Goal: Task Accomplishment & Management: Complete application form

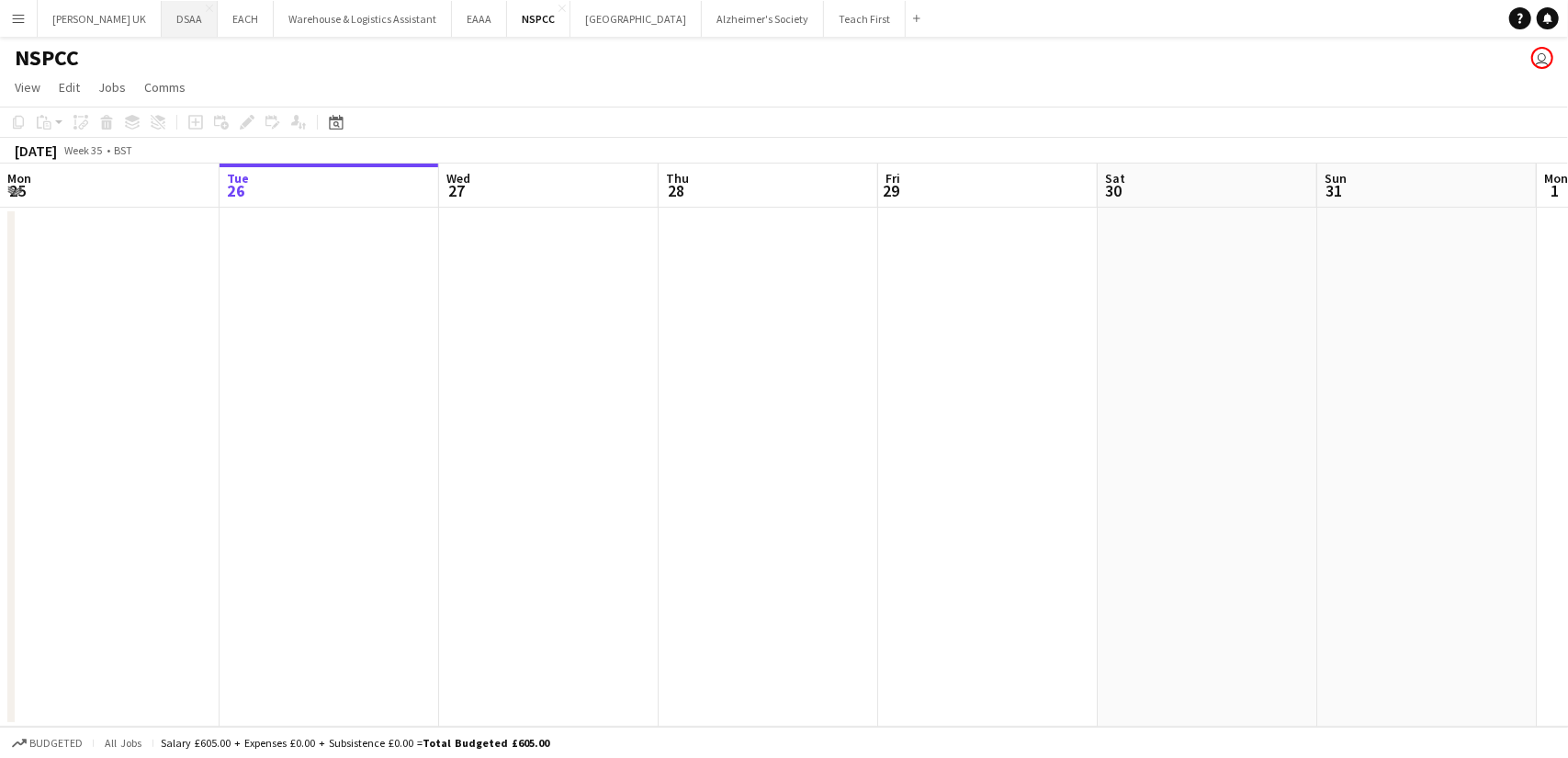
click at [171, 10] on button "DSAA Close" at bounding box center [190, 19] width 56 height 36
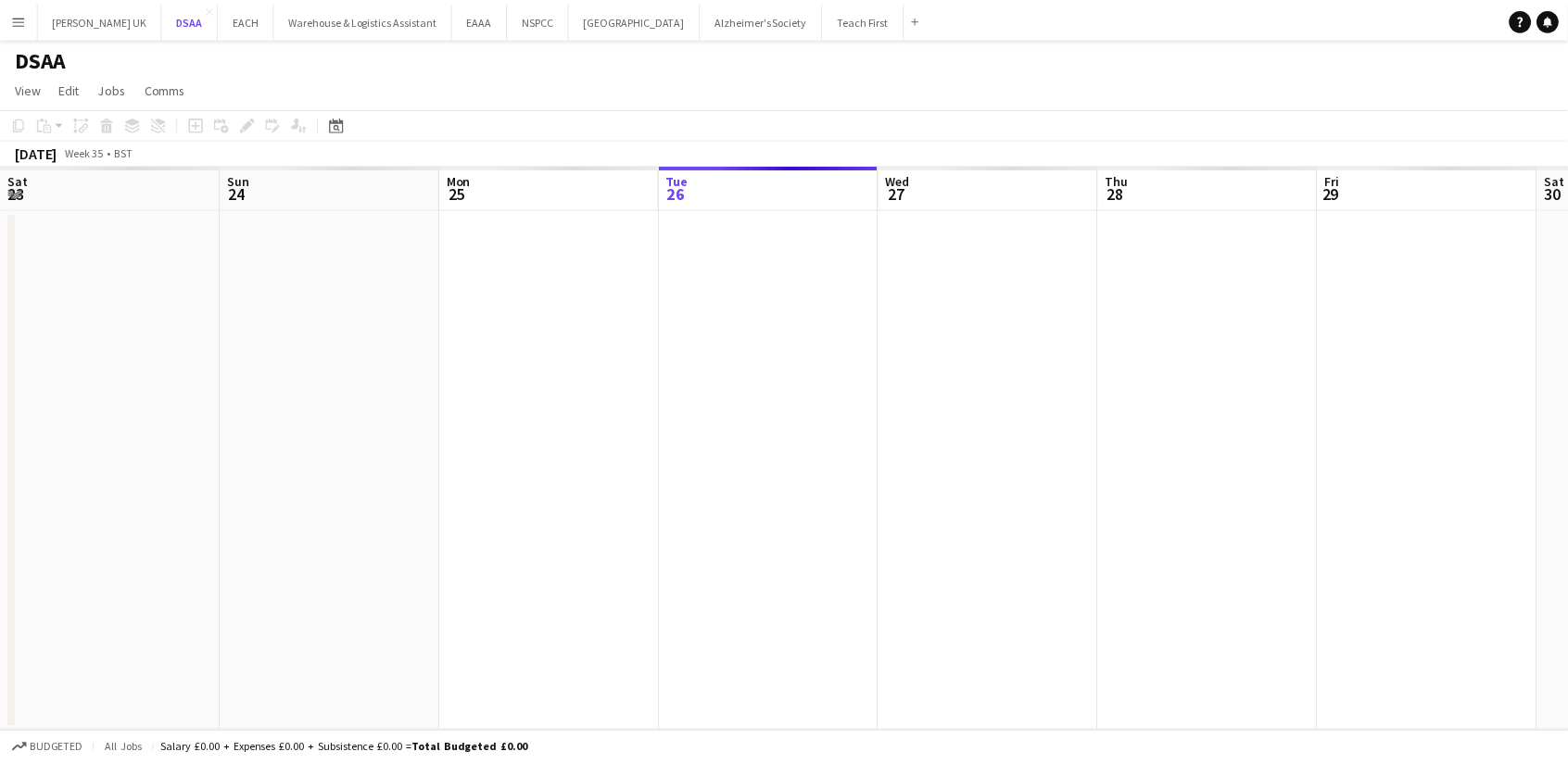
scroll to position [0, 443]
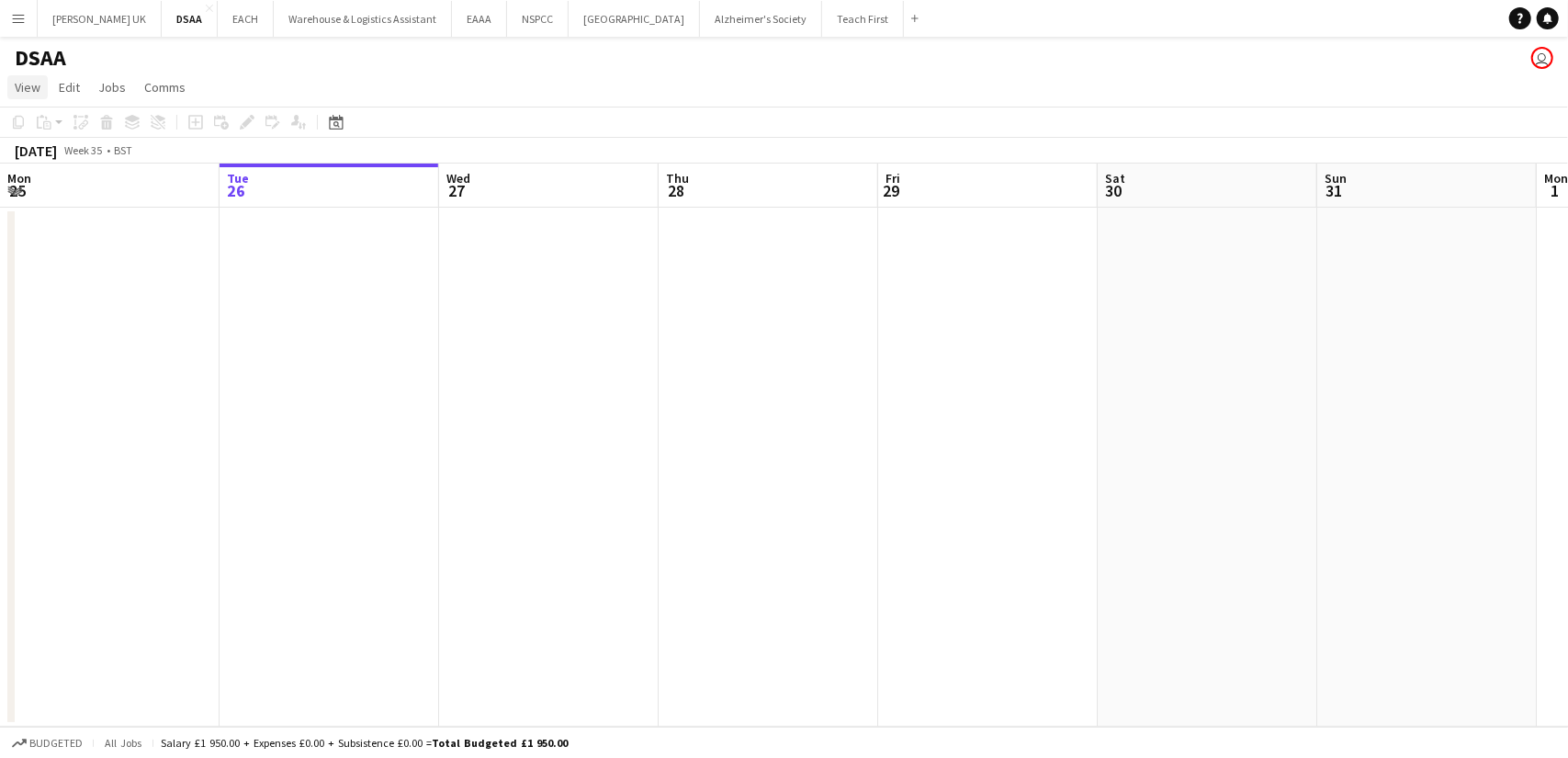
click at [30, 91] on span "View" at bounding box center [27, 87] width 25 height 17
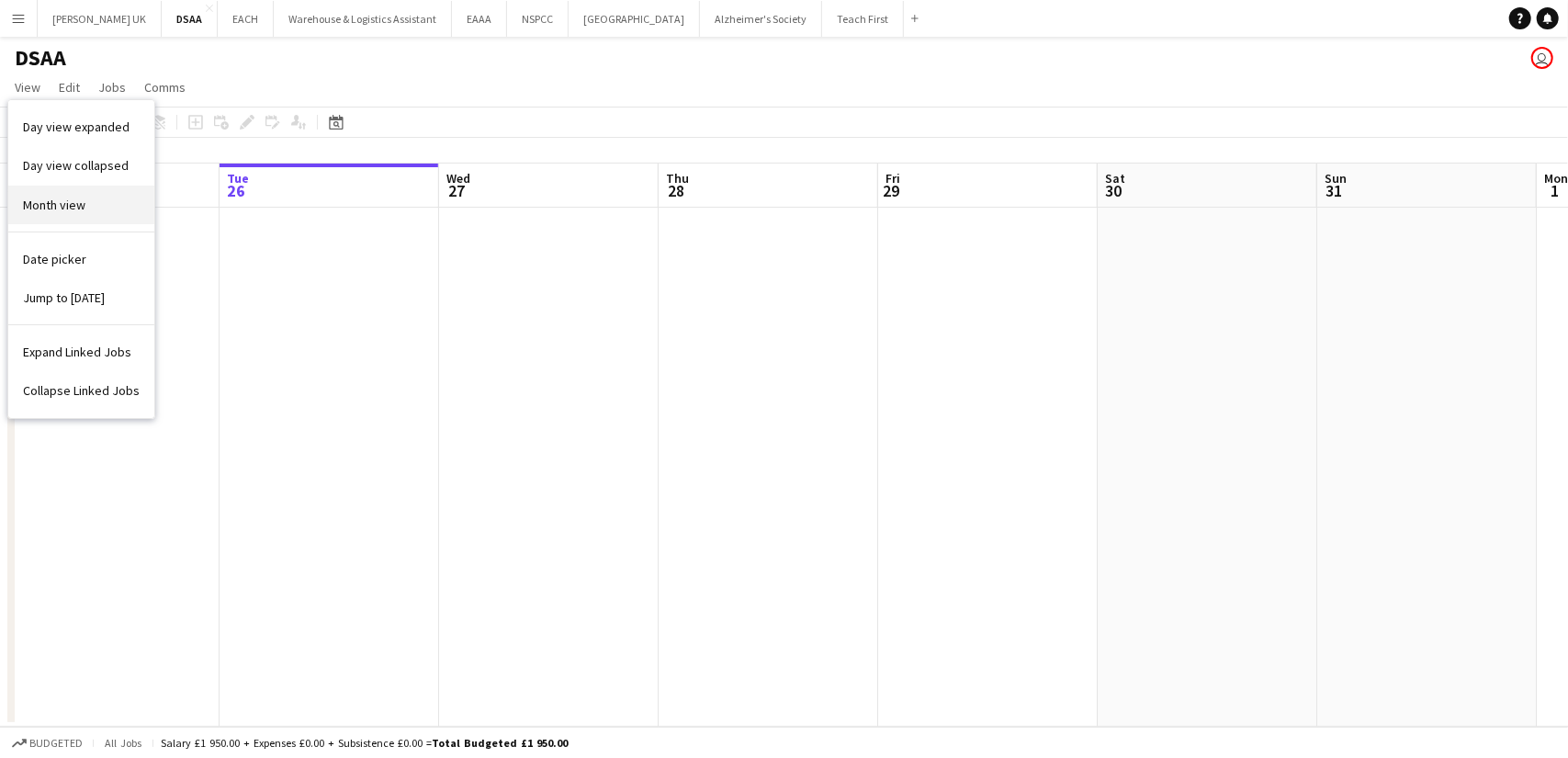
click at [40, 197] on span "Month view" at bounding box center [54, 205] width 62 height 17
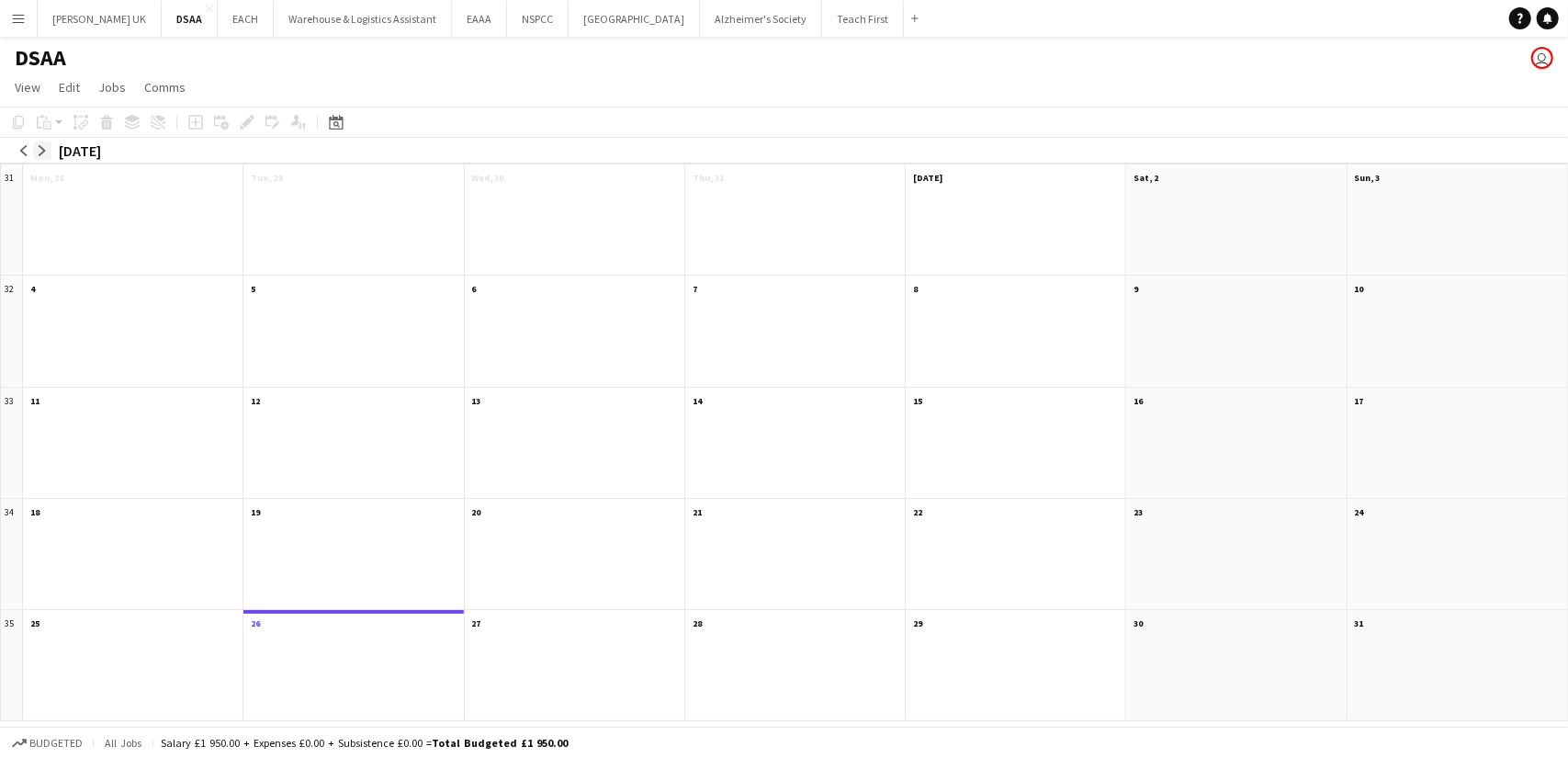
click at [47, 146] on app-icon "arrow-right" at bounding box center [42, 150] width 11 height 11
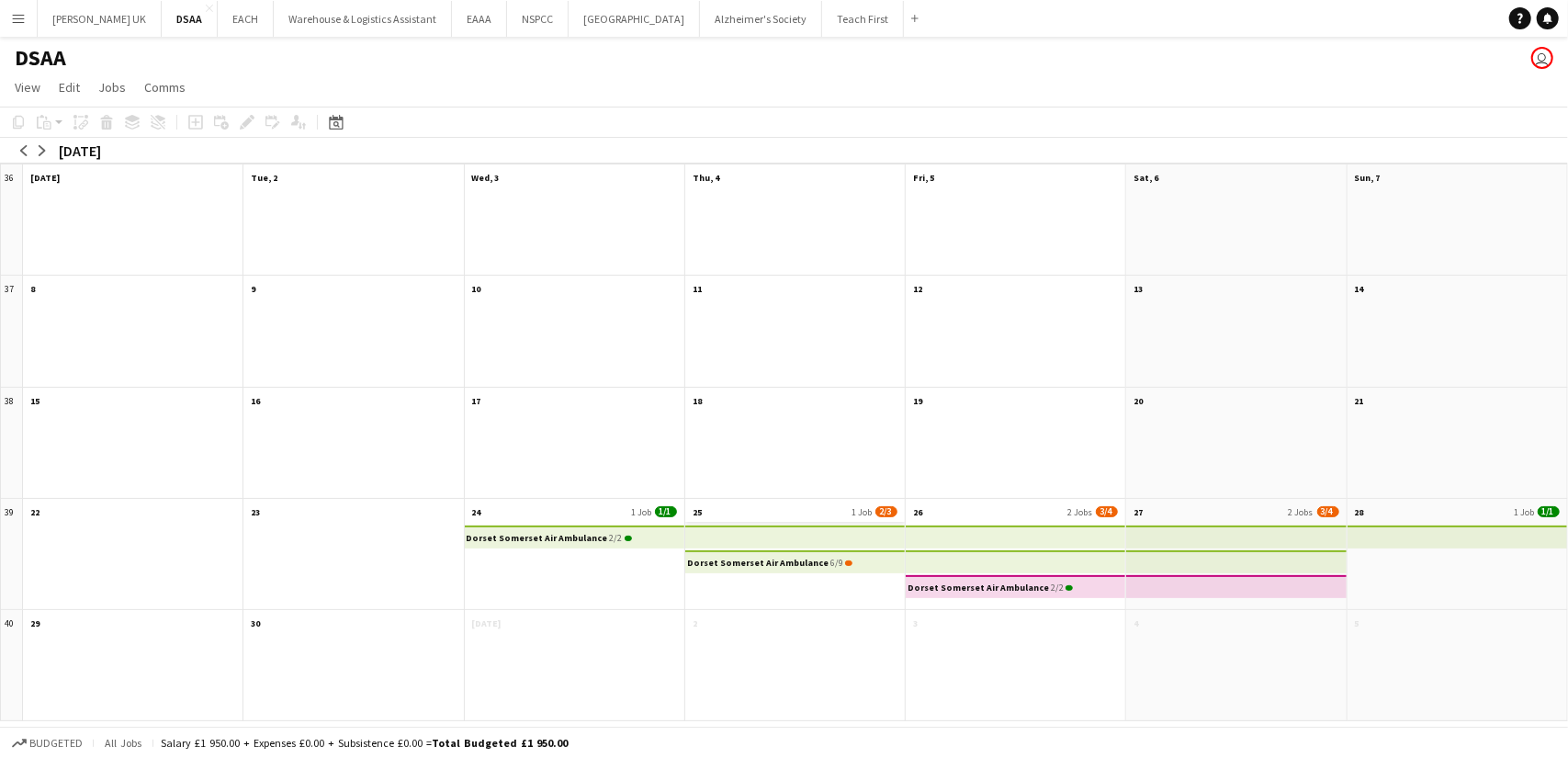
click at [789, 513] on app-month-view-date-header "25 1 Job 2/3" at bounding box center [795, 511] width 220 height 23
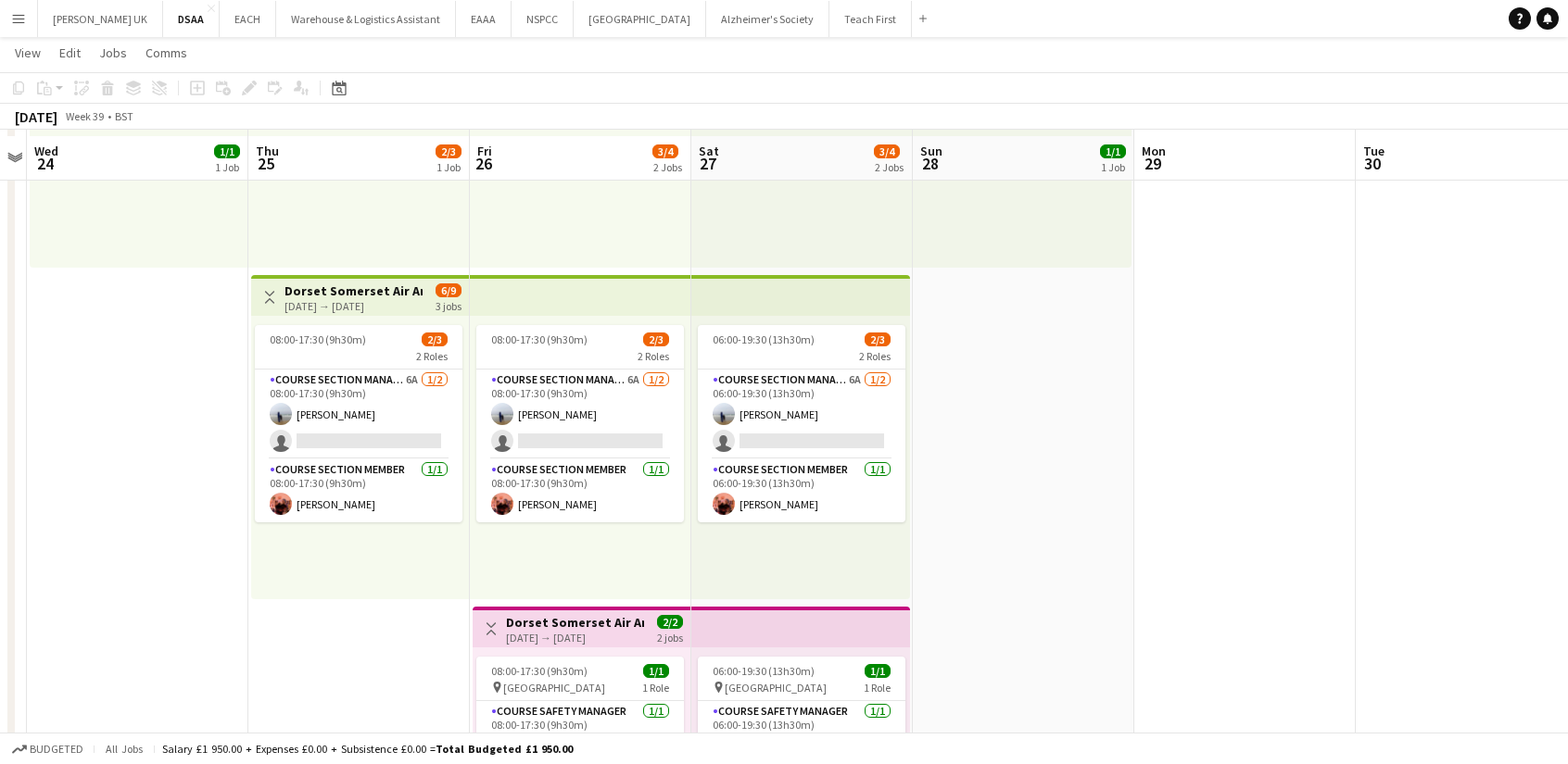
scroll to position [269, 0]
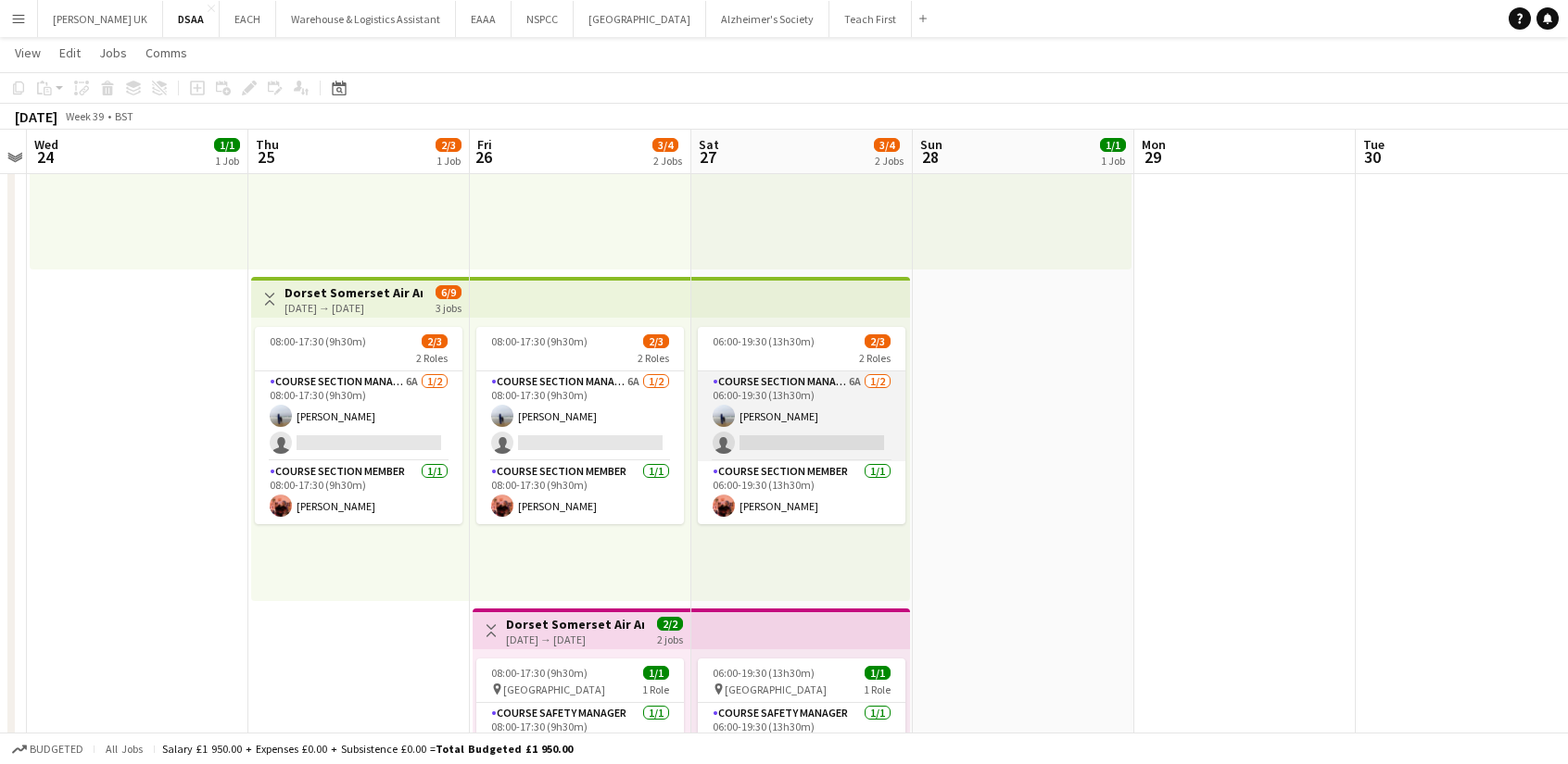
click at [823, 437] on app-card-role "Course Section Manager 6A [DATE] 06:00-19:30 (13h30m) [PERSON_NAME] single-neut…" at bounding box center [801, 416] width 208 height 90
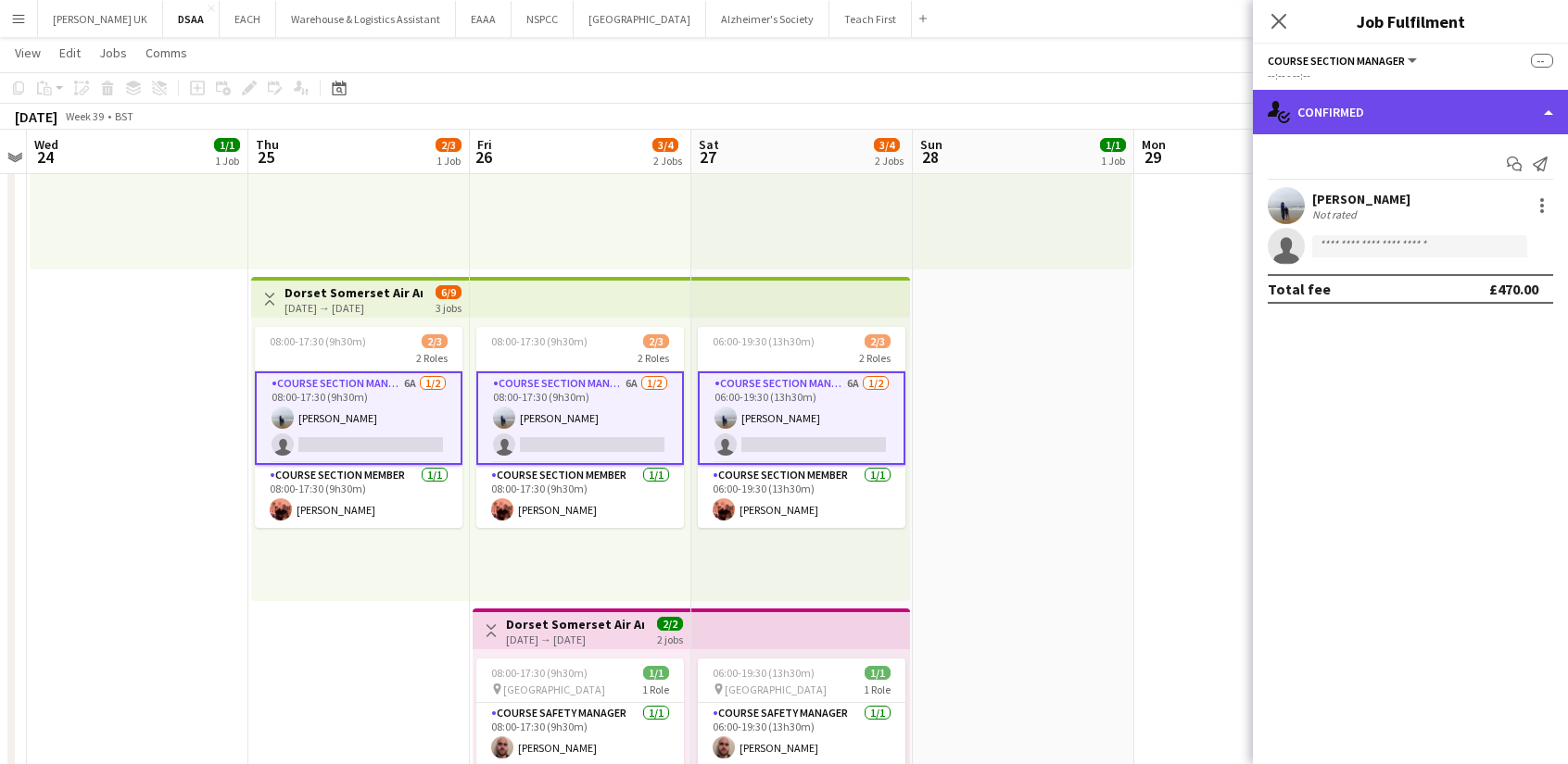
click at [1380, 112] on div "single-neutral-actions-check-2 Confirmed" at bounding box center [1410, 112] width 315 height 45
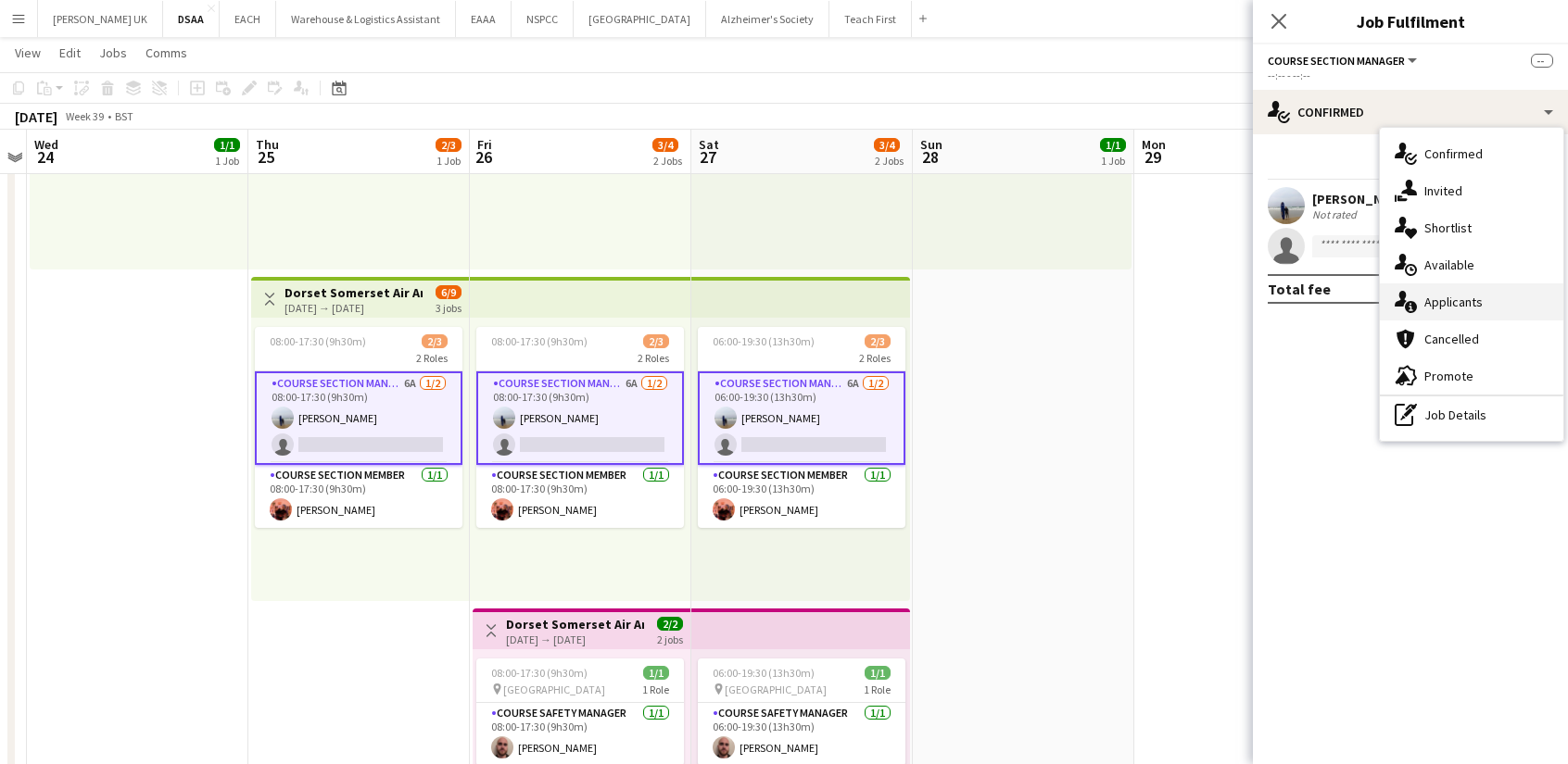
click at [1456, 292] on div "single-neutral-actions-information Applicants" at bounding box center [1471, 301] width 184 height 37
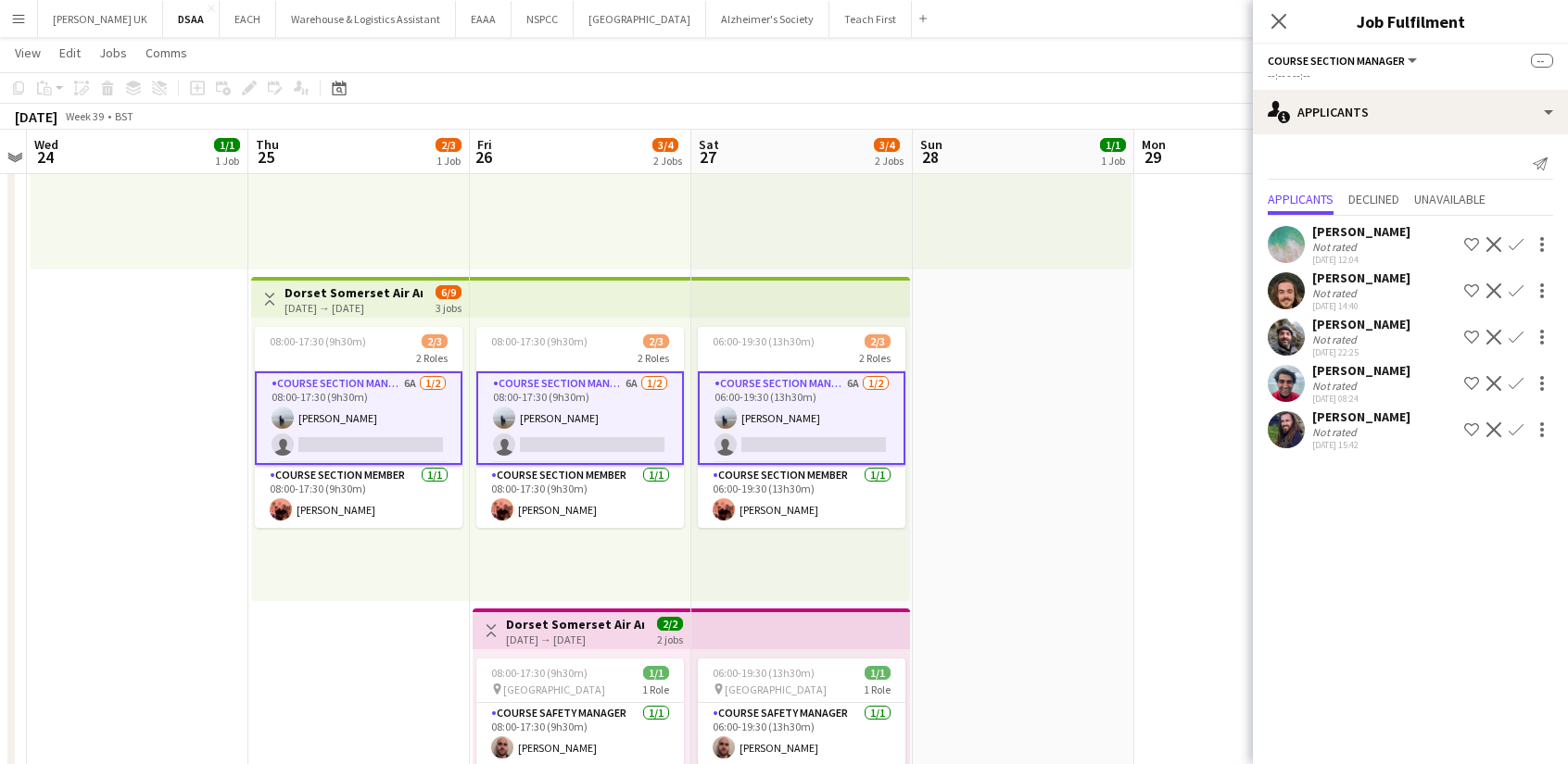
click at [1516, 430] on app-icon "Confirm" at bounding box center [1516, 430] width 15 height 15
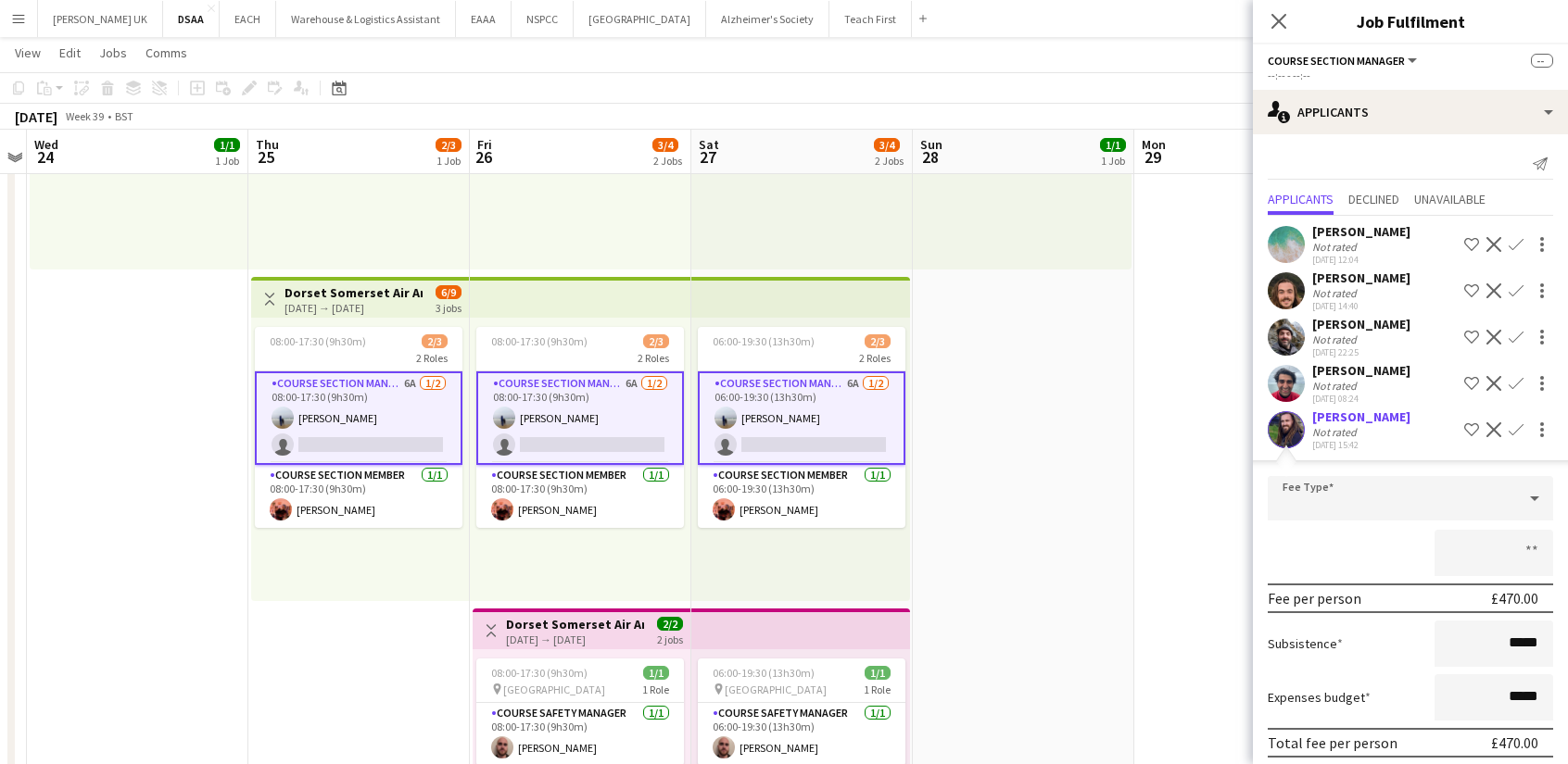
scroll to position [70, 0]
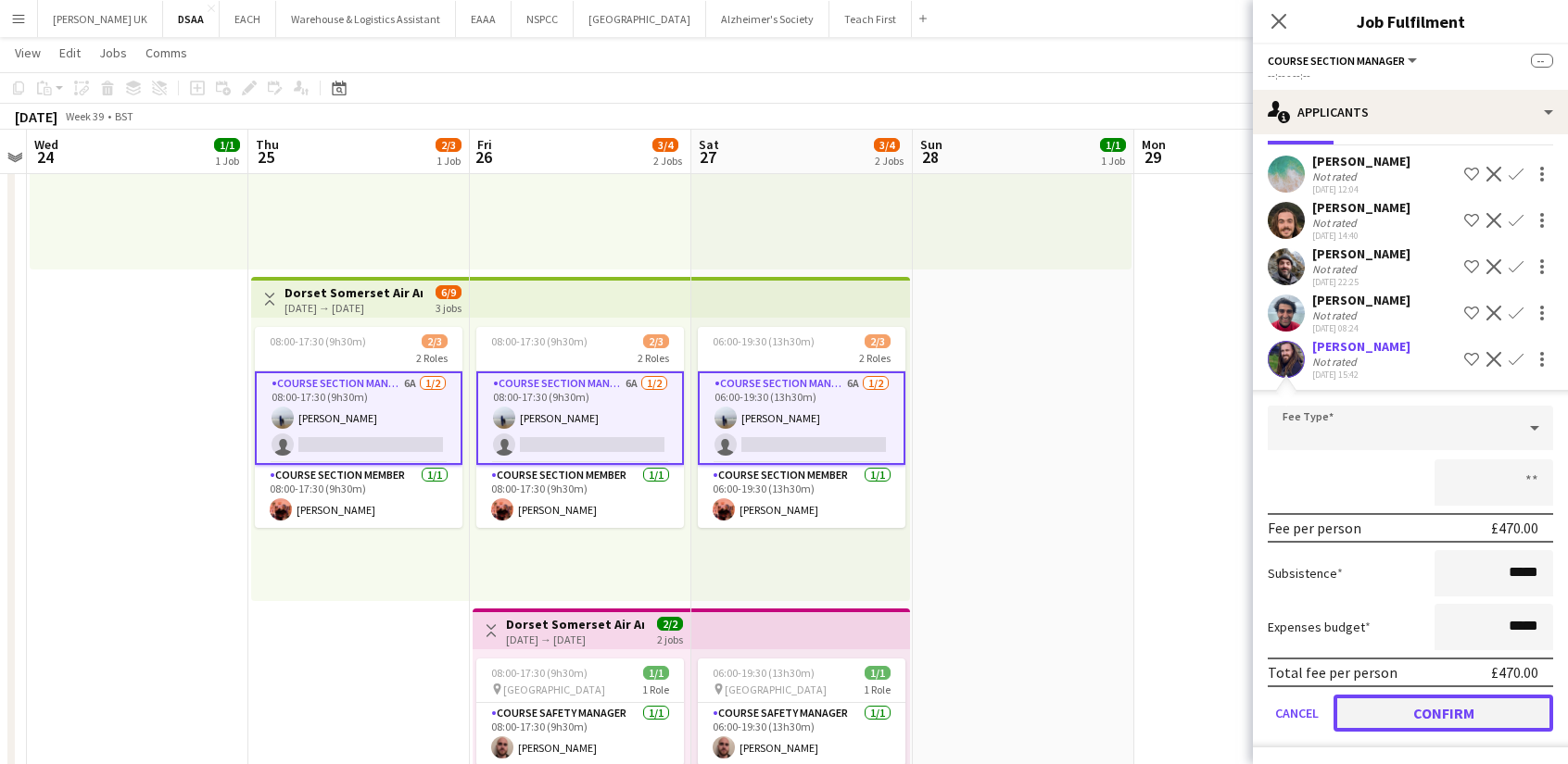
click at [1400, 711] on button "Confirm" at bounding box center [1443, 713] width 220 height 37
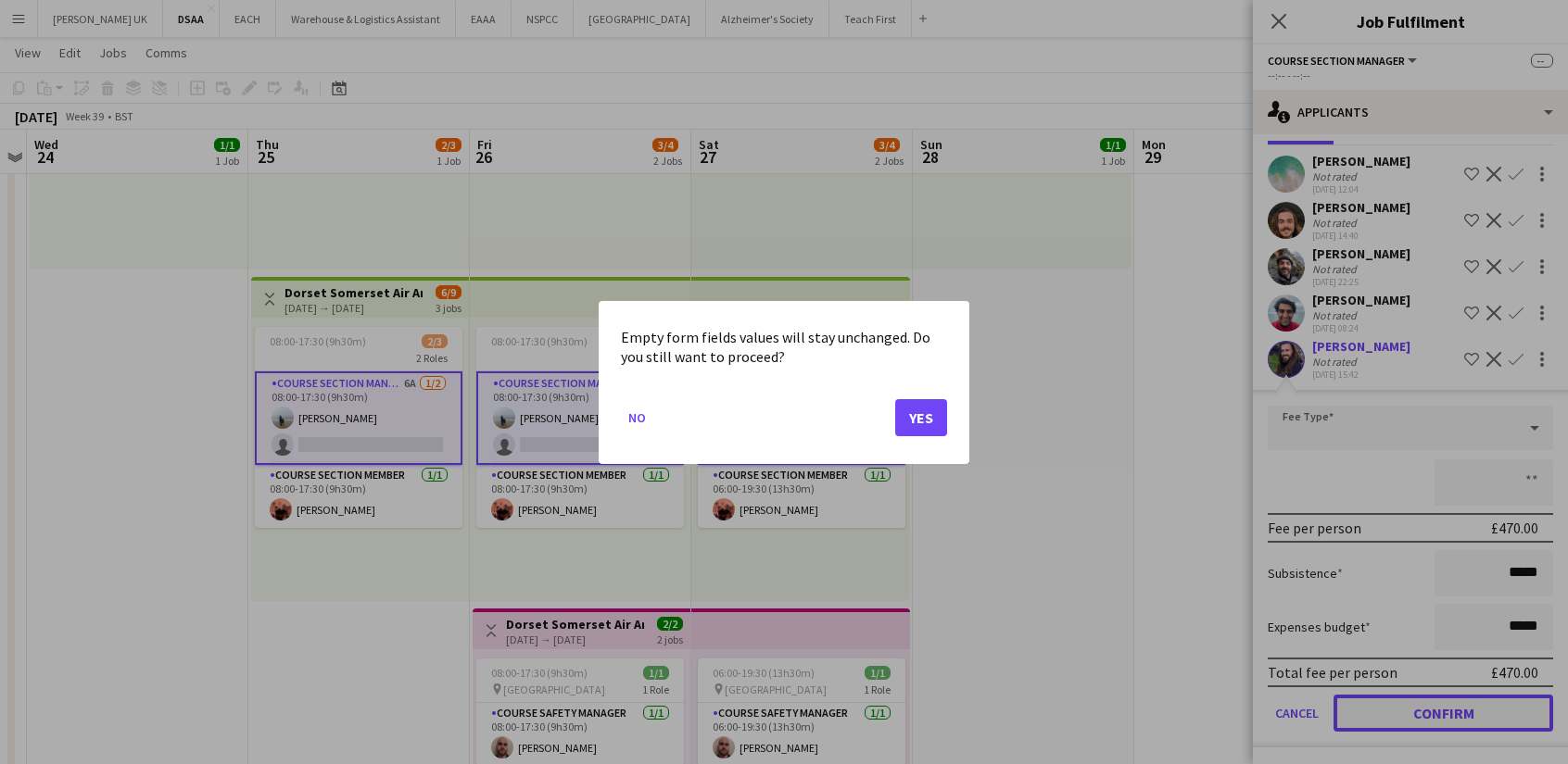
scroll to position [0, 0]
click at [927, 413] on button "Yes" at bounding box center [921, 416] width 52 height 37
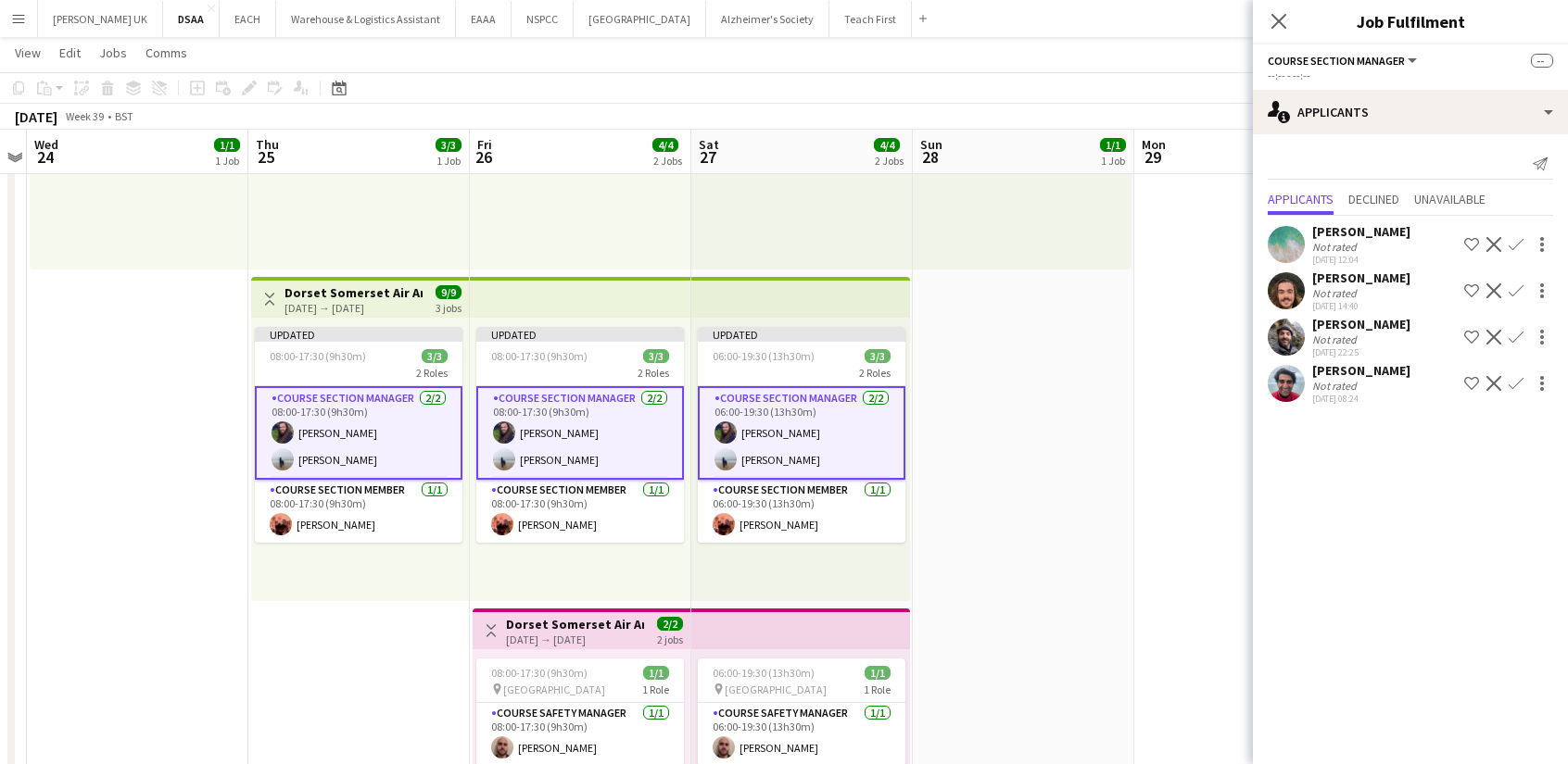
click at [1038, 378] on app-date-cell "08:00-16:00 (8h) 1/1 1 Role GE Vehicle Driving [DATE] 08:00-16:00 (8h) [PERSON_…" at bounding box center [1024, 440] width 222 height 1003
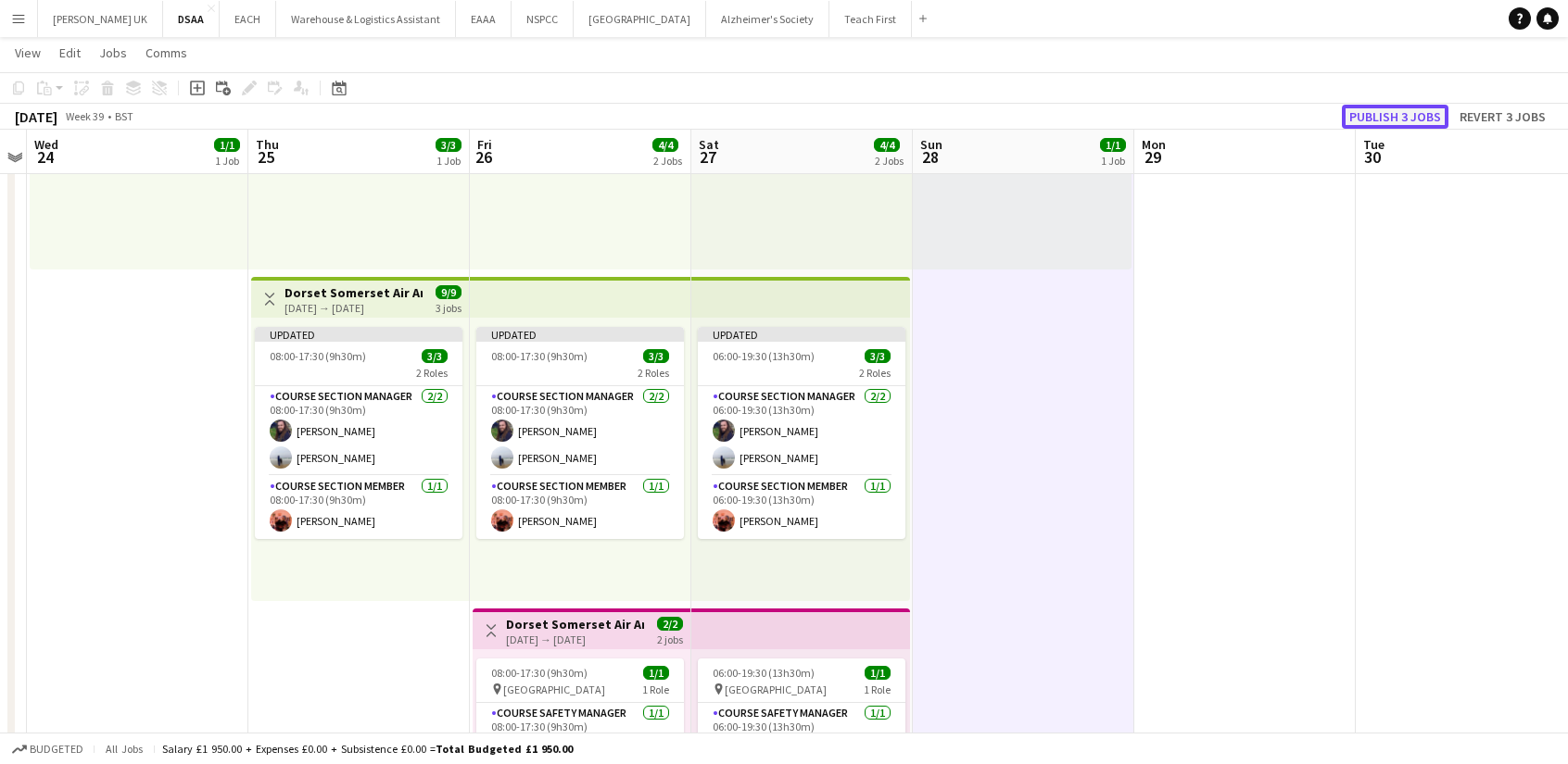
click at [1395, 118] on button "Publish 3 jobs" at bounding box center [1395, 116] width 106 height 24
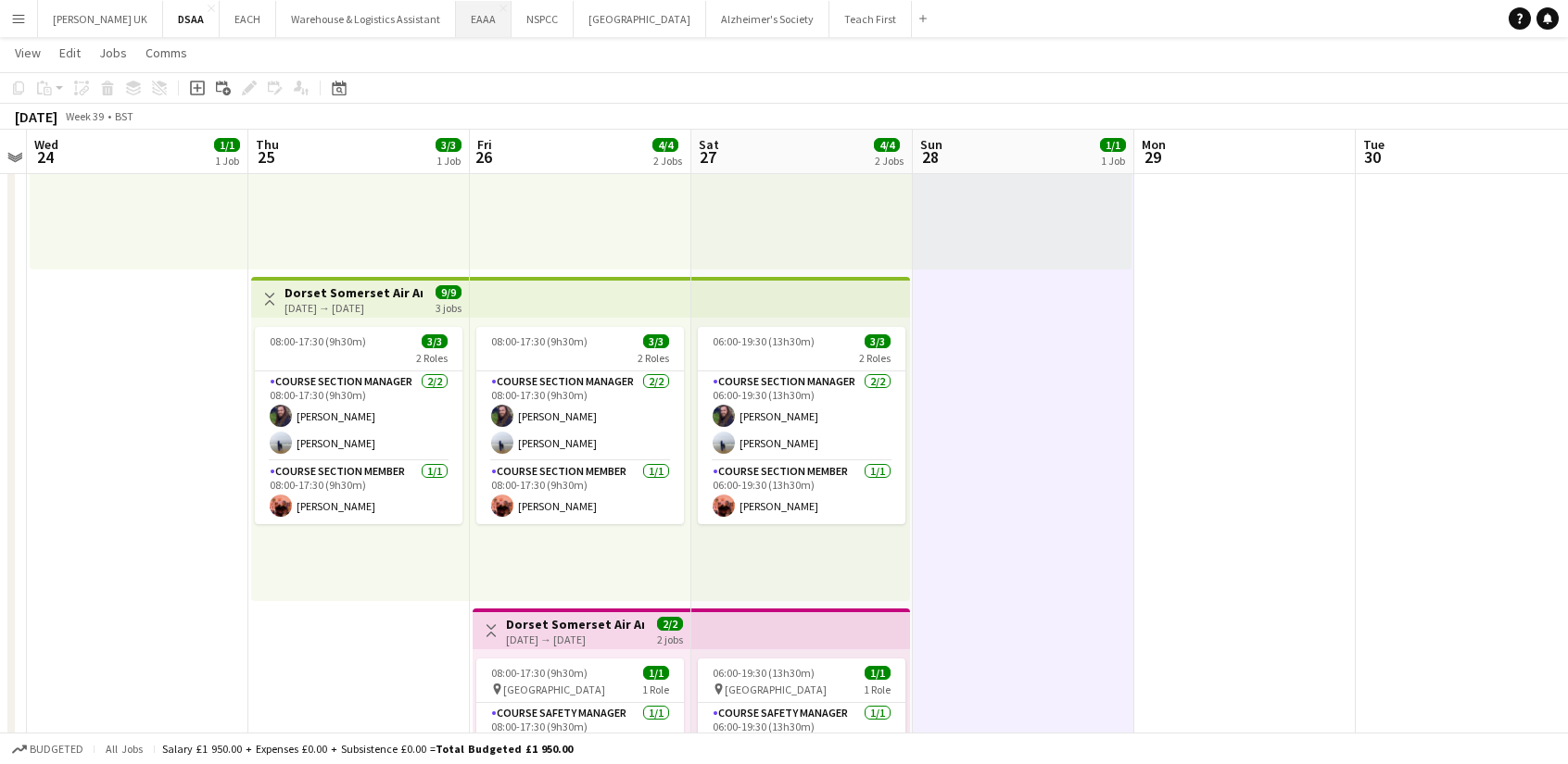
click at [456, 10] on button "EAAA Close" at bounding box center [483, 19] width 56 height 36
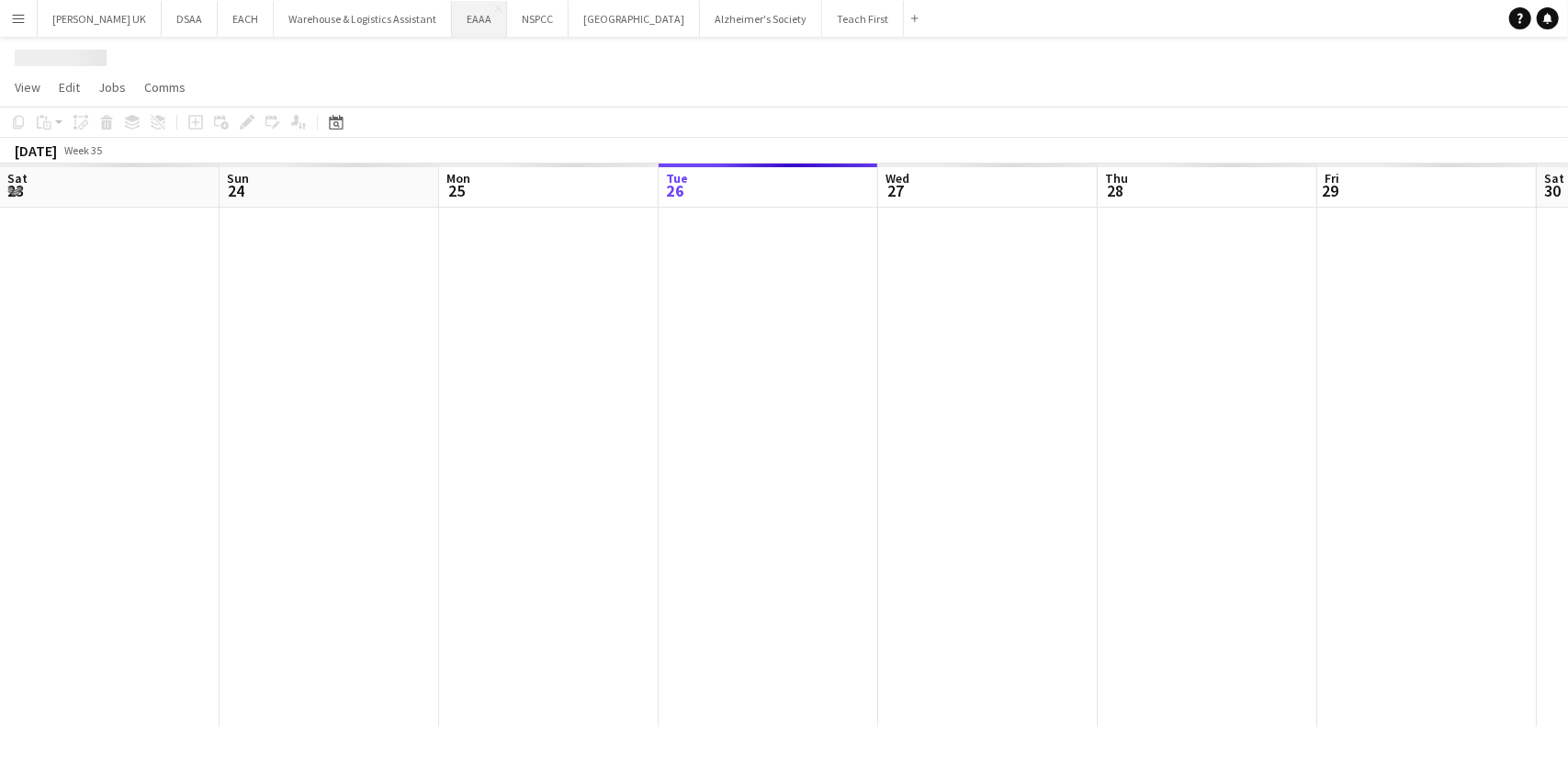
scroll to position [0, 439]
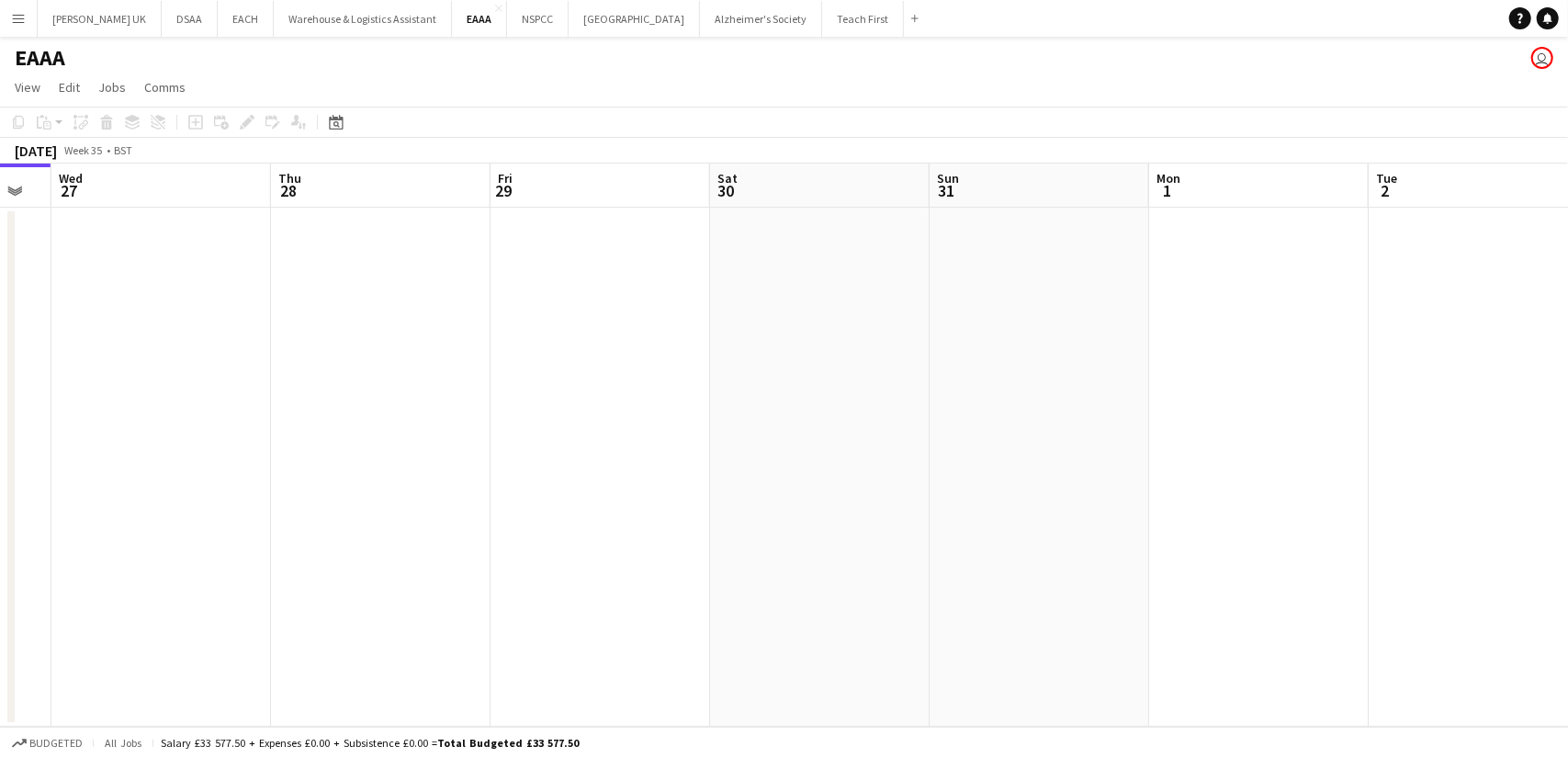
drag, startPoint x: 866, startPoint y: 488, endPoint x: 478, endPoint y: 441, distance: 390.8
click at [478, 441] on app-calendar-viewport "Sat 23 Sun 24 Mon 25 Tue 26 Wed 27 Thu 28 Fri 29 Sat 30 Sun 31 Mon 1 Tue 2 Wed …" at bounding box center [784, 445] width 1568 height 563
drag, startPoint x: 1121, startPoint y: 468, endPoint x: 166, endPoint y: 400, distance: 957.4
click at [166, 400] on app-calendar-viewport "Mon 25 Tue 26 Wed 27 Thu 28 Fri 29 Sat 30 Sun 31 Mon 1 Tue 2 Wed 3 Thu 4 Fri 5 …" at bounding box center [784, 445] width 1568 height 563
drag, startPoint x: 1213, startPoint y: 497, endPoint x: 660, endPoint y: 357, distance: 570.4
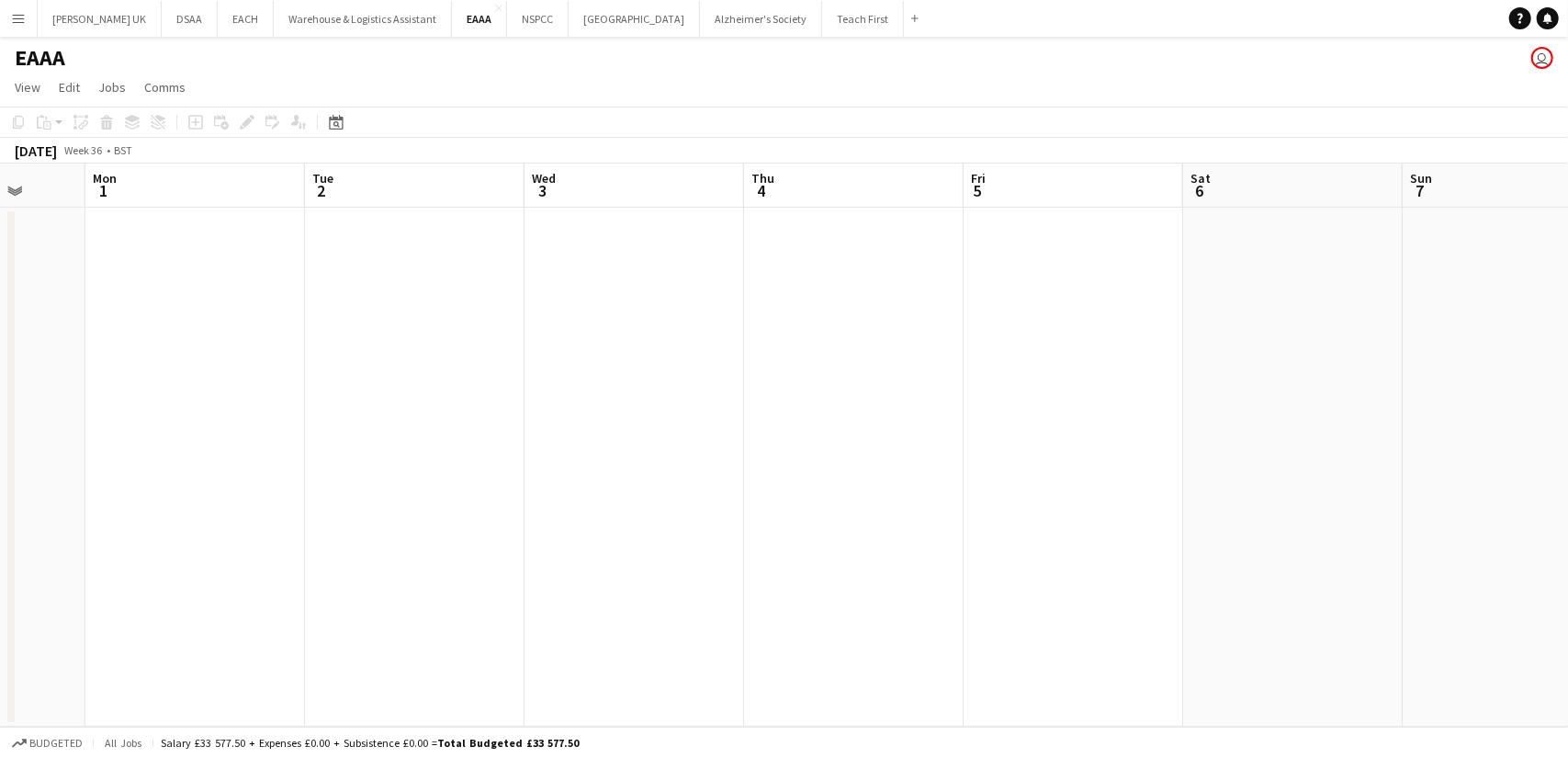
click at [407, 384] on app-calendar-viewport "Fri 29 Sat 30 Sun 31 Mon 1 Tue 2 Wed 3 Thu 4 Fri 5 Sat 6 Sun 7 Mon 8 Tue 9 Wed …" at bounding box center [784, 445] width 1568 height 563
drag, startPoint x: 1232, startPoint y: 456, endPoint x: 616, endPoint y: 331, distance: 628.6
click at [558, 327] on app-calendar-viewport "Mon 1 Tue 2 Wed 3 Thu 4 Fri 5 Sat 6 Sun 7 Mon 8 Tue 9 Wed 10 Thu 11 Fri 12 Sat …" at bounding box center [784, 445] width 1568 height 563
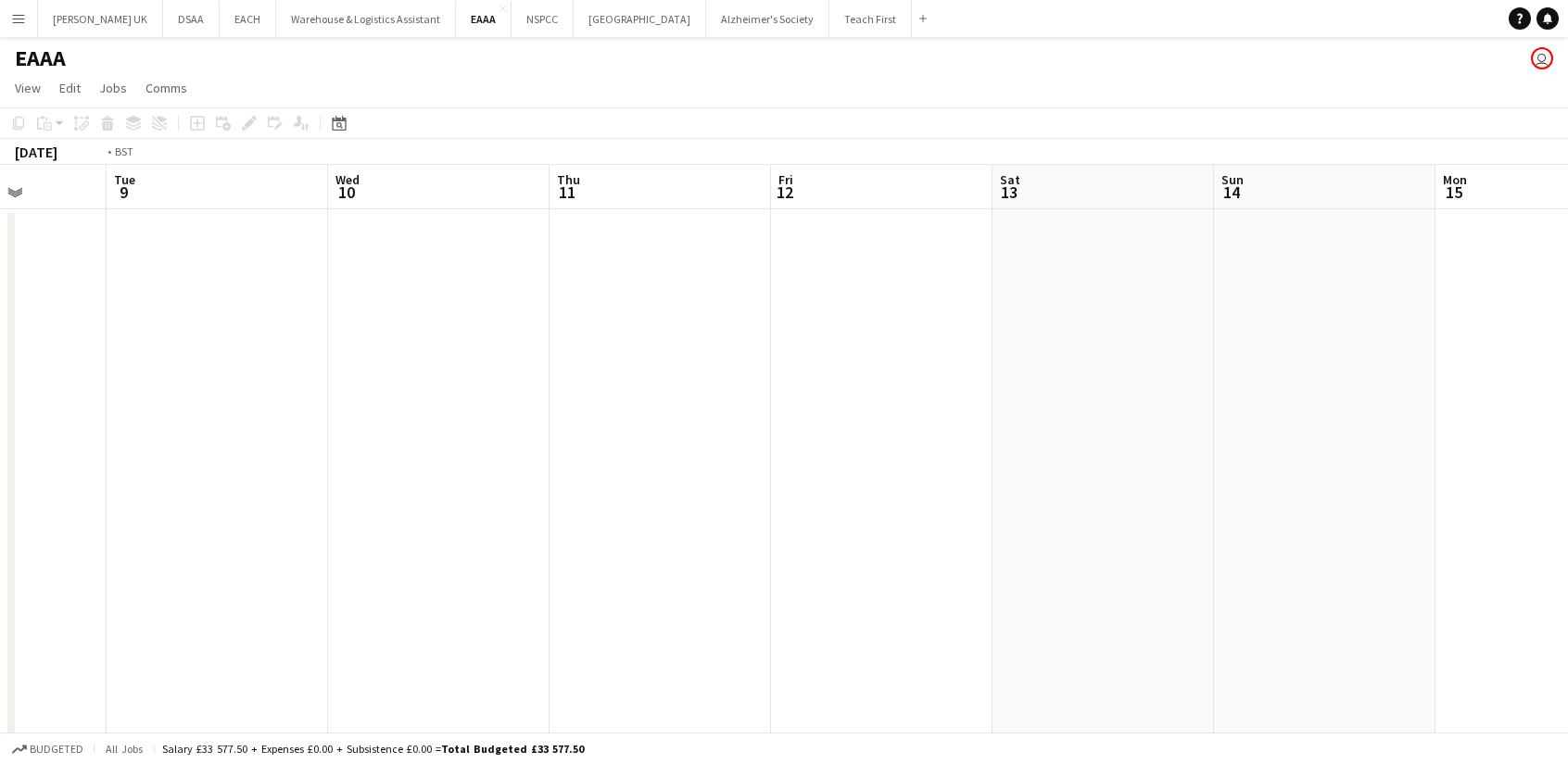
drag, startPoint x: 1285, startPoint y: 461, endPoint x: 630, endPoint y: 385, distance: 659.4
click at [630, 385] on app-calendar-viewport "Fri 5 Sat 6 Sun 7 Mon 8 Tue 9 Wed 10 Thu 11 Fri 12 Sat 13 Sun 14 Mon 15 Tue 16 …" at bounding box center [784, 688] width 1568 height 1046
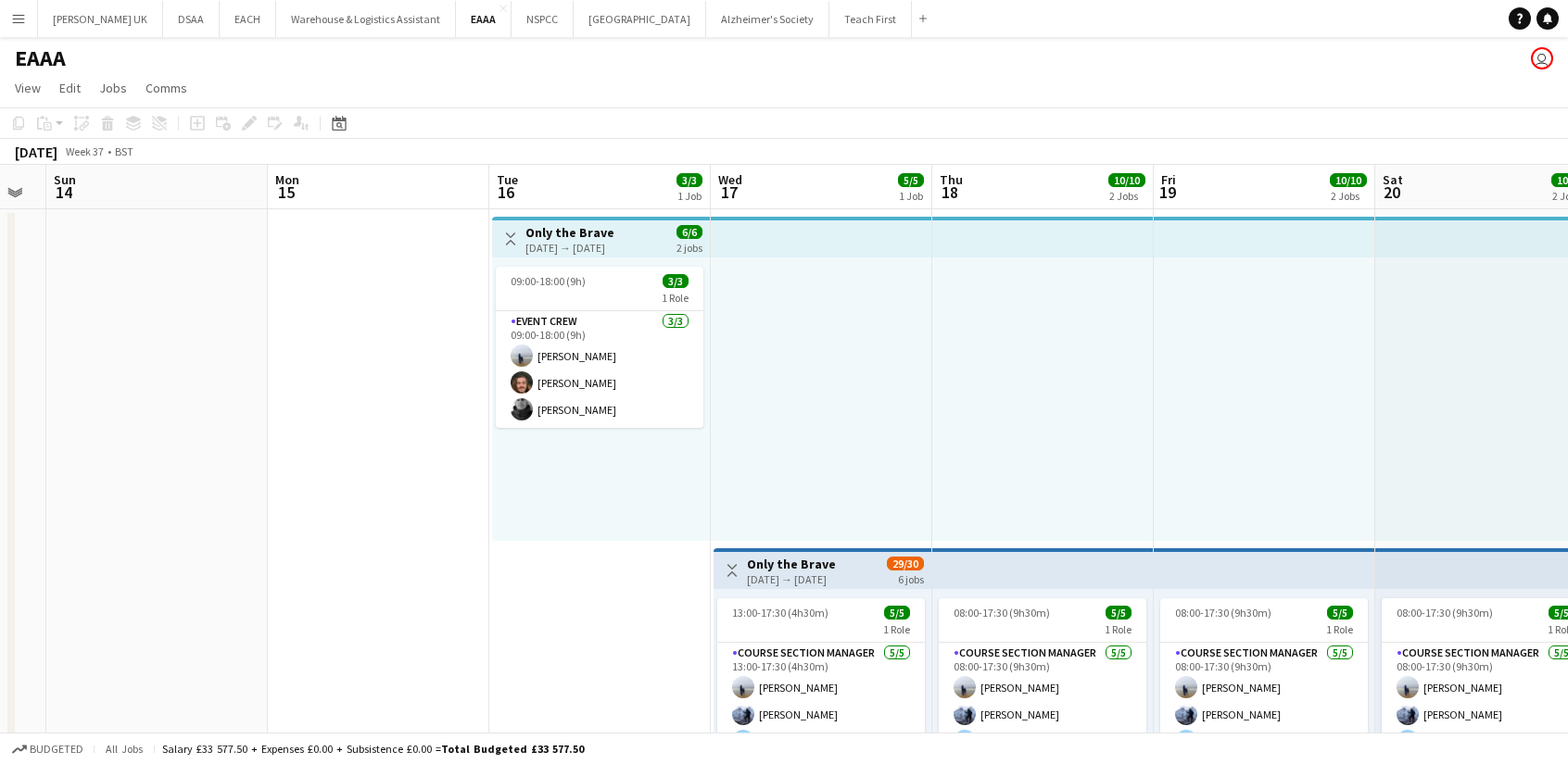
drag, startPoint x: 1141, startPoint y: 565, endPoint x: 502, endPoint y: 412, distance: 657.1
click at [502, 412] on app-calendar-viewport "Thu 11 Fri 12 Sat 13 Sun 14 Mon 15 Tue 16 3/3 1 Job Wed 17 5/5 1 Job Thu 18 10/…" at bounding box center [784, 688] width 1568 height 1046
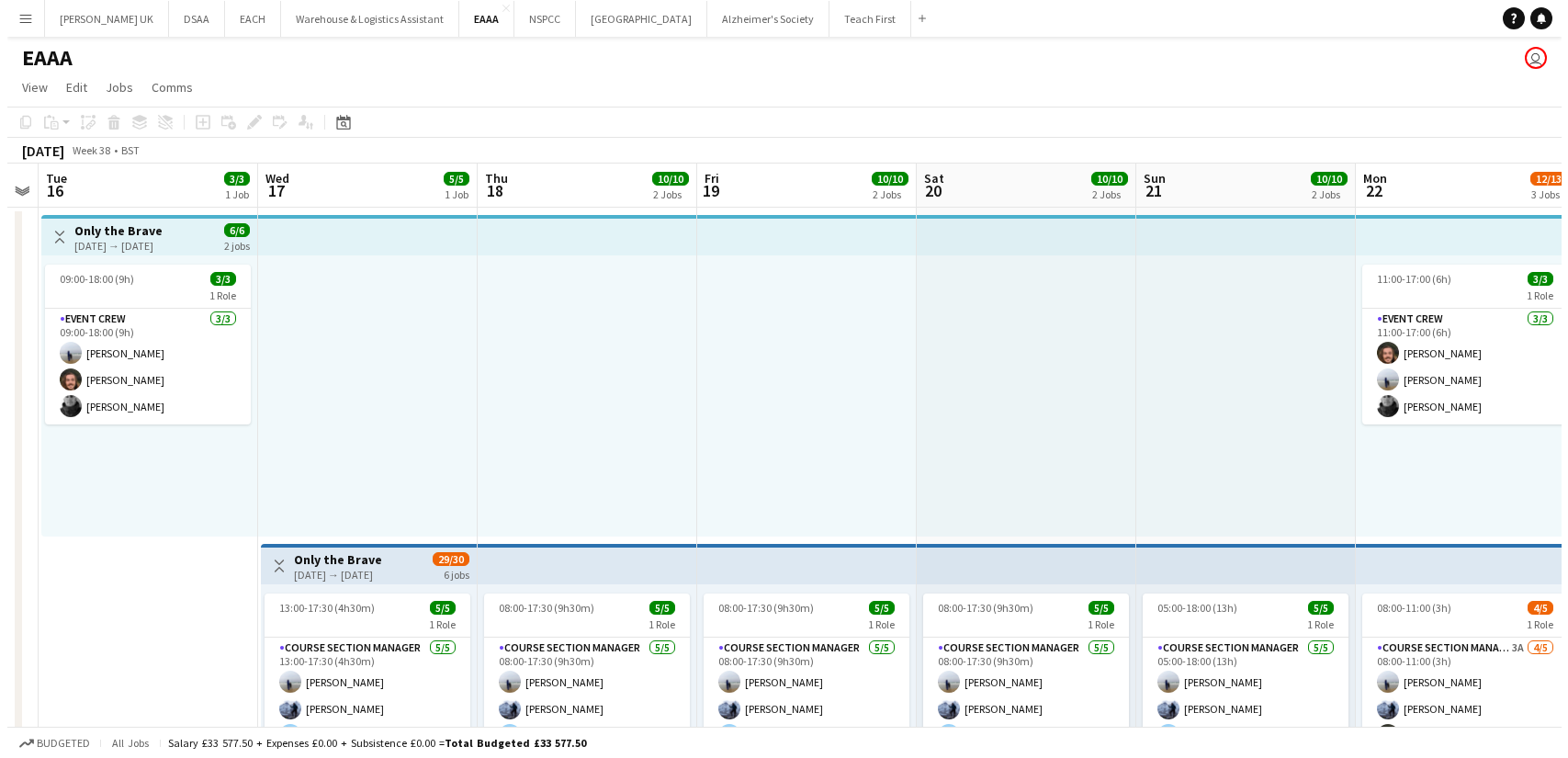
scroll to position [0, 631]
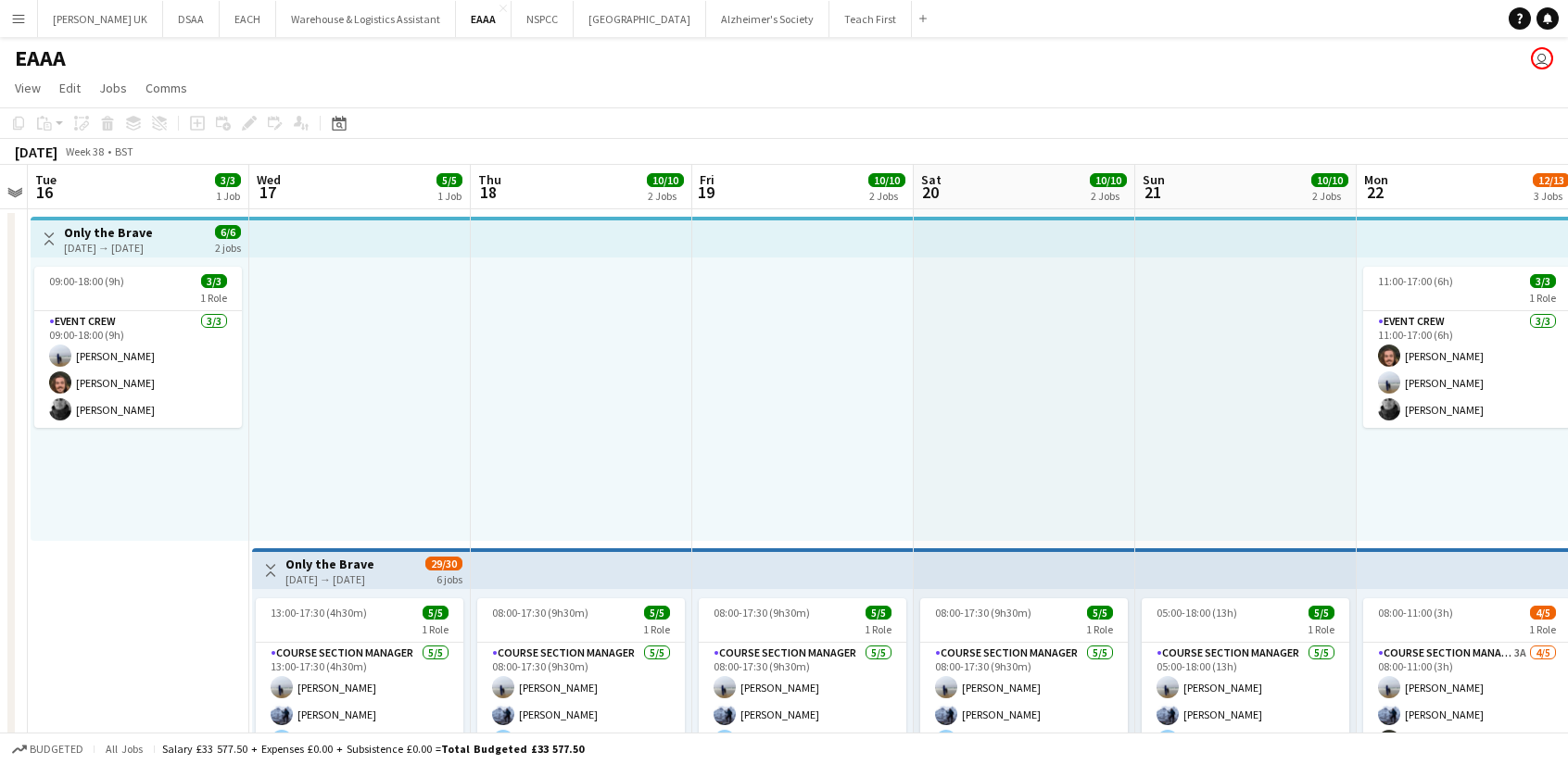
drag, startPoint x: 1223, startPoint y: 447, endPoint x: 761, endPoint y: 318, distance: 479.7
click at [761, 318] on app-calendar-viewport "Sat 13 Sun 14 Mon 15 Tue 16 3/3 1 Job Wed 17 5/5 1 Job Thu 18 10/10 2 Jobs Fri …" at bounding box center [784, 688] width 1568 height 1046
click at [706, 34] on button "Alzheimer's Society Close" at bounding box center [768, 19] width 123 height 36
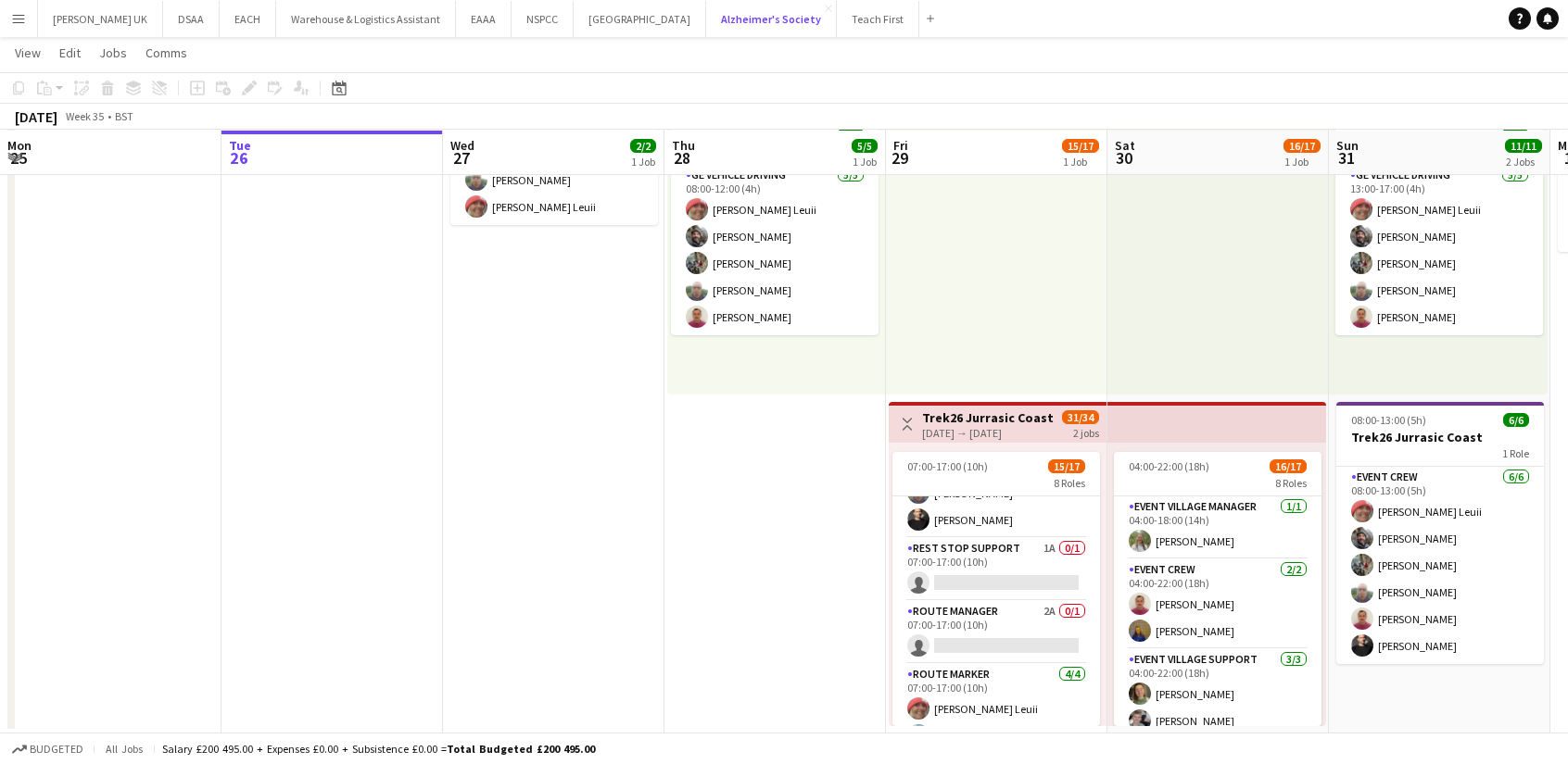
scroll to position [349, 0]
click at [1018, 554] on app-card-role "Rest Stop Support 1A 0/1 07:00-17:00 (10h) single-neutral-actions" at bounding box center [995, 566] width 208 height 63
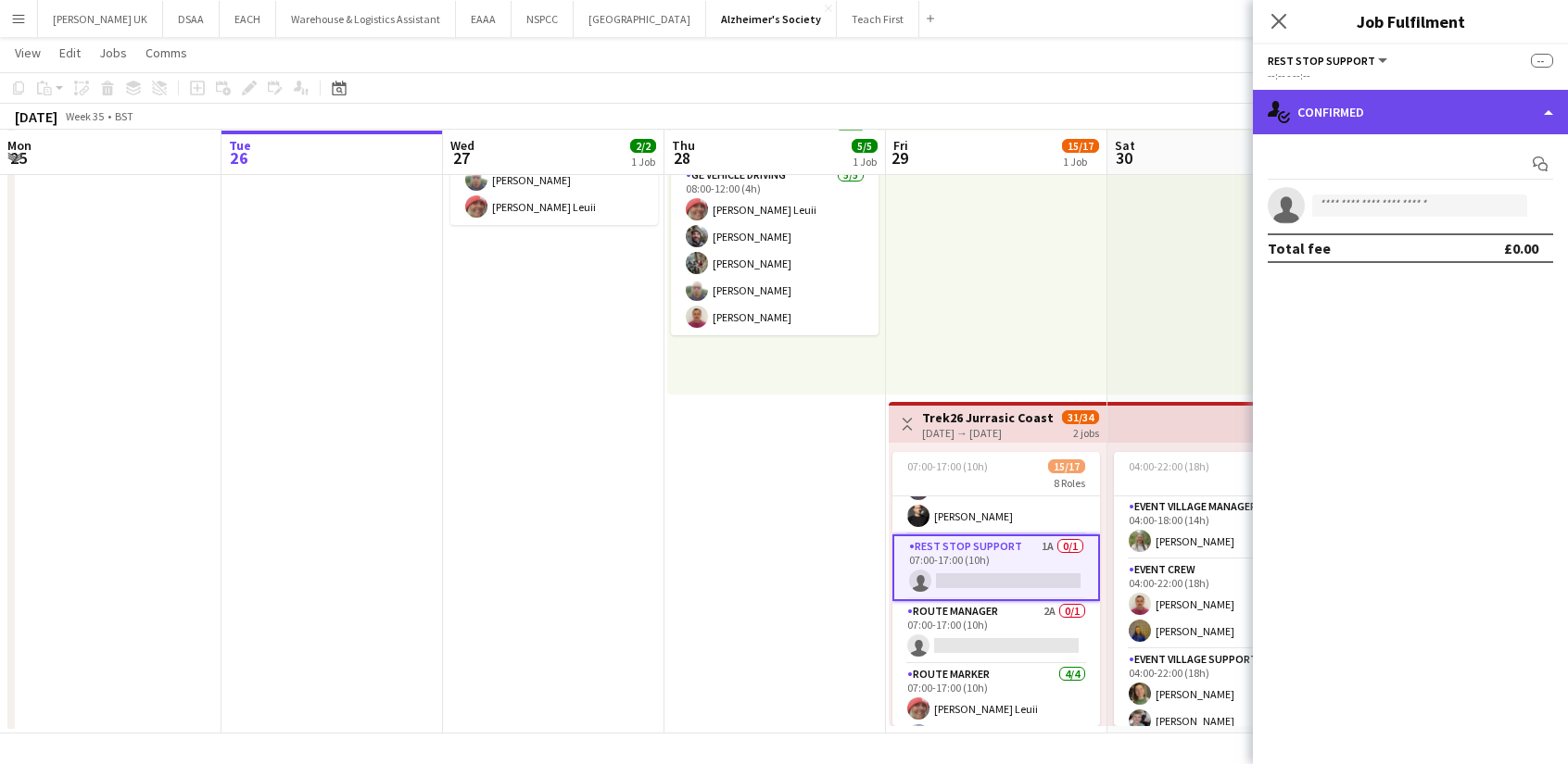
click at [1403, 111] on div "single-neutral-actions-check-2 Confirmed" at bounding box center [1410, 112] width 315 height 45
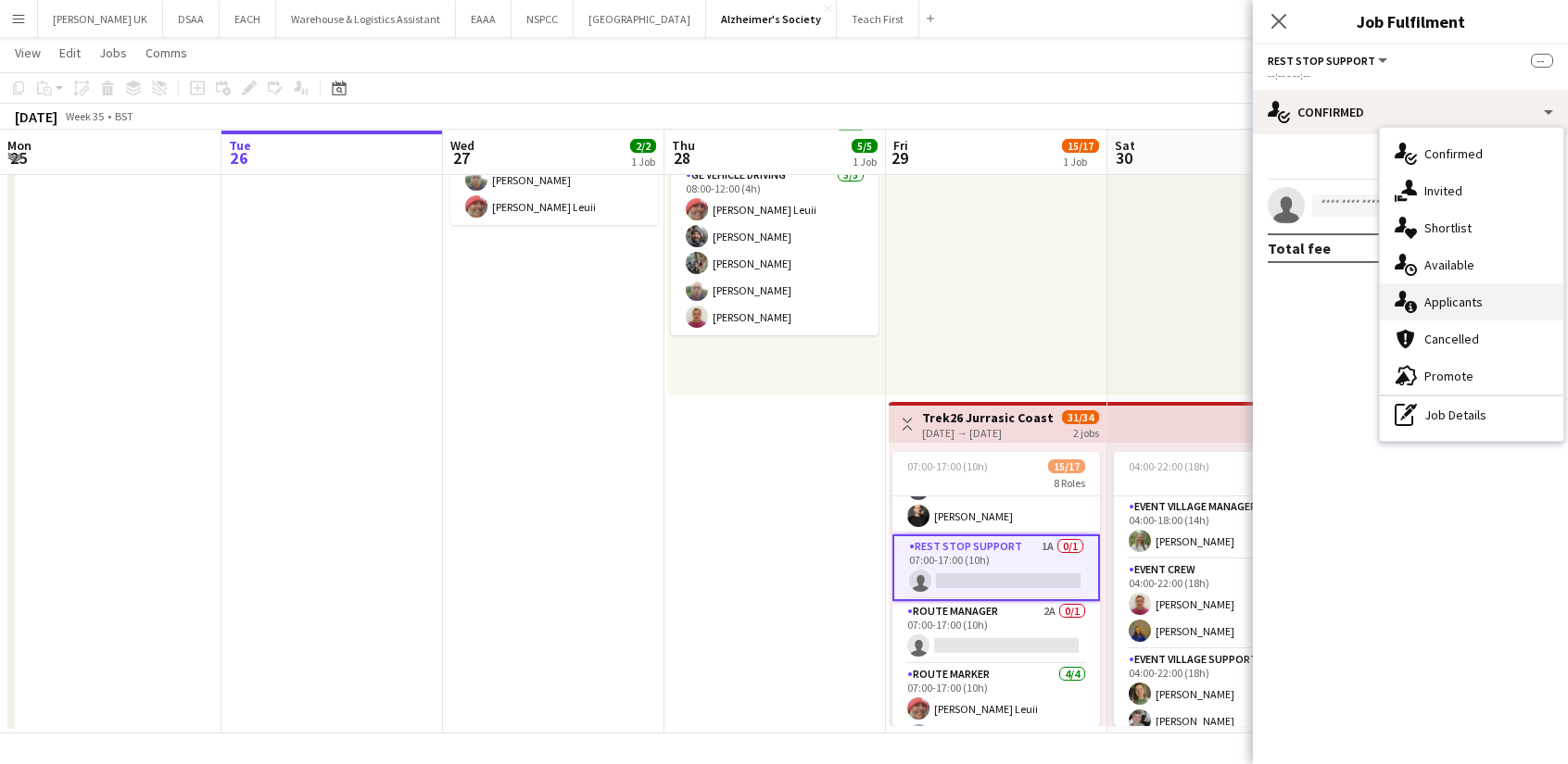
click at [1437, 292] on div "single-neutral-actions-information Applicants" at bounding box center [1471, 301] width 184 height 37
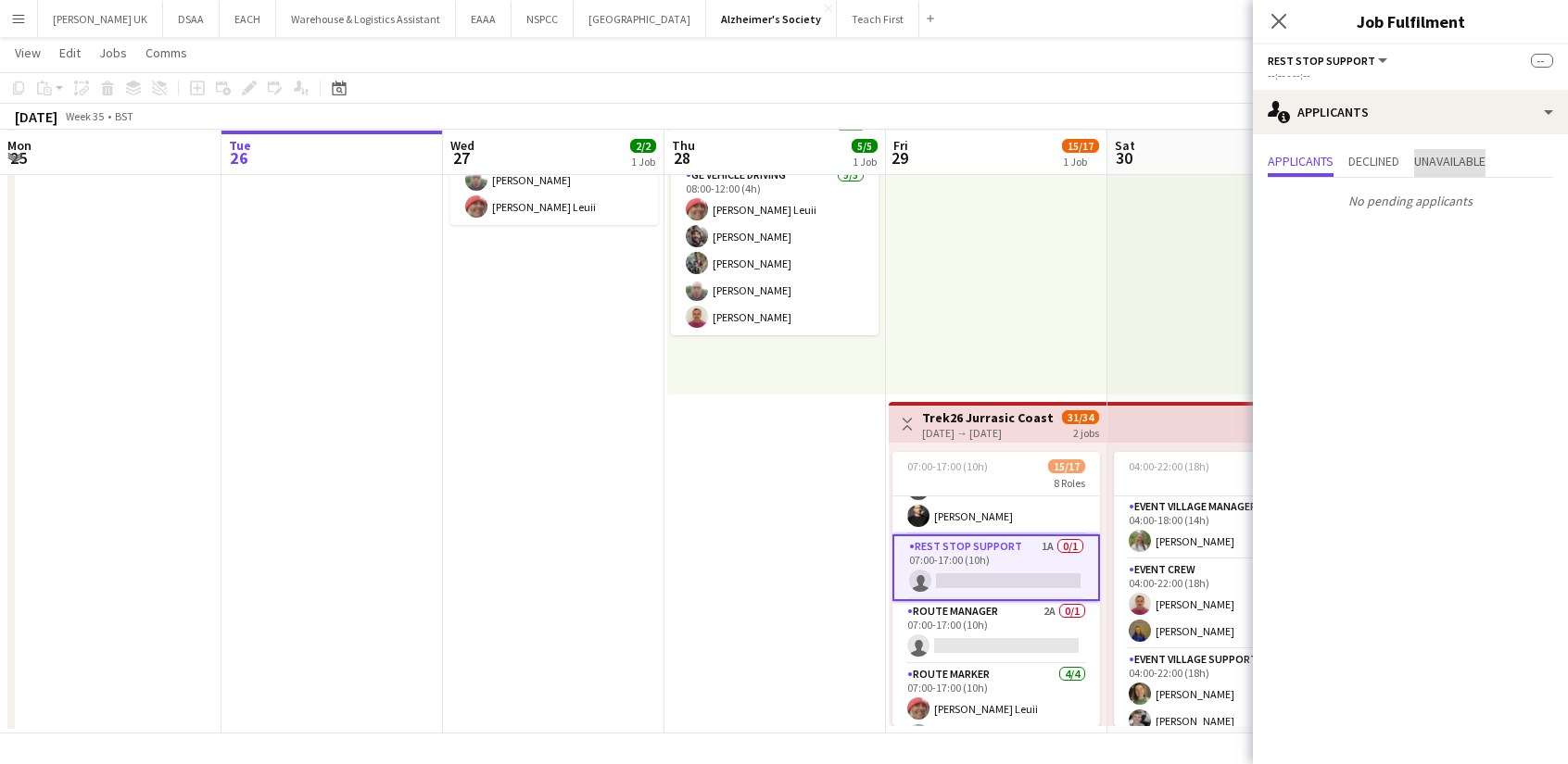
click at [1468, 160] on span "Unavailable" at bounding box center [1449, 161] width 71 height 13
click at [1287, 152] on span "Applicants" at bounding box center [1300, 162] width 65 height 27
click at [1005, 608] on app-card-role "Route Manager 2A 0/1 07:00-17:00 (10h) single-neutral-actions" at bounding box center [995, 632] width 208 height 63
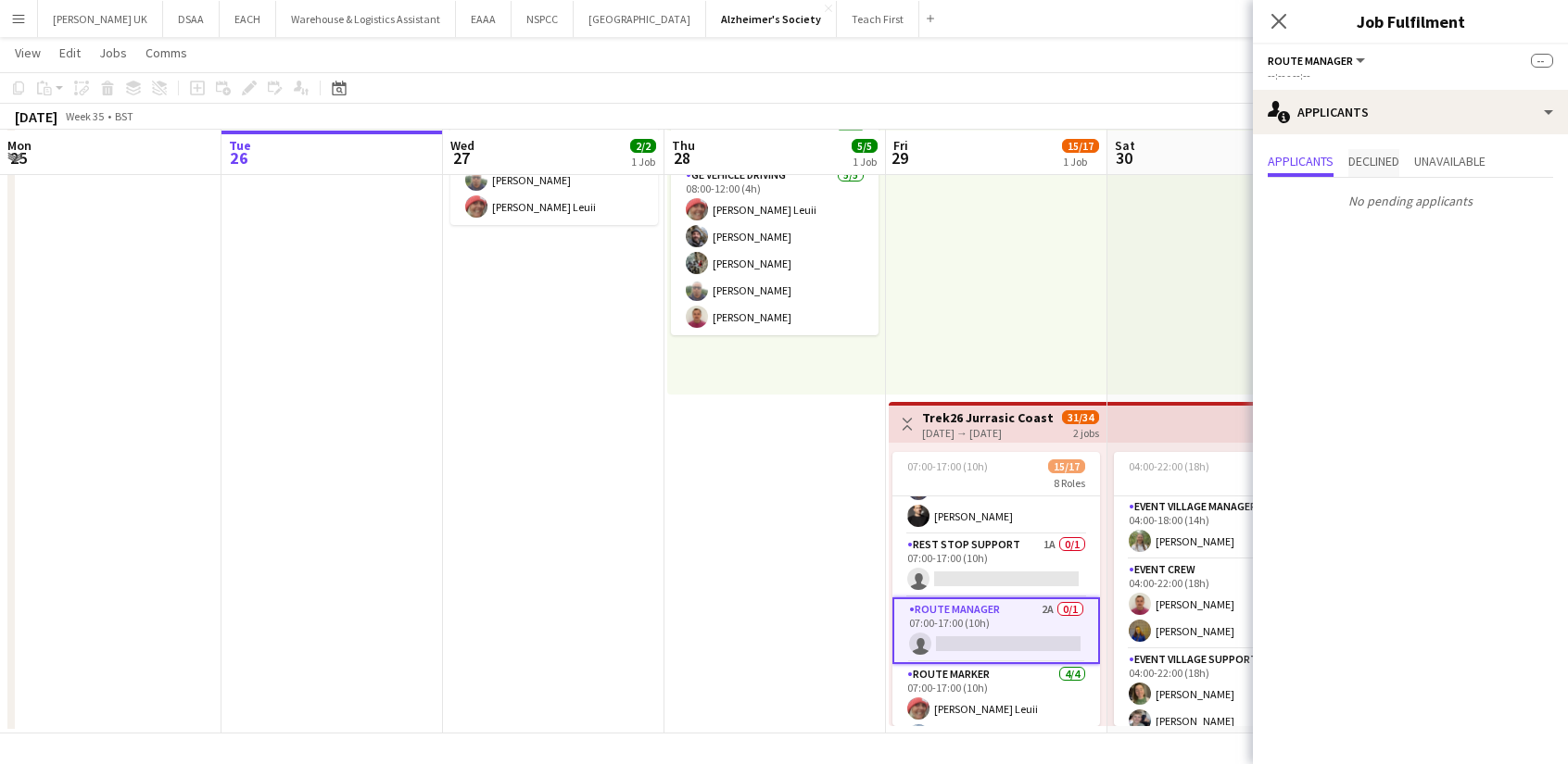
click at [1386, 165] on span "Declined" at bounding box center [1374, 161] width 51 height 13
click at [1460, 162] on span "Unavailable" at bounding box center [1449, 161] width 71 height 13
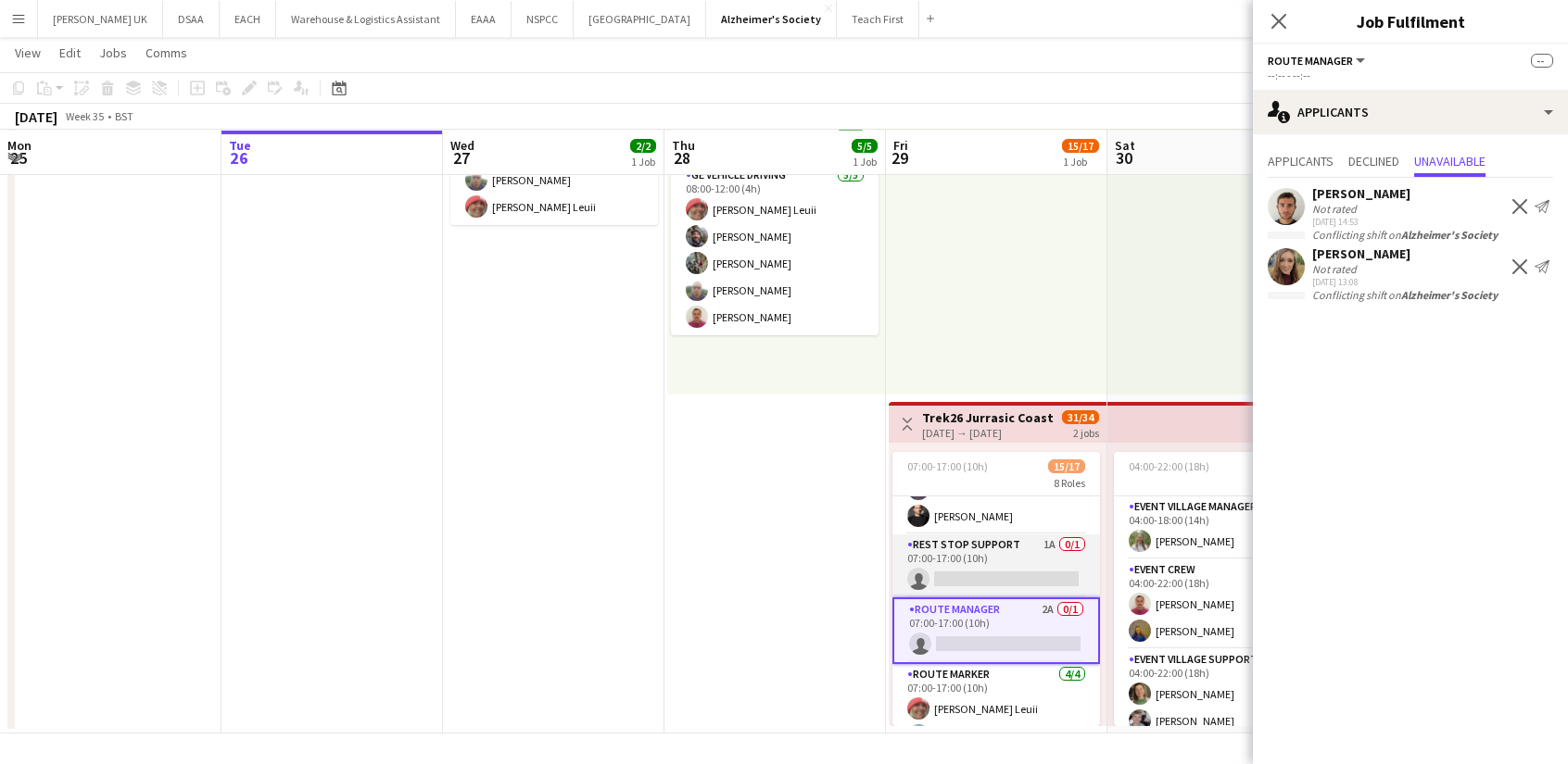
click at [970, 556] on app-card-role "Rest Stop Support 1A 0/1 07:00-17:00 (10h) single-neutral-actions" at bounding box center [995, 566] width 208 height 63
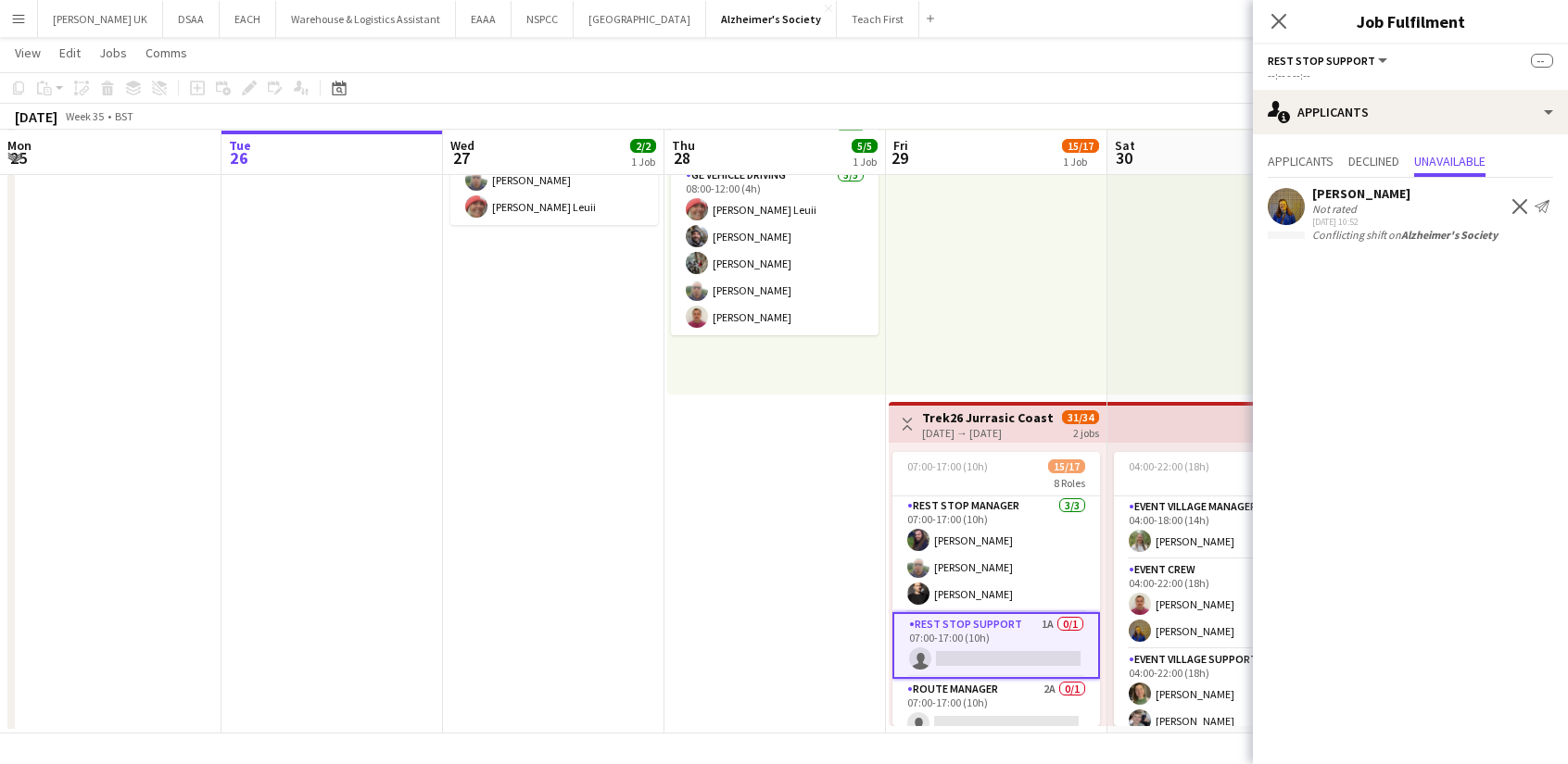
scroll to position [272, 0]
drag, startPoint x: 1366, startPoint y: 143, endPoint x: 1283, endPoint y: 150, distance: 83.3
click at [1283, 150] on div "Applicants Declined Unavailable [PERSON_NAME] Not rated [DATE] 10:52 Decline Se…" at bounding box center [1410, 197] width 315 height 126
click at [1283, 150] on span "Applicants" at bounding box center [1300, 162] width 65 height 27
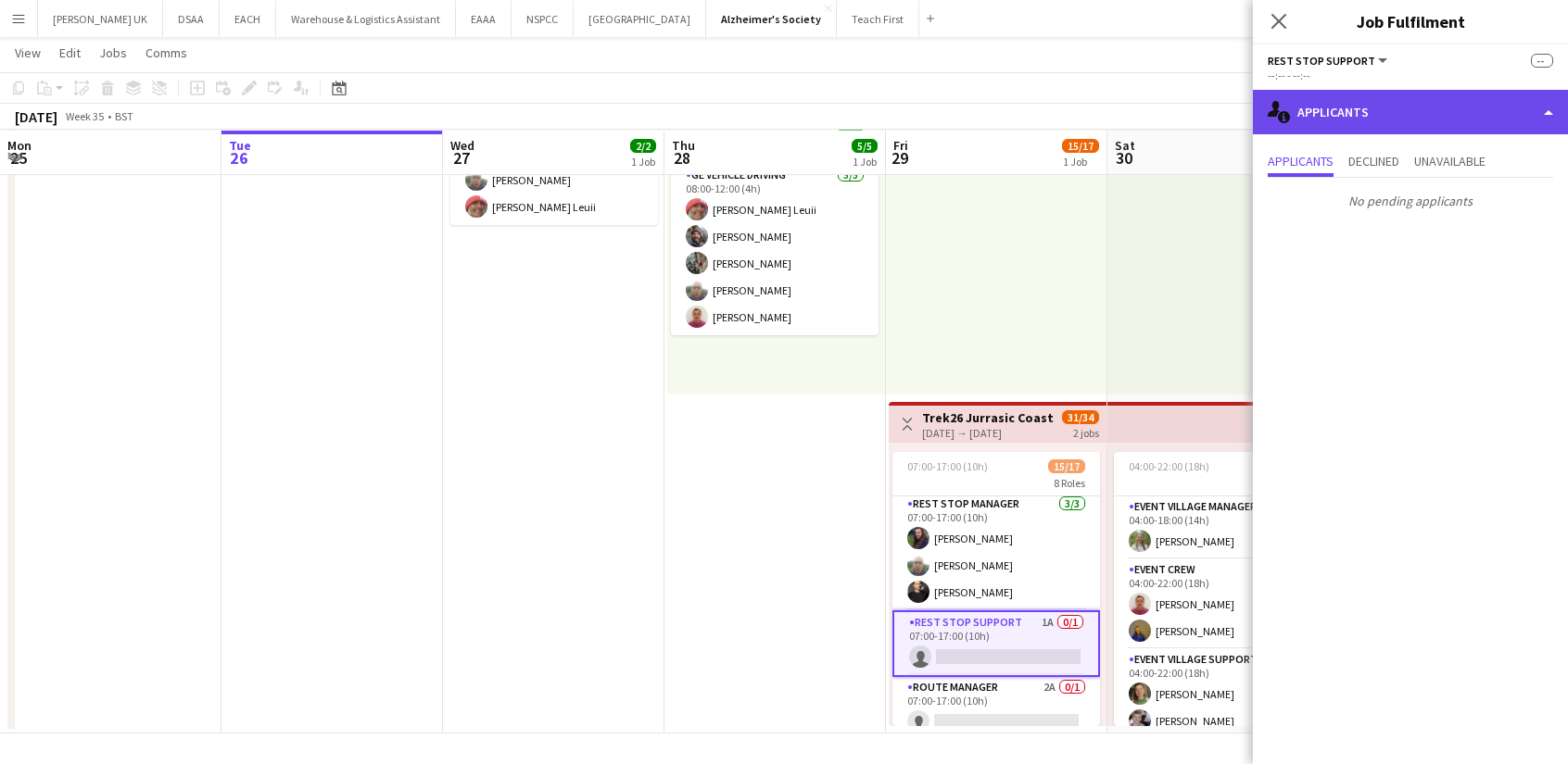
click at [1357, 115] on div "single-neutral-actions-information Applicants" at bounding box center [1410, 112] width 315 height 45
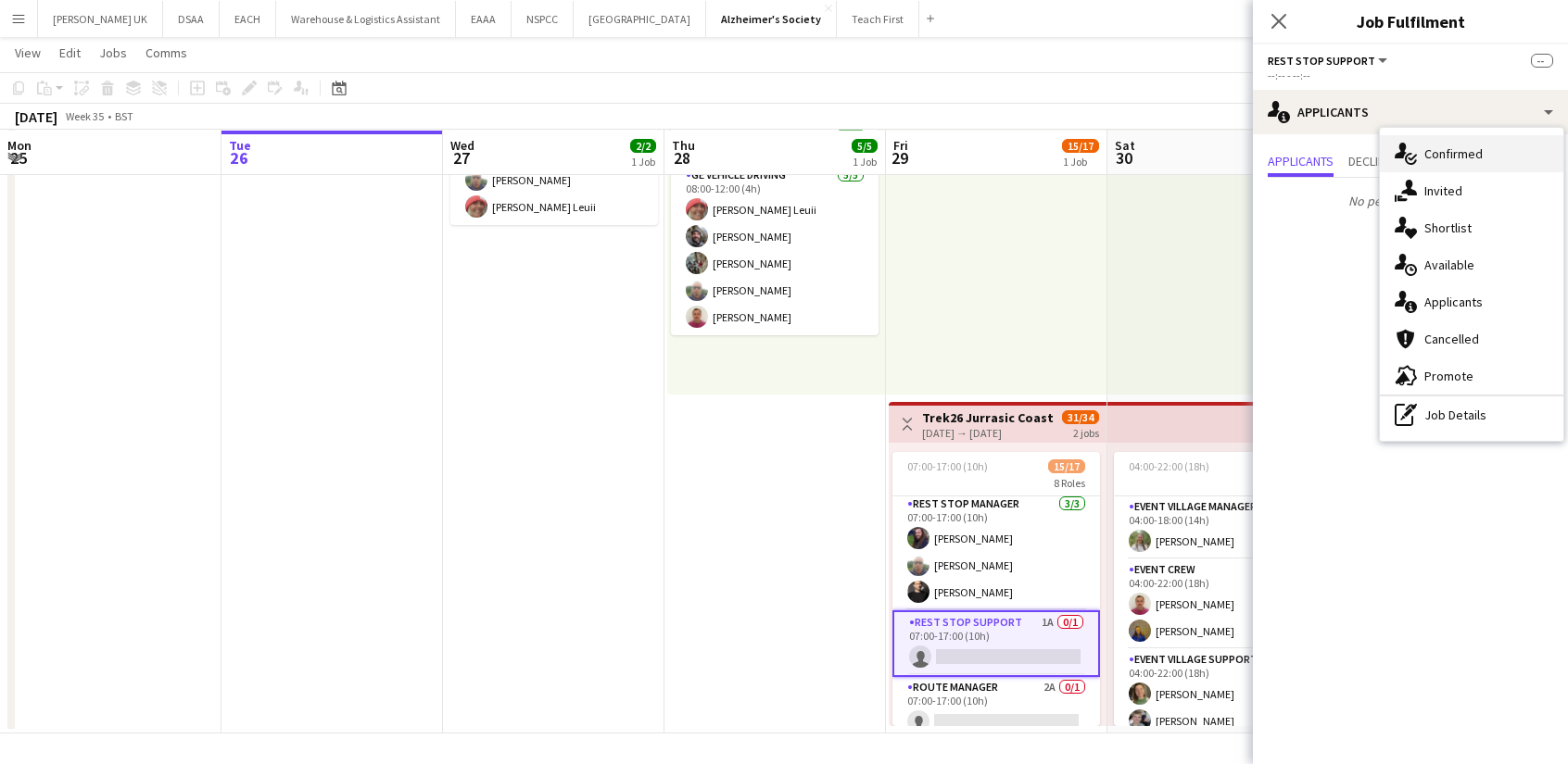
click at [1442, 166] on div "single-neutral-actions-check-2 Confirmed" at bounding box center [1471, 154] width 184 height 37
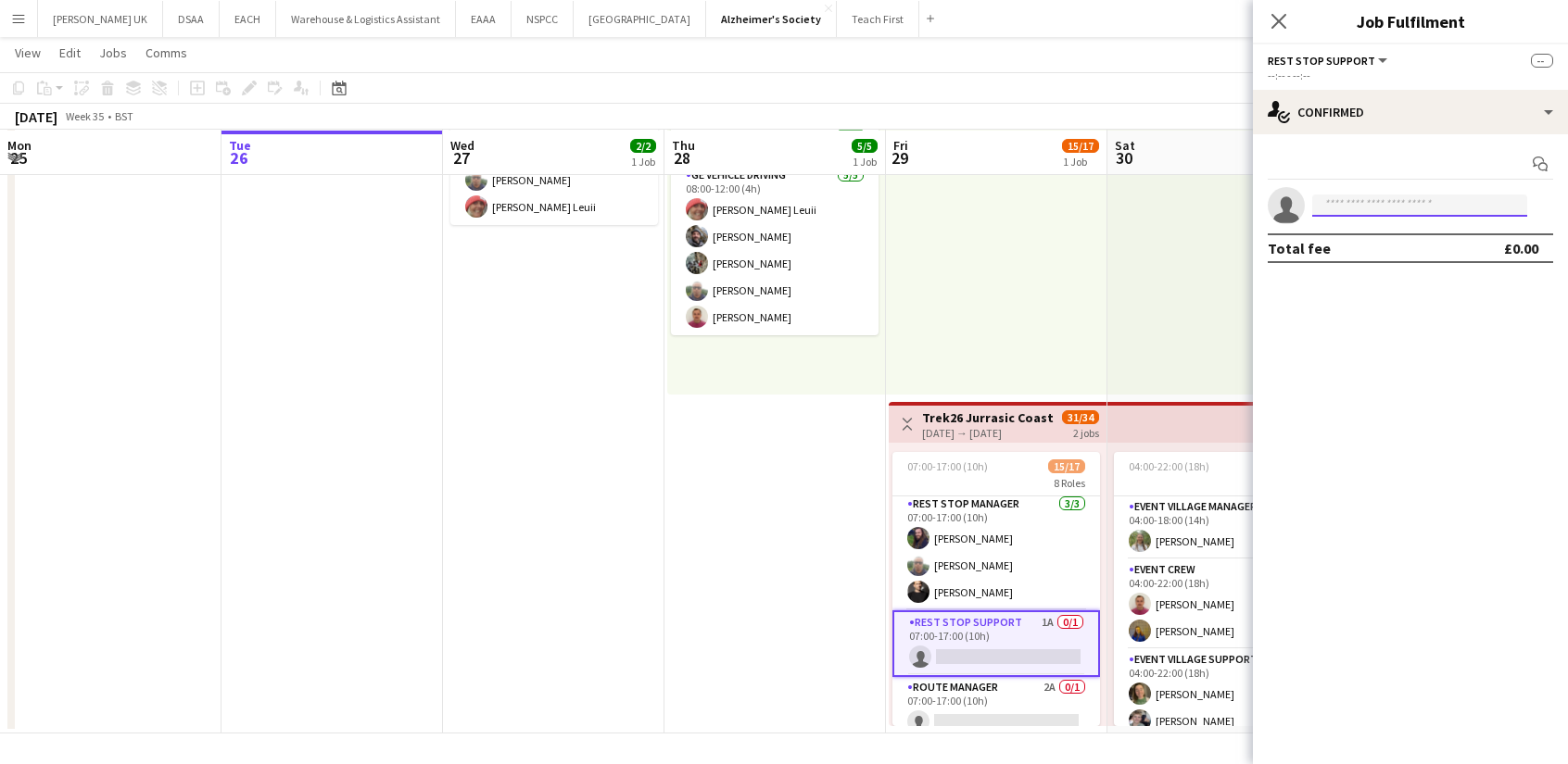
click at [1380, 207] on input at bounding box center [1419, 205] width 215 height 22
type input "******"
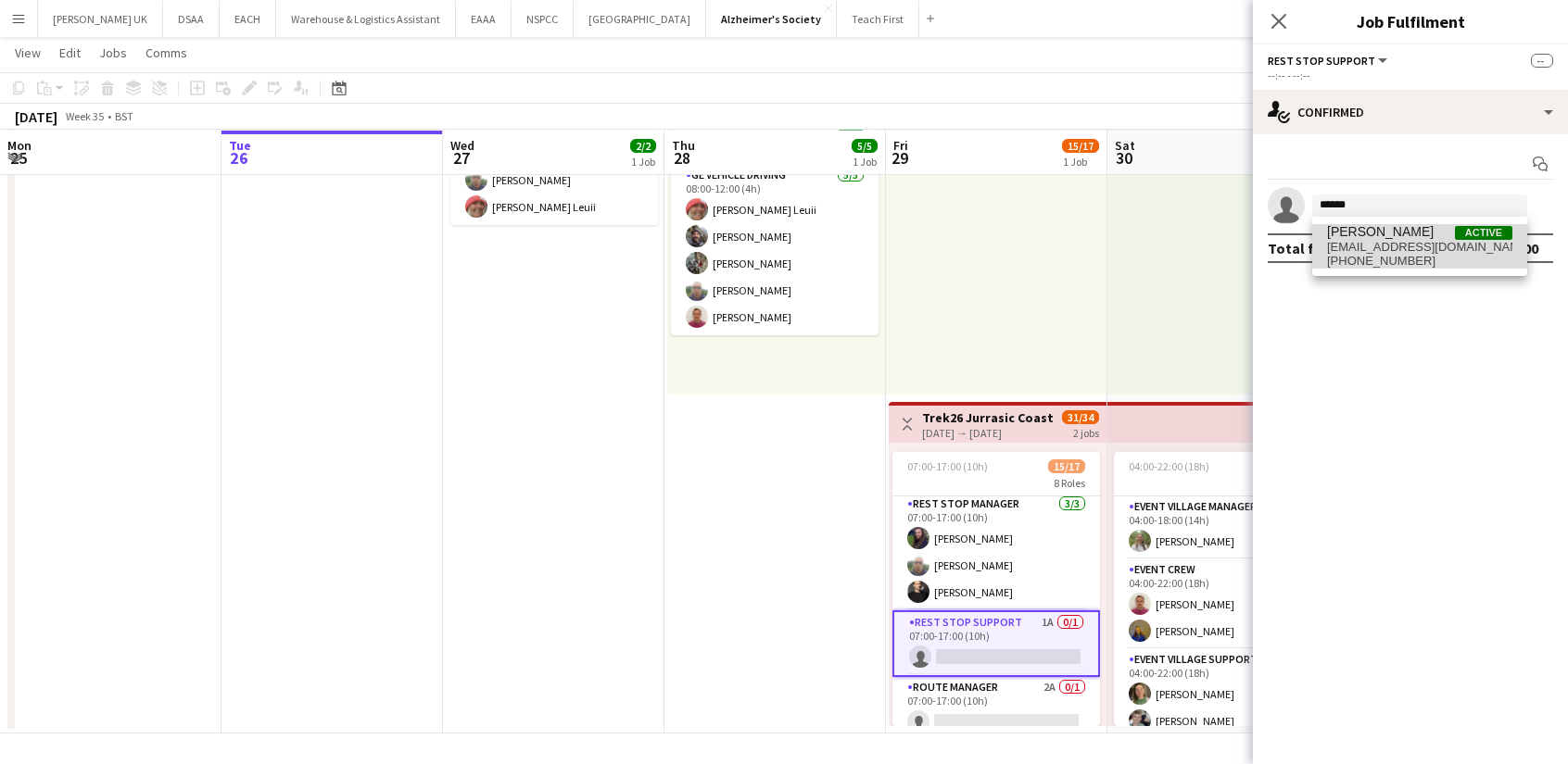
click at [1393, 247] on span "[EMAIL_ADDRESS][DOMAIN_NAME]" at bounding box center [1419, 247] width 185 height 15
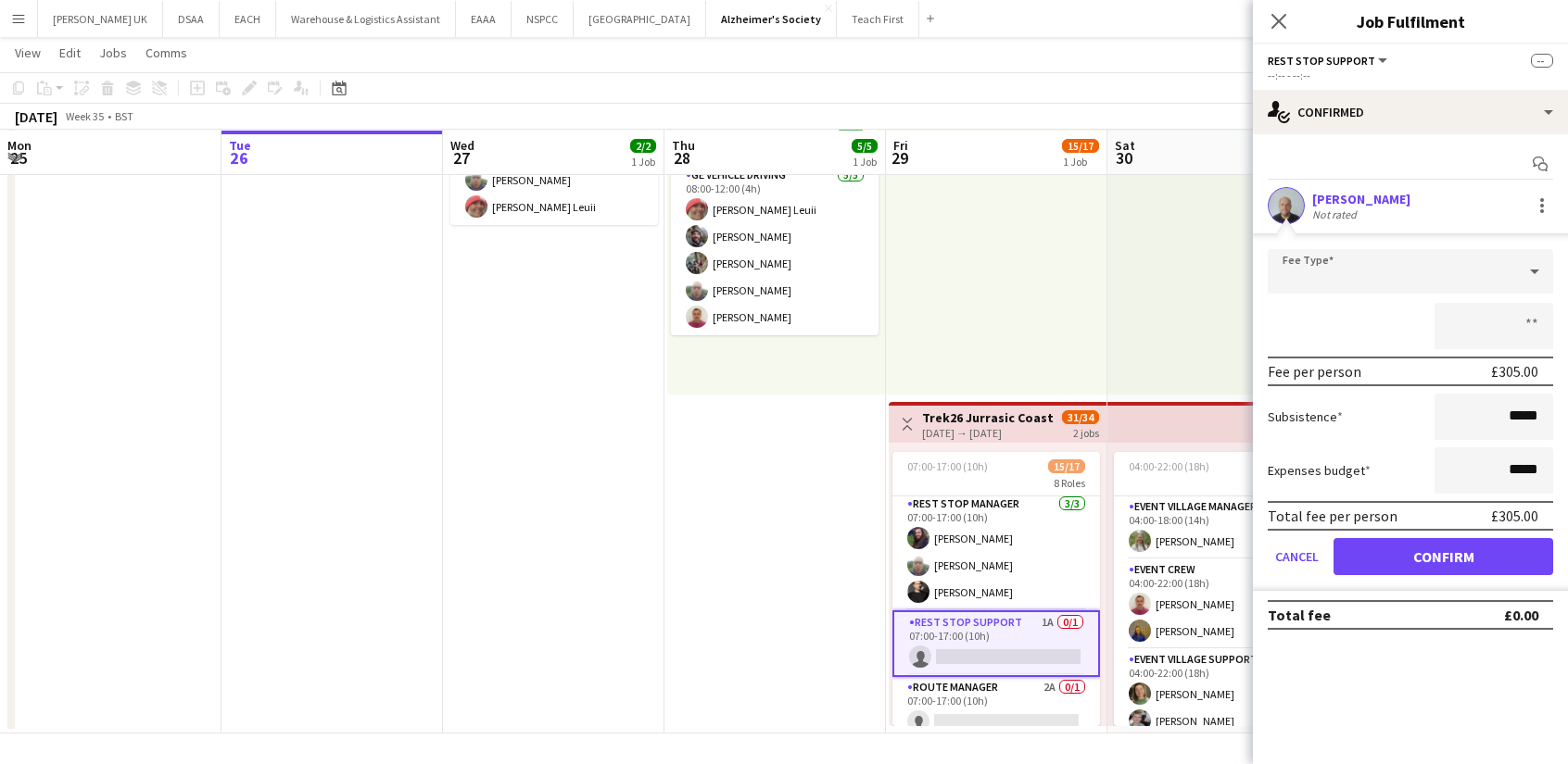
click at [1277, 209] on app-user-avatar at bounding box center [1285, 205] width 37 height 37
click at [1416, 561] on button "Confirm" at bounding box center [1443, 556] width 220 height 37
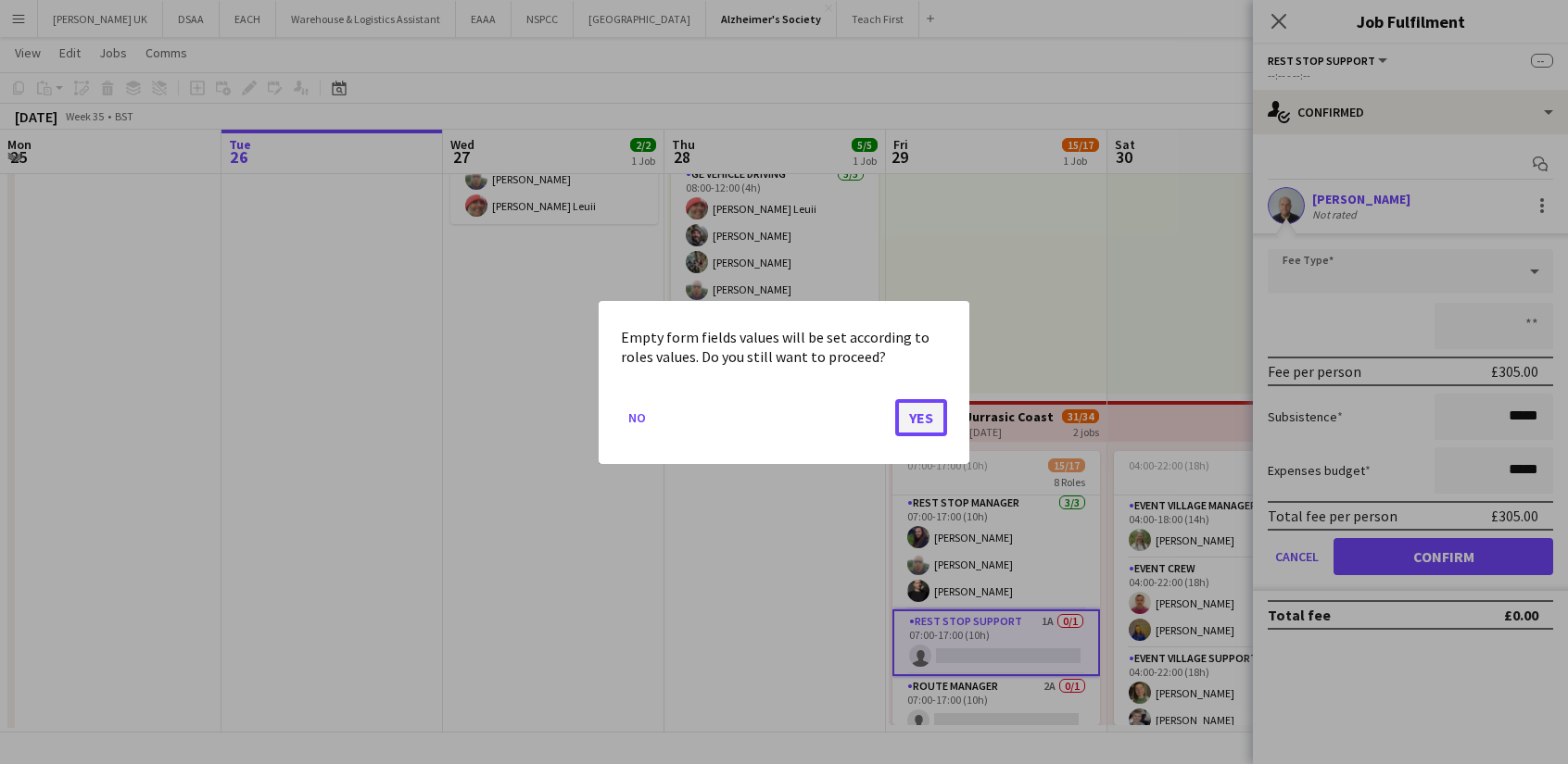
click at [929, 414] on button "Yes" at bounding box center [921, 416] width 52 height 37
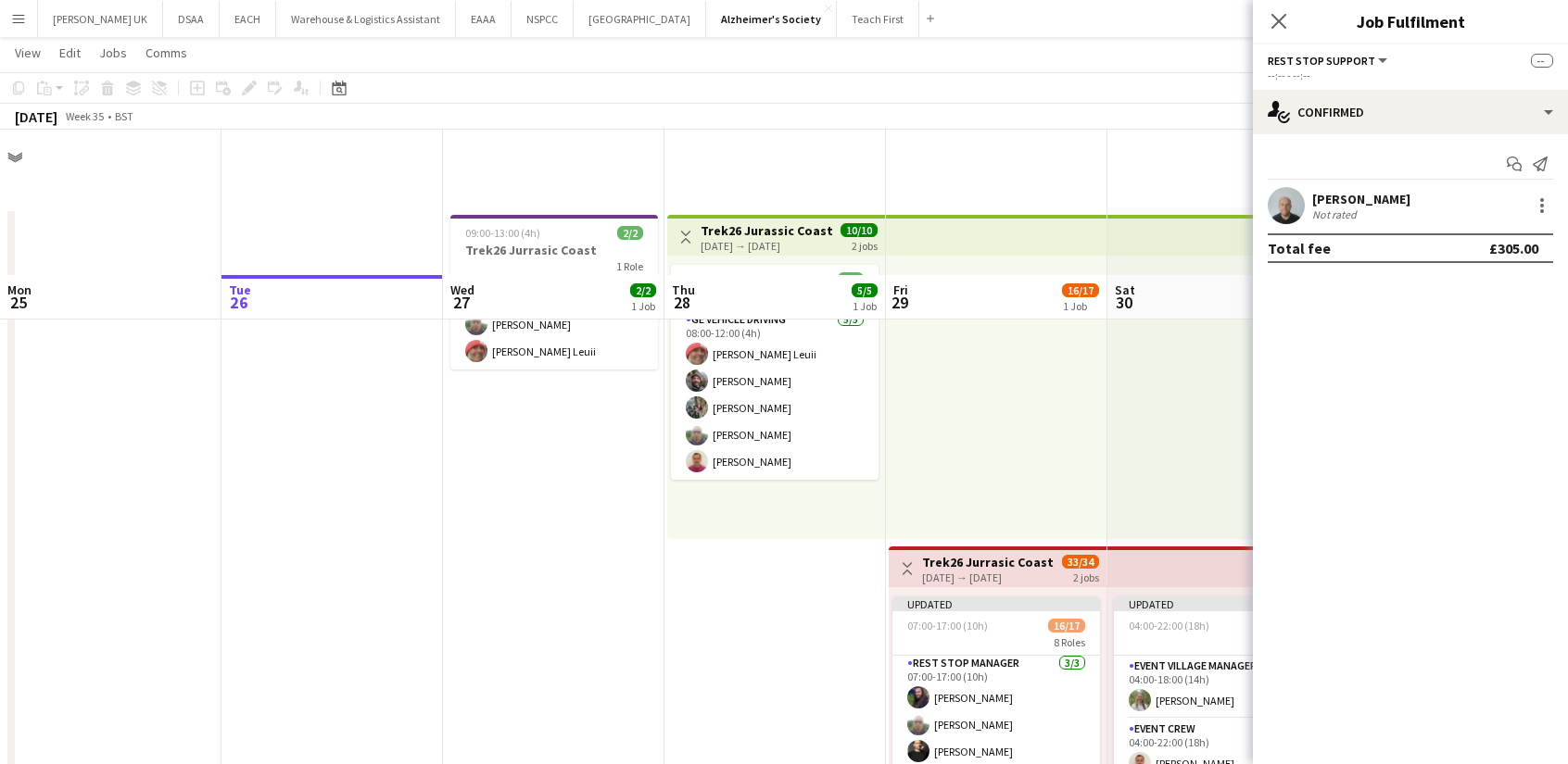
scroll to position [144, 0]
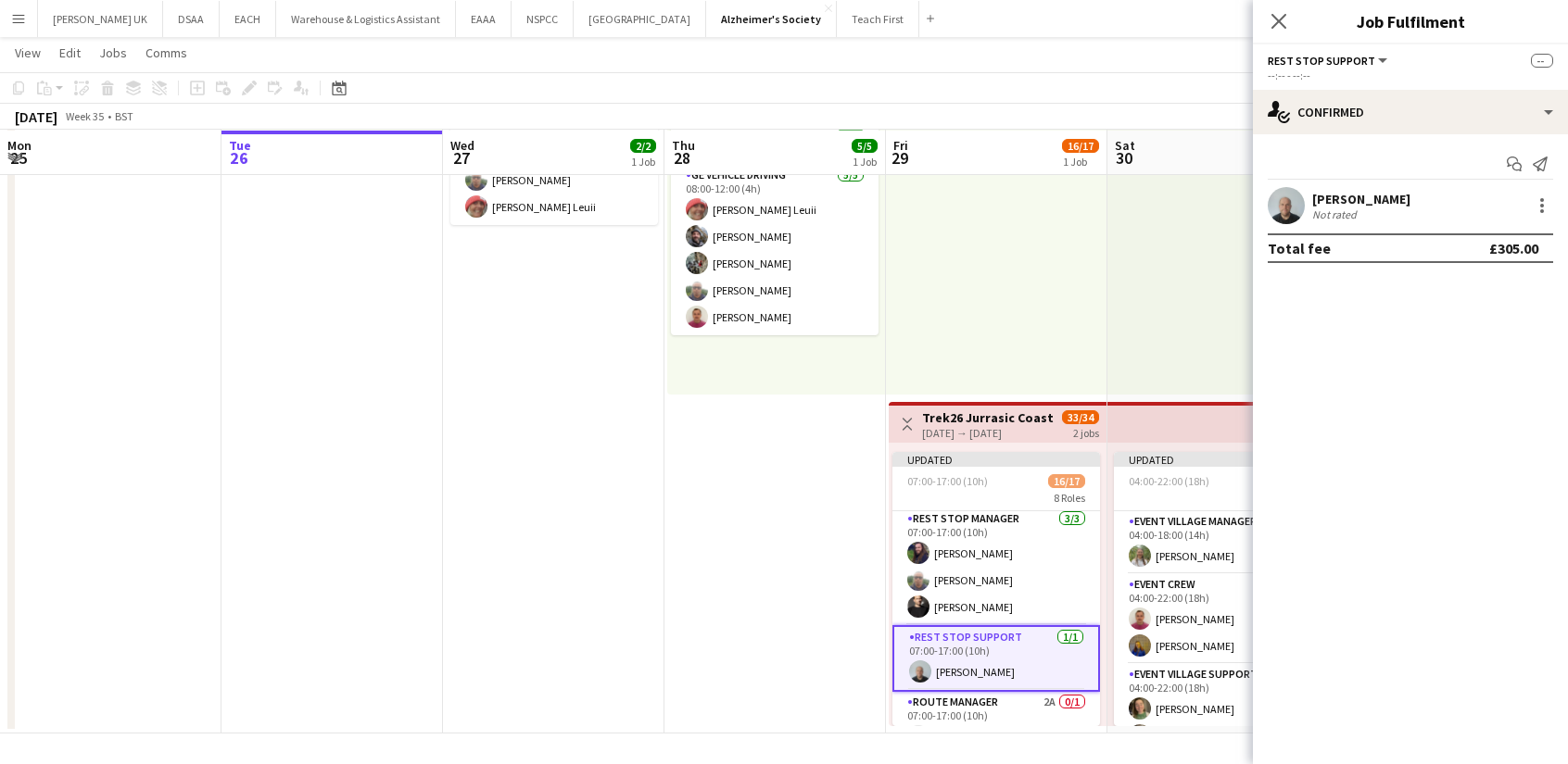
click at [1291, 195] on app-user-avatar at bounding box center [1285, 205] width 37 height 37
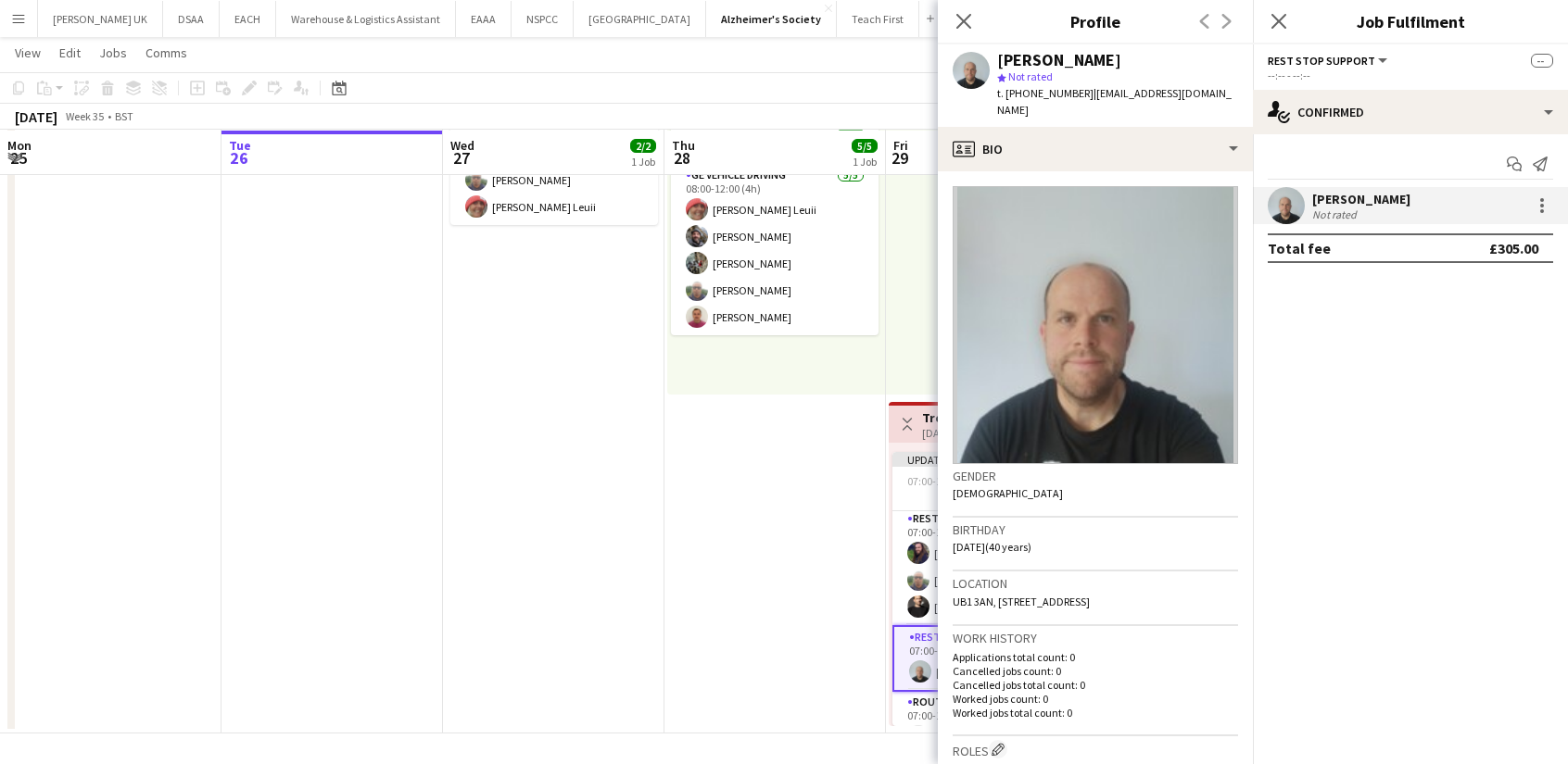
click at [924, 283] on div at bounding box center [996, 252] width 222 height 283
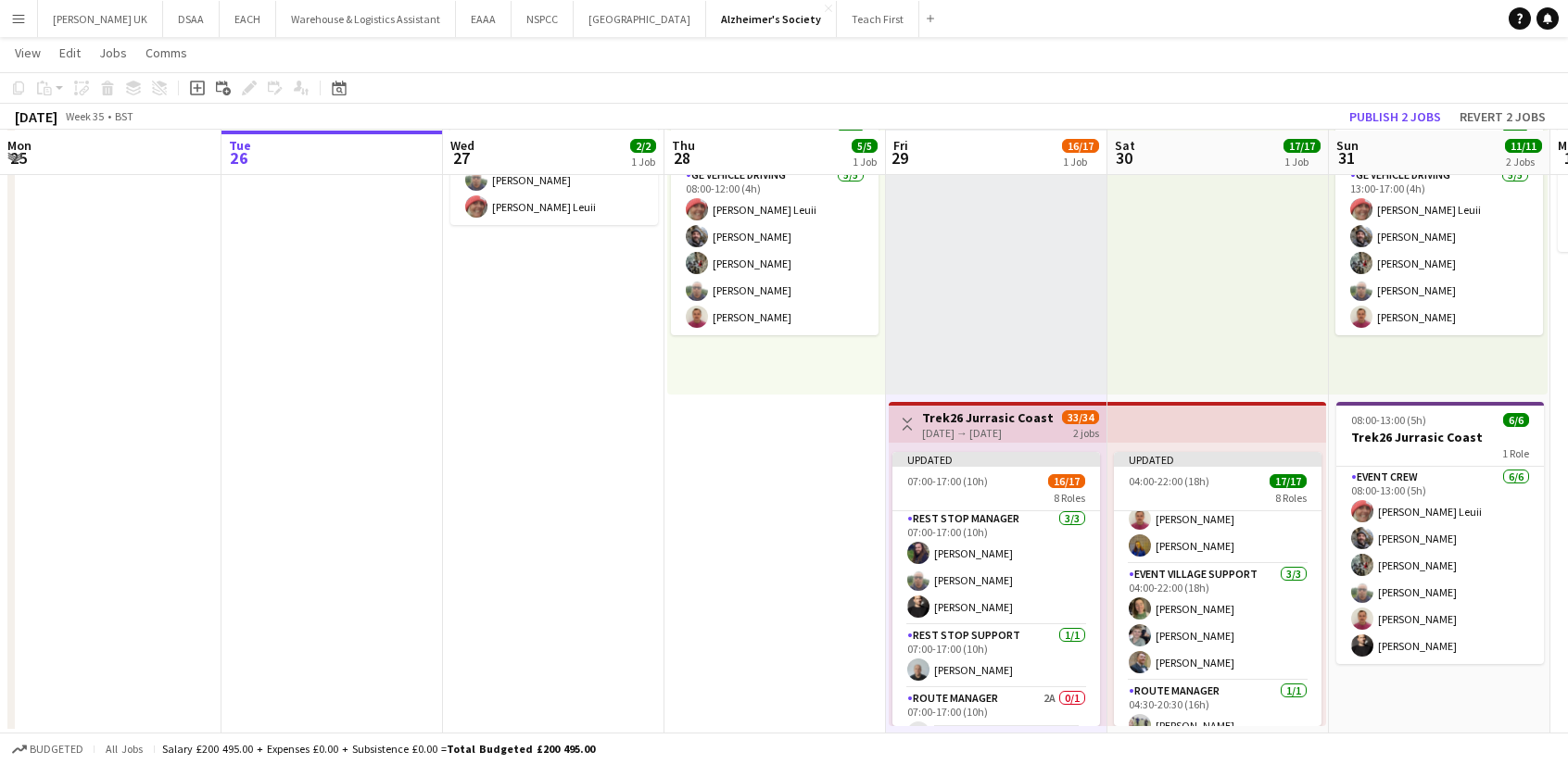
scroll to position [64, 0]
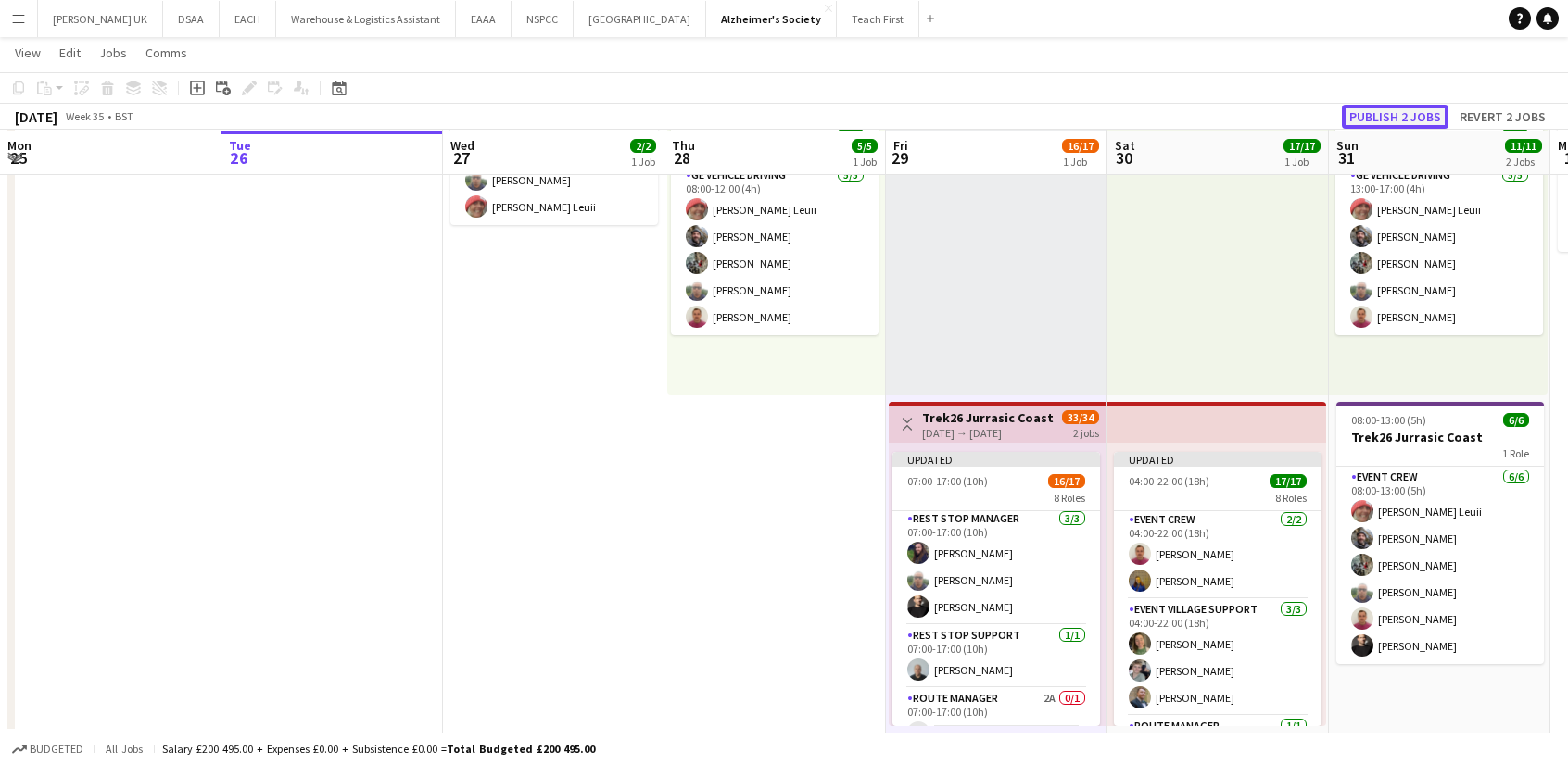
click at [1380, 123] on button "Publish 2 jobs" at bounding box center [1395, 116] width 106 height 24
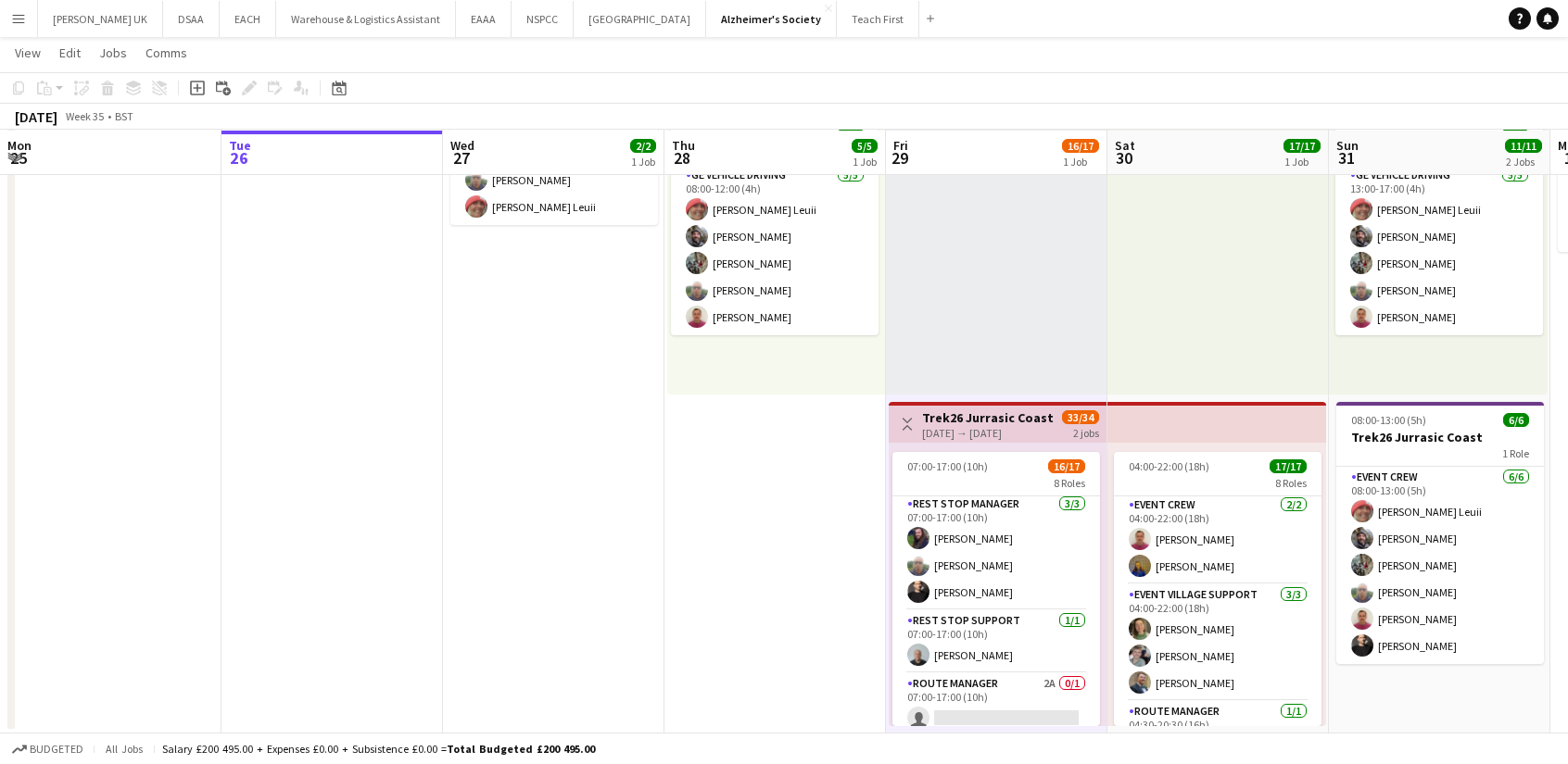
scroll to position [0, 454]
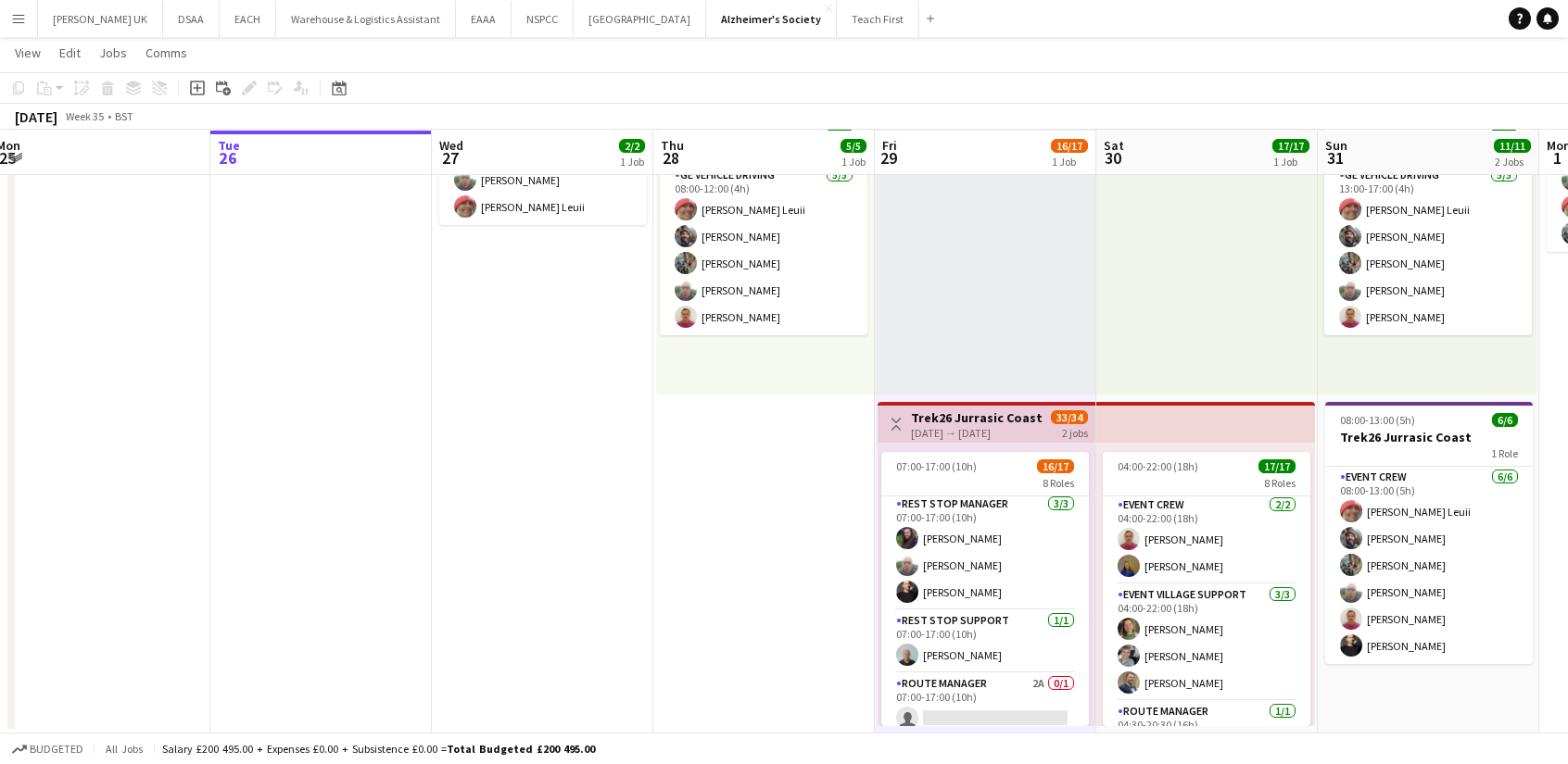
drag, startPoint x: 1003, startPoint y: 681, endPoint x: 992, endPoint y: 659, distance: 24.6
click at [992, 659] on app-calendar-viewport "Sat 23 Sun 24 Mon 25 Tue 26 Wed 27 2/2 1 Job Thu 28 5/5 1 Job Fri 29 16/17 1 Jo…" at bounding box center [784, 331] width 1568 height 806
click at [989, 654] on app-card-role "Rest Stop Support [DATE] 07:00-17:00 (10h) [PERSON_NAME]" at bounding box center [985, 642] width 208 height 63
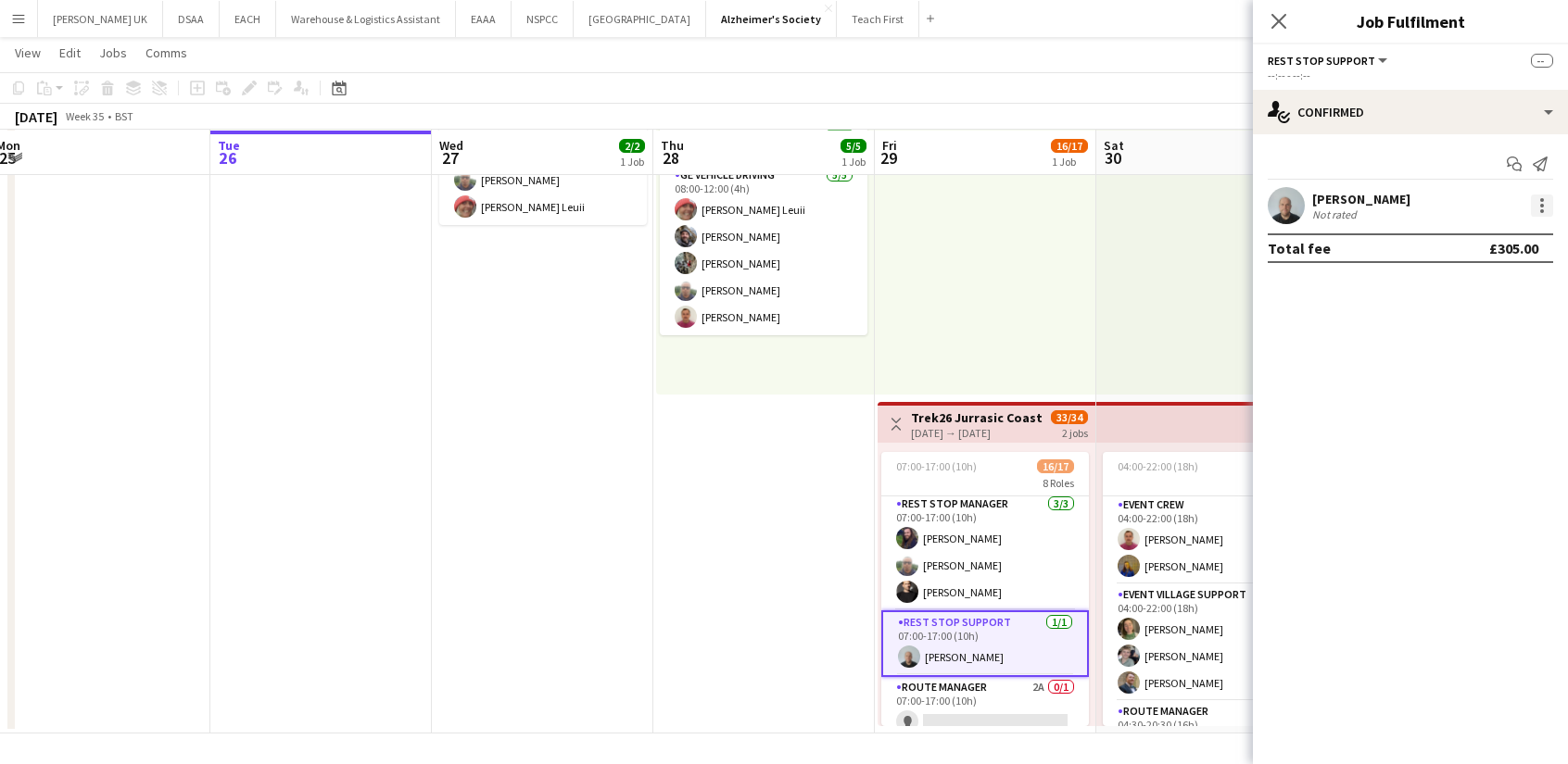
click at [1541, 207] on div at bounding box center [1541, 206] width 4 height 4
click at [1353, 205] on div at bounding box center [784, 382] width 1568 height 764
click at [1317, 195] on div "[PERSON_NAME]" at bounding box center [1361, 199] width 99 height 17
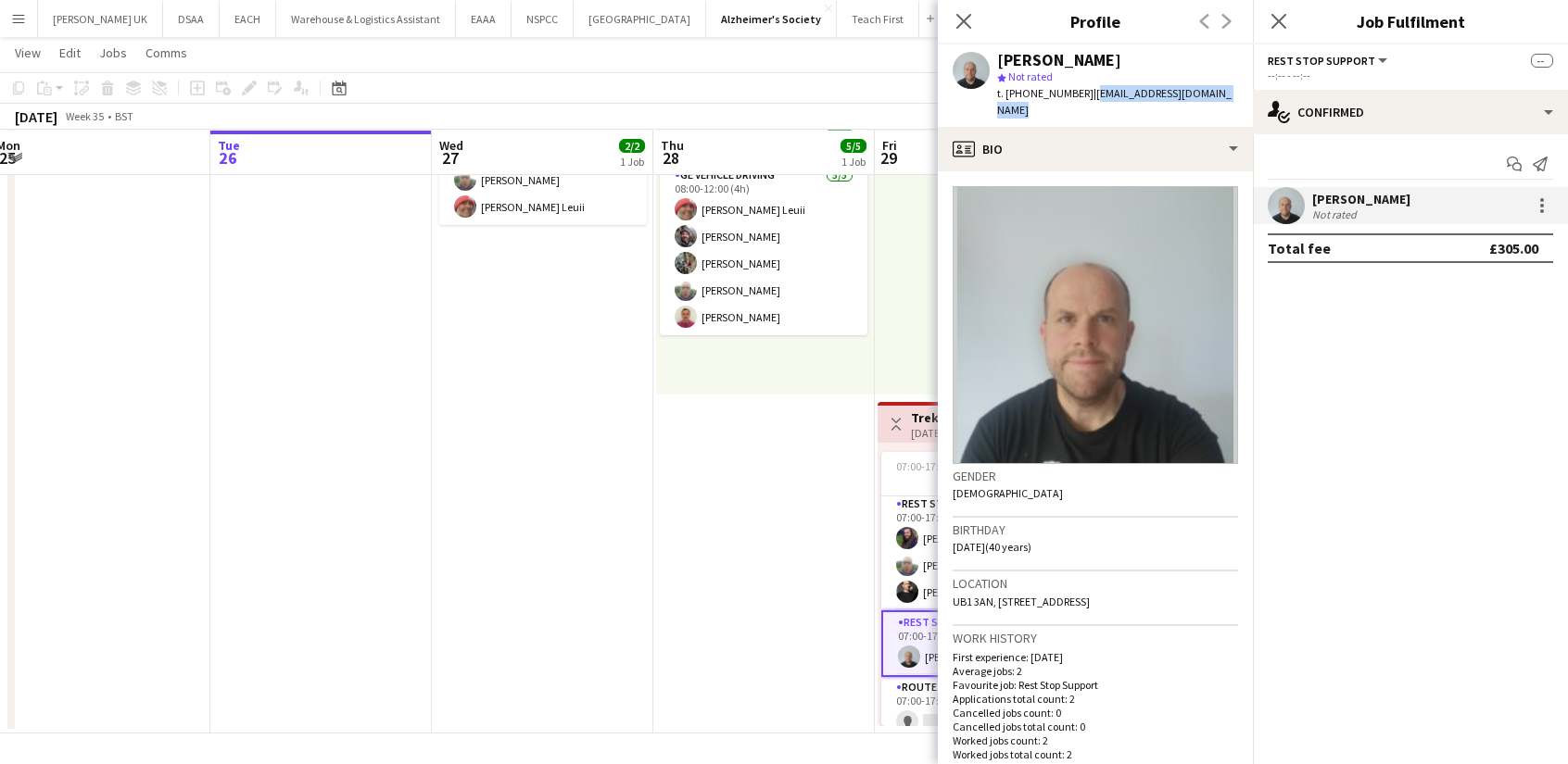
drag, startPoint x: 1232, startPoint y: 94, endPoint x: 1086, endPoint y: 88, distance: 146.1
click at [1086, 88] on div "[PERSON_NAME] star Not rated t. [PHONE_NUMBER] | [EMAIL_ADDRESS][DOMAIN_NAME]" at bounding box center [1095, 85] width 315 height 82
copy span "[EMAIL_ADDRESS][DOMAIN_NAME]"
drag, startPoint x: 1078, startPoint y: 98, endPoint x: 1024, endPoint y: 87, distance: 55.1
click at [1024, 87] on span "t. [PHONE_NUMBER]" at bounding box center [1046, 93] width 97 height 14
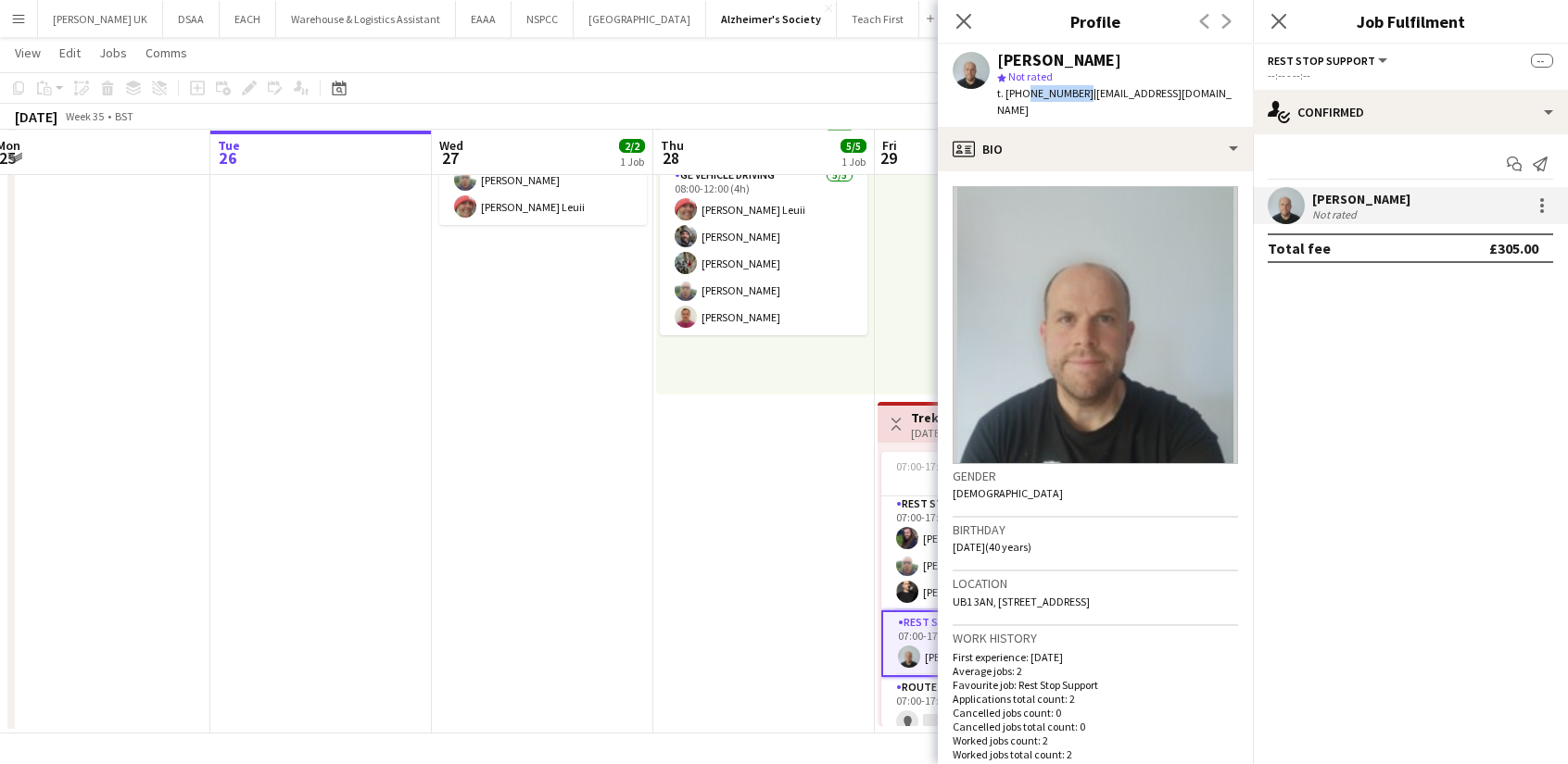
copy span "7919497477"
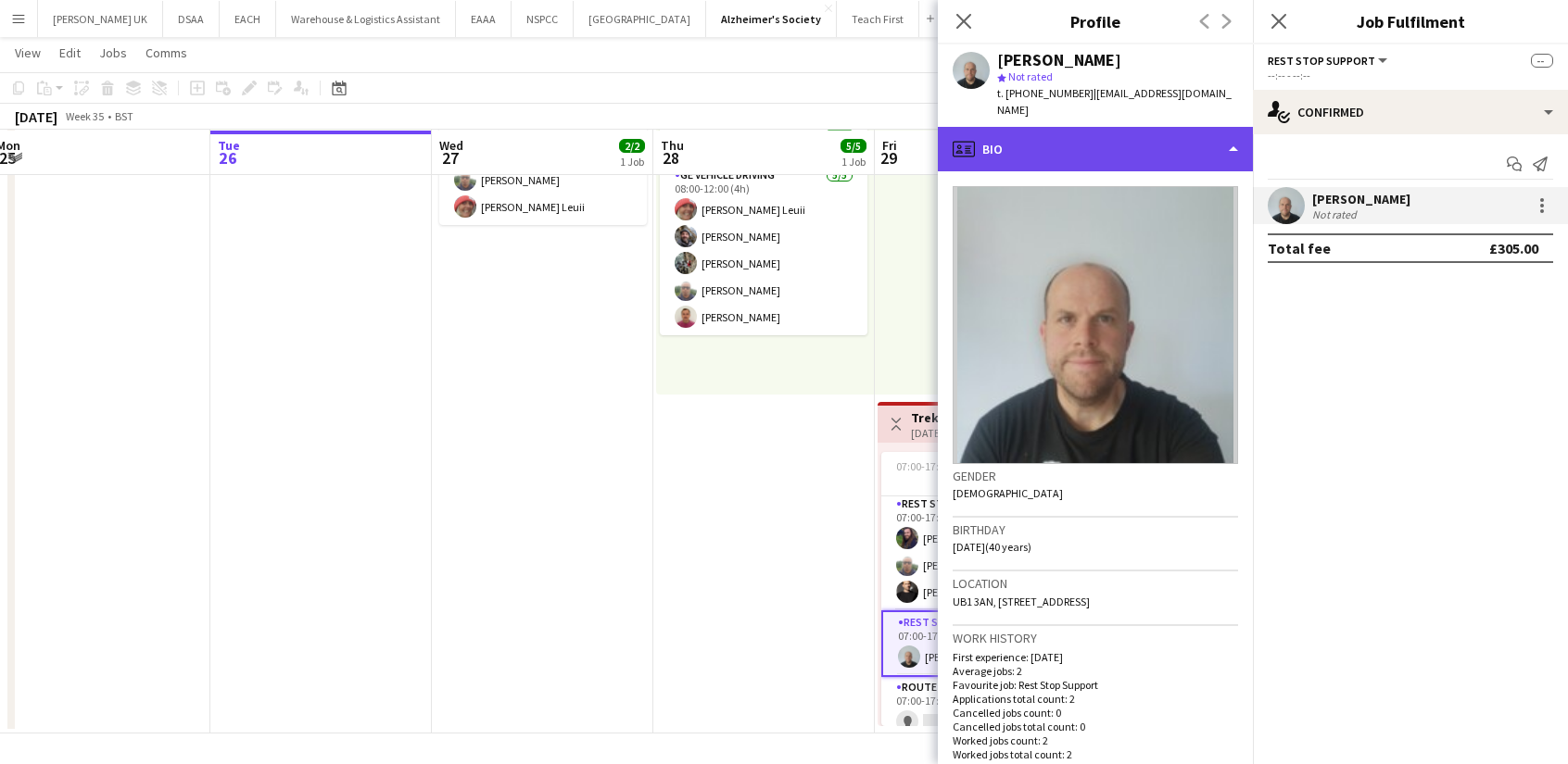
click at [1106, 147] on div "profile Bio" at bounding box center [1095, 149] width 315 height 45
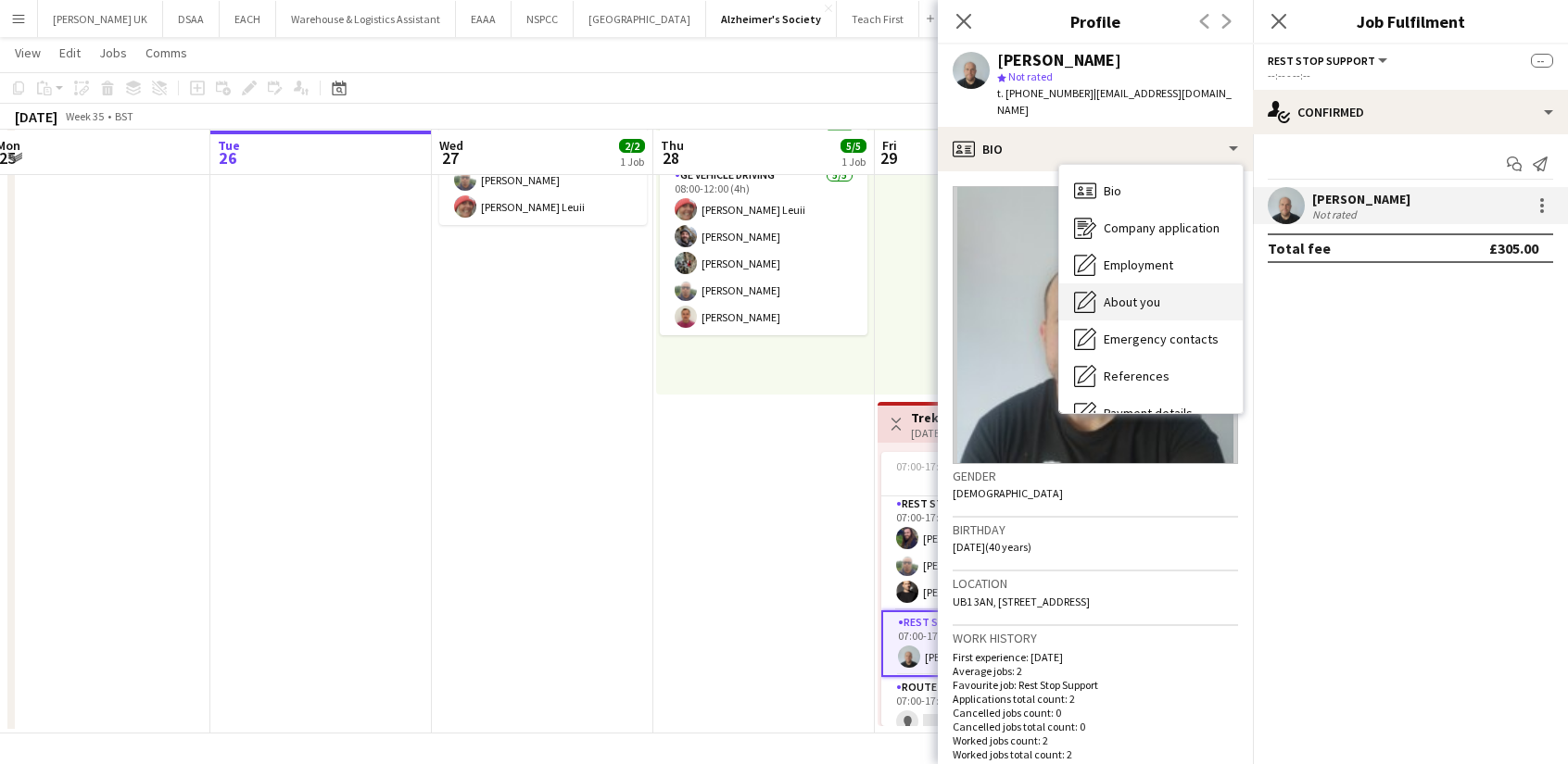
click at [1127, 283] on div "About you About you" at bounding box center [1151, 301] width 184 height 37
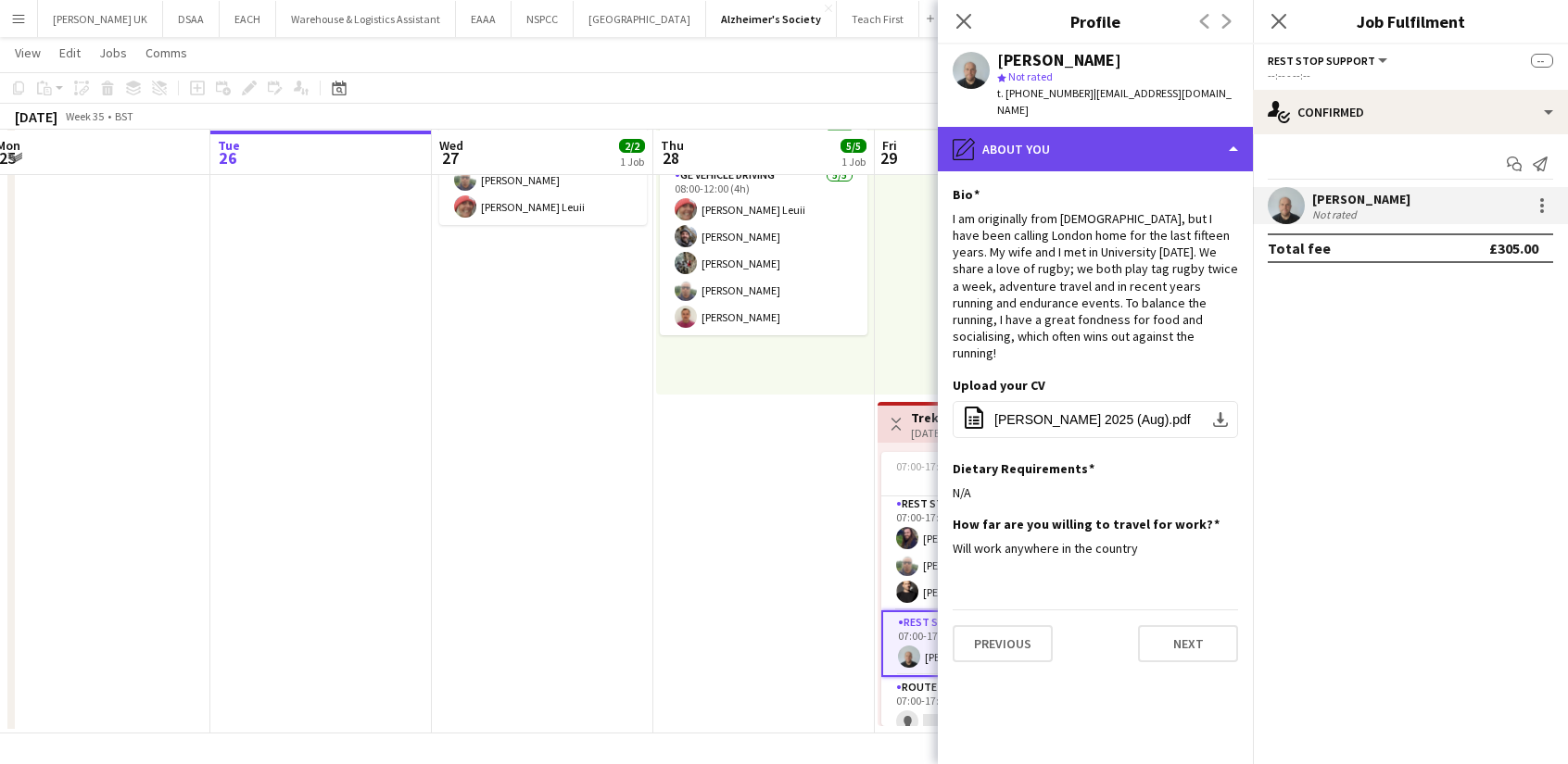
click at [1061, 137] on div "pencil4 About you" at bounding box center [1095, 149] width 315 height 45
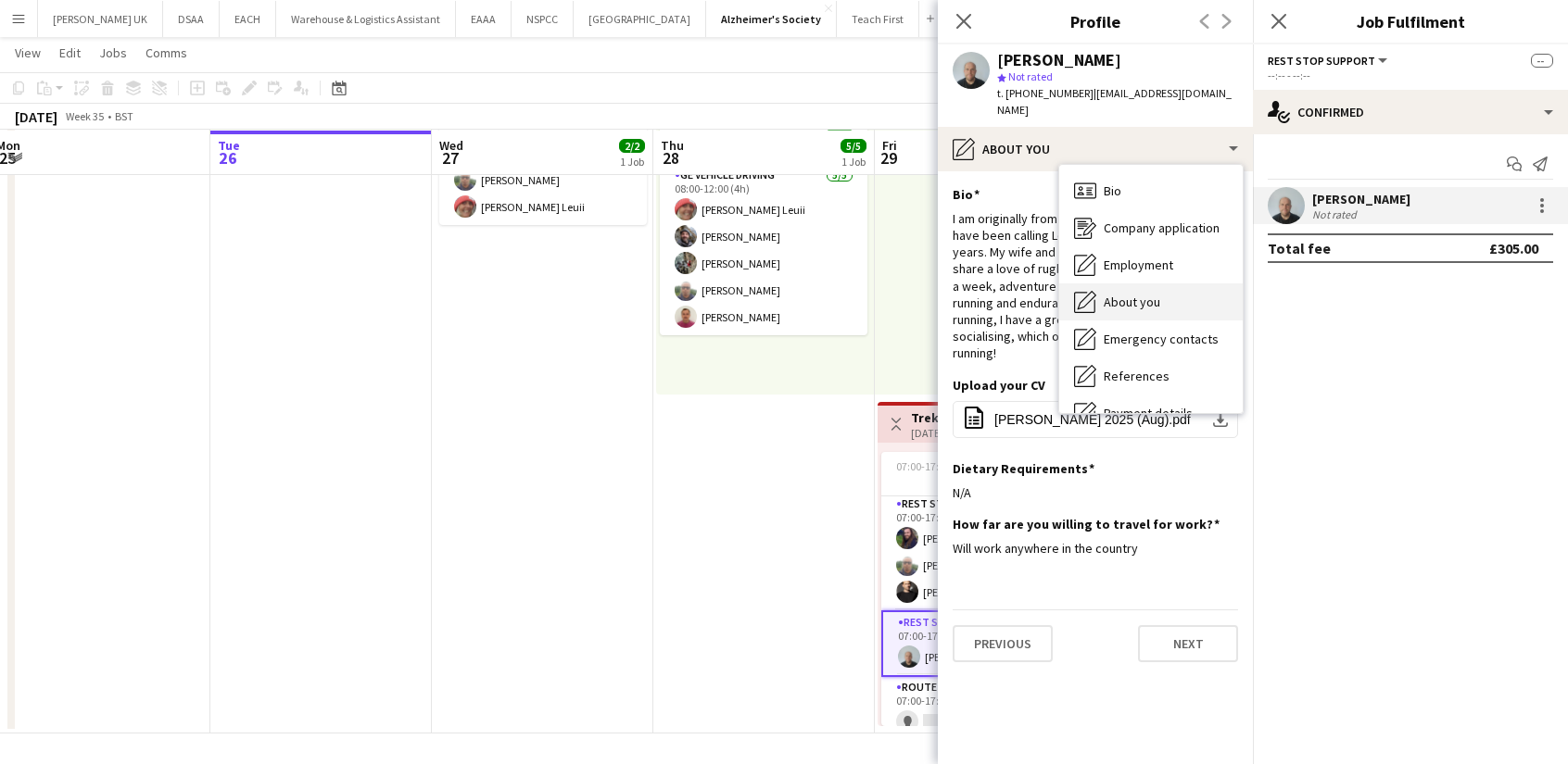
click at [1120, 294] on span "About you" at bounding box center [1132, 302] width 57 height 17
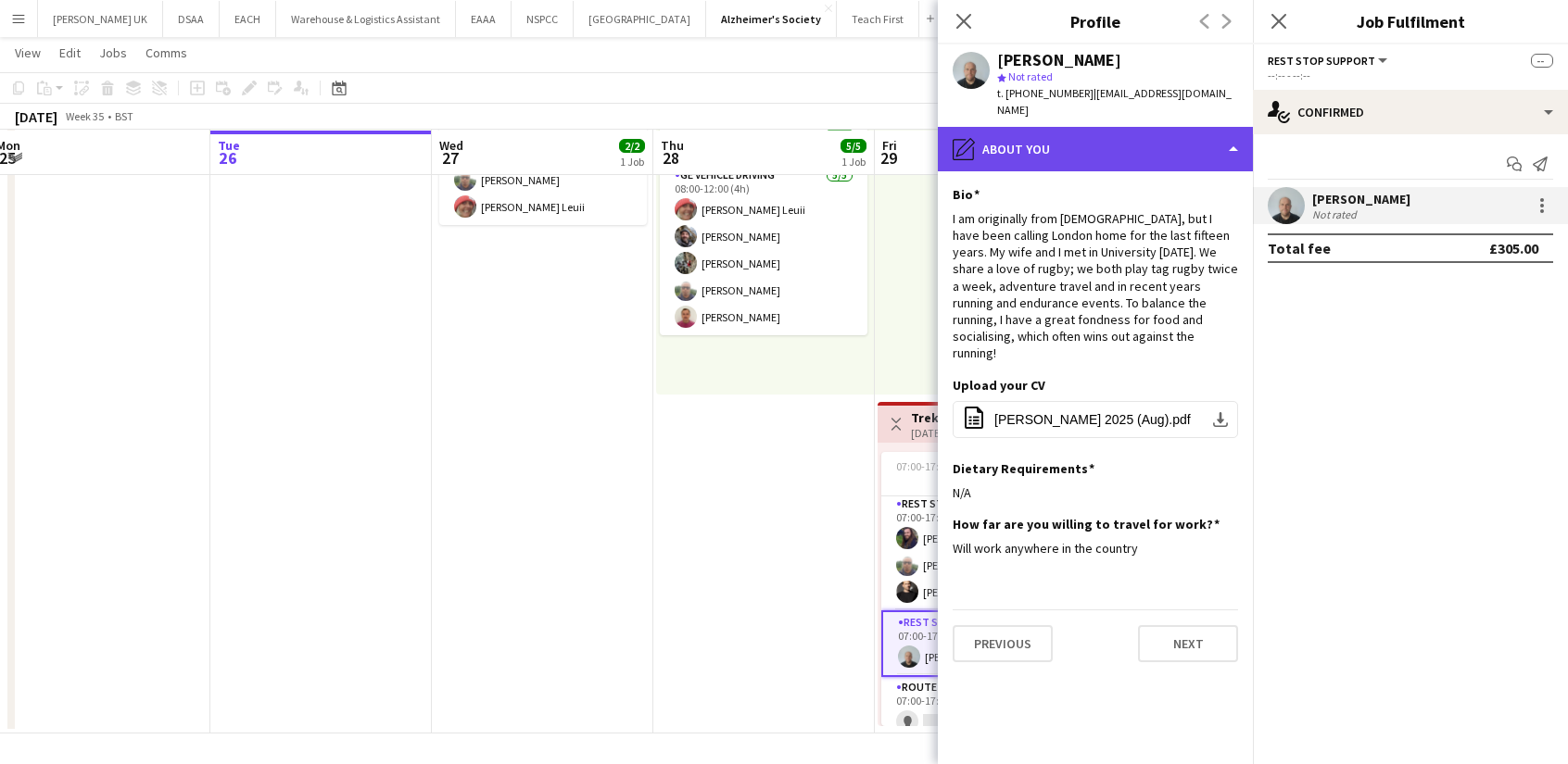
click at [1105, 146] on div "pencil4 About you" at bounding box center [1095, 149] width 315 height 45
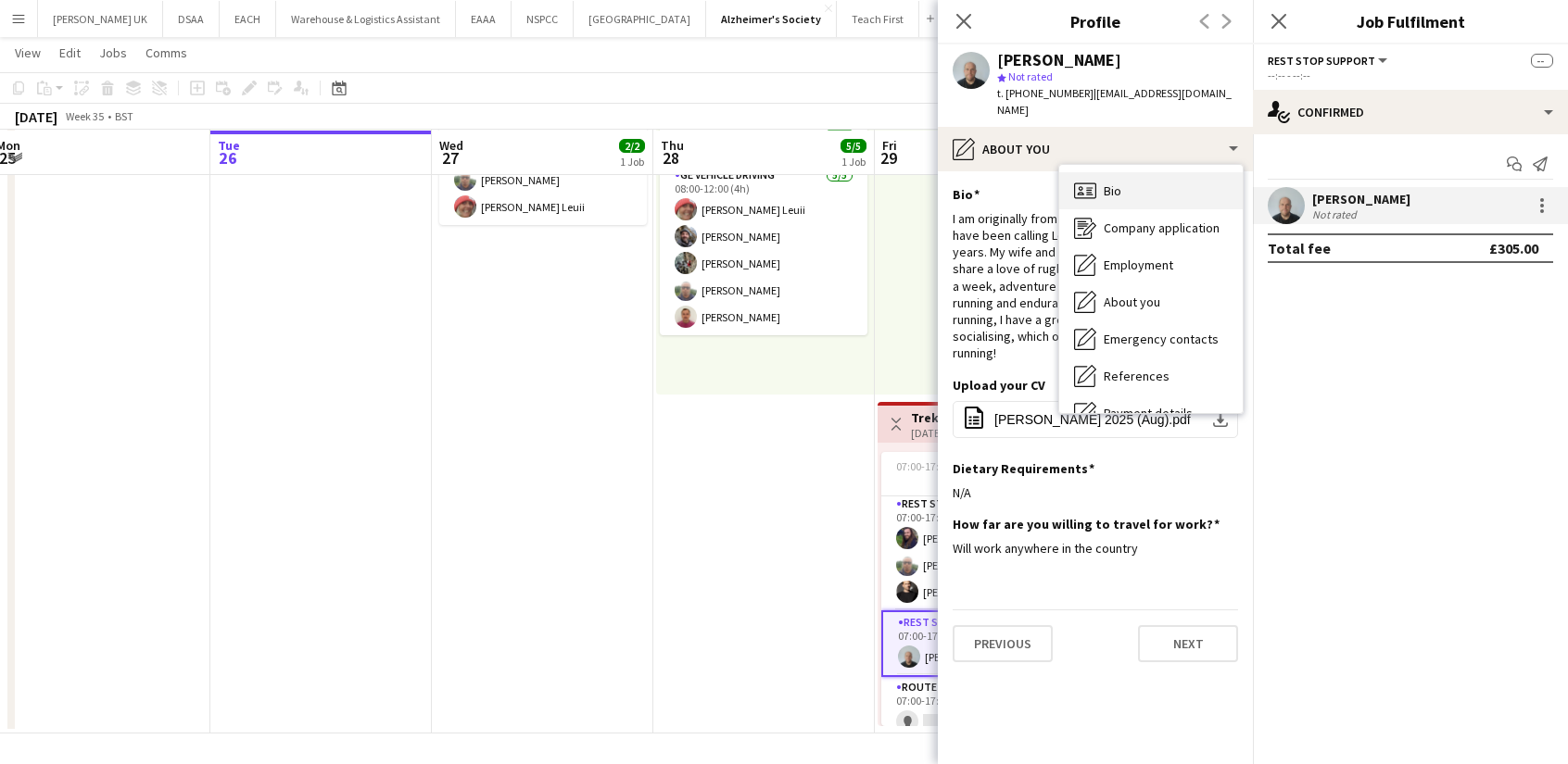
click at [1136, 187] on div "Bio Bio" at bounding box center [1151, 191] width 184 height 37
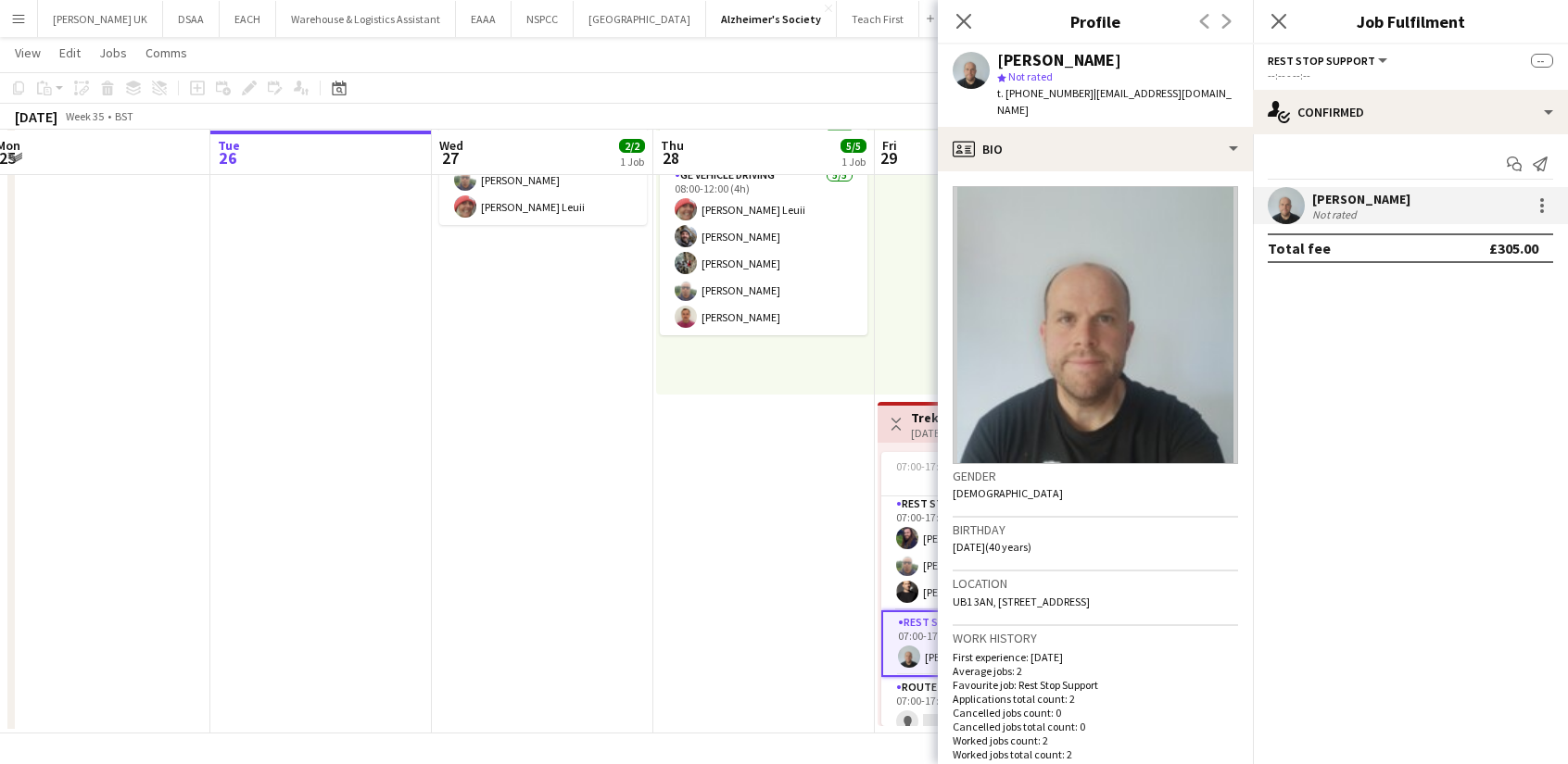
drag, startPoint x: 1176, startPoint y: 590, endPoint x: 1030, endPoint y: 570, distance: 147.4
click at [1030, 572] on div "Location [GEOGRAPHIC_DATA], [STREET_ADDRESS]" at bounding box center [1095, 598] width 285 height 54
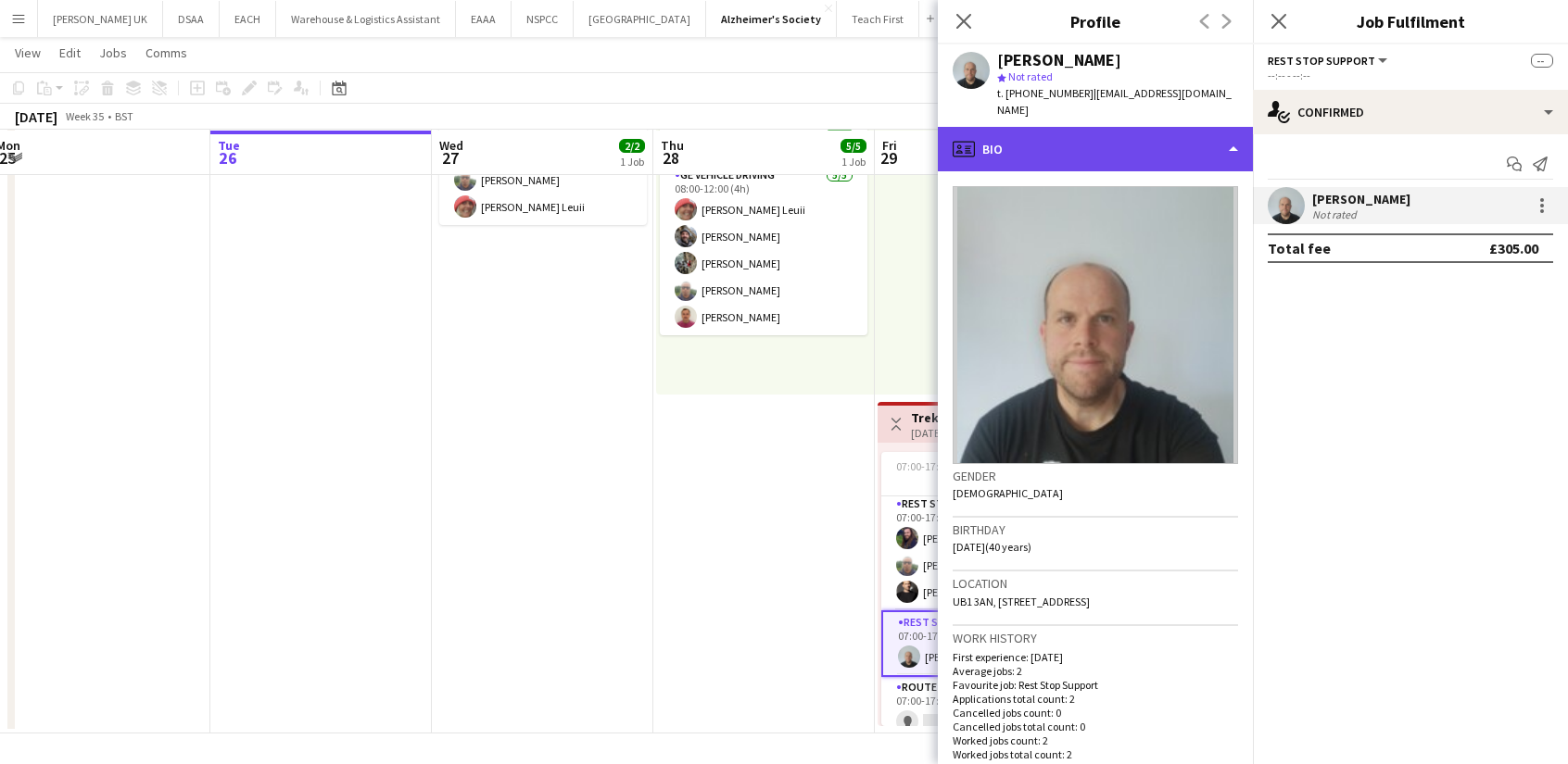
click at [1031, 149] on div "profile Bio" at bounding box center [1095, 149] width 315 height 45
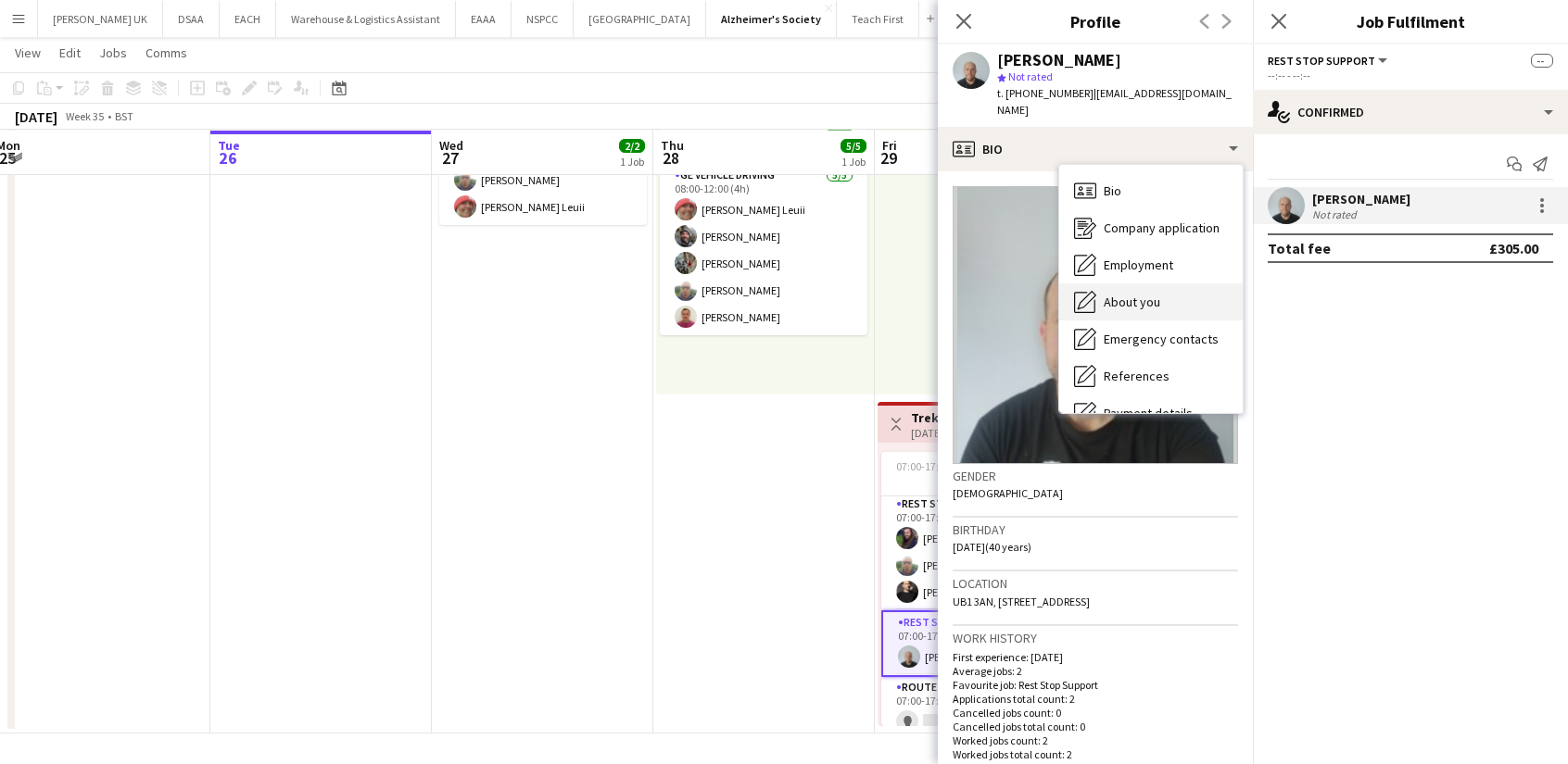
click at [1142, 294] on span "About you" at bounding box center [1132, 302] width 57 height 17
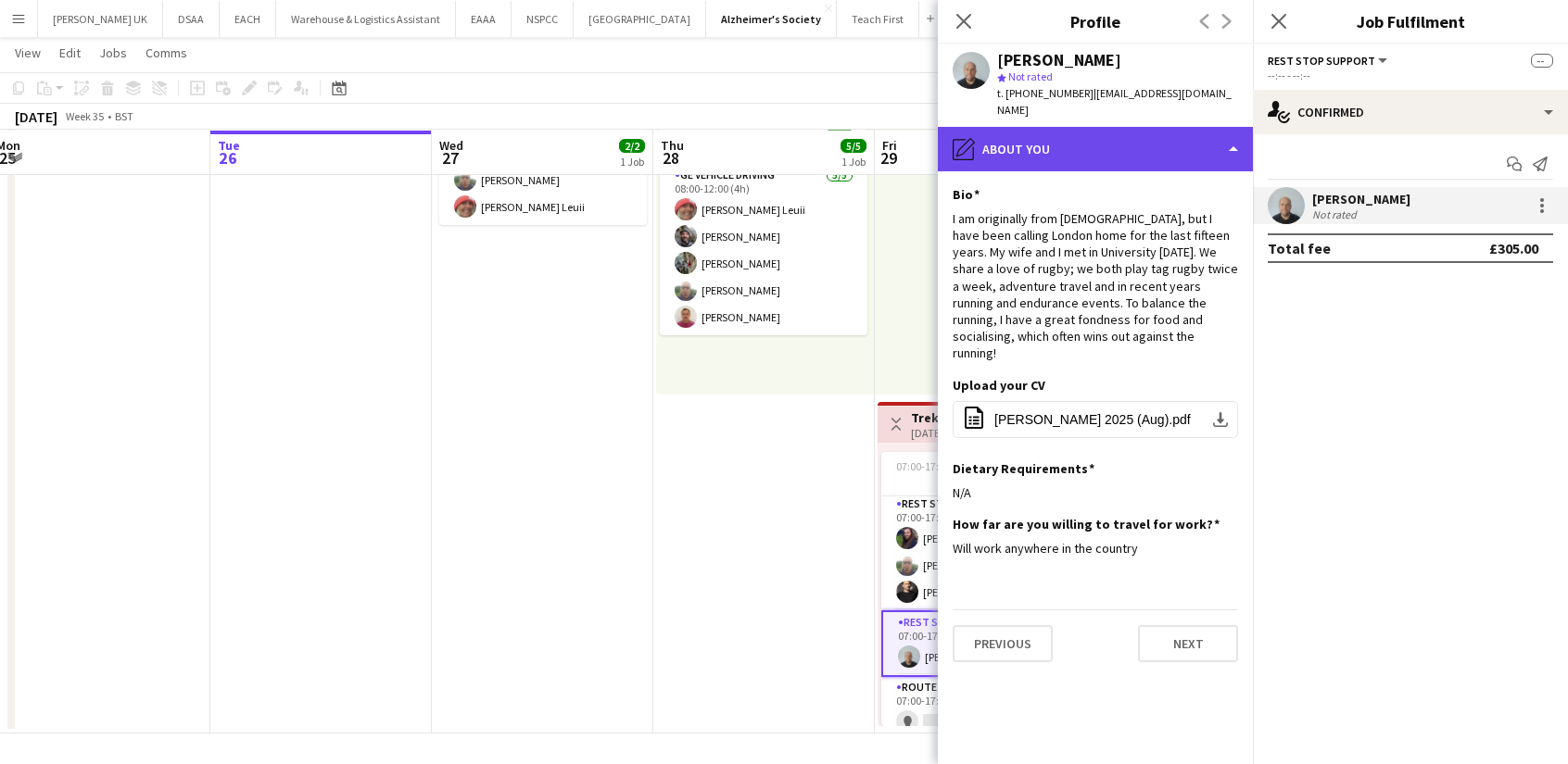
click at [1048, 144] on div "pencil4 About you" at bounding box center [1095, 149] width 315 height 45
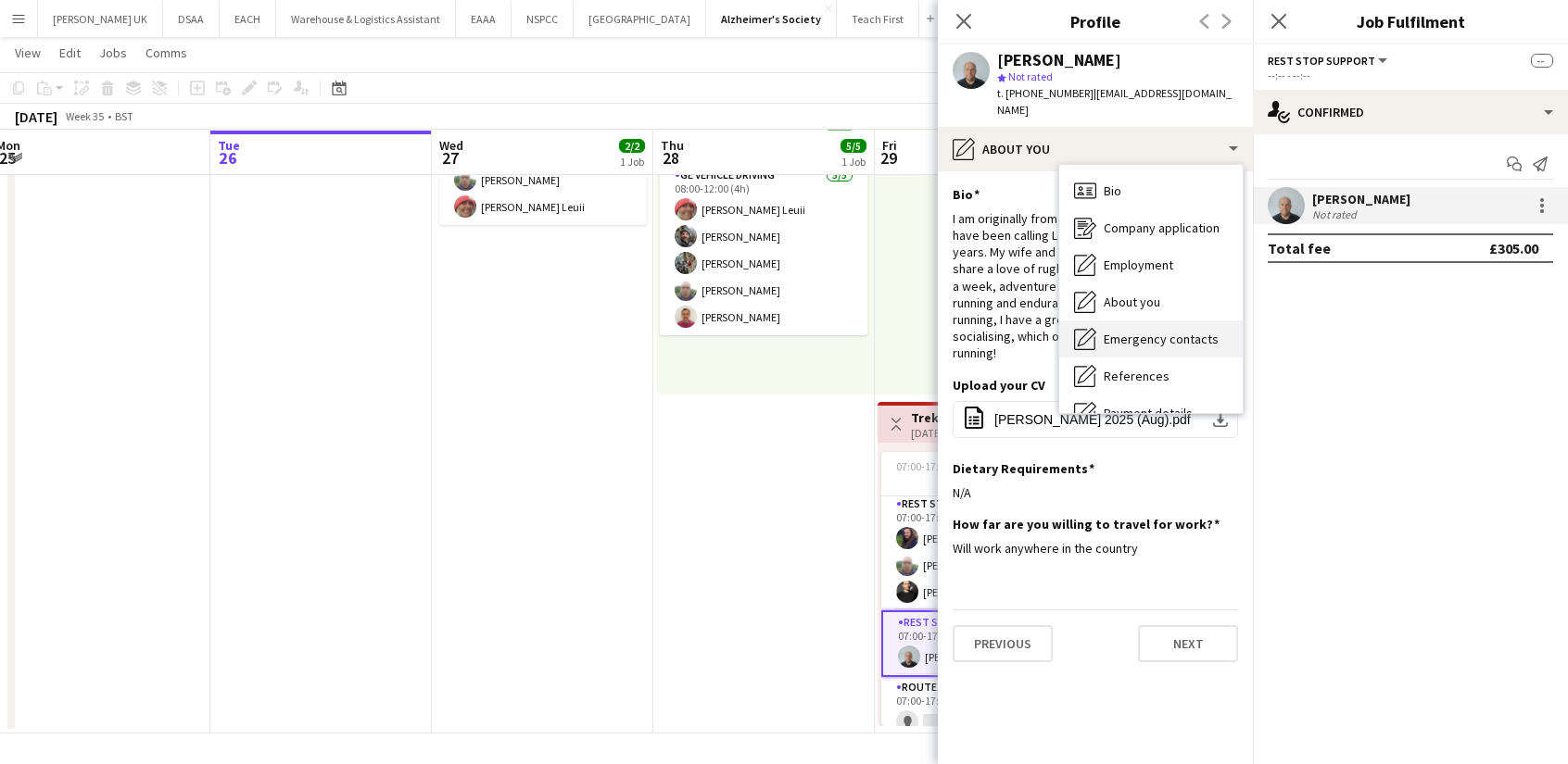
click at [1099, 320] on div "Emergency contacts Emergency contacts" at bounding box center [1151, 338] width 184 height 37
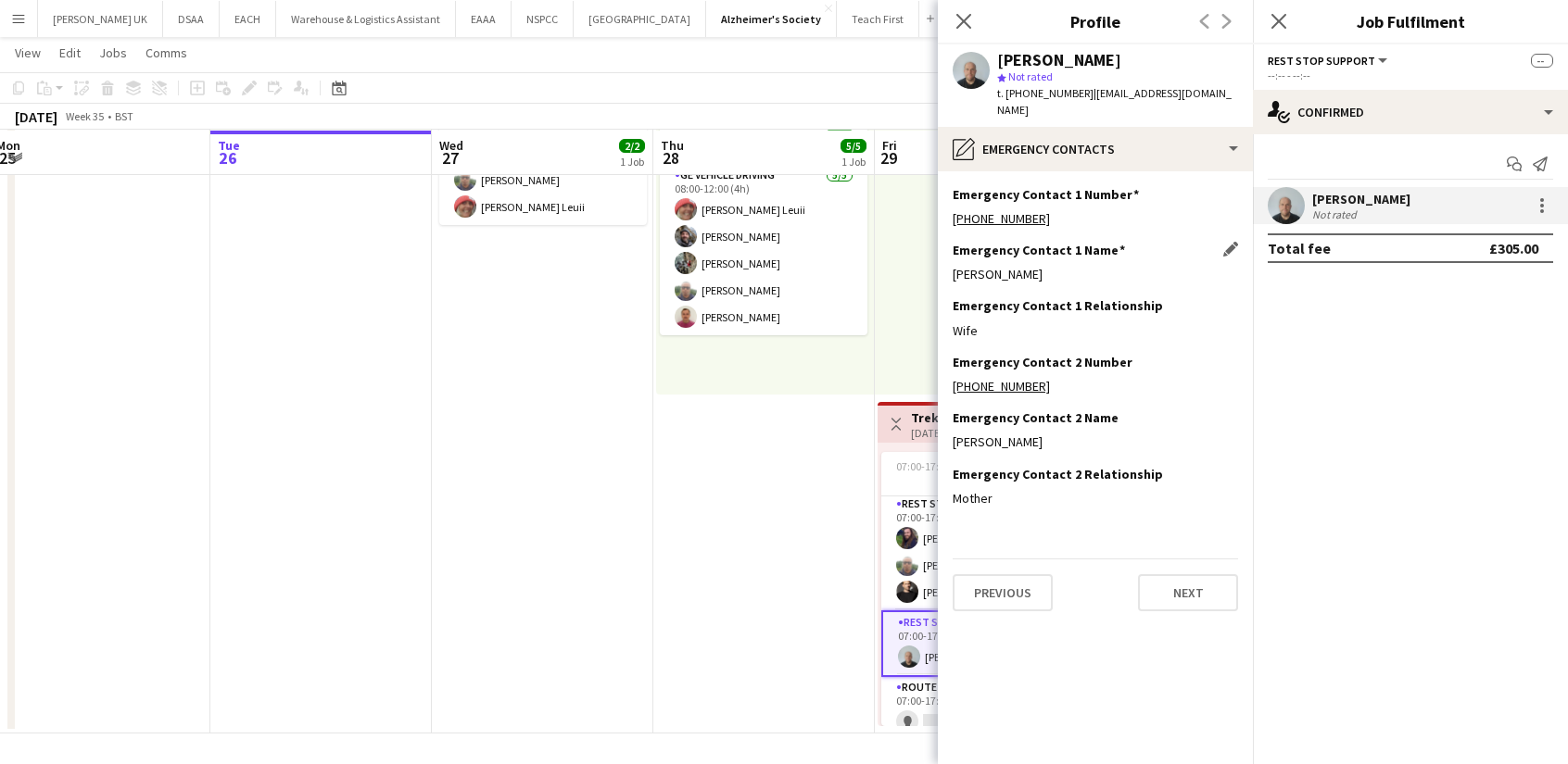
drag, startPoint x: 1050, startPoint y: 264, endPoint x: 957, endPoint y: 256, distance: 93.3
click at [957, 266] on div "[PERSON_NAME]" at bounding box center [1095, 275] width 285 height 17
copy div "[PERSON_NAME]"
drag, startPoint x: 1049, startPoint y: 211, endPoint x: 973, endPoint y: 199, distance: 76.9
click at [973, 199] on div "Emergency Contact 1 Number Edit this field [PHONE_NUMBER]" at bounding box center [1095, 213] width 285 height 56
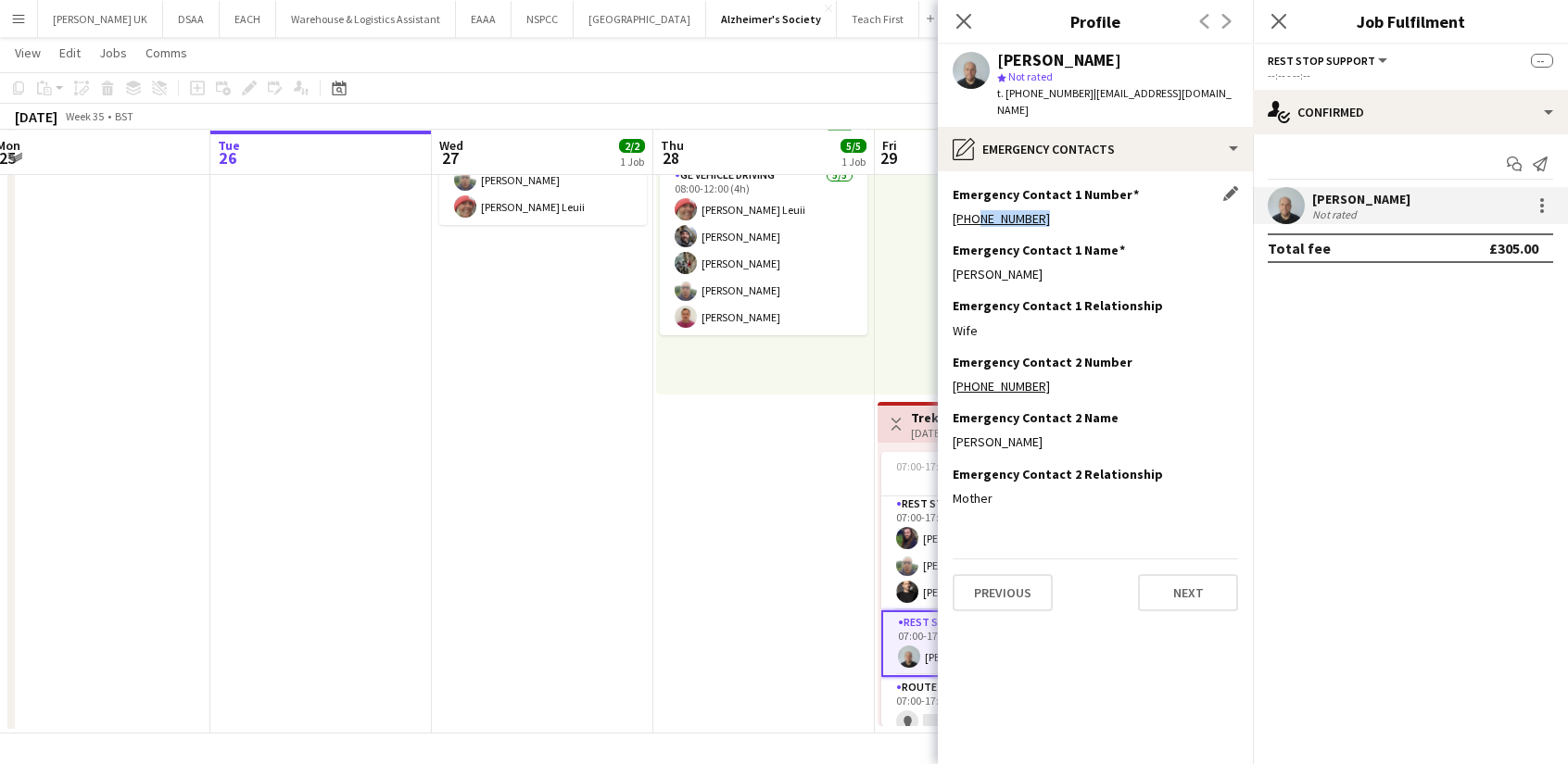
copy link "7787737930"
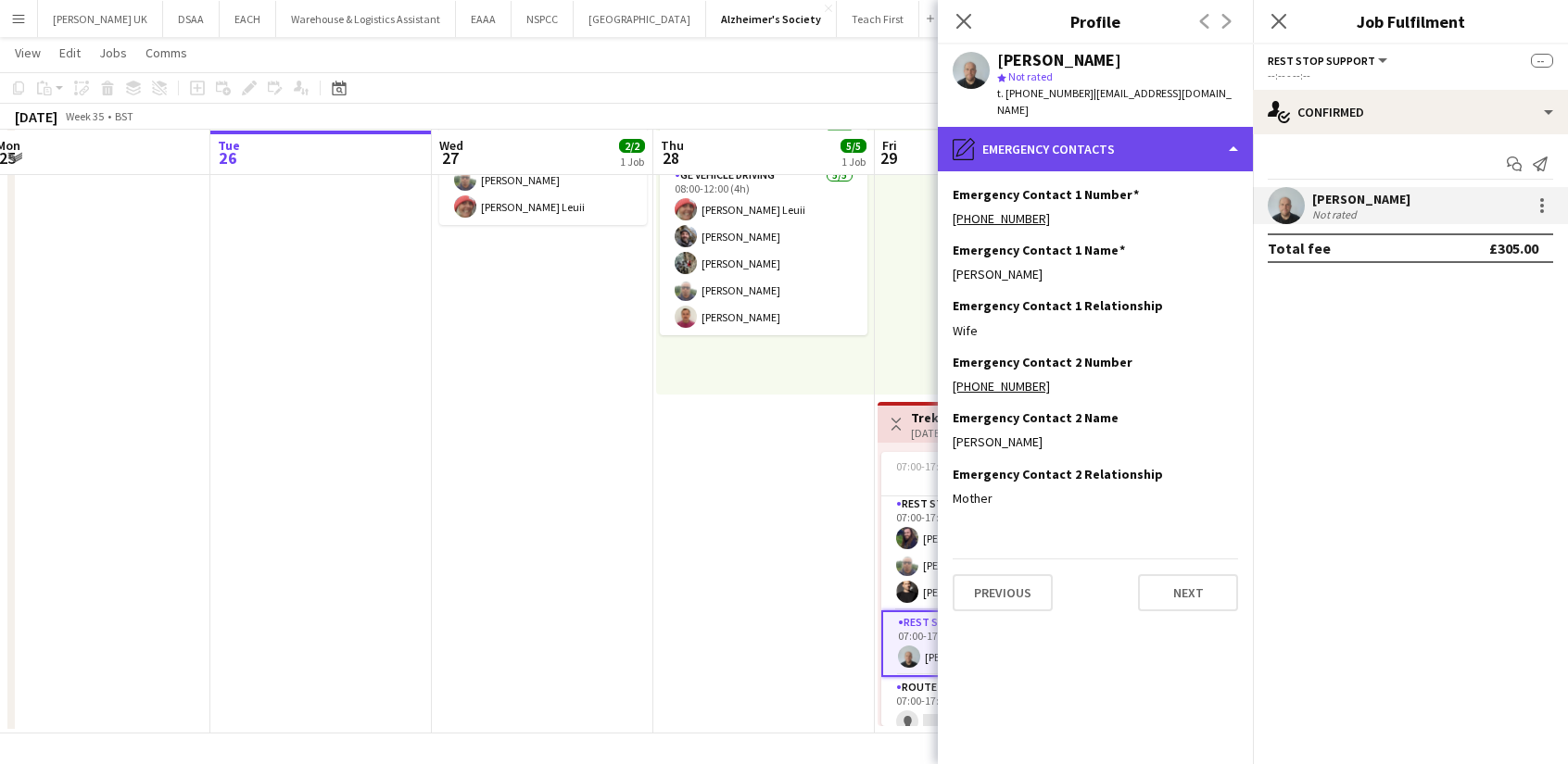
click at [1007, 131] on div "pencil4 Emergency contacts" at bounding box center [1095, 149] width 315 height 45
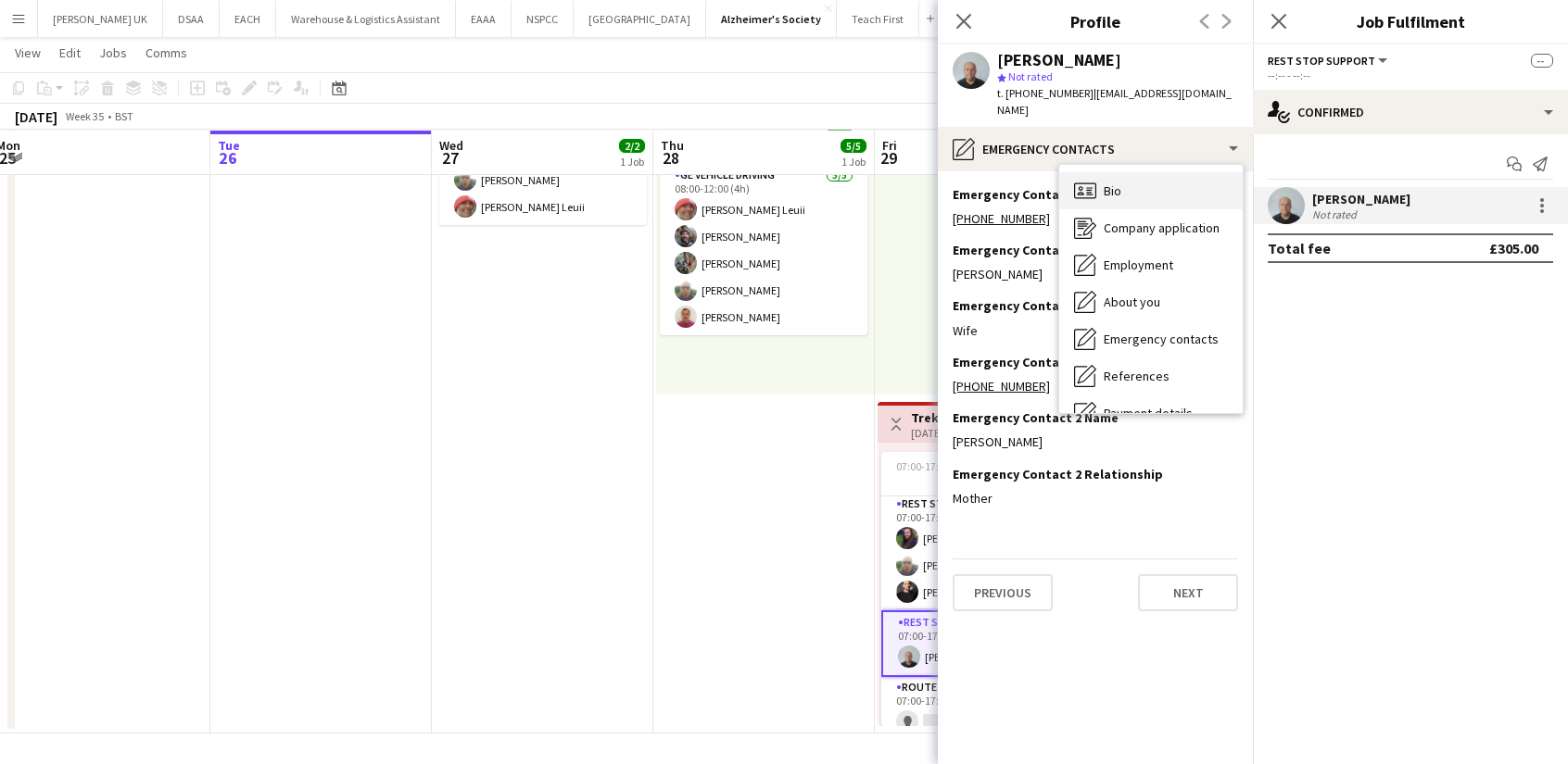
click at [1132, 180] on div "Bio Bio" at bounding box center [1151, 191] width 184 height 37
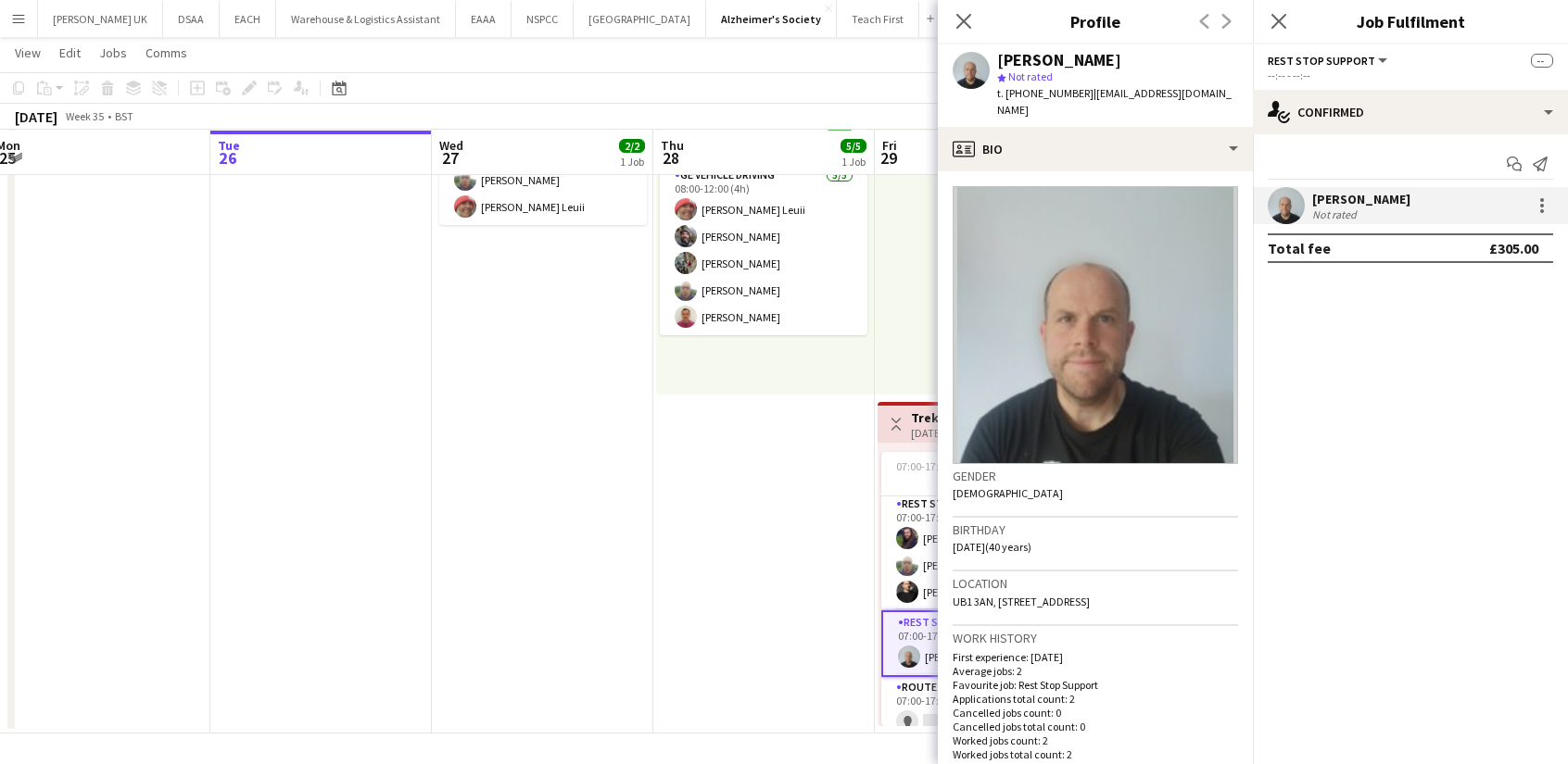
click at [643, 485] on app-date-cell "09:00-13:00 (4h) 2/2 Trek26 Jurrasic Coast 1 Role Event Crew [DATE] 09:00-13:00…" at bounding box center [542, 398] width 222 height 671
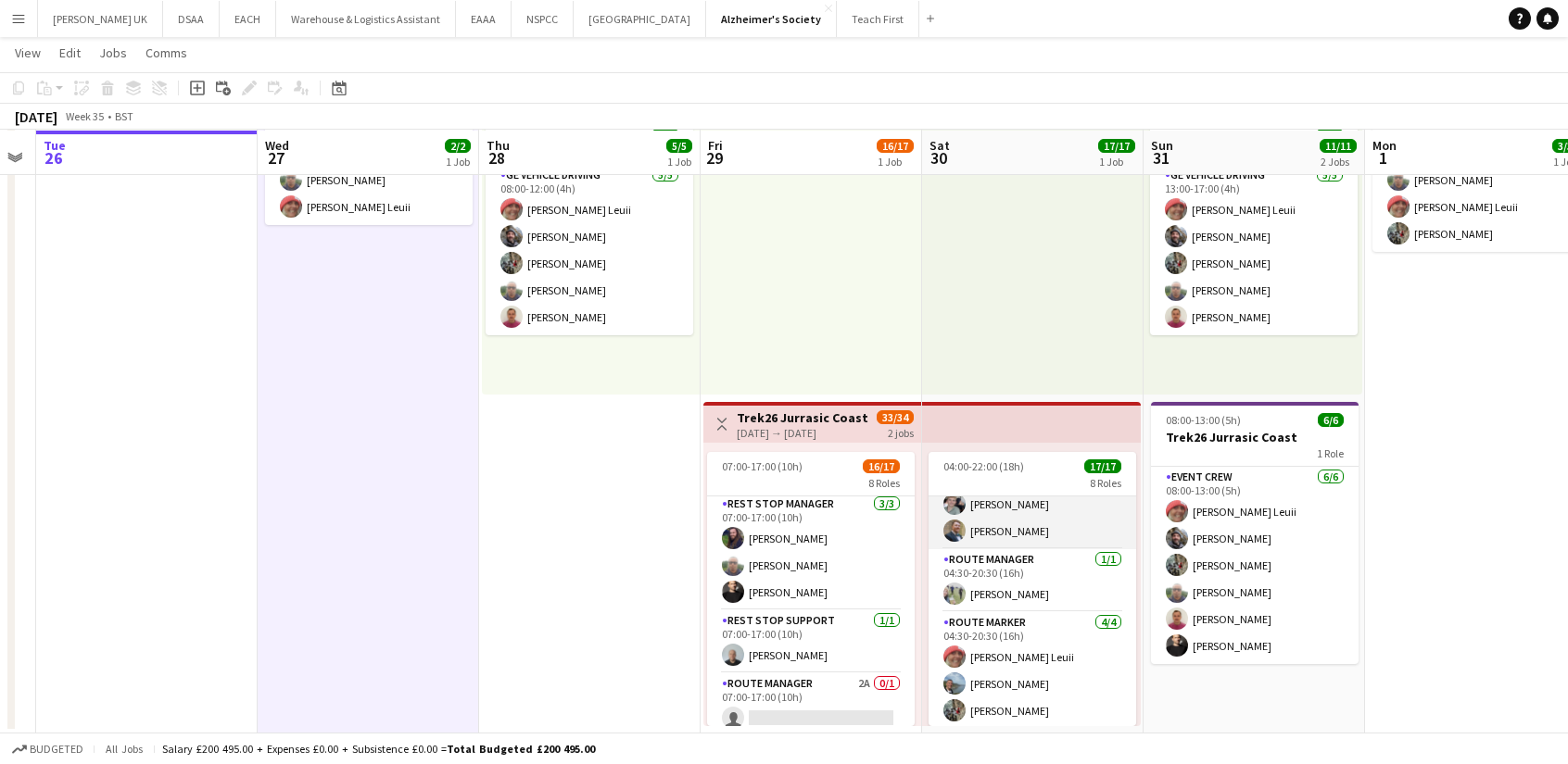
scroll to position [211, 0]
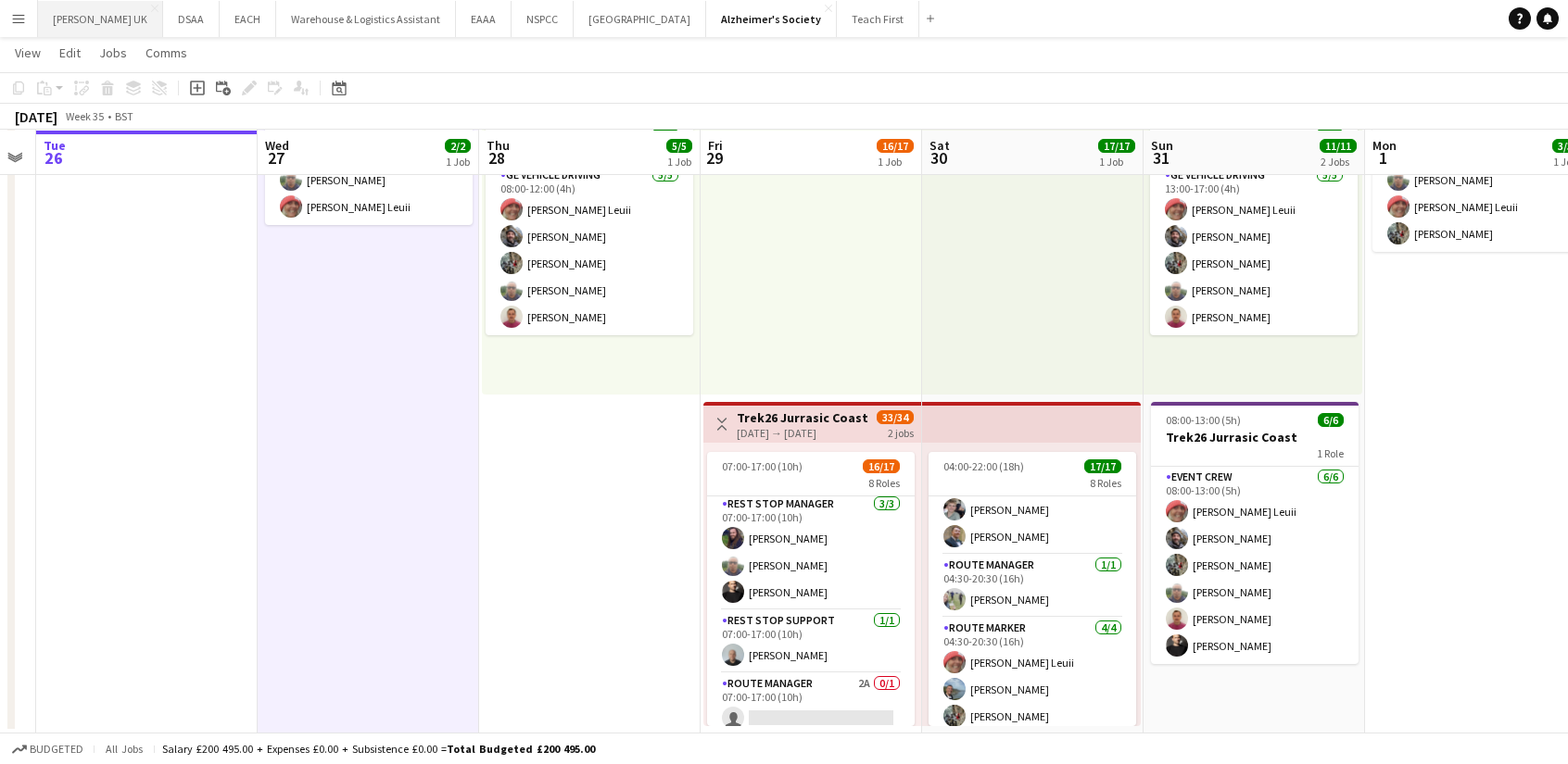
click at [113, 5] on button "[PERSON_NAME] UK Close" at bounding box center [100, 19] width 125 height 36
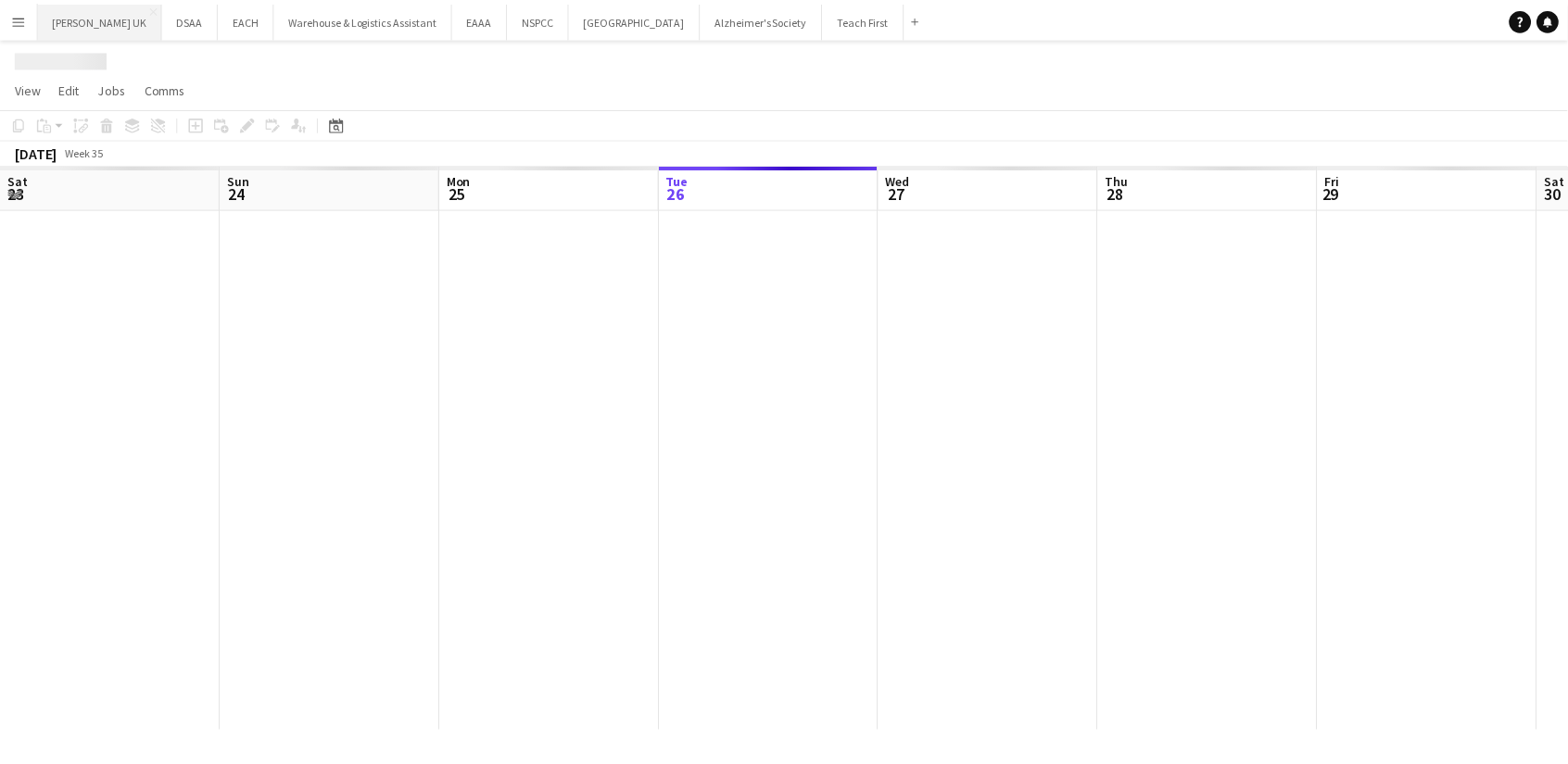
scroll to position [0, 443]
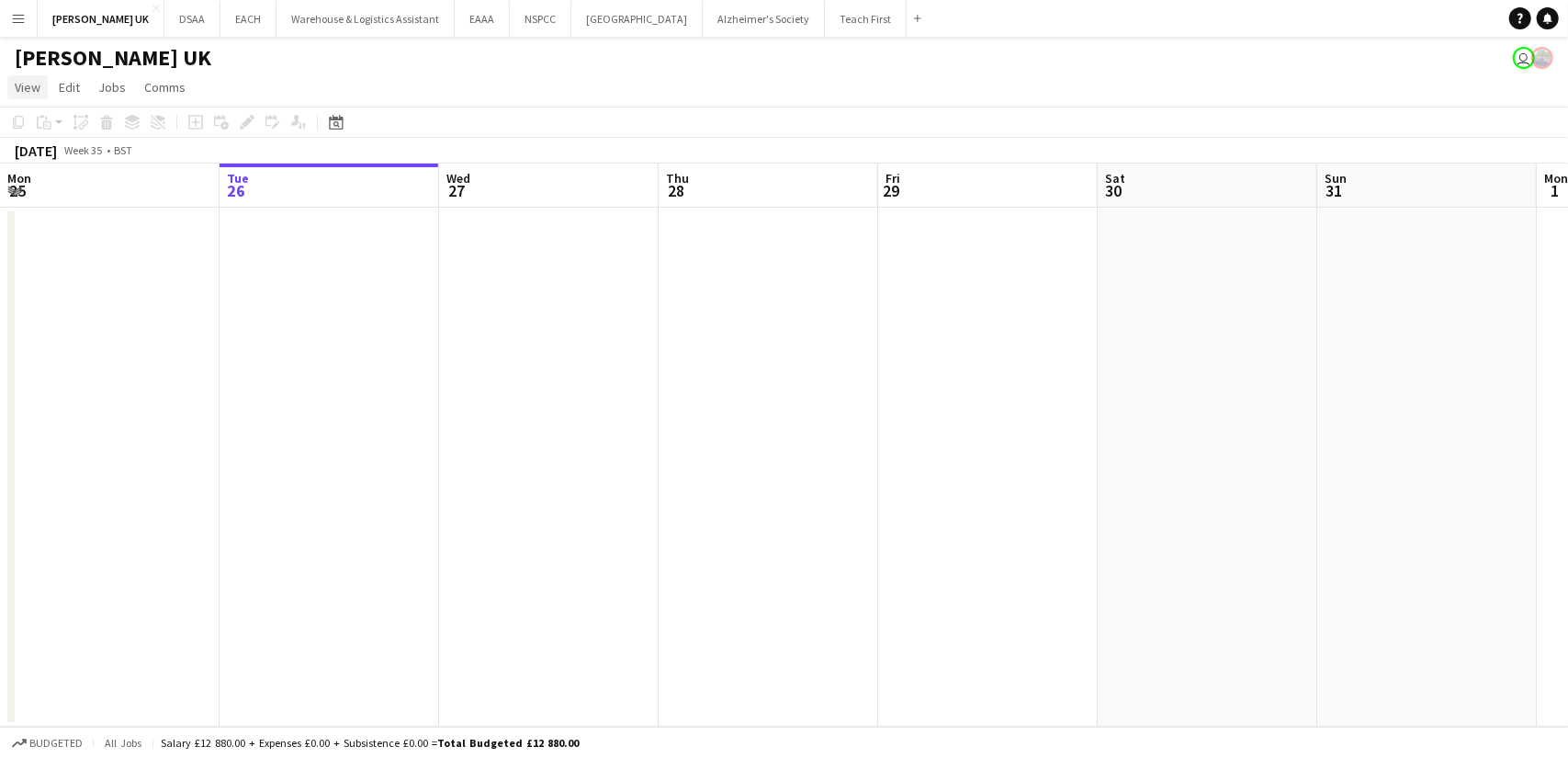
click at [22, 86] on span "View" at bounding box center [27, 87] width 25 height 17
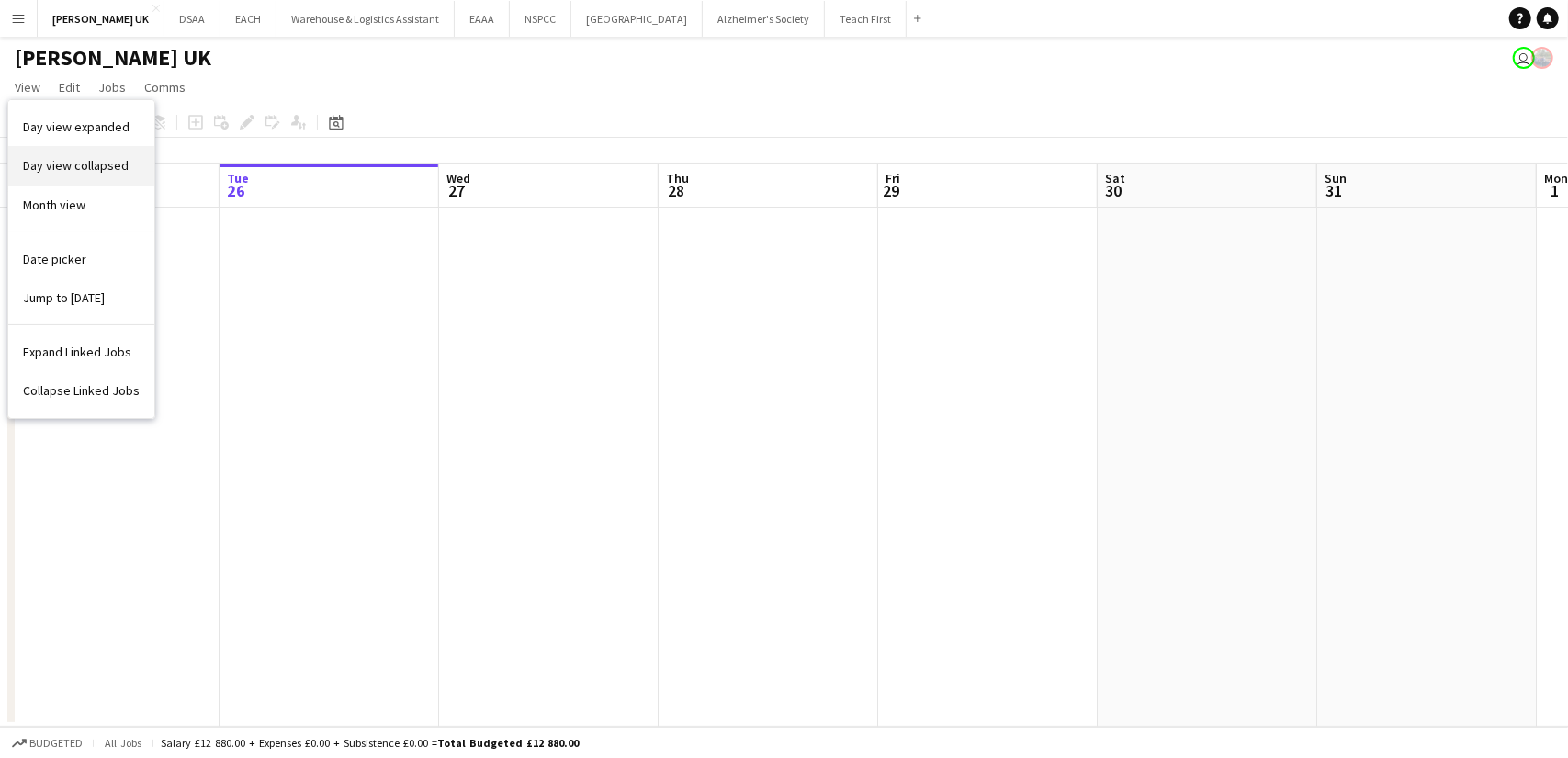
click at [46, 183] on link "Day view collapsed" at bounding box center [81, 165] width 146 height 39
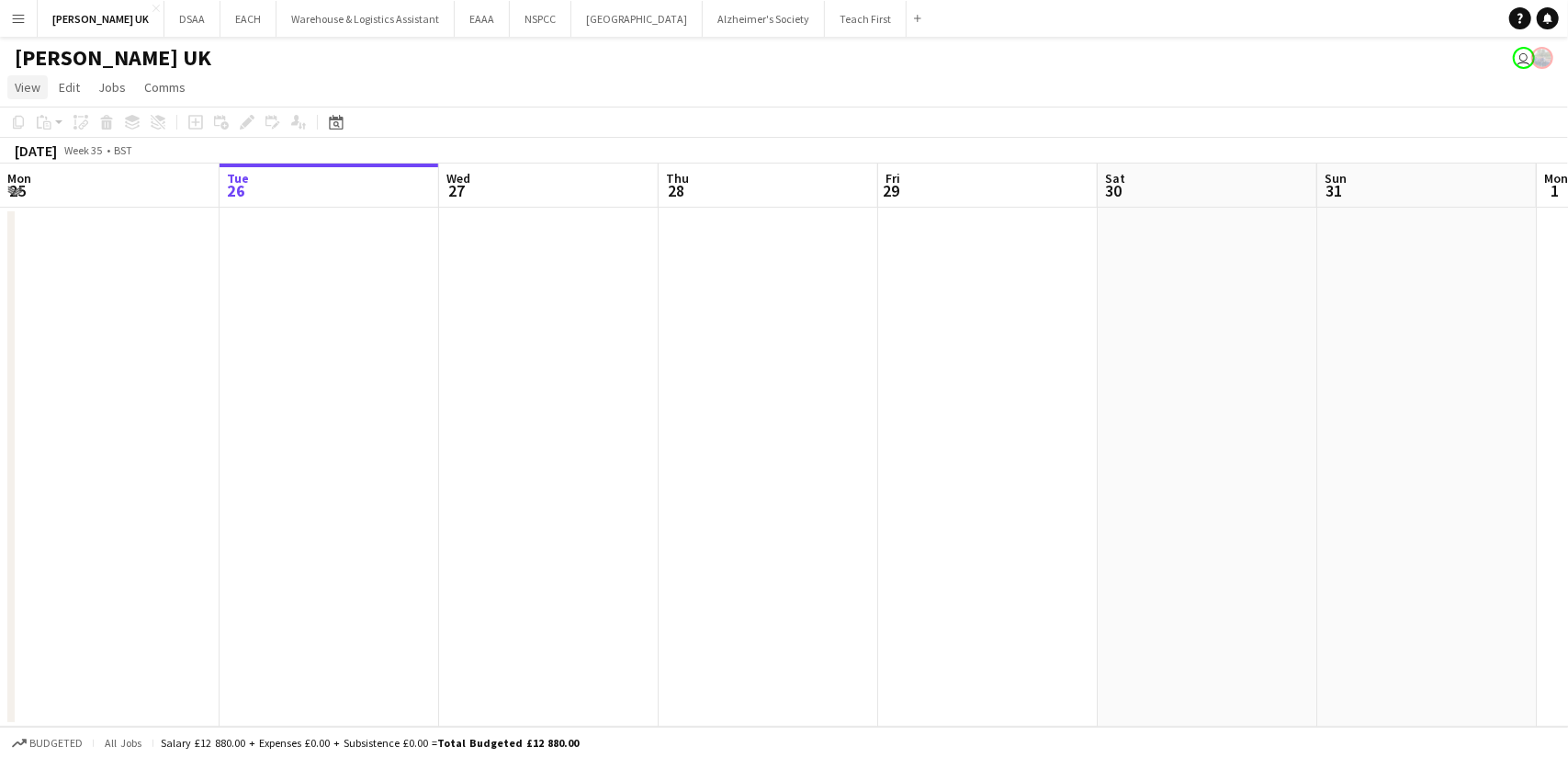
click at [28, 88] on span "View" at bounding box center [27, 87] width 25 height 17
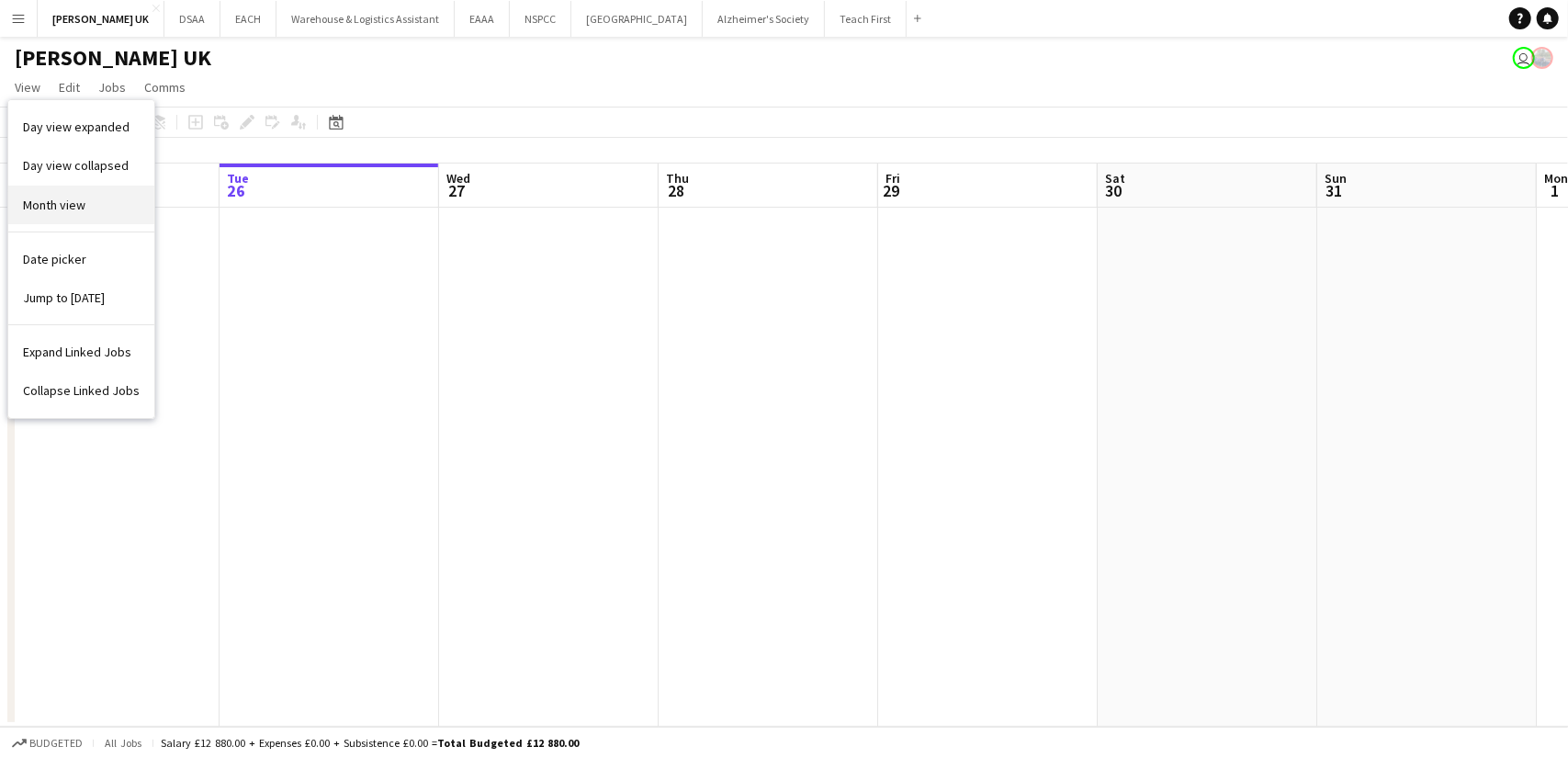
click at [61, 193] on link "Month view" at bounding box center [81, 204] width 146 height 39
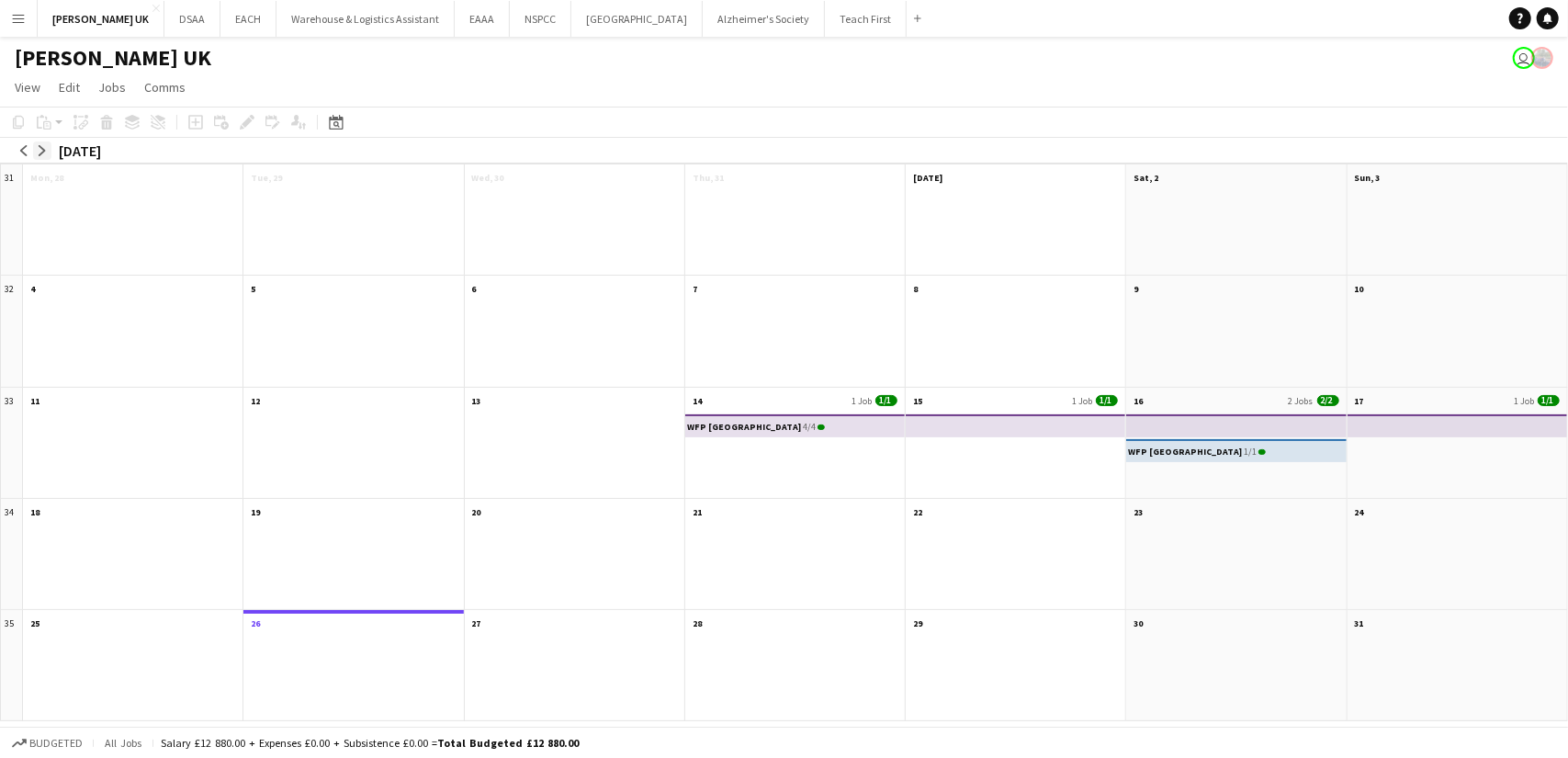
click at [47, 147] on app-icon "arrow-right" at bounding box center [42, 150] width 11 height 11
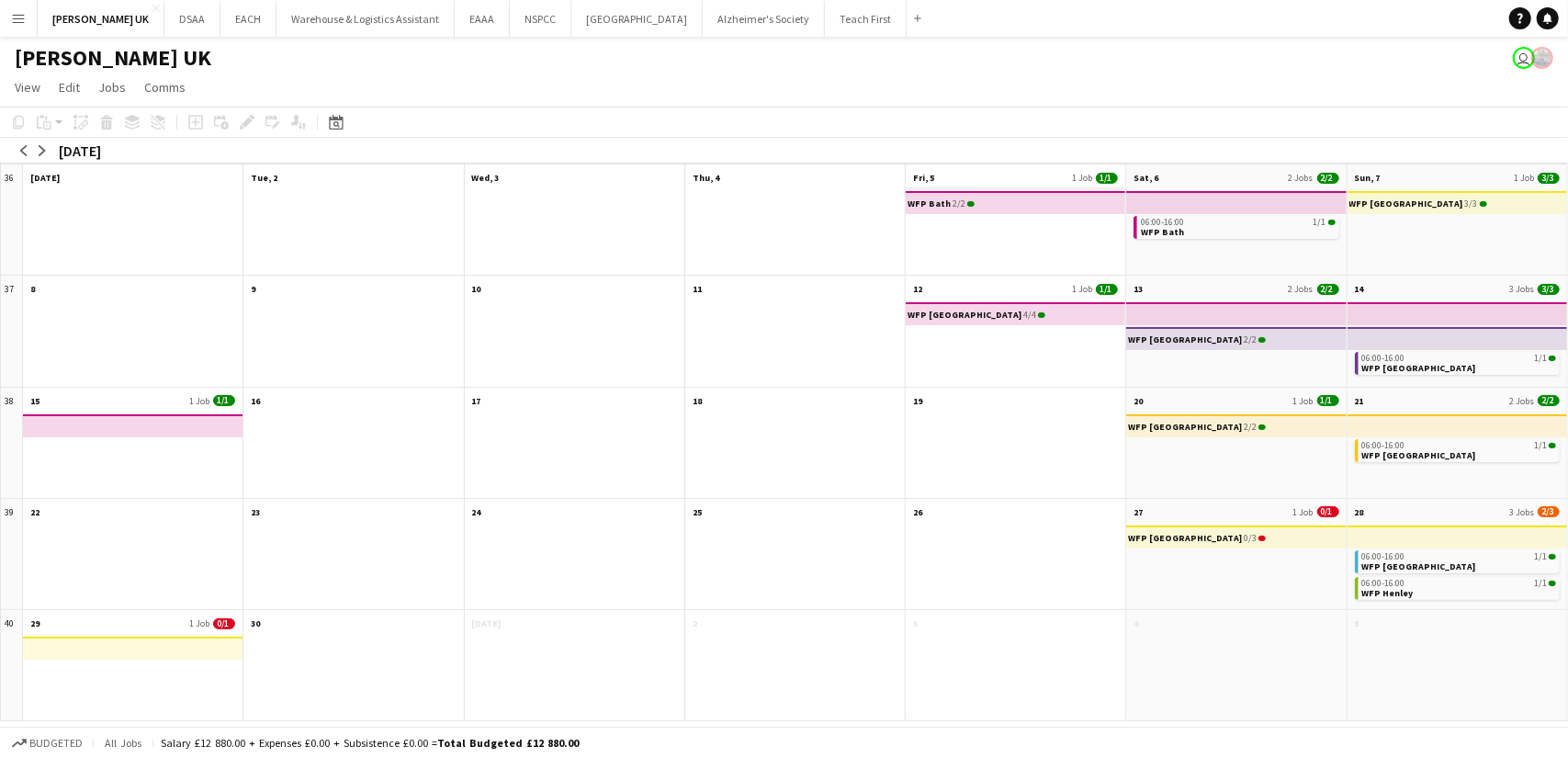
click at [945, 170] on app-month-view-date-header "Fri, 5 1 Job 1/1" at bounding box center [1016, 176] width 220 height 23
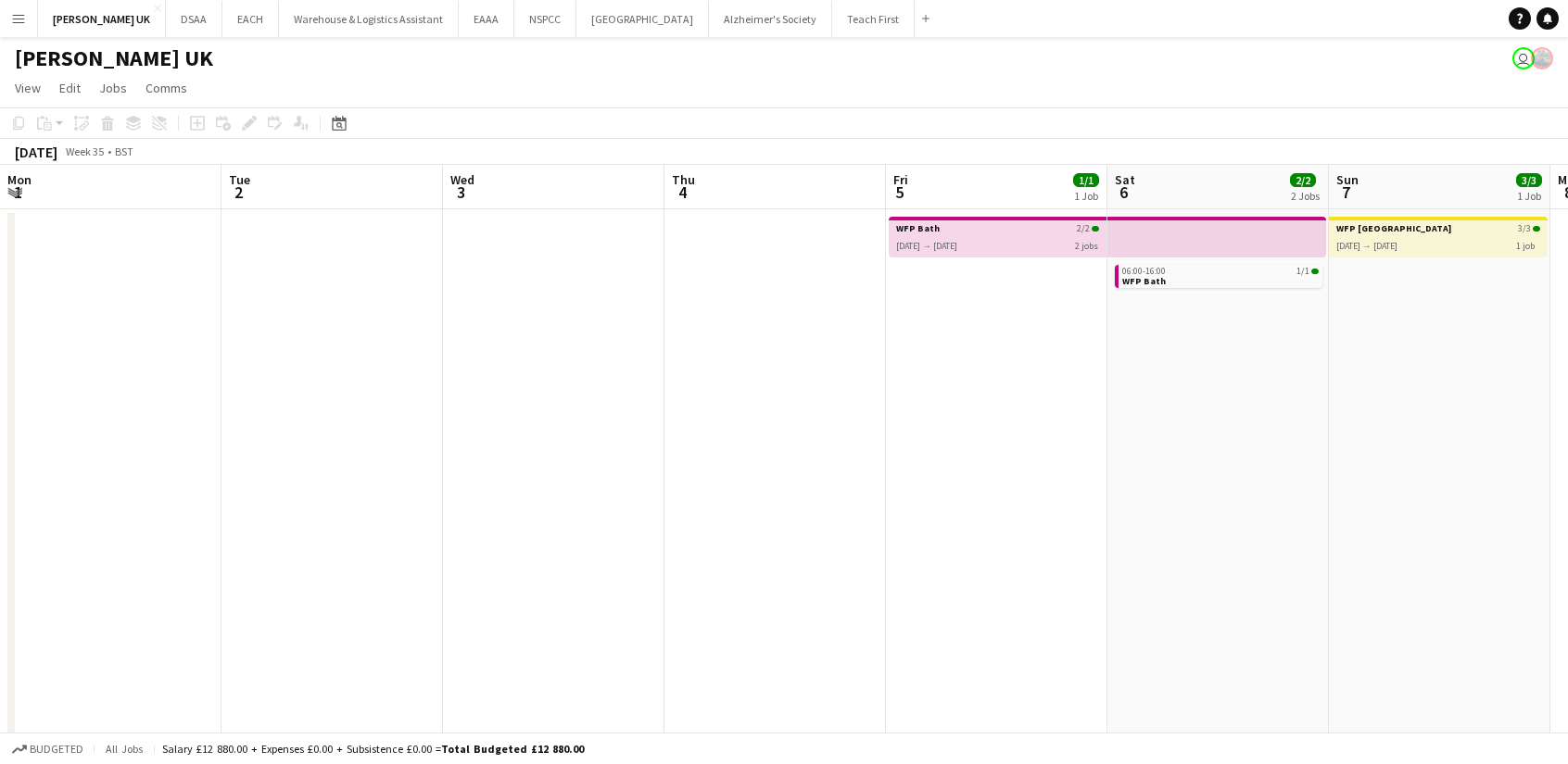
scroll to position [0, 637]
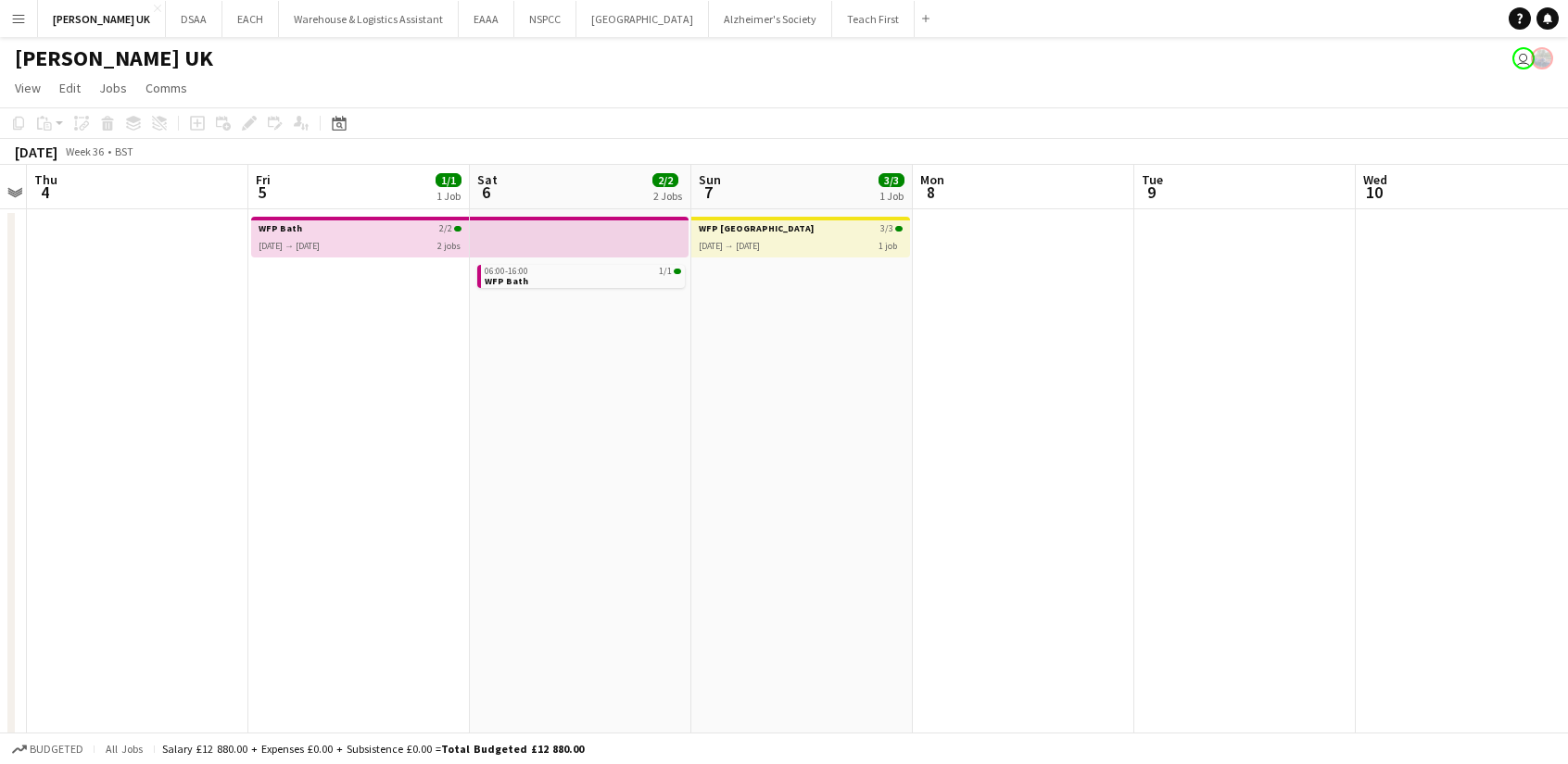
click at [499, 195] on app-board-header-date "Sat 6 2/2 2 Jobs" at bounding box center [581, 187] width 222 height 45
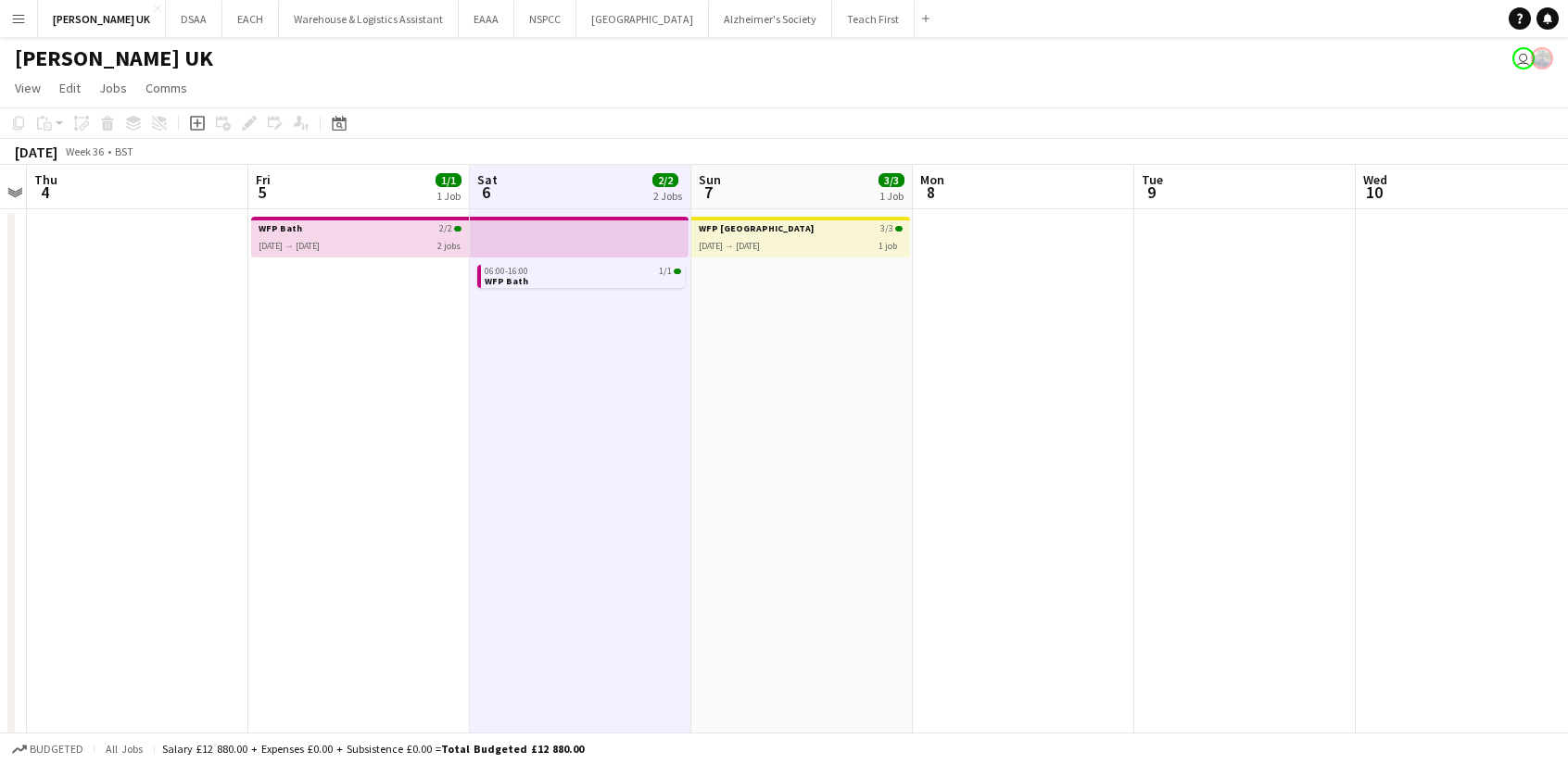
click at [449, 221] on app-mini-top-bar "WFP [GEOGRAPHIC_DATA] [DATE] → [DATE] 2/2 2 jobs" at bounding box center [360, 237] width 218 height 41
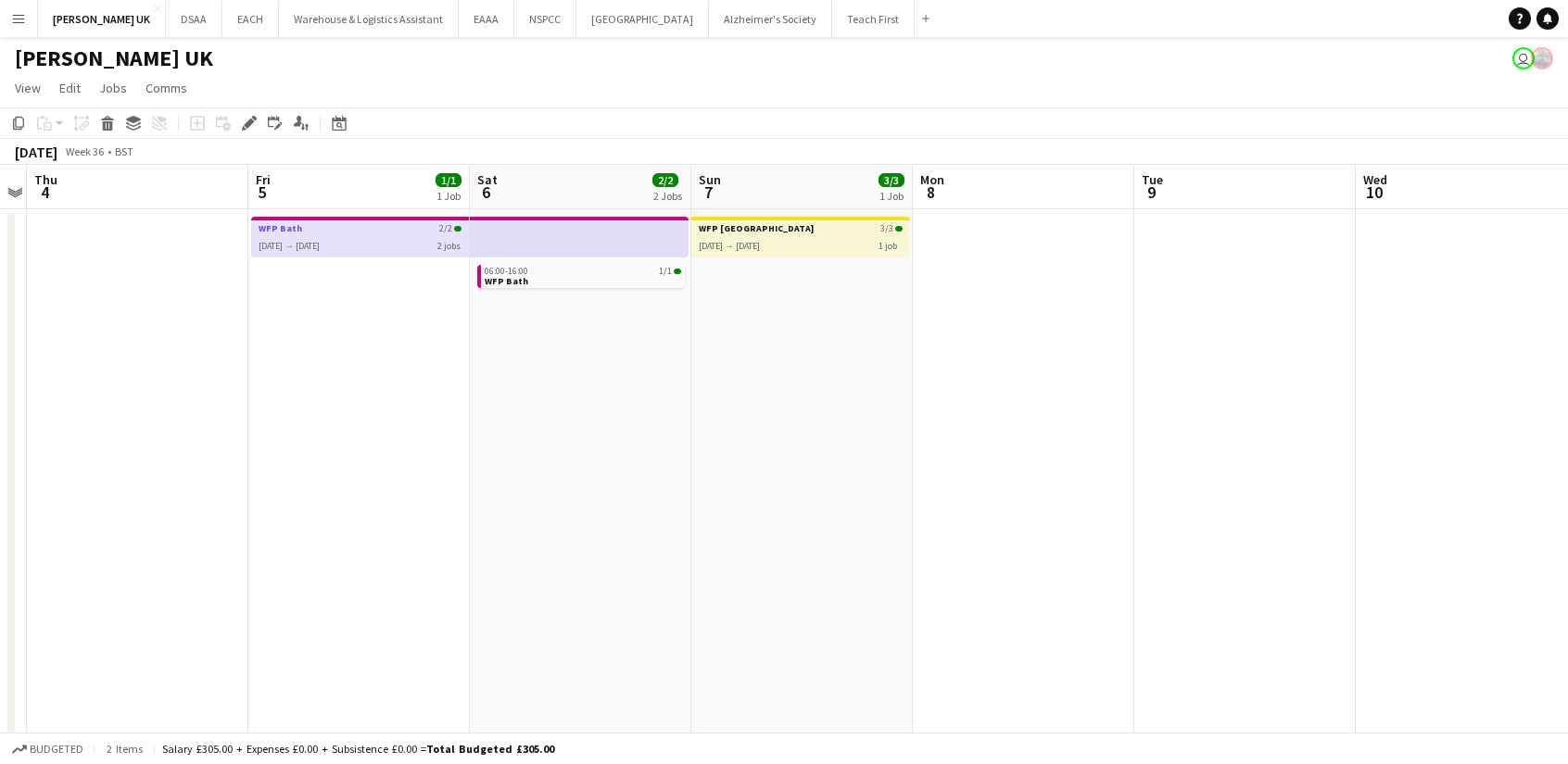
click at [341, 223] on app-mini-top-bar "WFP [GEOGRAPHIC_DATA] [DATE] → [DATE] 2/2 2 jobs" at bounding box center [360, 237] width 218 height 41
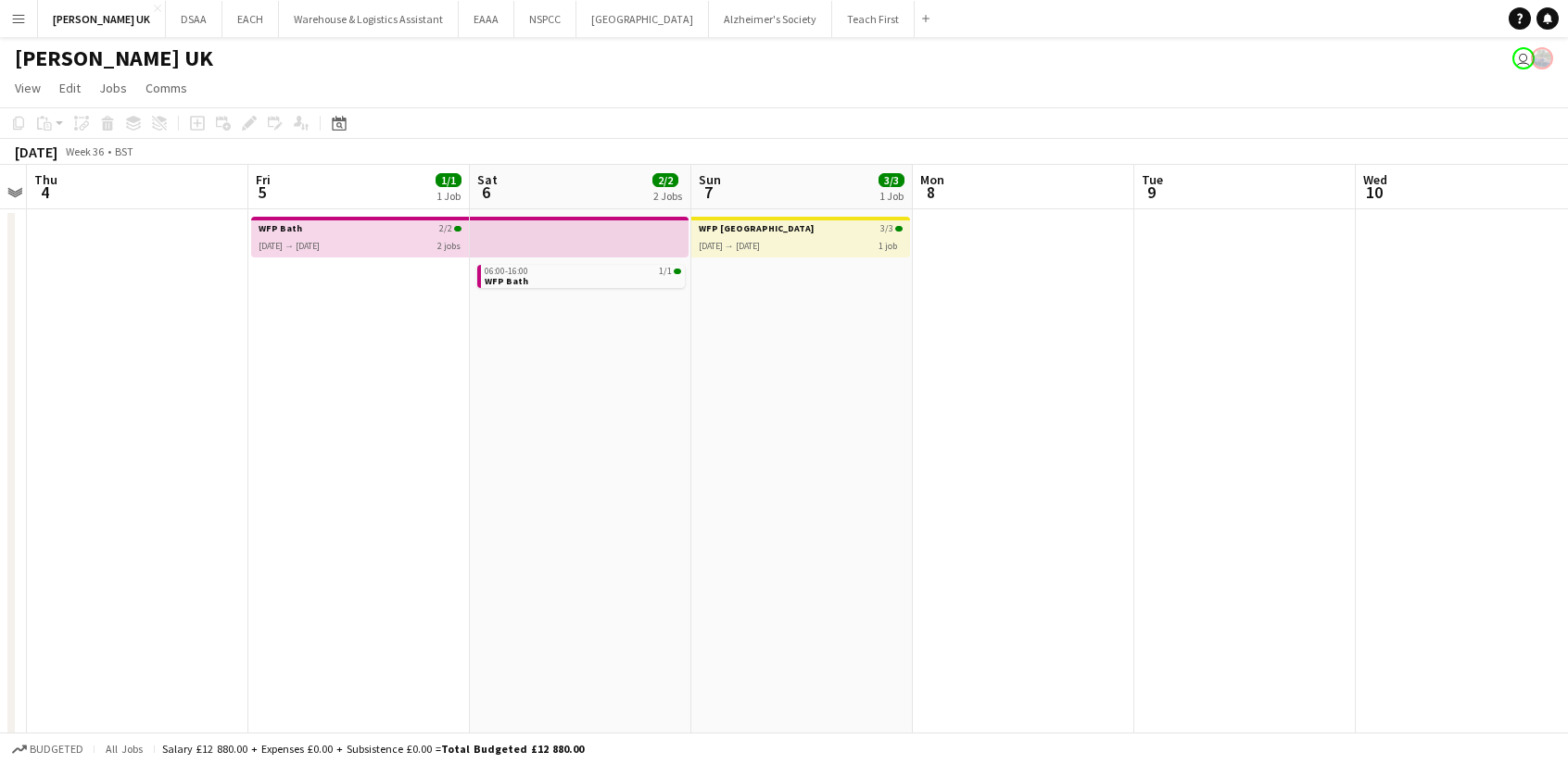
click at [320, 174] on app-board-header-date "Fri 5 1/1 1 Job" at bounding box center [359, 187] width 222 height 45
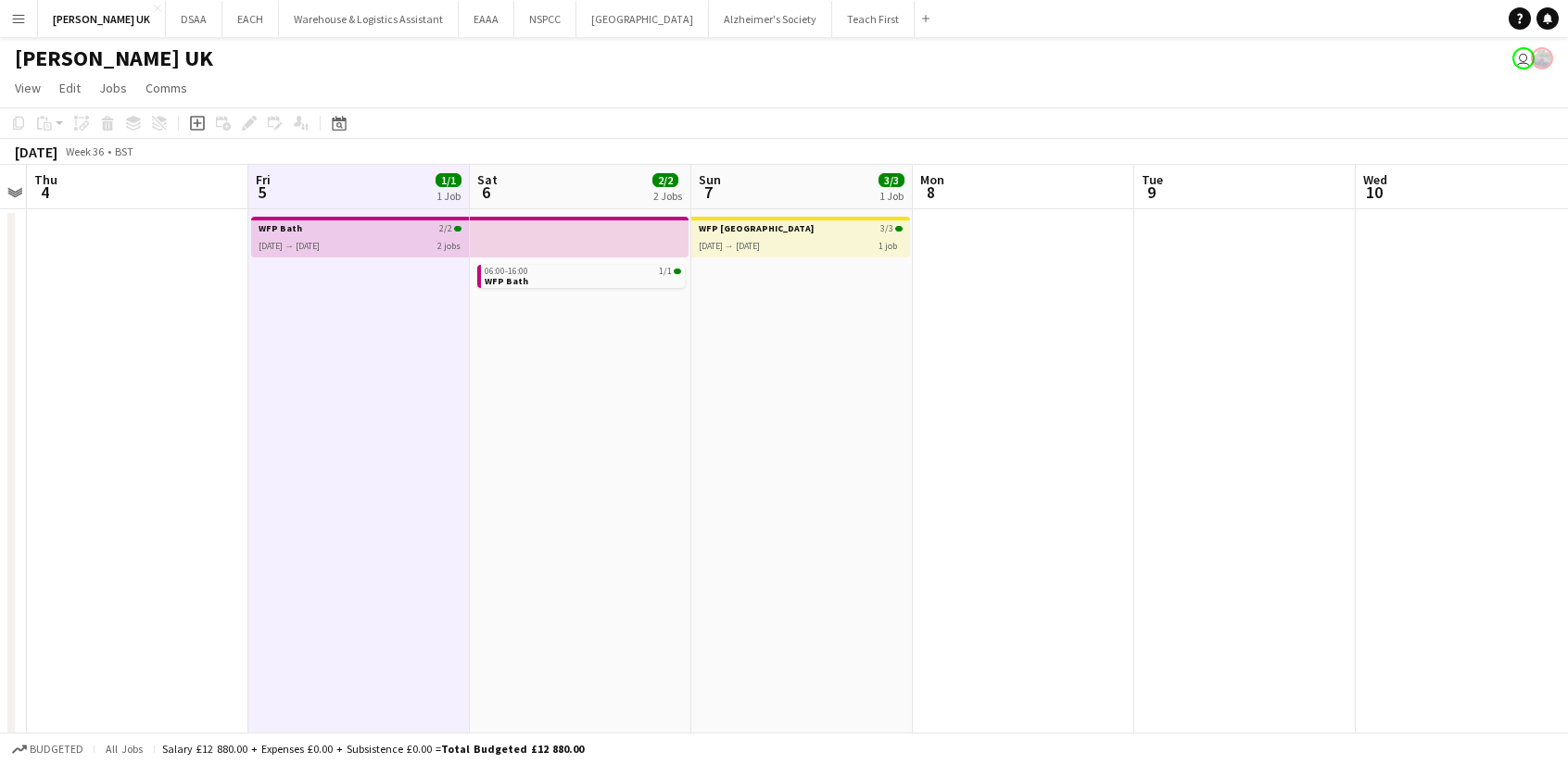
click at [307, 244] on div "[DATE] → [DATE]" at bounding box center [289, 242] width 62 height 18
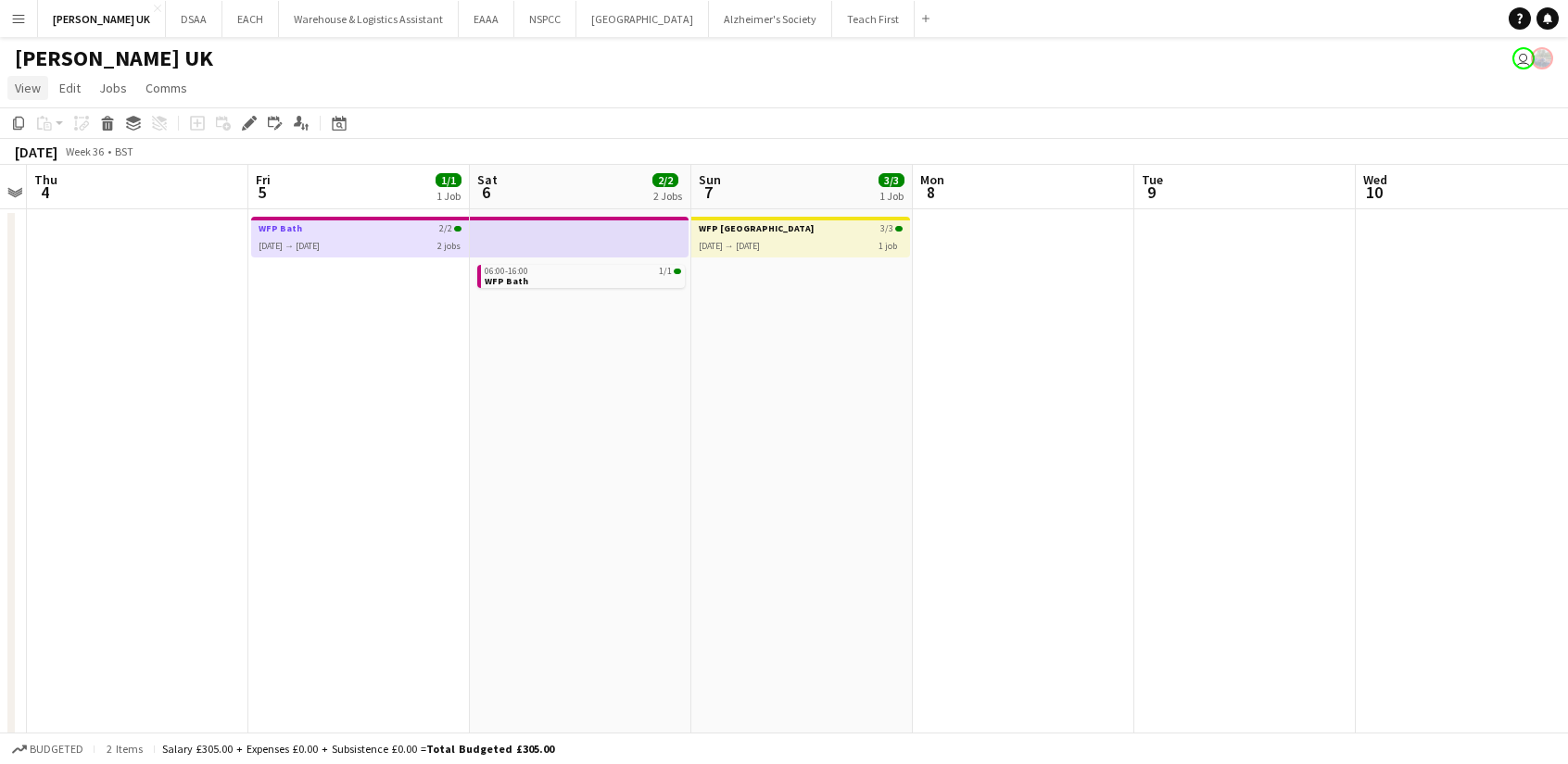
click at [31, 90] on span "View" at bounding box center [27, 88] width 26 height 17
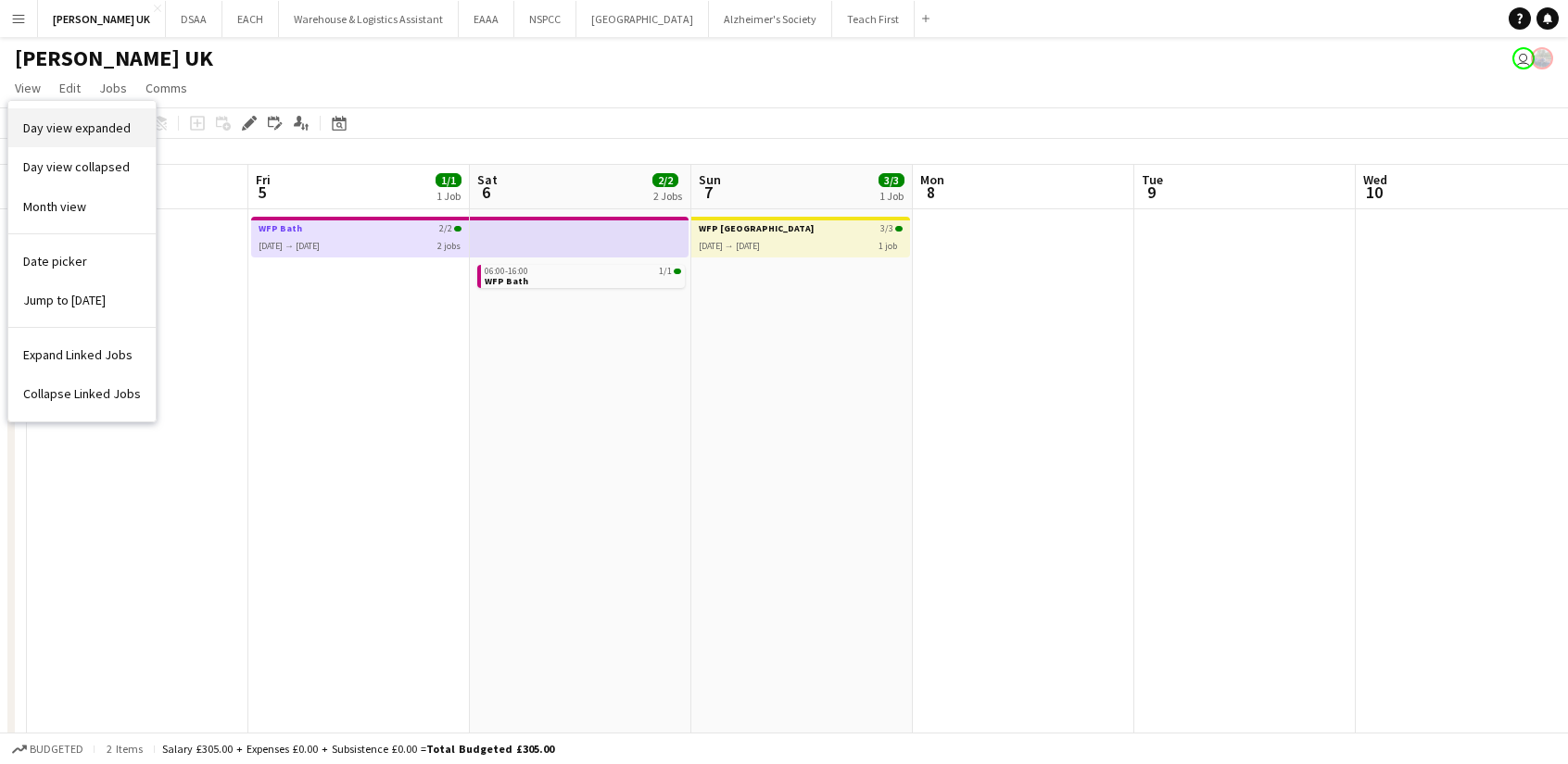
click at [50, 137] on link "Day view expanded" at bounding box center [82, 127] width 147 height 39
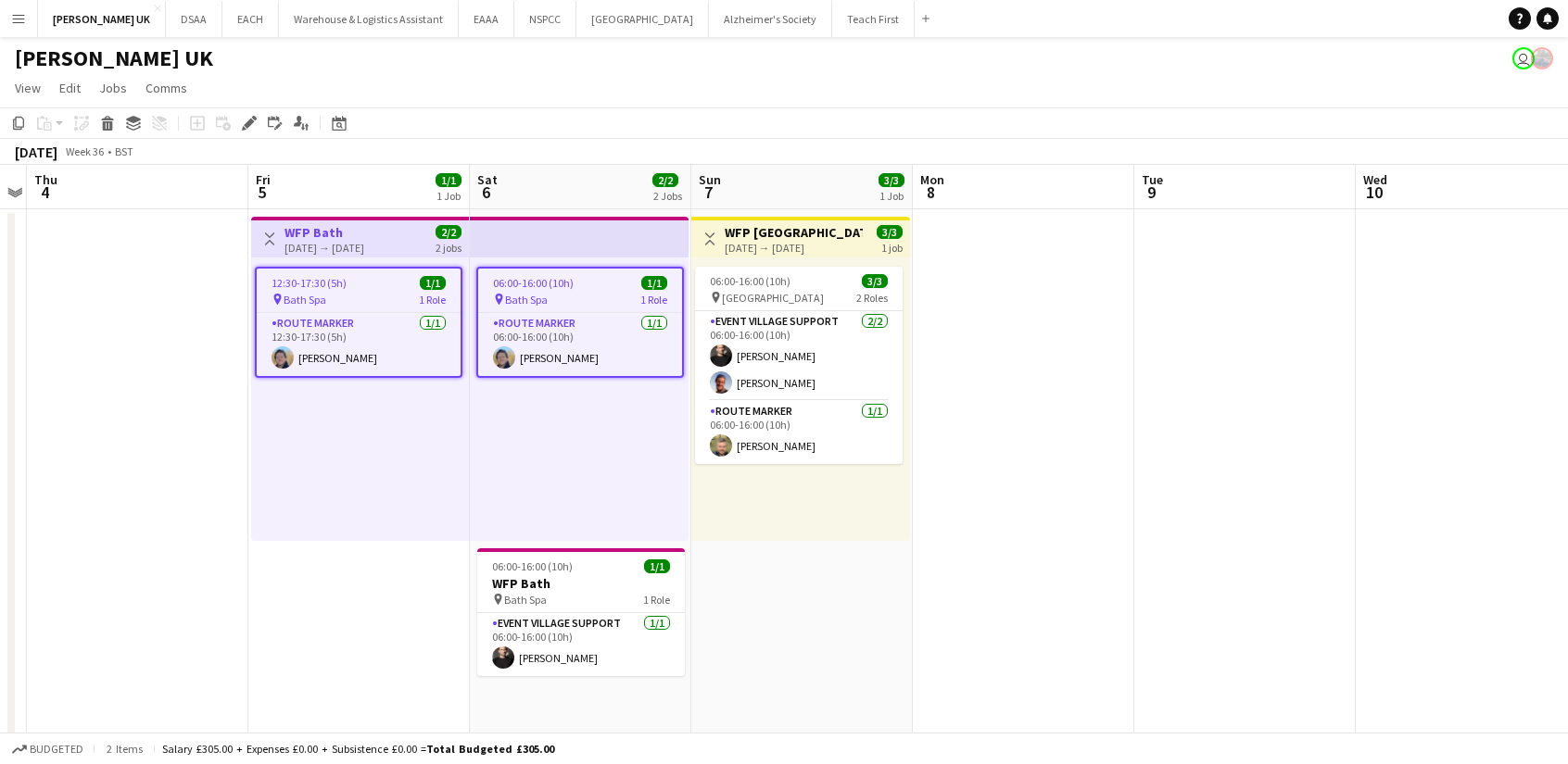
click at [975, 470] on app-date-cell at bounding box center [1024, 628] width 222 height 838
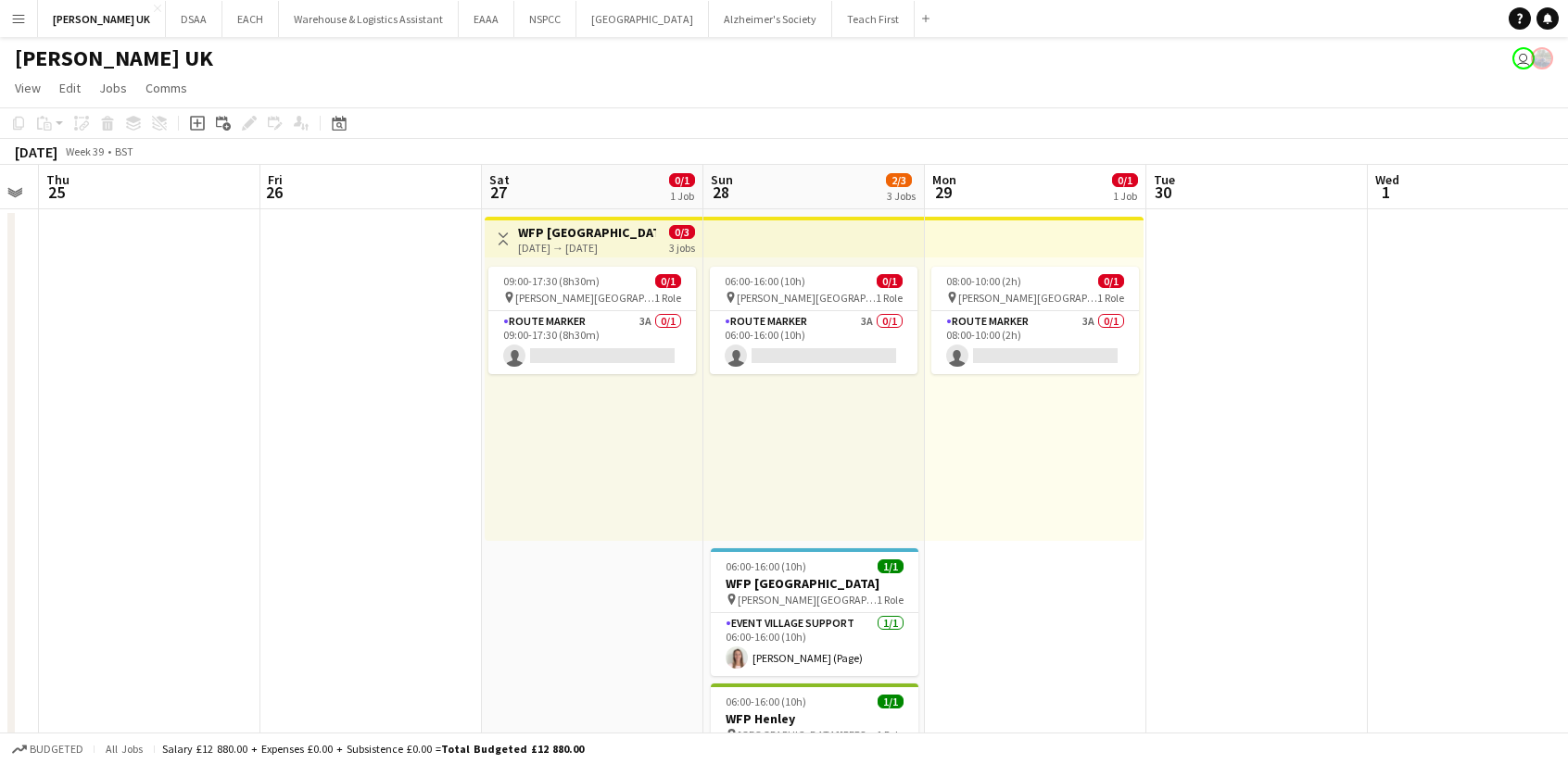
scroll to position [0, 404]
click at [665, 319] on app-card-role "Route Marker 3A 0/1 09:00-17:30 (8h30m) single-neutral-actions" at bounding box center [592, 342] width 208 height 63
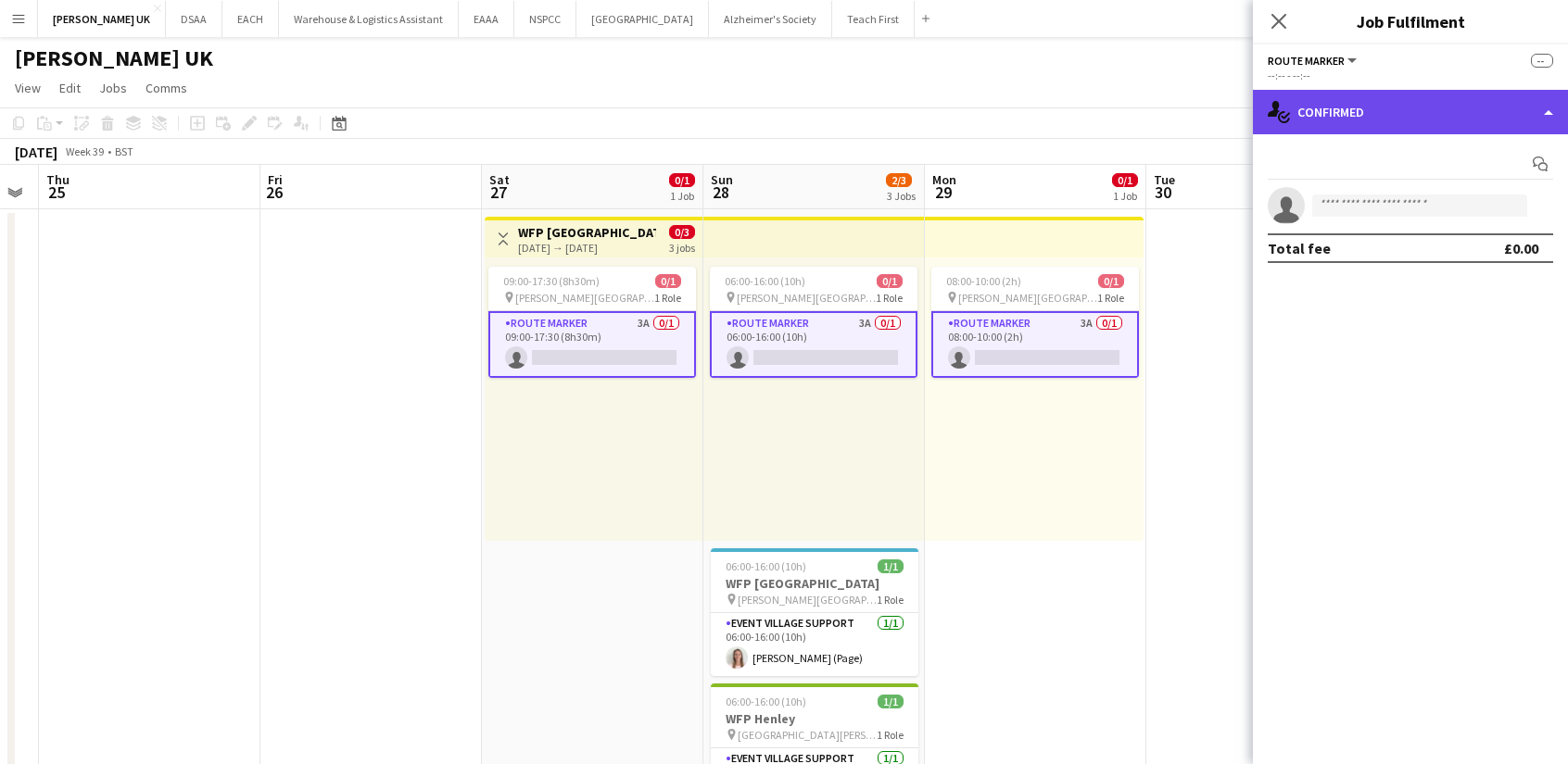
click at [1354, 131] on div "single-neutral-actions-check-2 Confirmed" at bounding box center [1410, 112] width 315 height 45
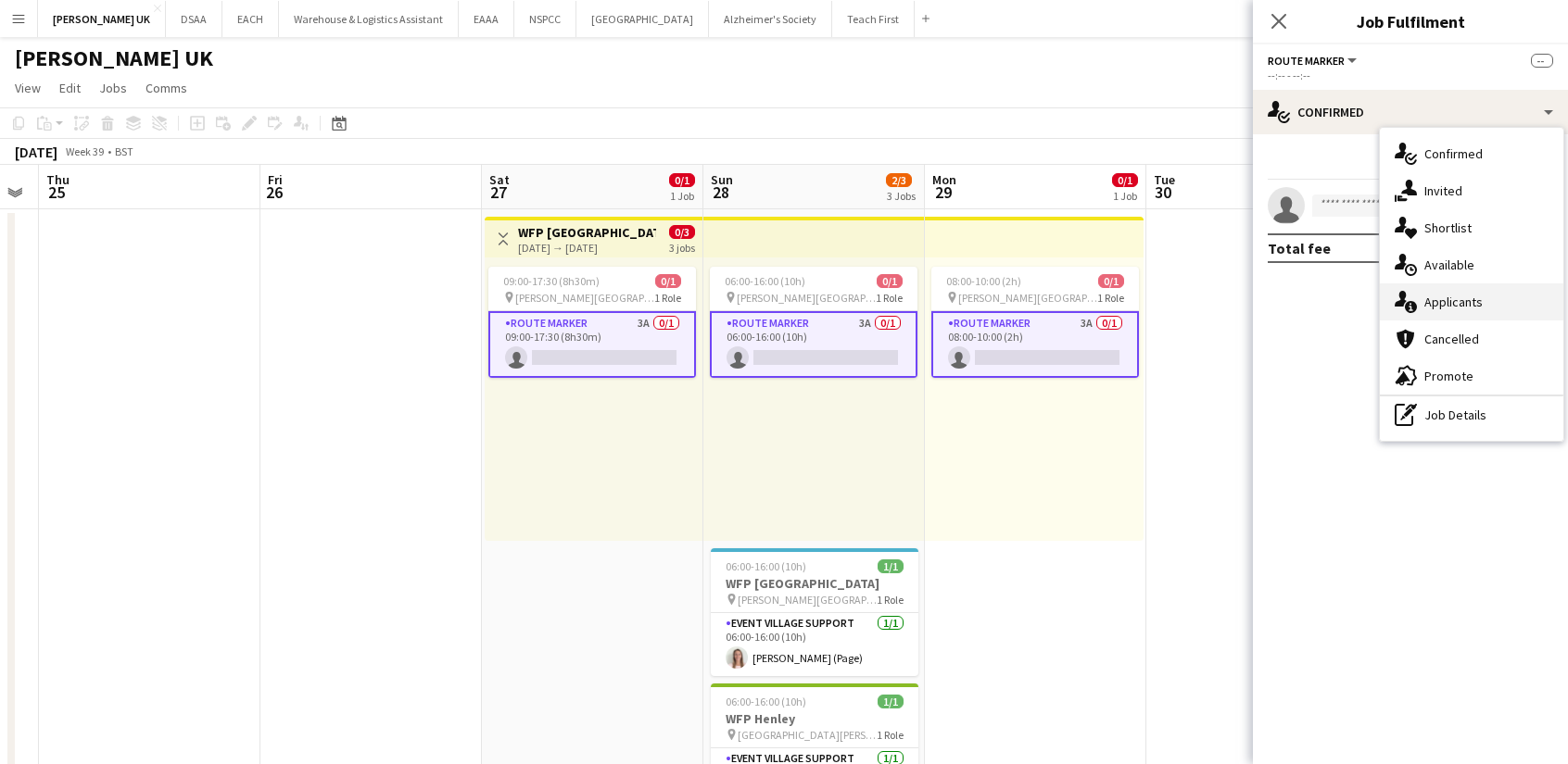
click at [1429, 300] on div "single-neutral-actions-information Applicants" at bounding box center [1471, 301] width 184 height 37
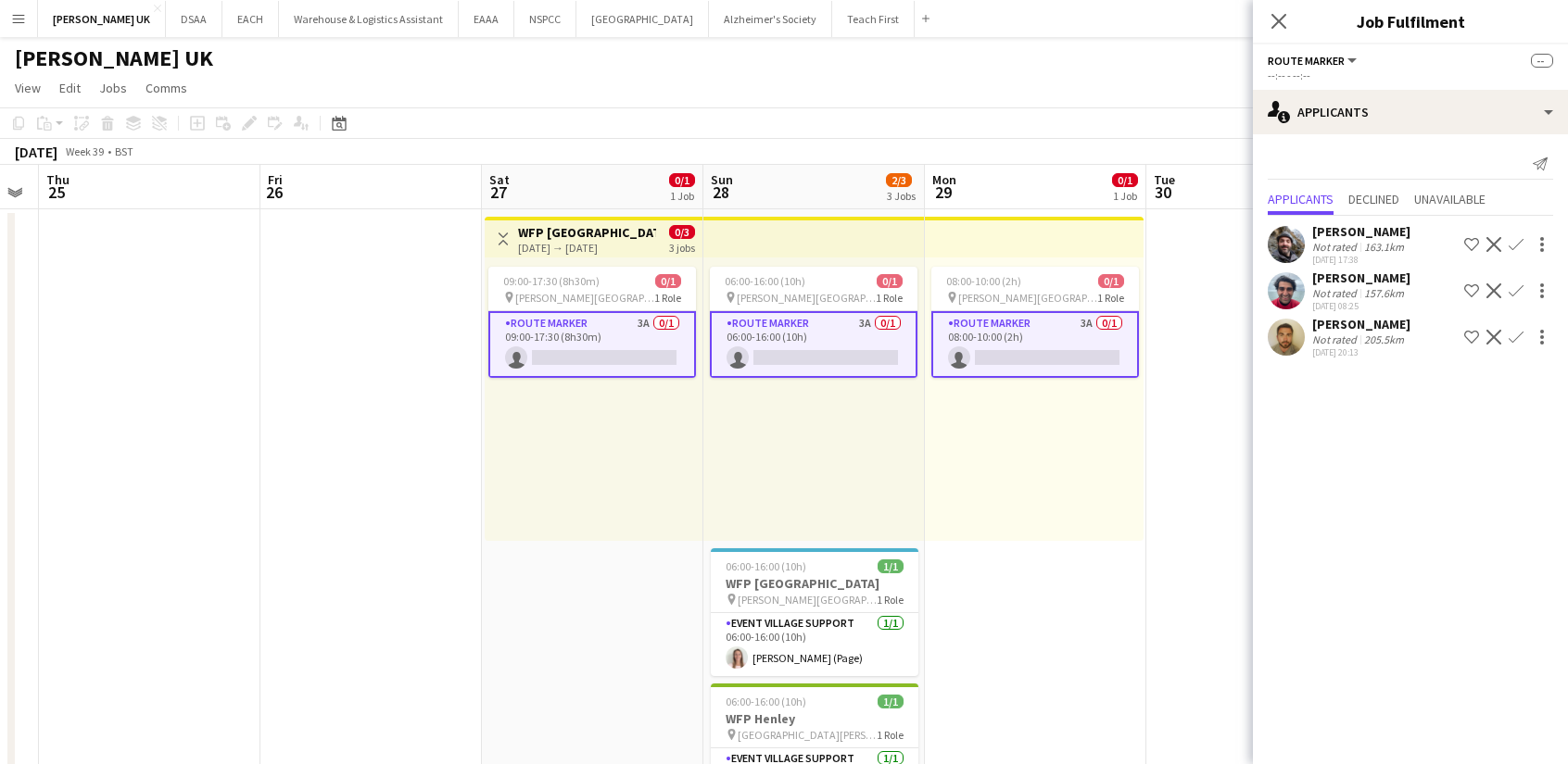
click at [1318, 318] on div "[PERSON_NAME]" at bounding box center [1361, 324] width 99 height 17
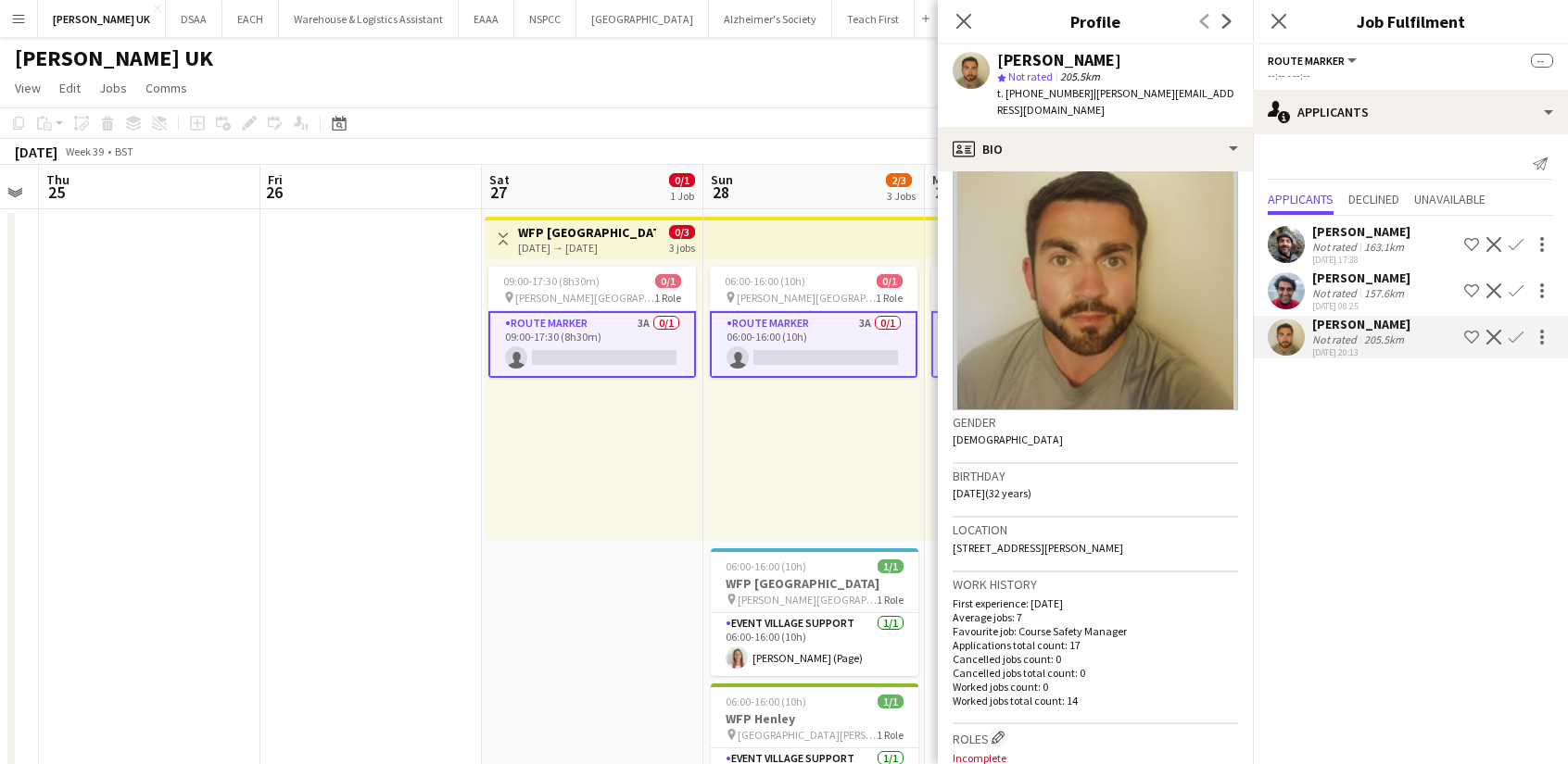
scroll to position [31, 0]
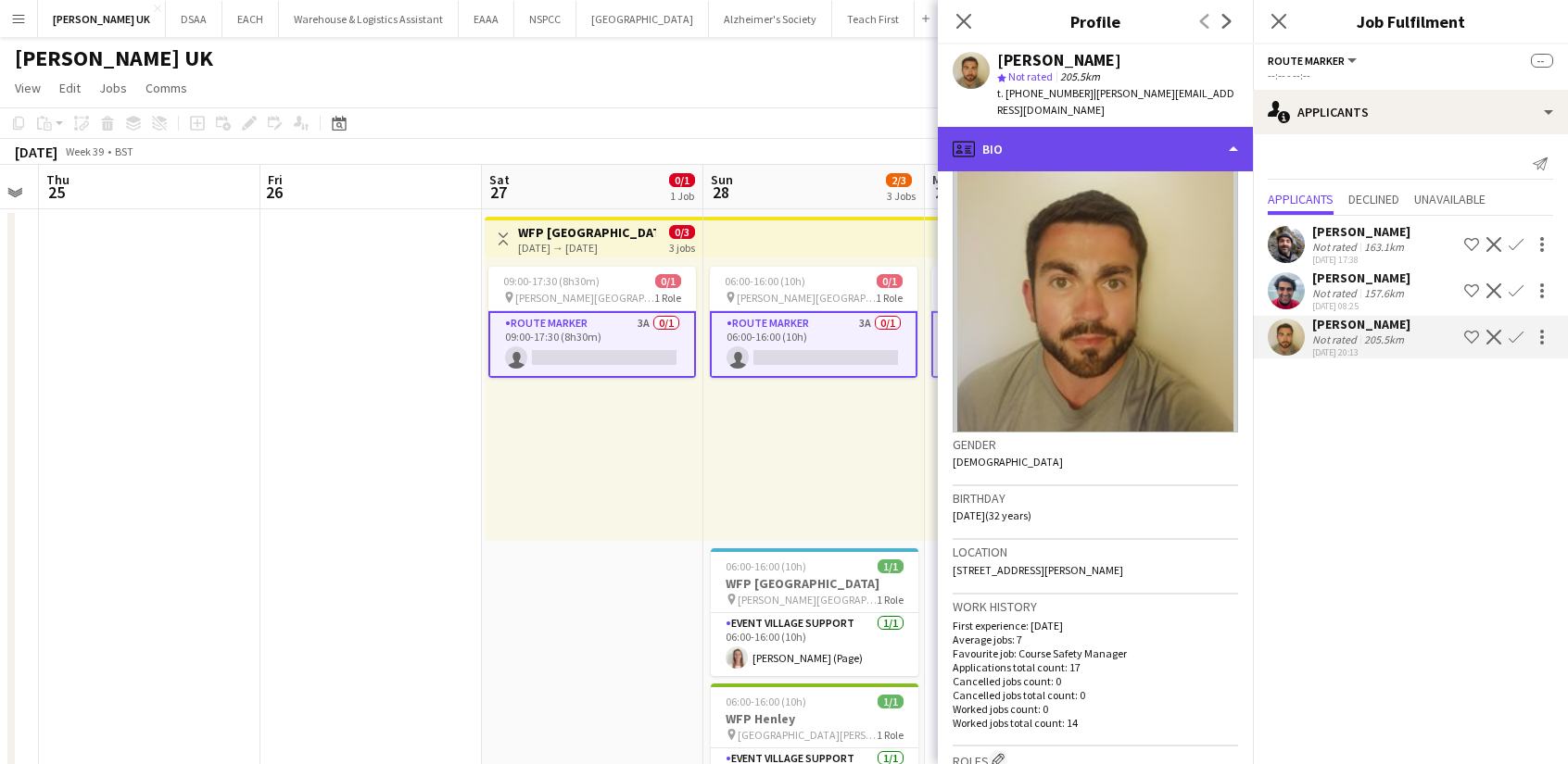
click at [1136, 127] on div "profile Bio" at bounding box center [1095, 149] width 315 height 45
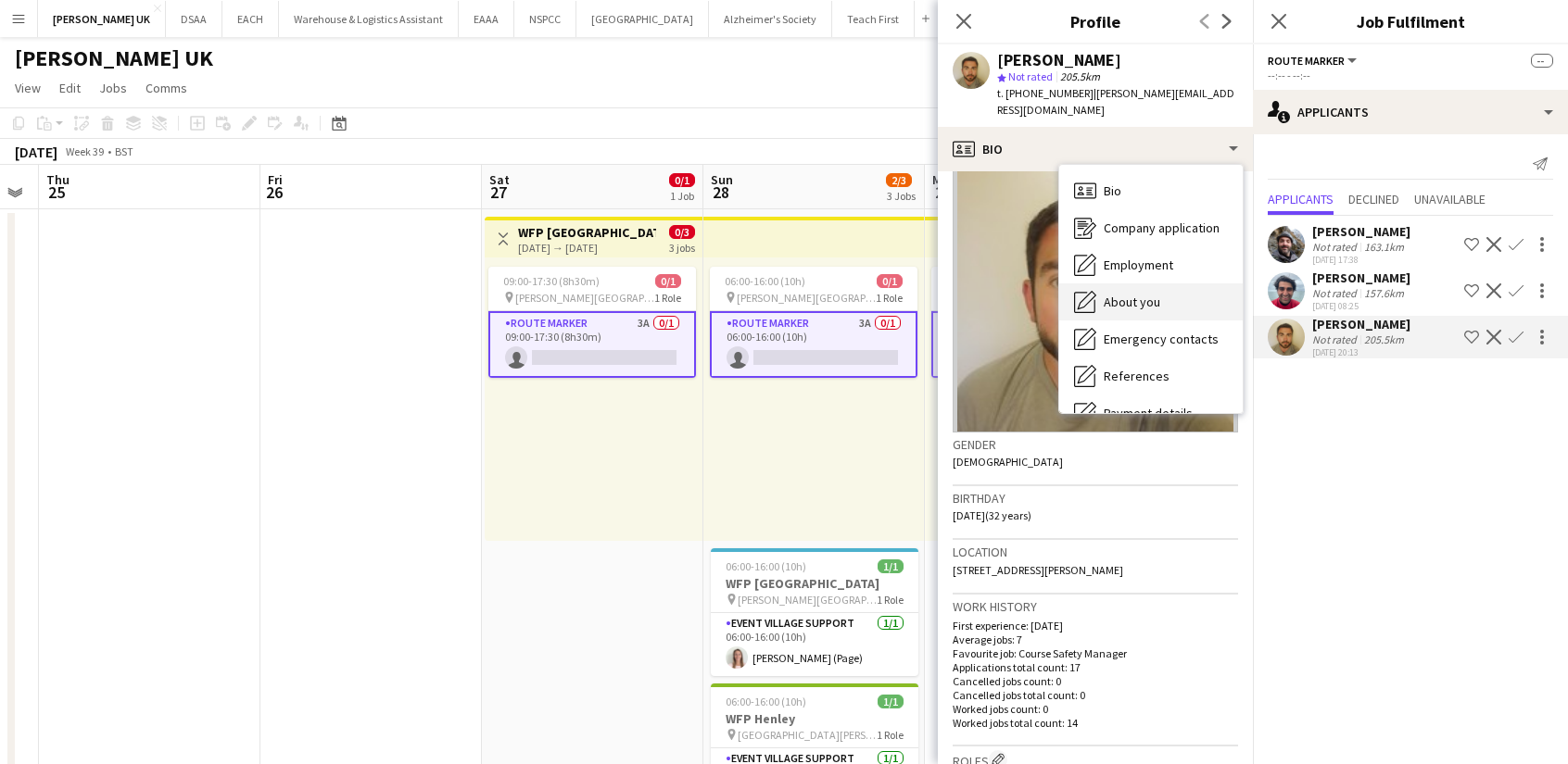
click at [1143, 300] on div "About you About you" at bounding box center [1151, 301] width 184 height 37
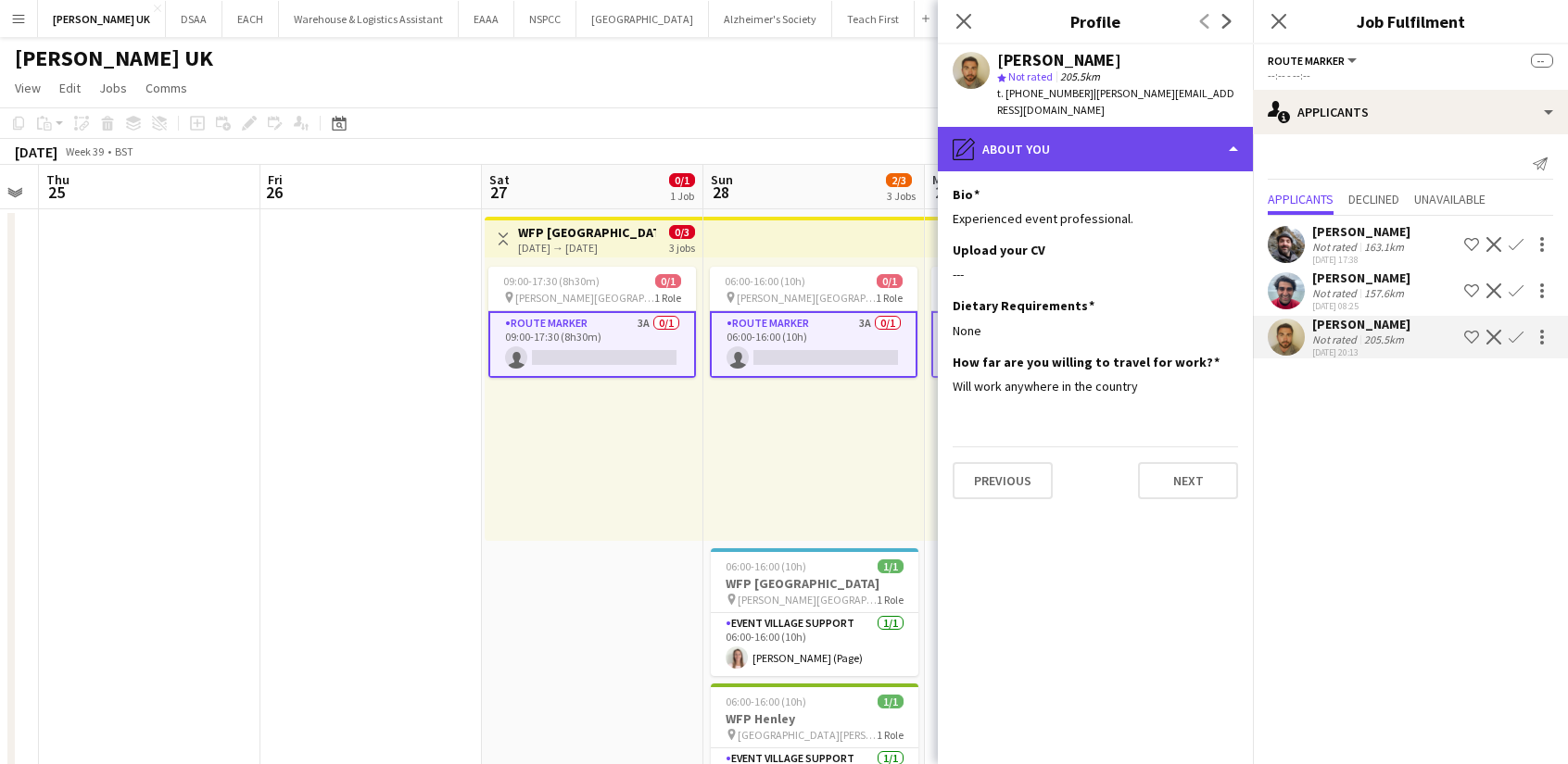
click at [1145, 142] on div "pencil4 About you" at bounding box center [1095, 149] width 315 height 45
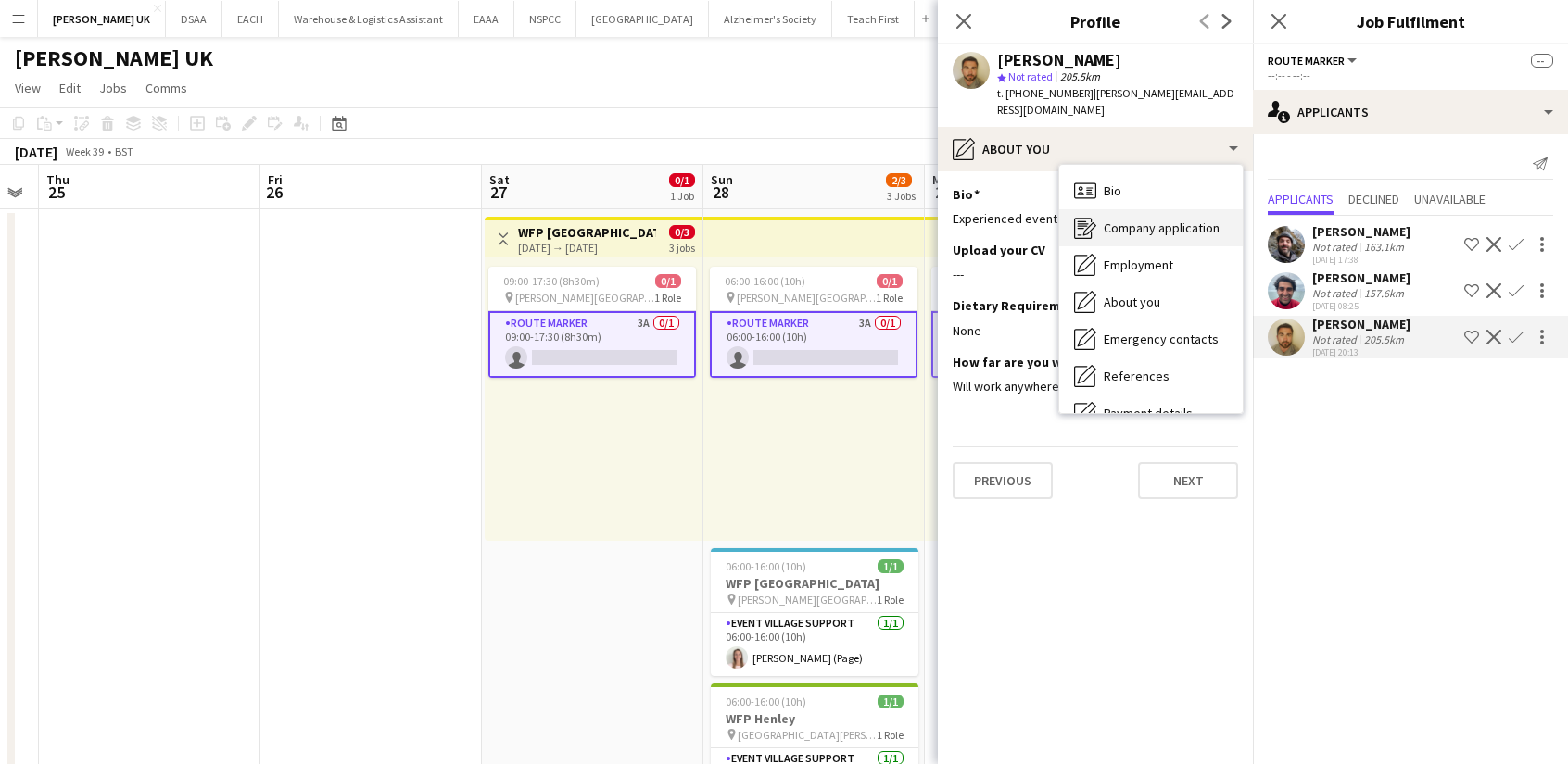
click at [1143, 220] on span "Company application" at bounding box center [1161, 228] width 116 height 17
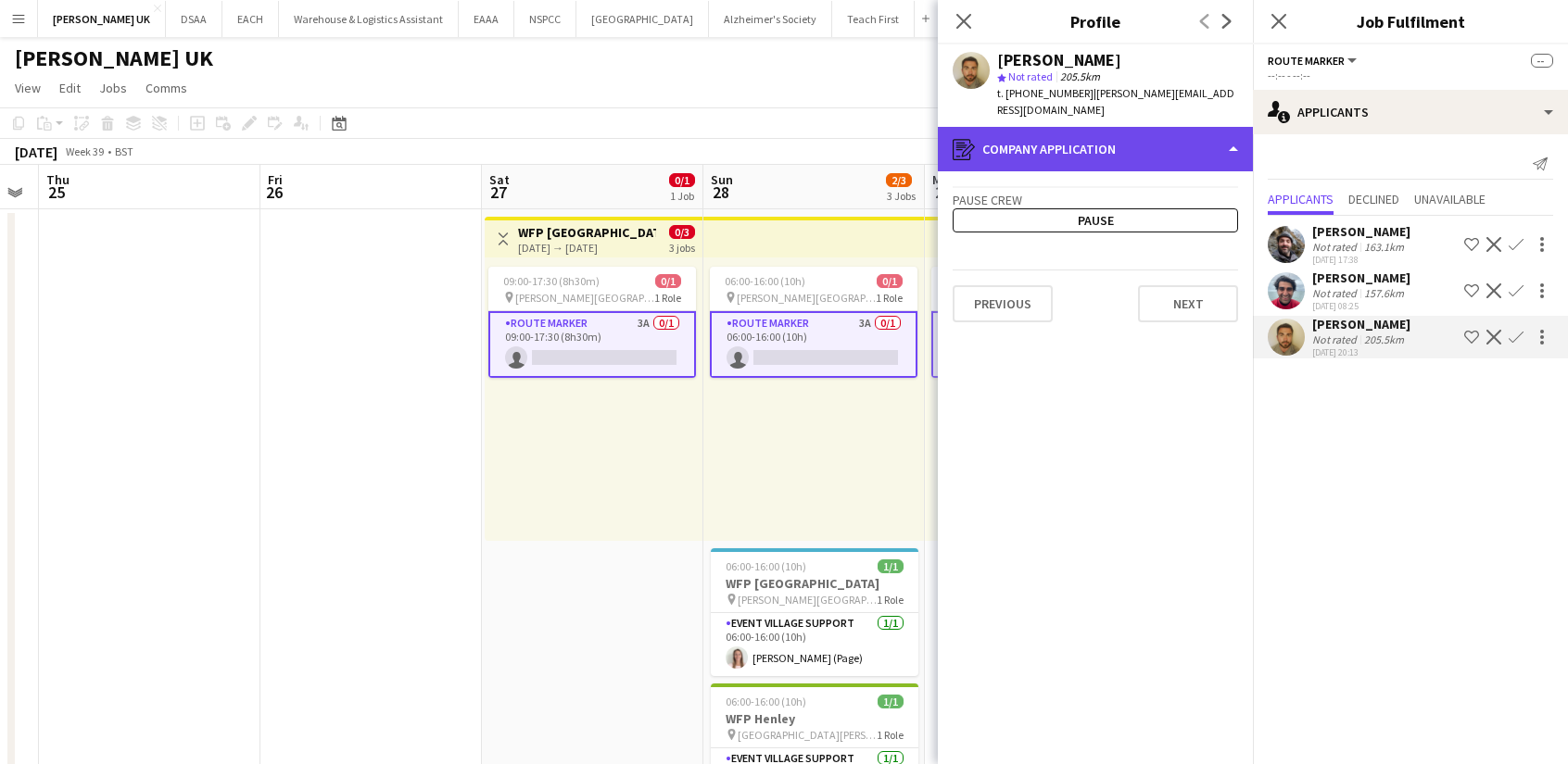
click at [1102, 136] on div "register Company application" at bounding box center [1095, 149] width 315 height 45
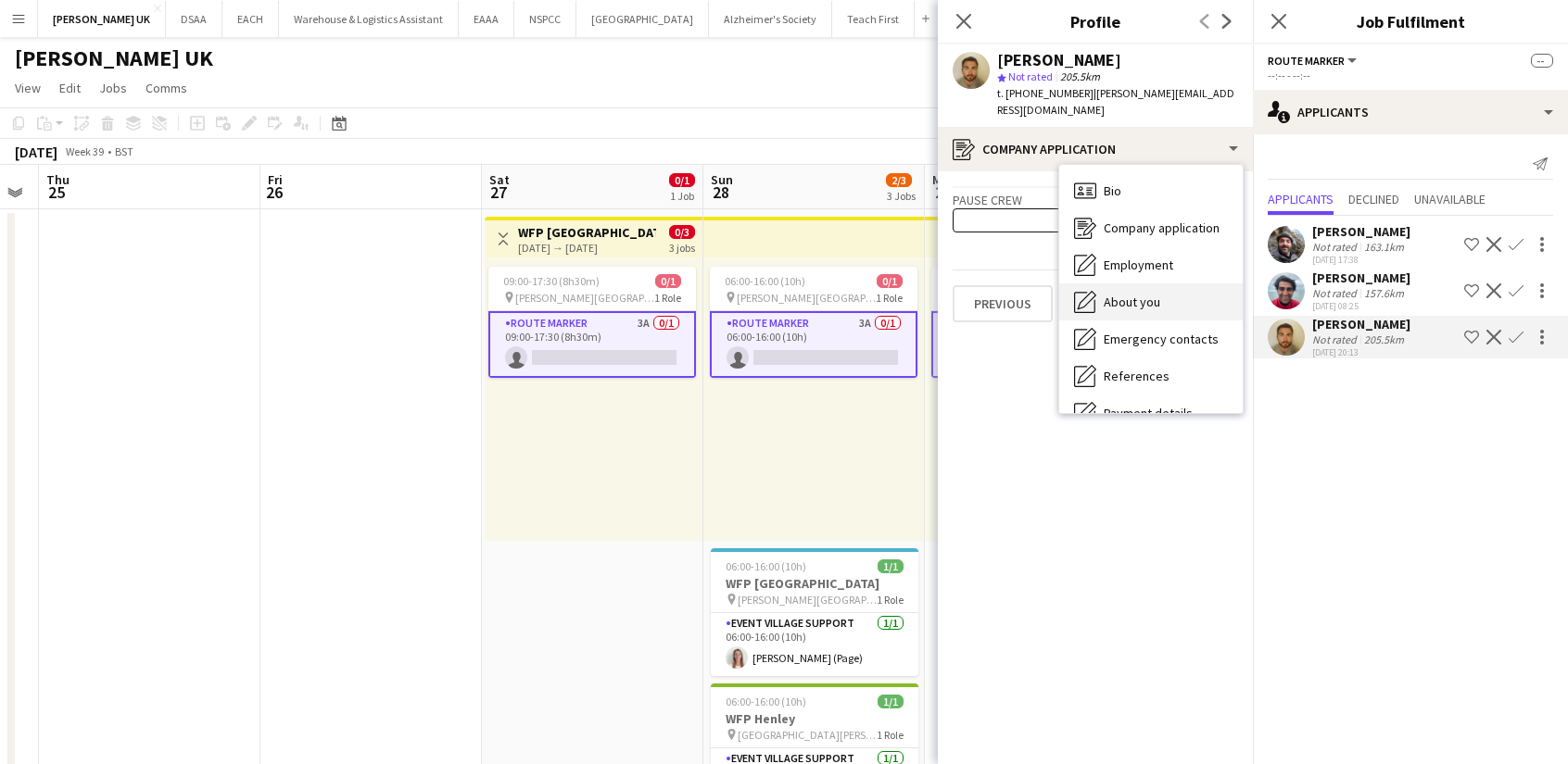
click at [1136, 294] on span "About you" at bounding box center [1132, 302] width 57 height 17
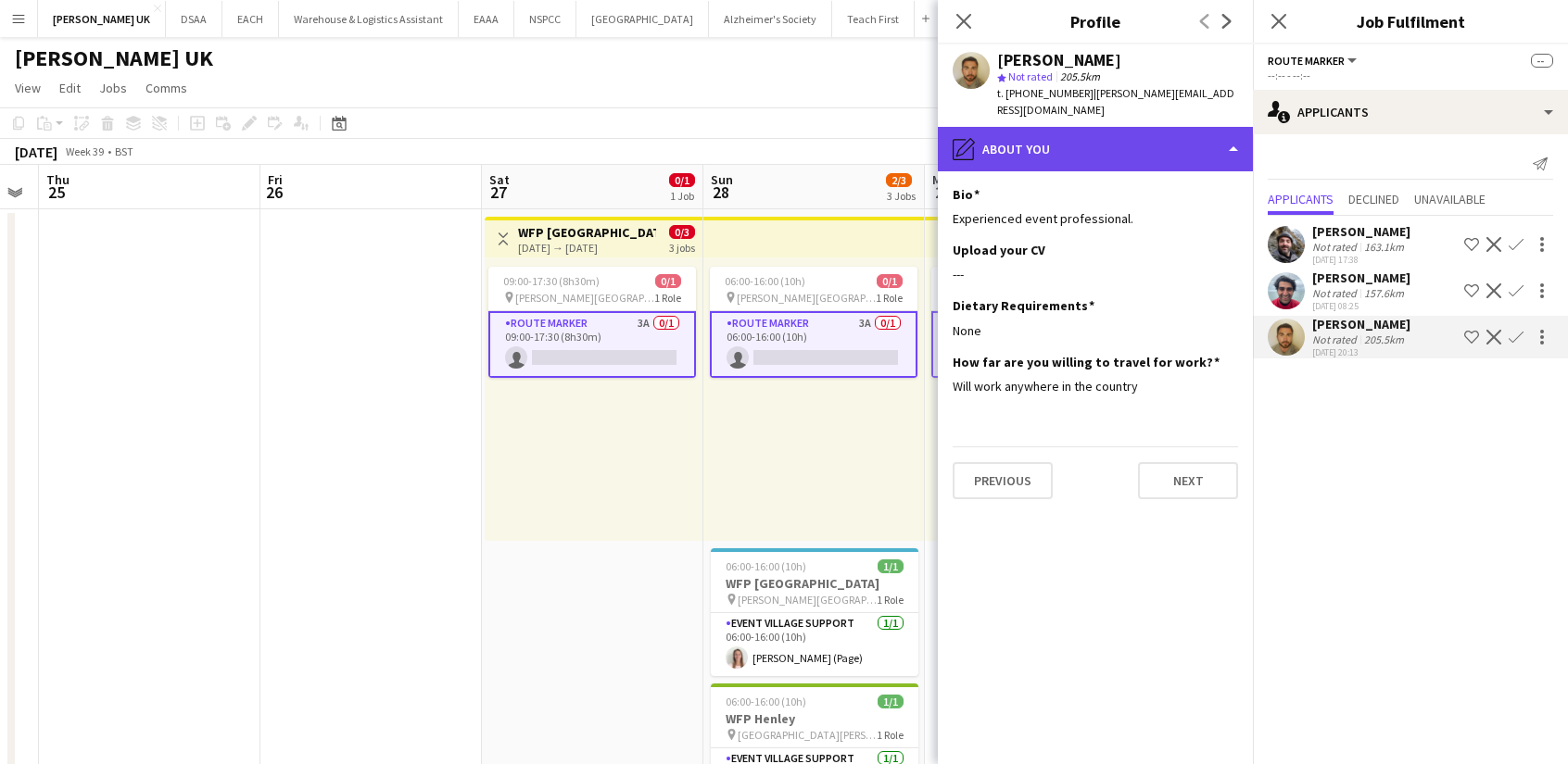
click at [1144, 133] on div "pencil4 About you" at bounding box center [1095, 149] width 315 height 45
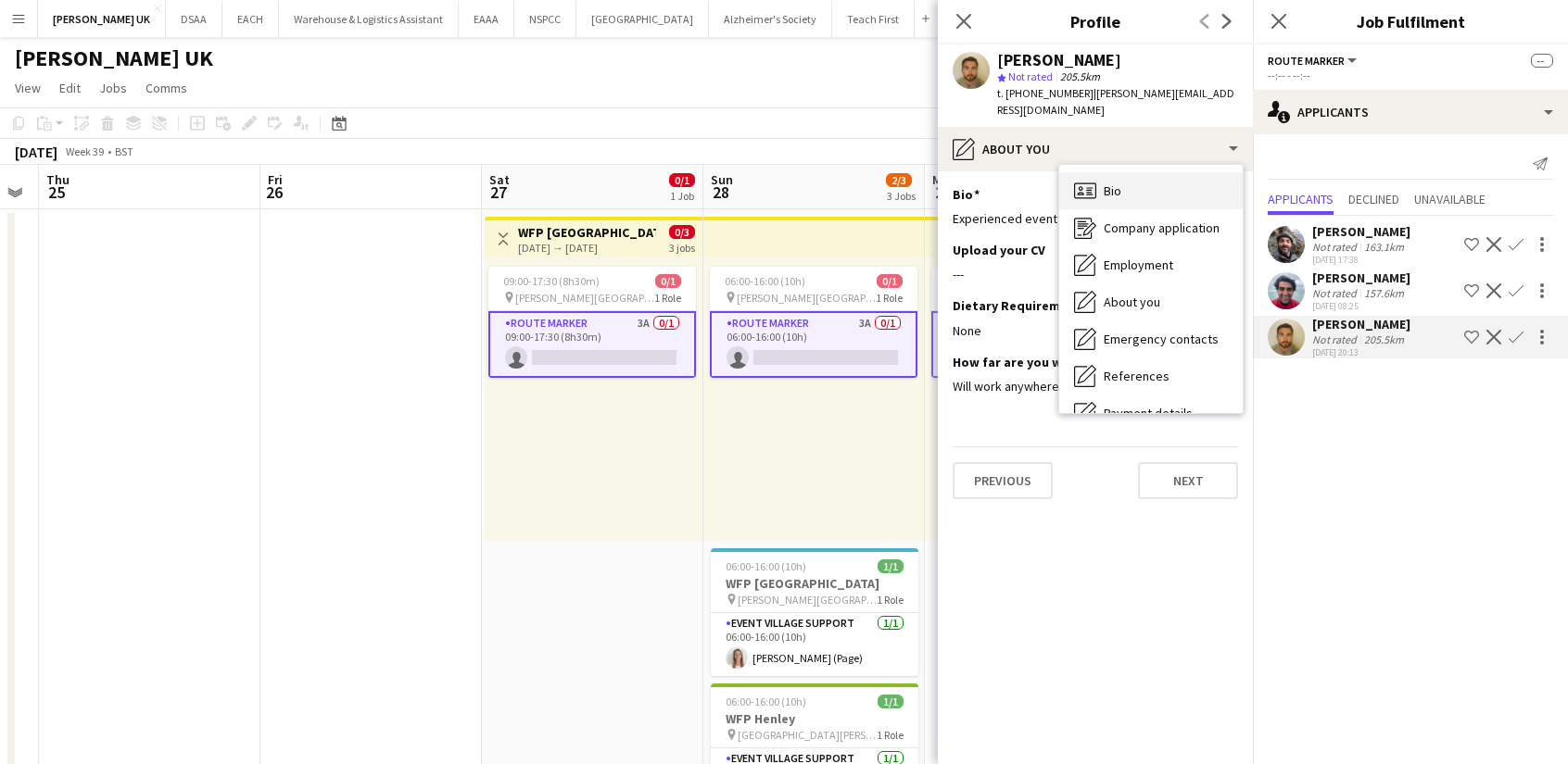
click at [1148, 173] on div "Bio Bio" at bounding box center [1151, 191] width 184 height 37
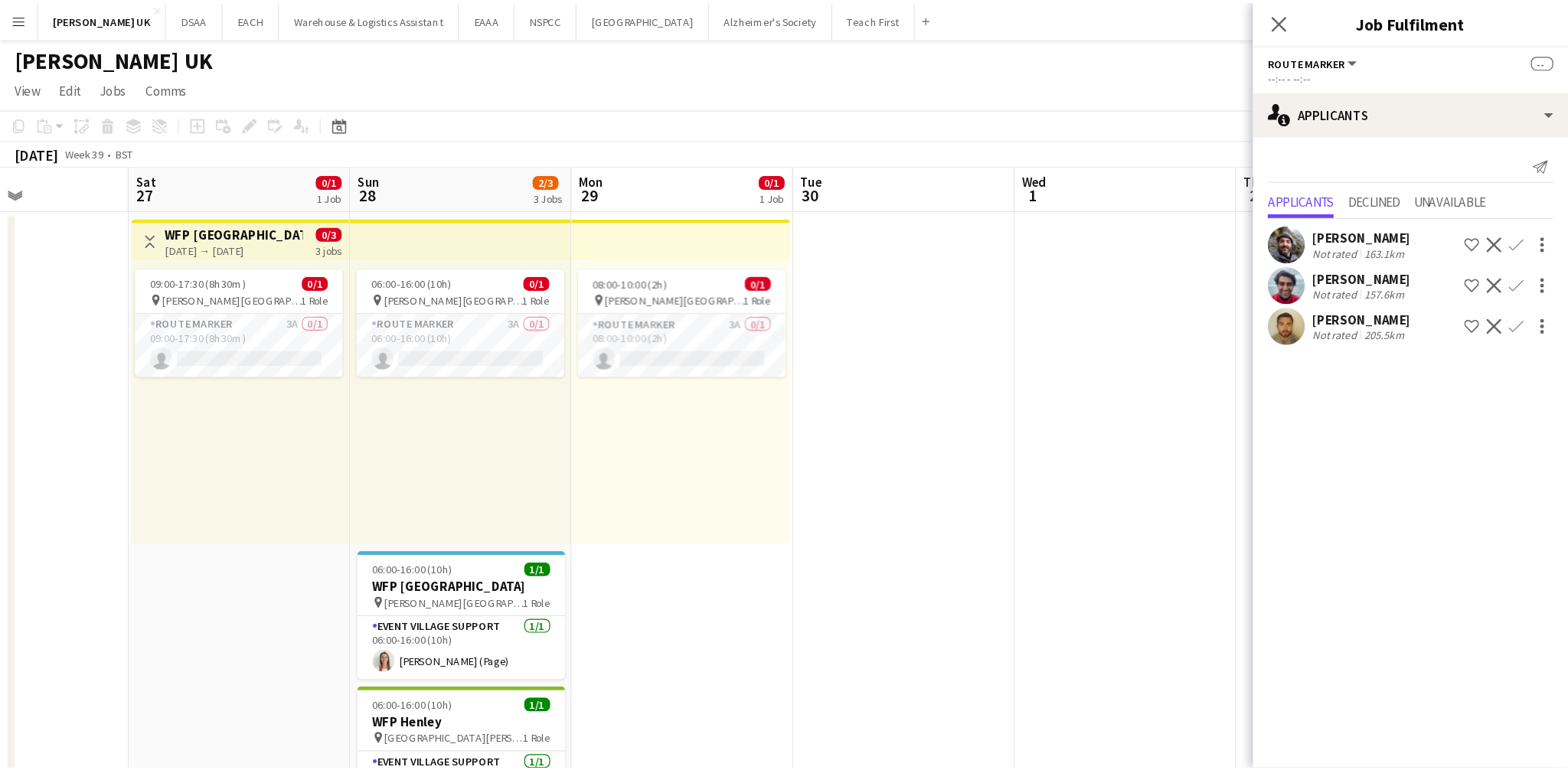
scroll to position [0, 443]
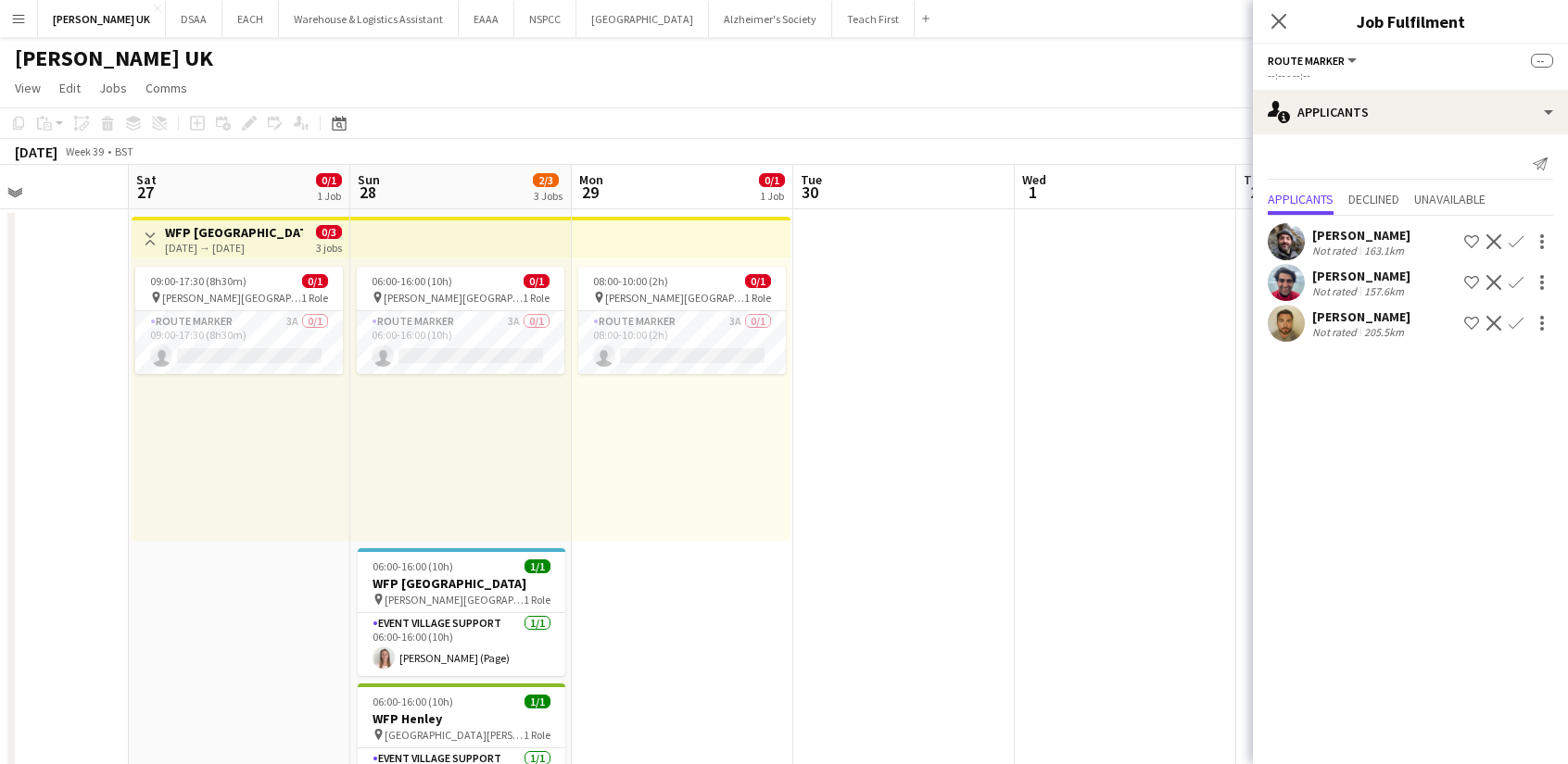
click at [1126, 496] on app-date-cell at bounding box center [1125, 530] width 222 height 642
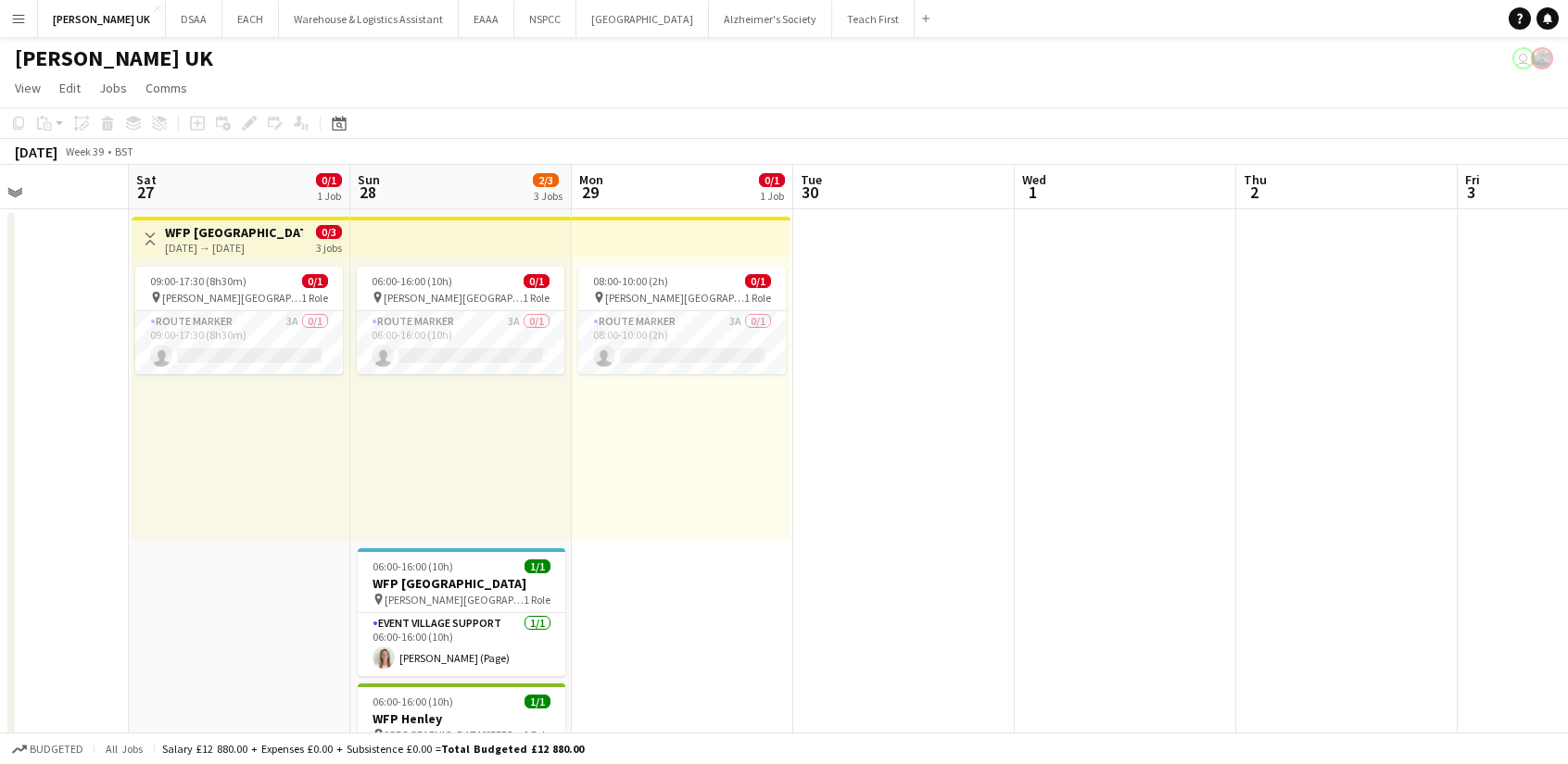
click at [561, 450] on div "06:00-16:00 (10h) 0/1 pin [PERSON_NAME] Park 1 Role Route Marker 3A 0/1 06:00-1…" at bounding box center [461, 399] width 222 height 283
click at [838, 28] on button "Teach First Close" at bounding box center [873, 19] width 82 height 36
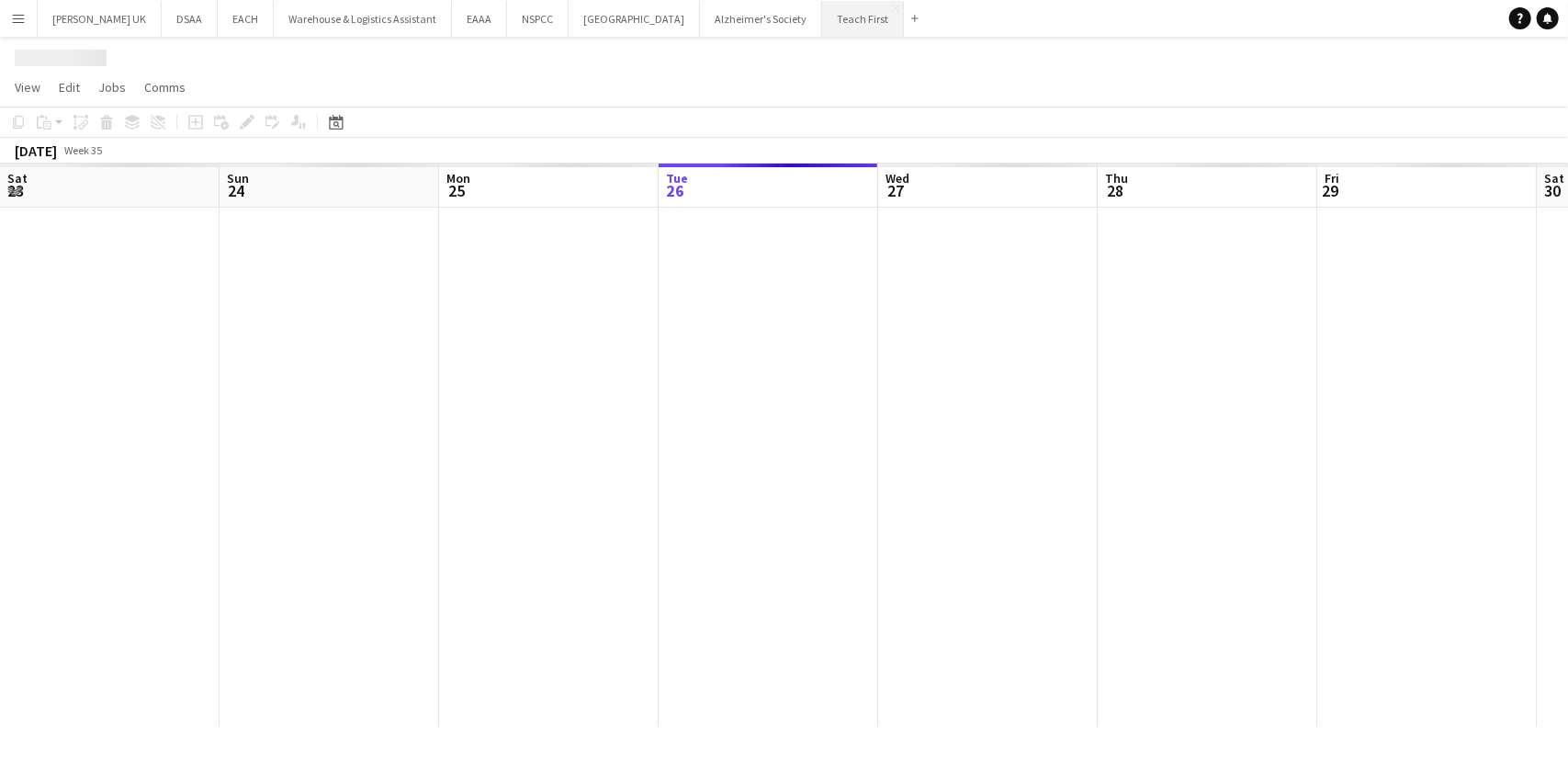
scroll to position [0, 439]
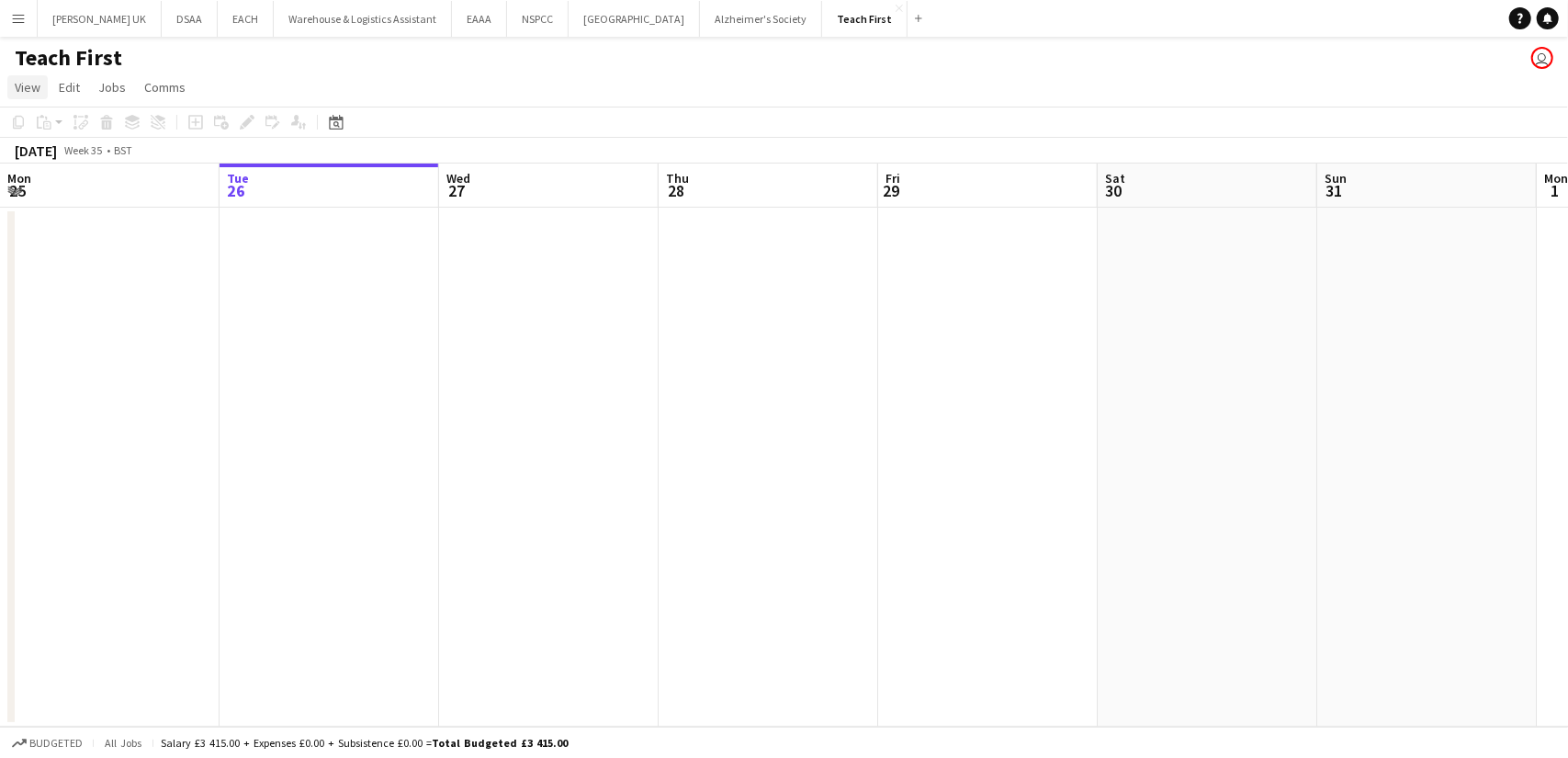
click at [17, 89] on span "View" at bounding box center [27, 87] width 25 height 17
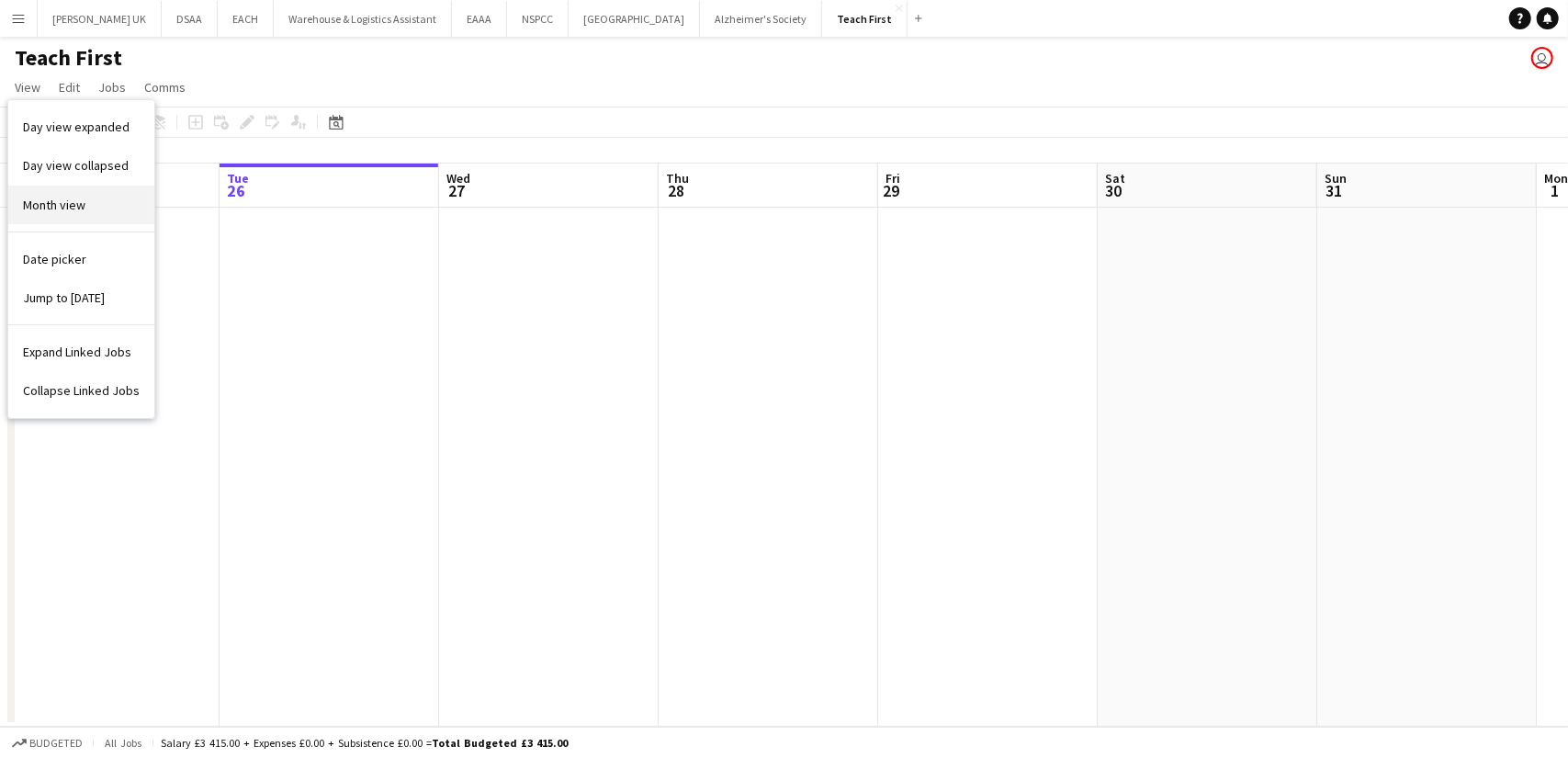
click at [21, 195] on link "Month view" at bounding box center [81, 204] width 146 height 39
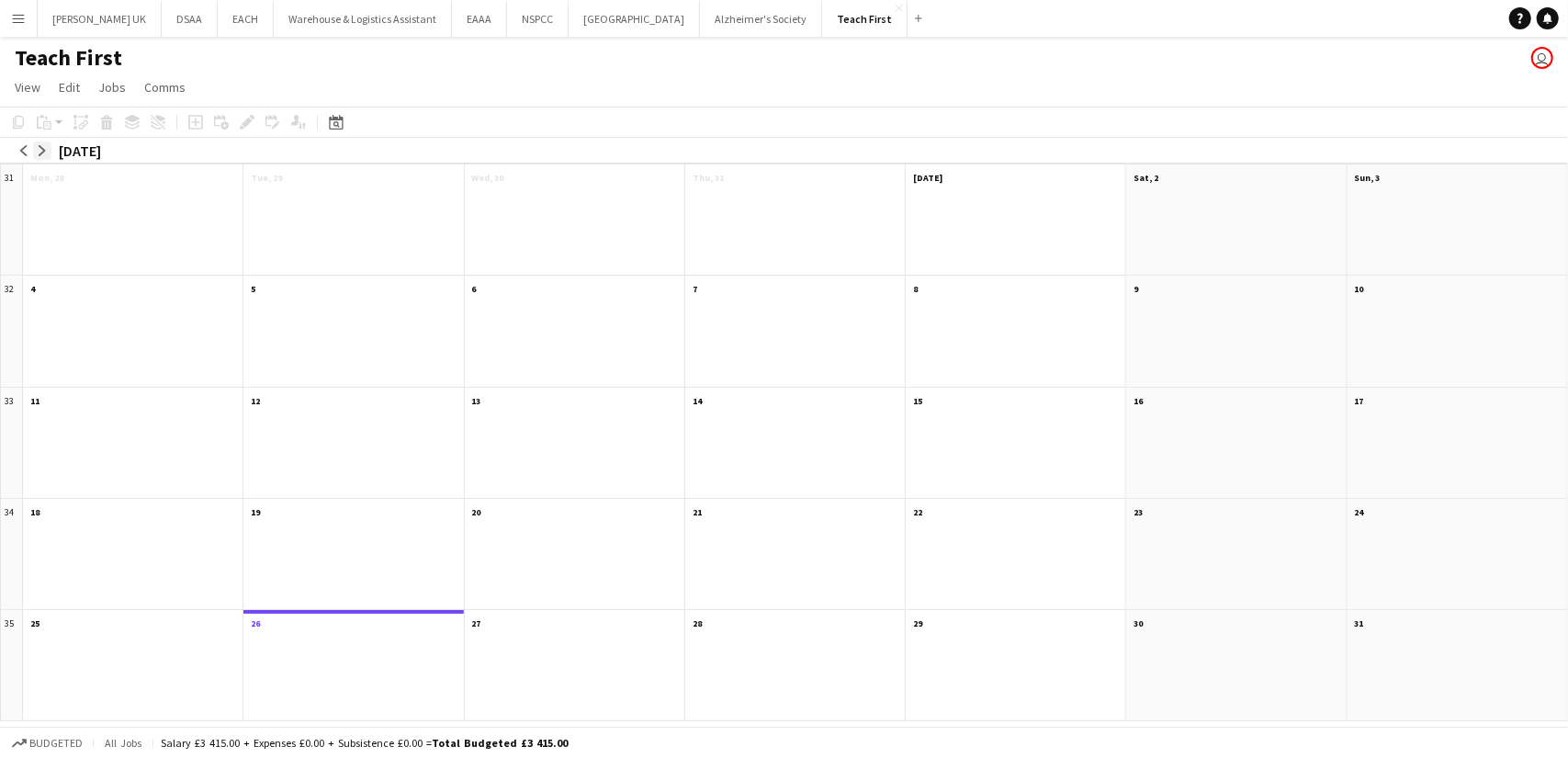
click at [48, 144] on button "arrow-right" at bounding box center [42, 151] width 19 height 19
click at [557, 299] on app-month-view-date-header "10 1 Job 10/10" at bounding box center [575, 287] width 220 height 23
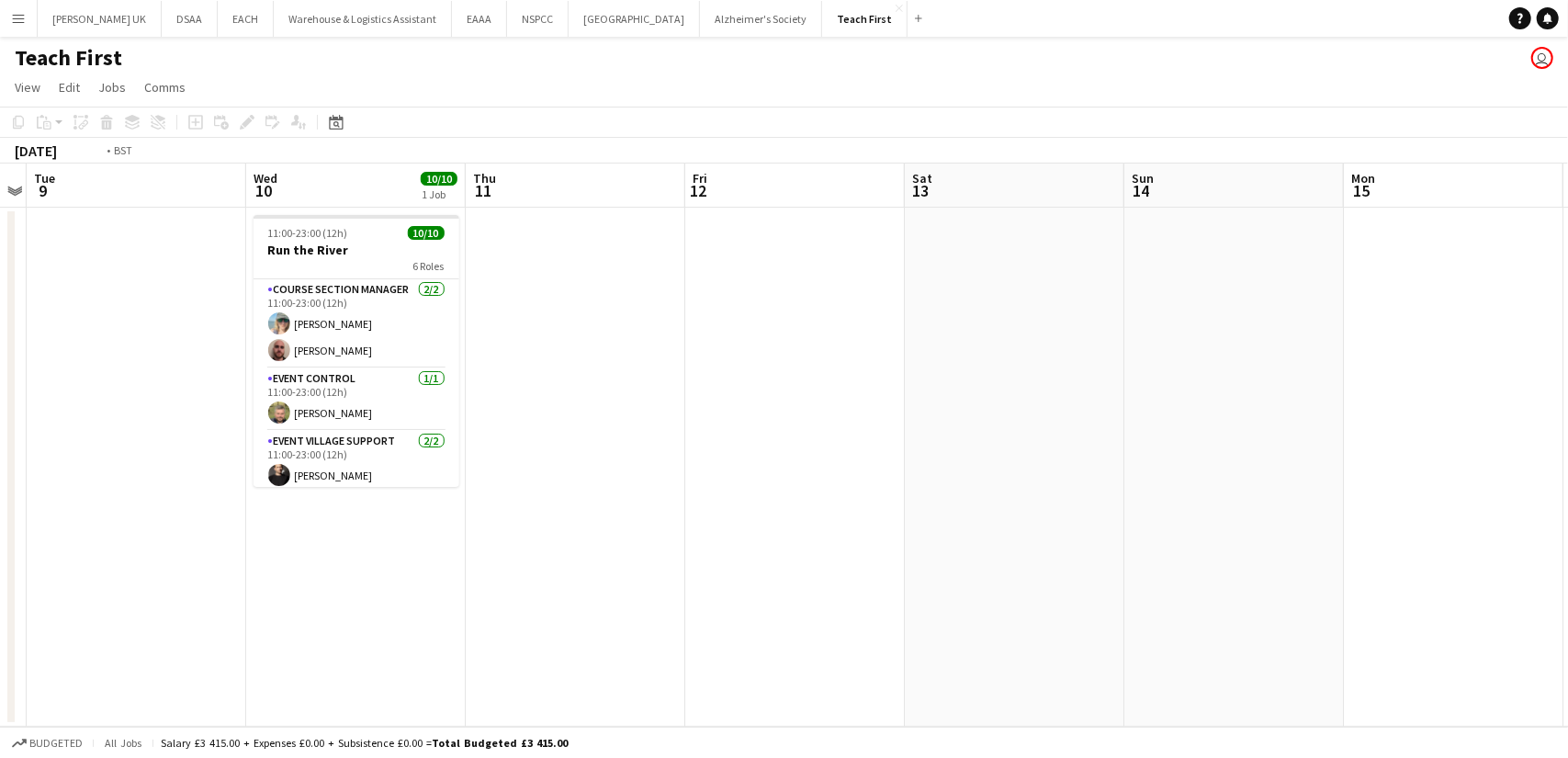
scroll to position [0, 583]
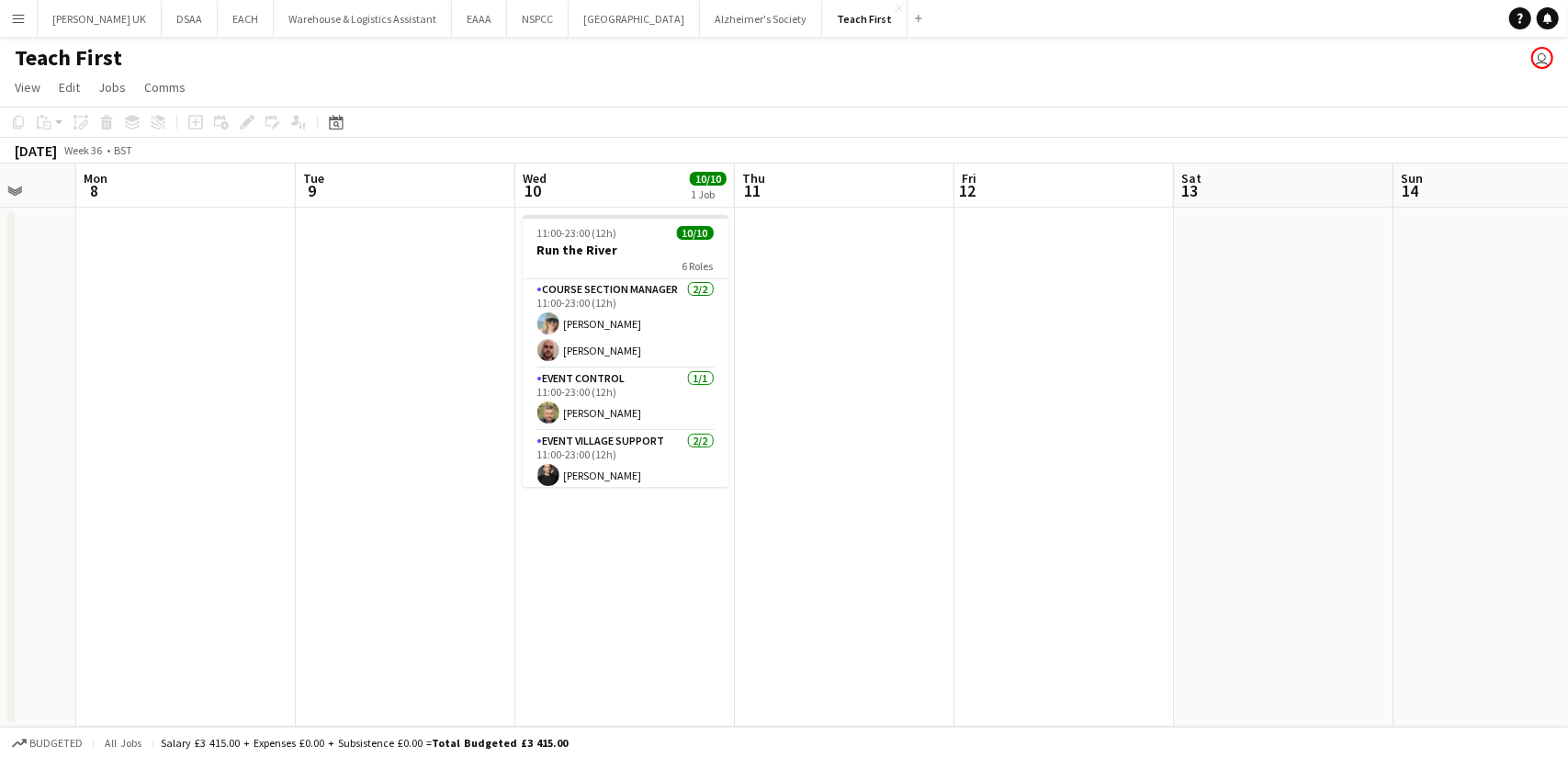
click at [202, 330] on app-date-cell at bounding box center [186, 467] width 220 height 519
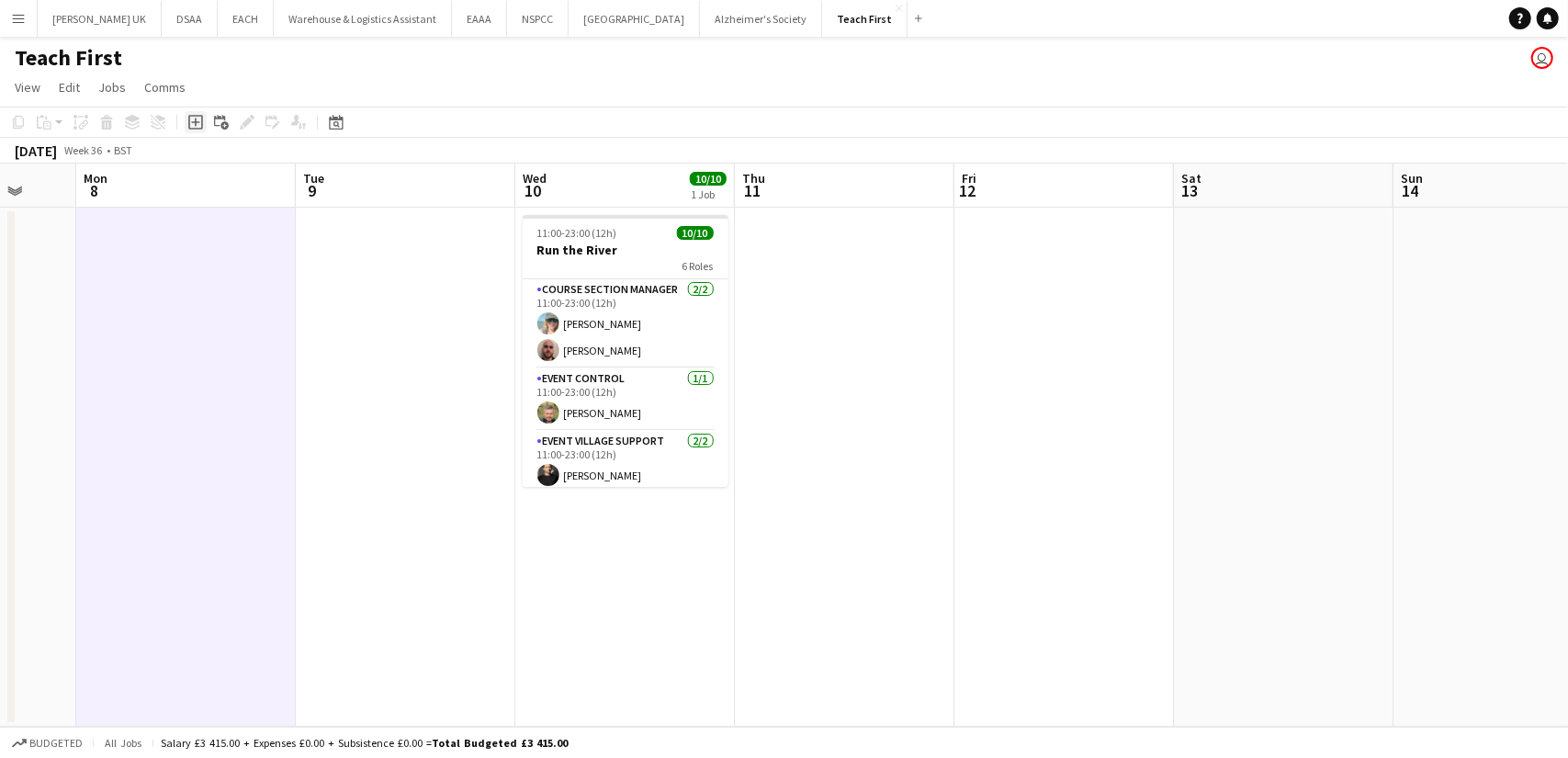
click at [204, 118] on div "Add job" at bounding box center [195, 121] width 22 height 22
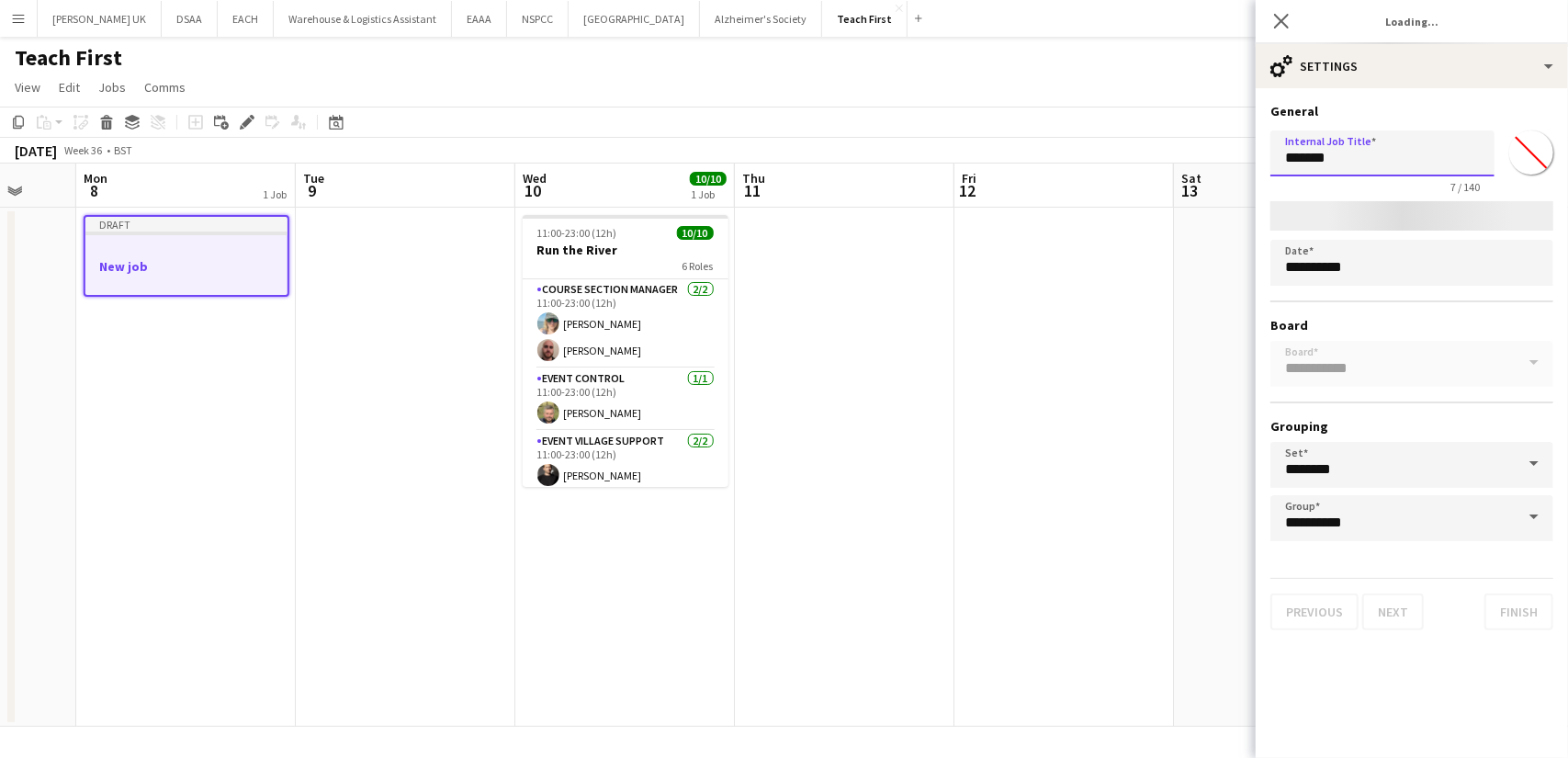
click at [1297, 153] on input "*******" at bounding box center [1383, 153] width 224 height 46
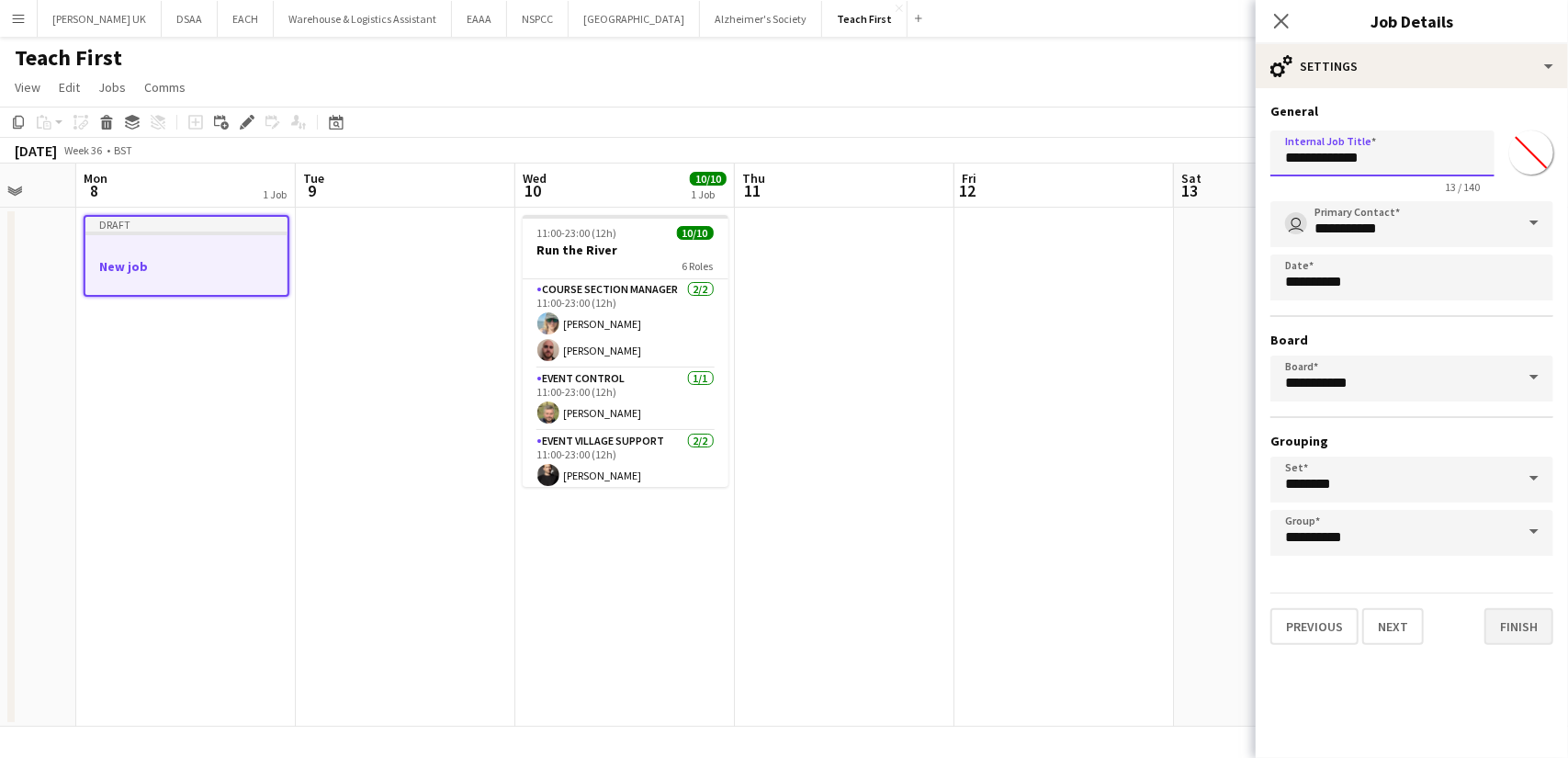
type input "**********"
click at [1527, 629] on button "Finish" at bounding box center [1518, 626] width 69 height 37
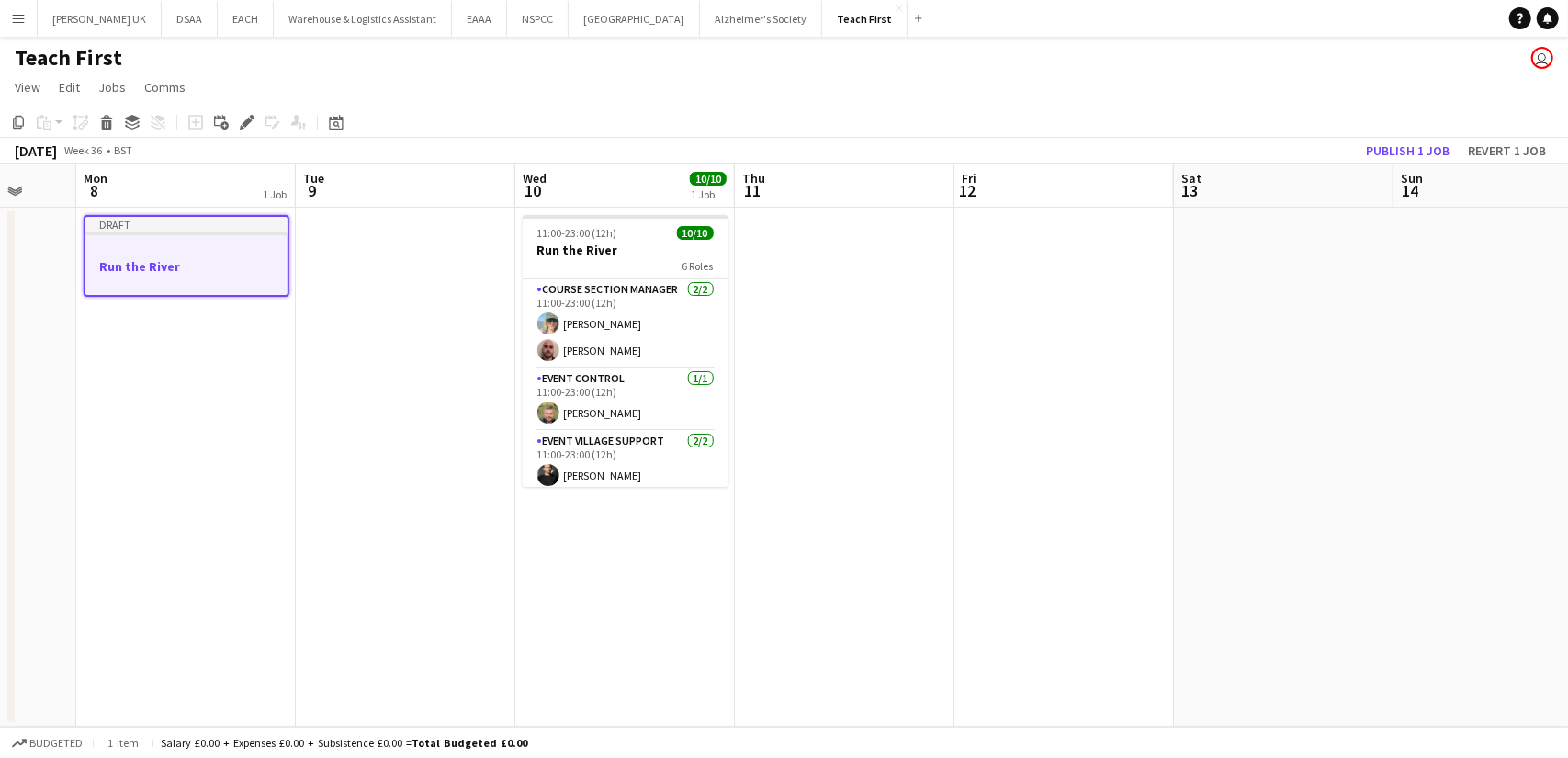
click at [186, 238] on app-job-card "Draft Run the River" at bounding box center [186, 256] width 206 height 82
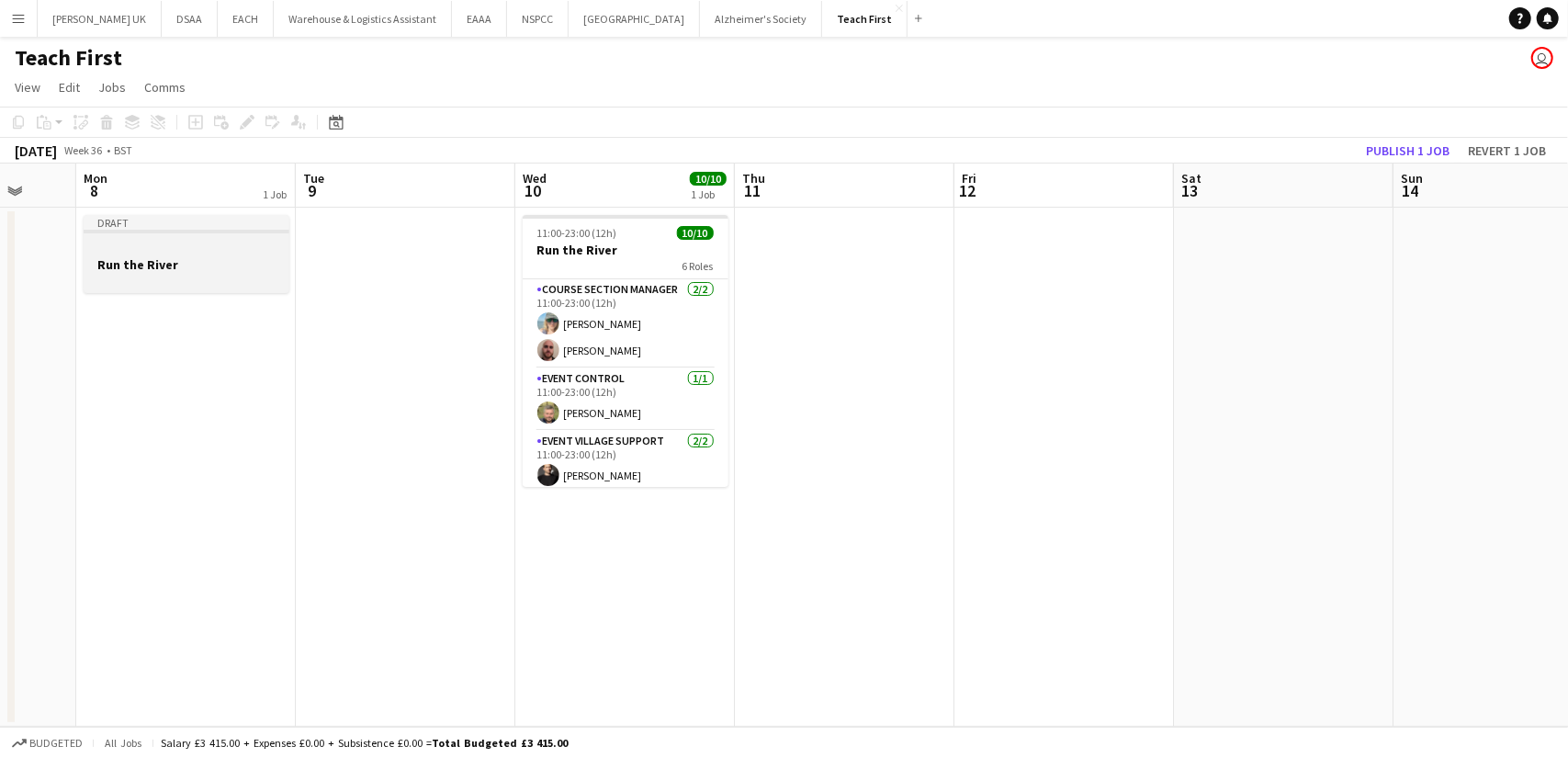
click at [212, 261] on h3 "Run the River" at bounding box center [186, 265] width 206 height 17
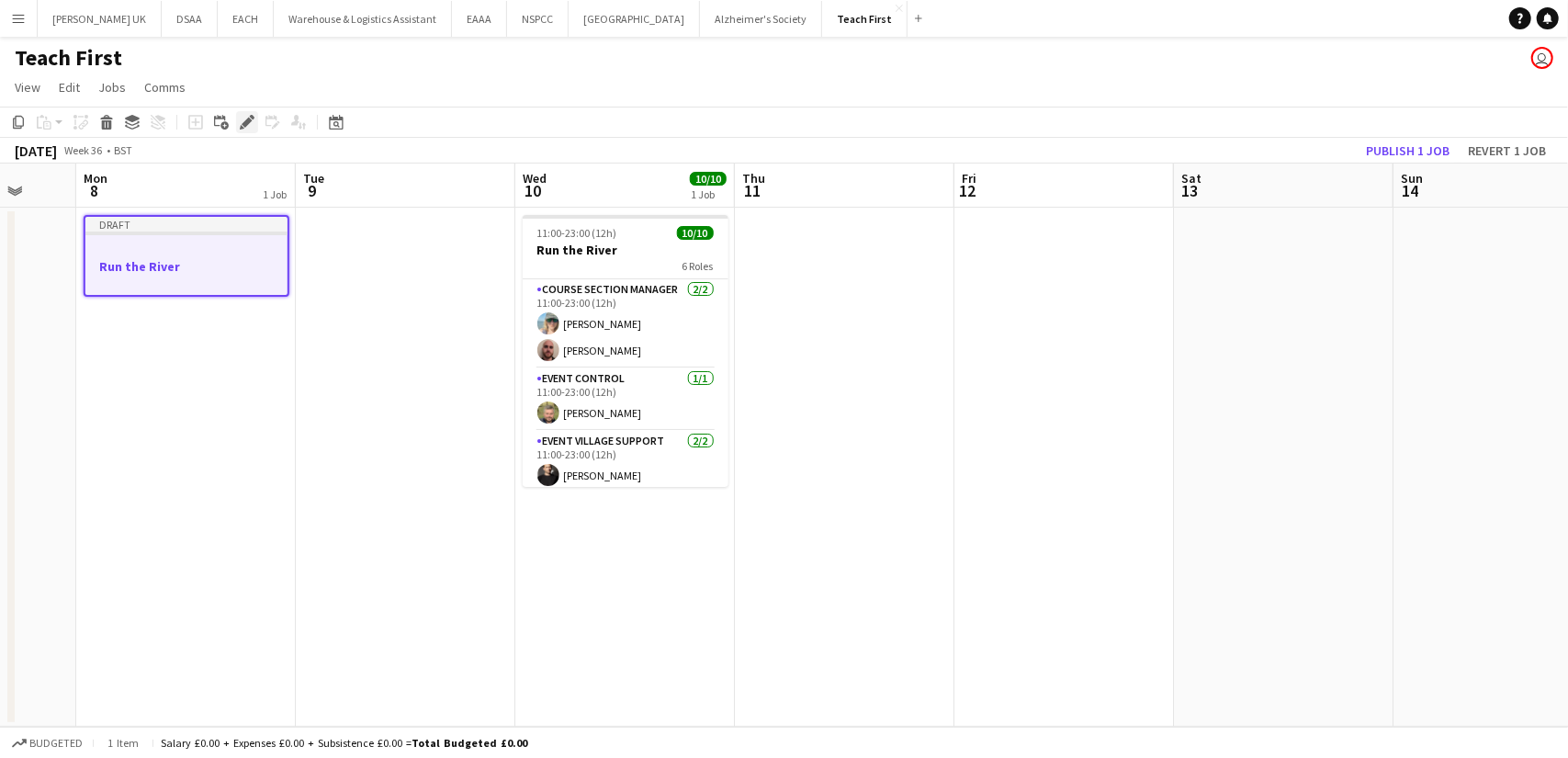
click at [254, 121] on icon "Edit" at bounding box center [247, 122] width 15 height 15
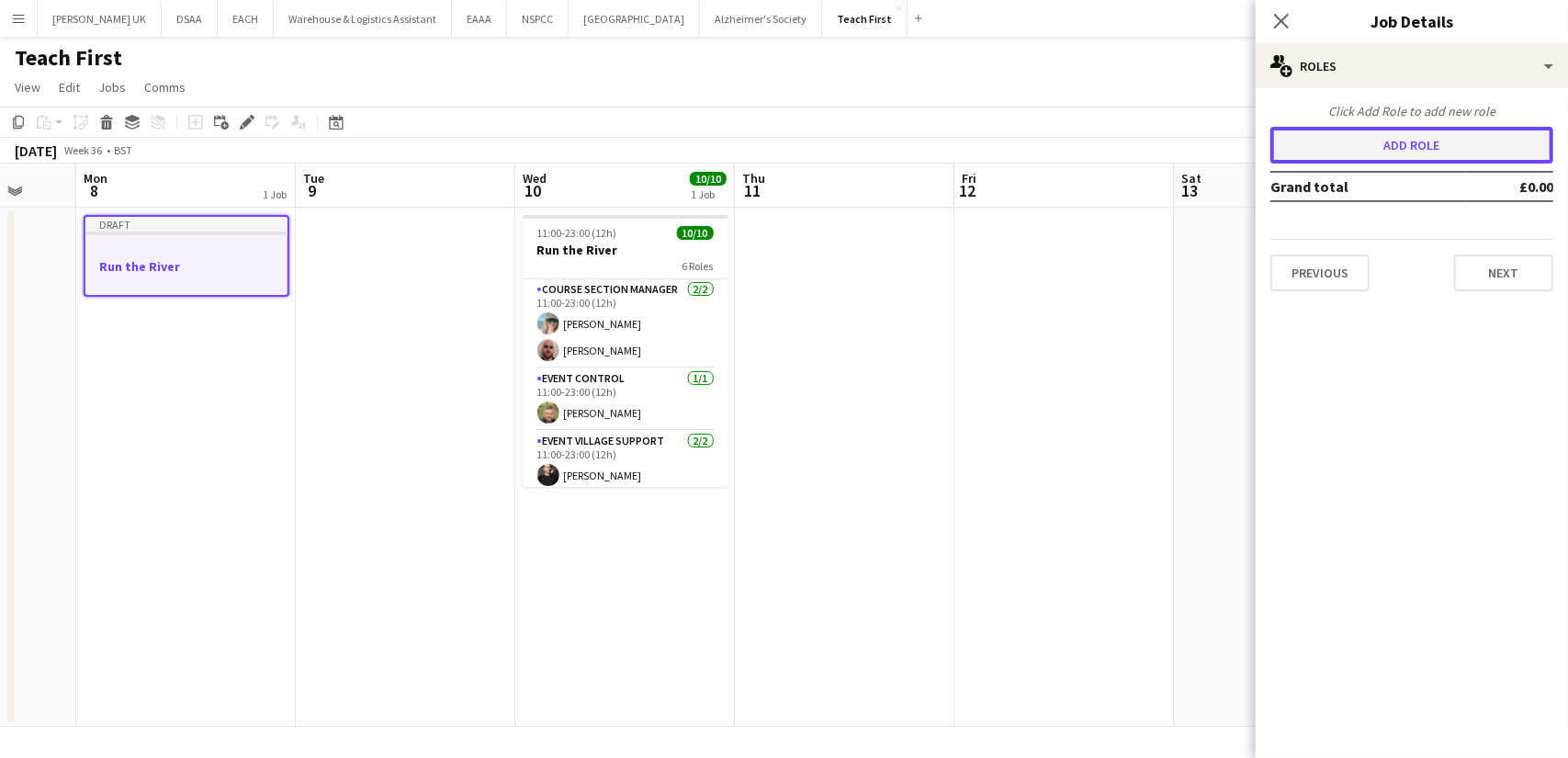
click at [1467, 150] on button "Add role" at bounding box center [1412, 145] width 283 height 37
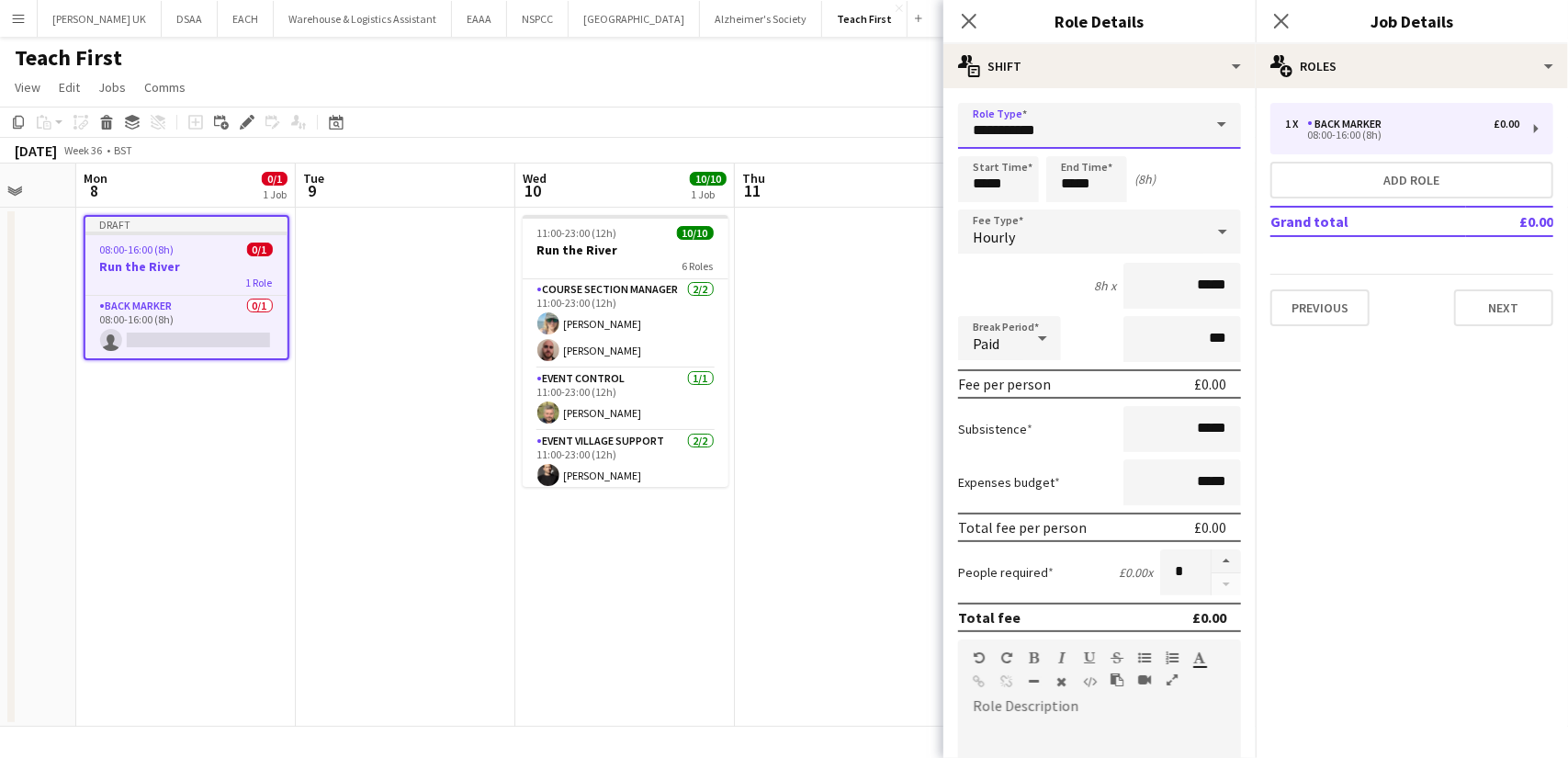
click at [1131, 130] on input "**********" at bounding box center [1099, 125] width 283 height 46
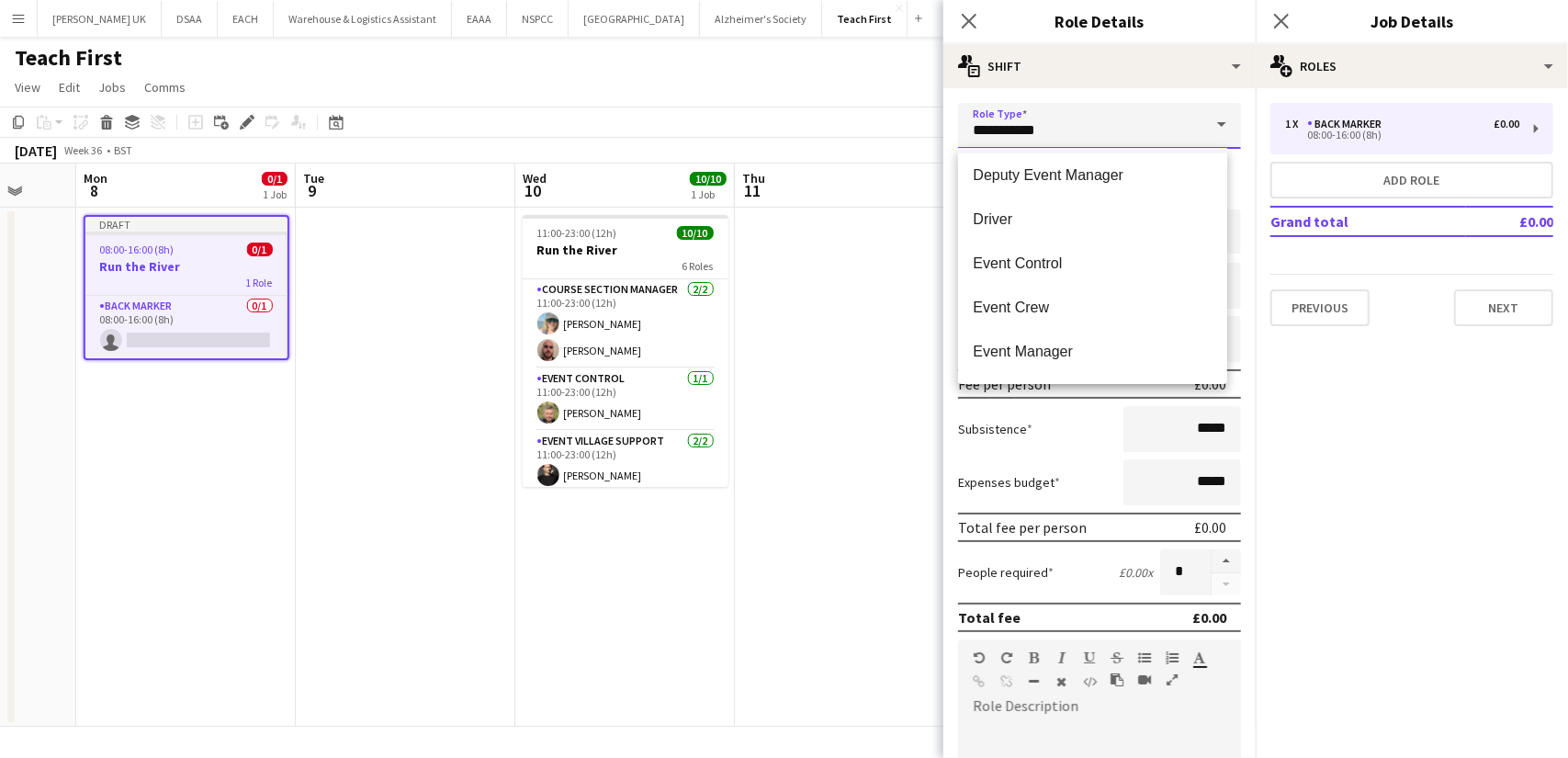
scroll to position [179, 0]
click at [1018, 232] on mat-option "Driver" at bounding box center [1092, 220] width 269 height 44
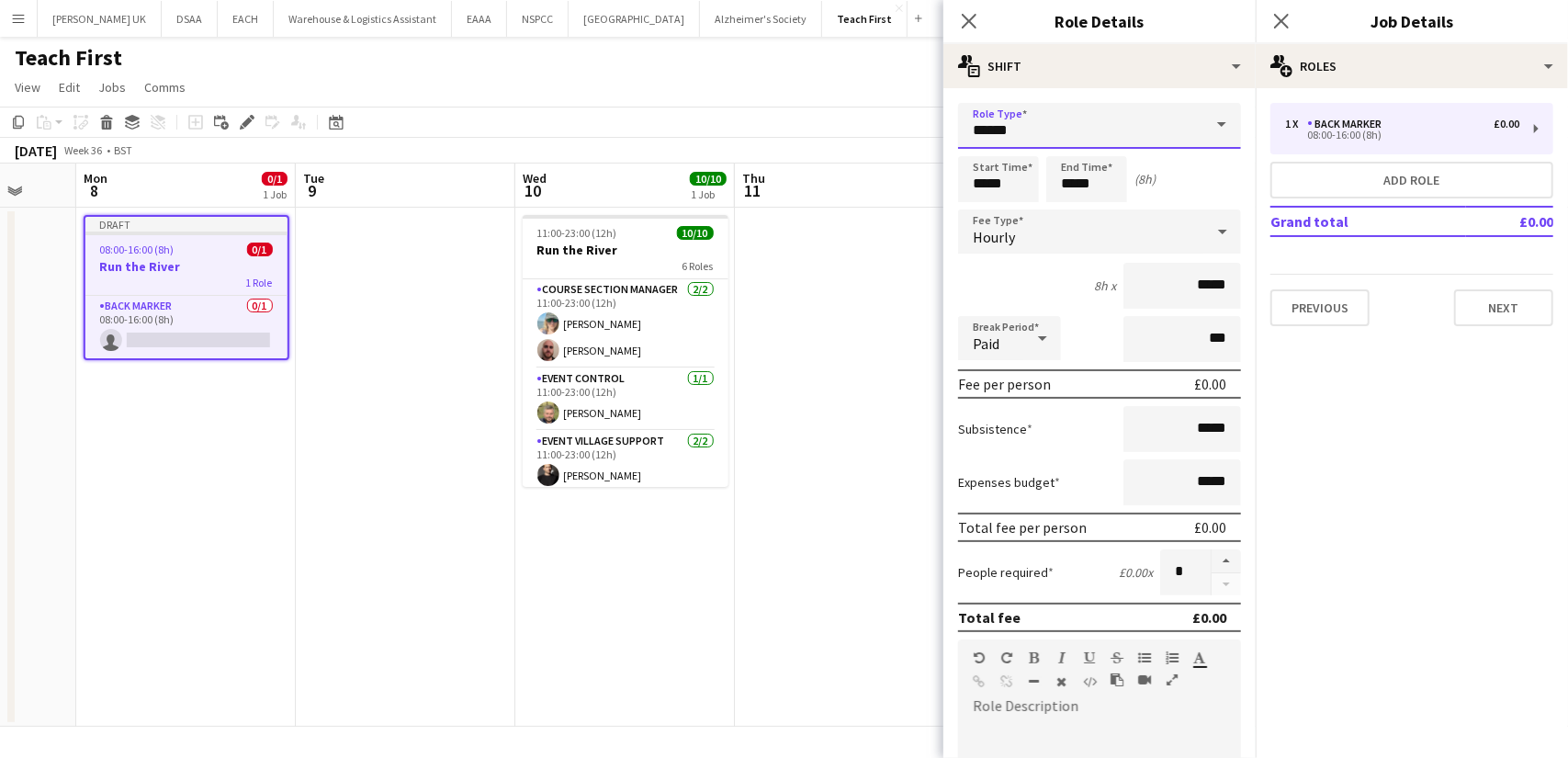
click at [1104, 134] on input "******" at bounding box center [1099, 125] width 283 height 46
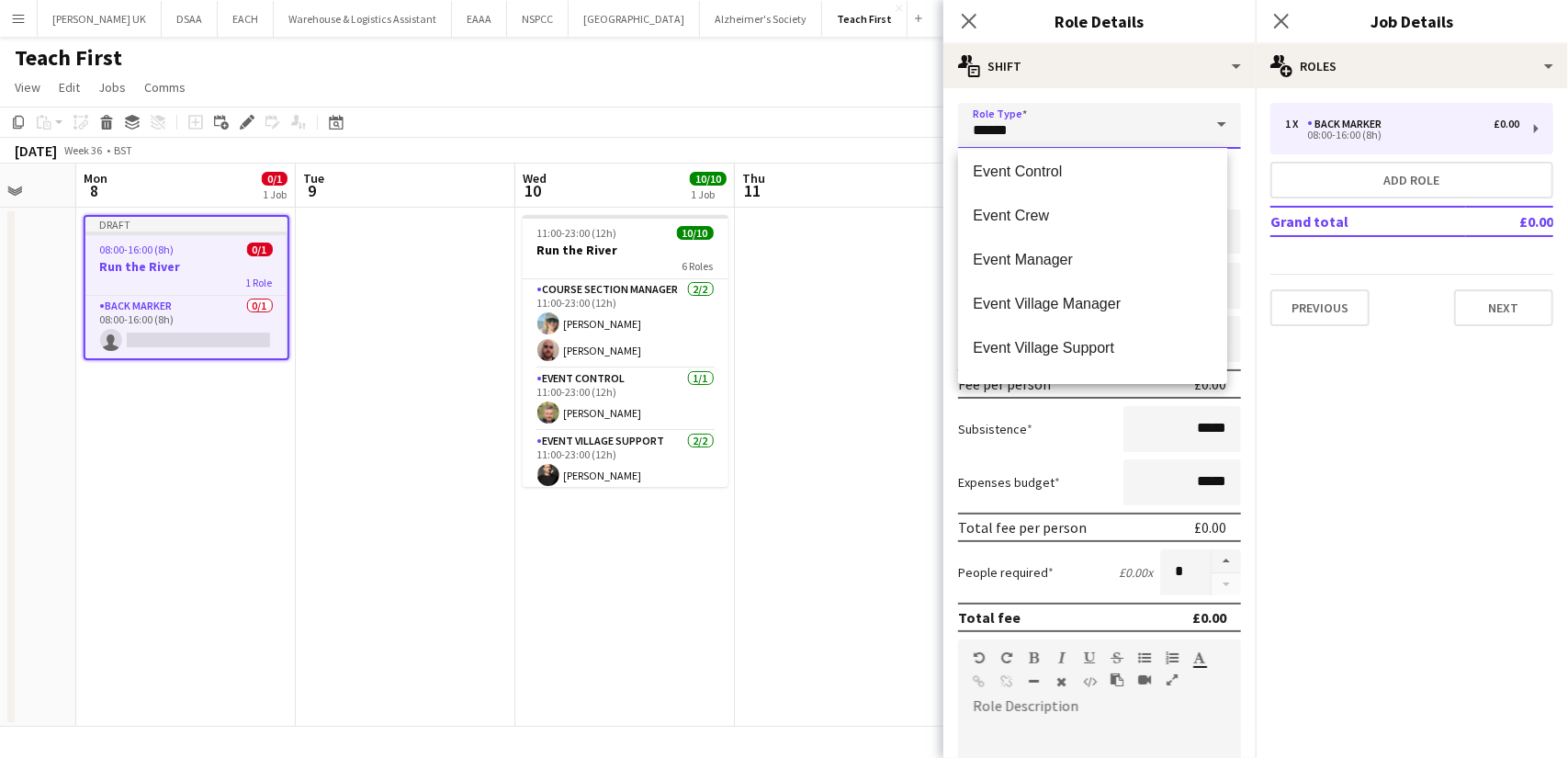
scroll to position [317, 0]
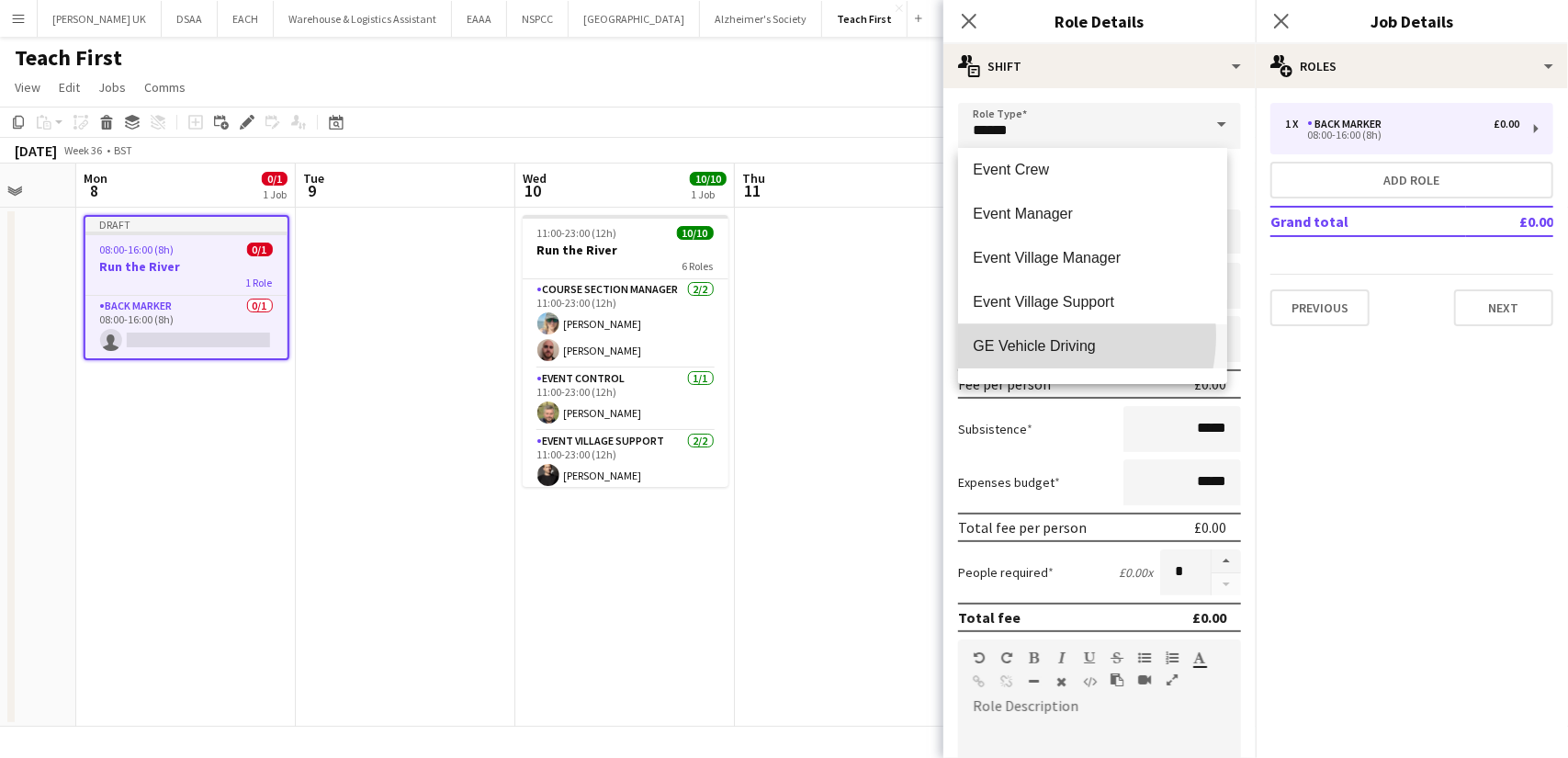
click at [1036, 336] on mat-option "GE Vehicle Driving" at bounding box center [1092, 346] width 269 height 44
type input "**********"
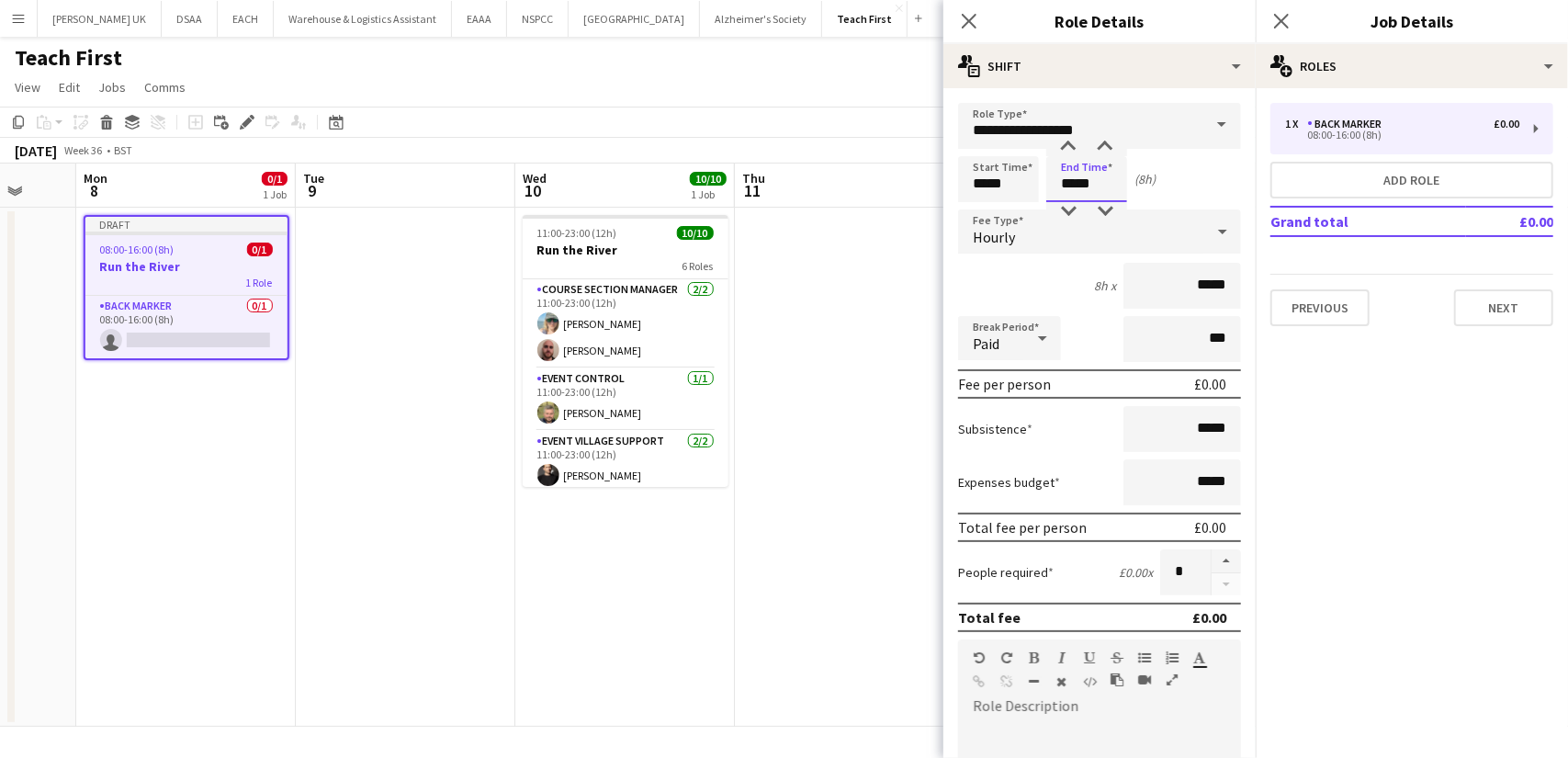
click at [1093, 184] on input "*****" at bounding box center [1087, 179] width 81 height 46
click at [983, 184] on input "*****" at bounding box center [998, 179] width 81 height 46
click at [986, 185] on input "*****" at bounding box center [998, 179] width 81 height 46
type input "*****"
click at [1066, 245] on div "Hourly" at bounding box center [1081, 231] width 246 height 44
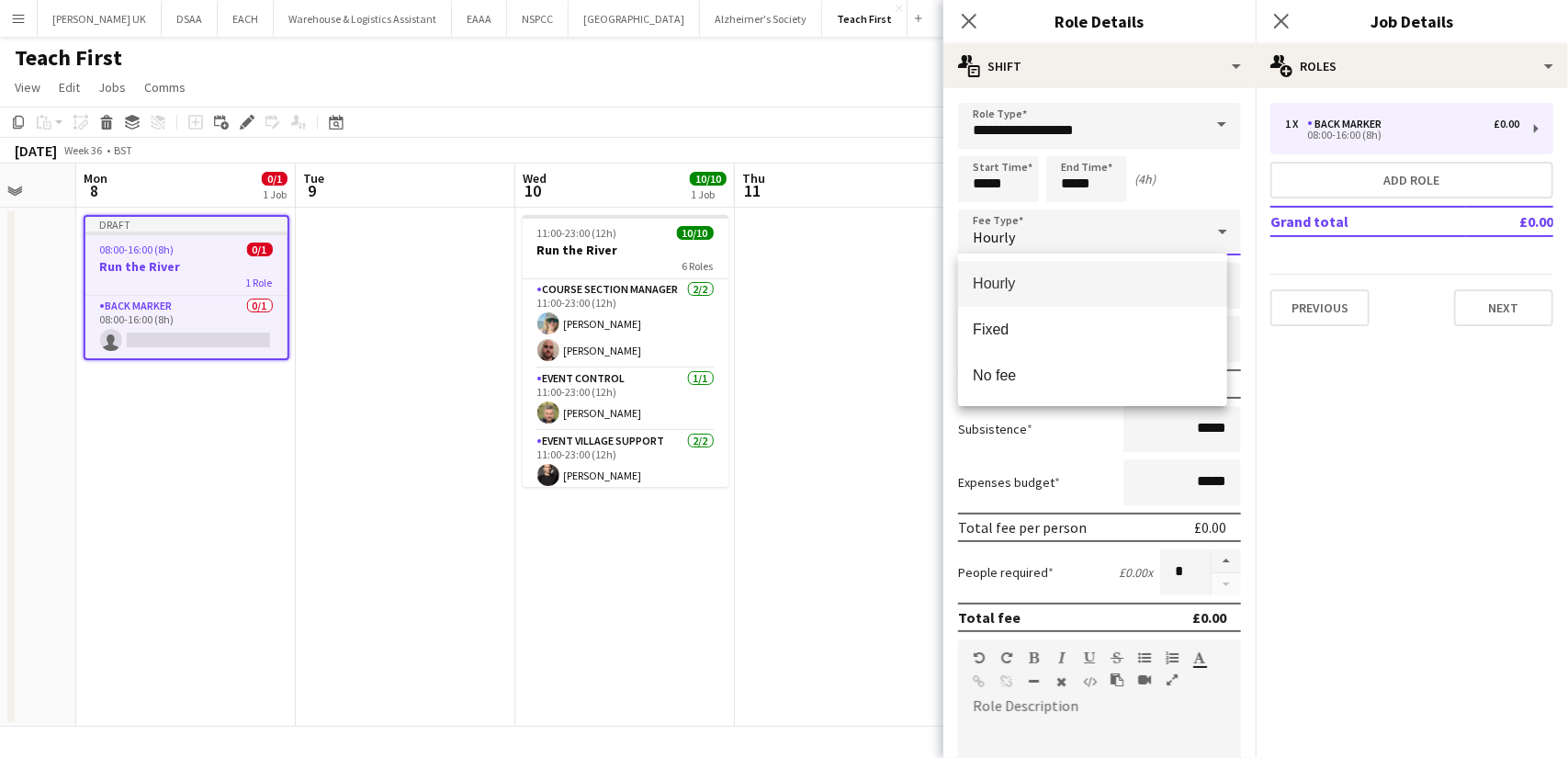
click at [1066, 245] on div at bounding box center [784, 379] width 1568 height 758
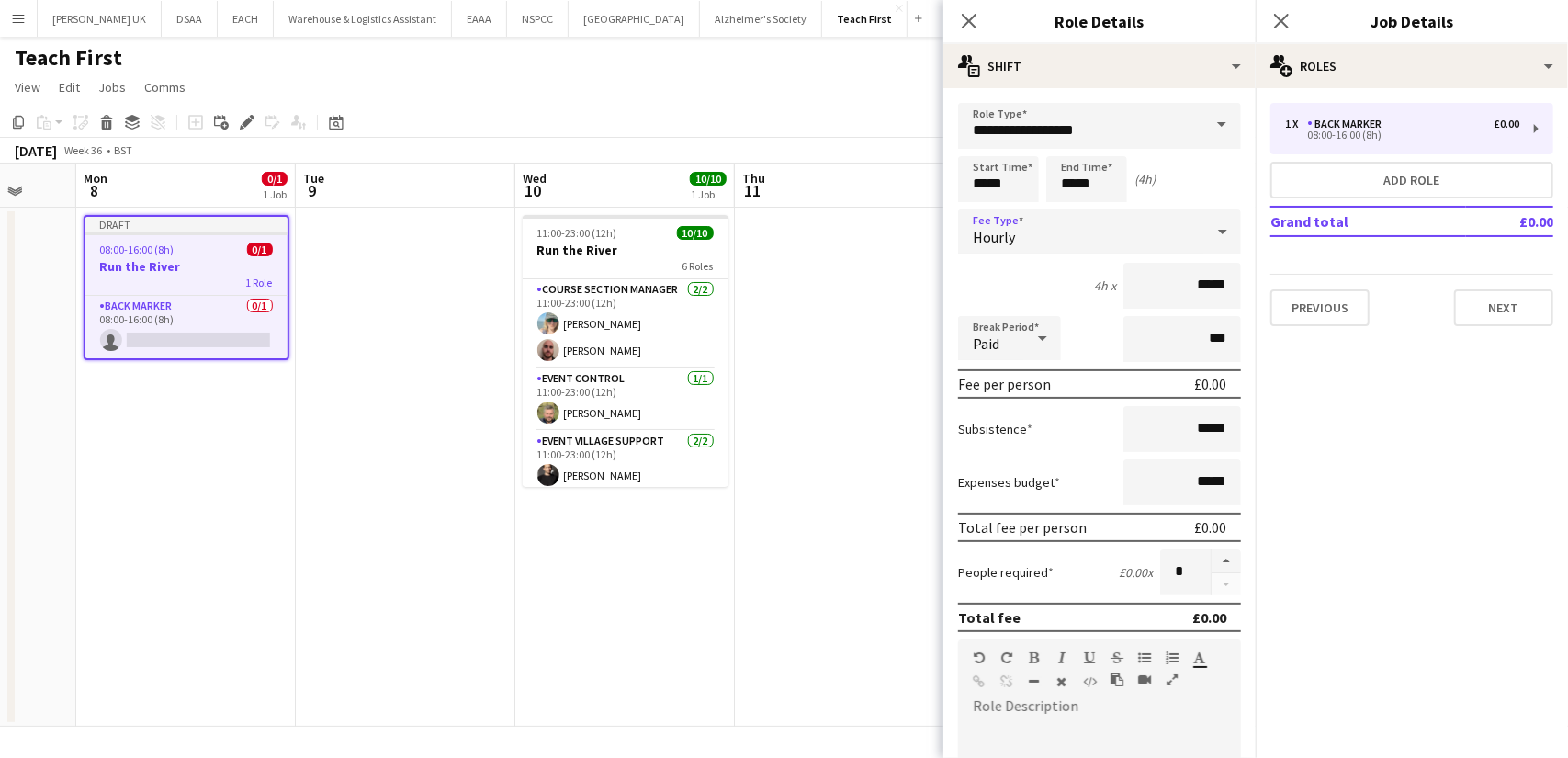
click at [1066, 245] on div "Hourly" at bounding box center [1081, 231] width 246 height 44
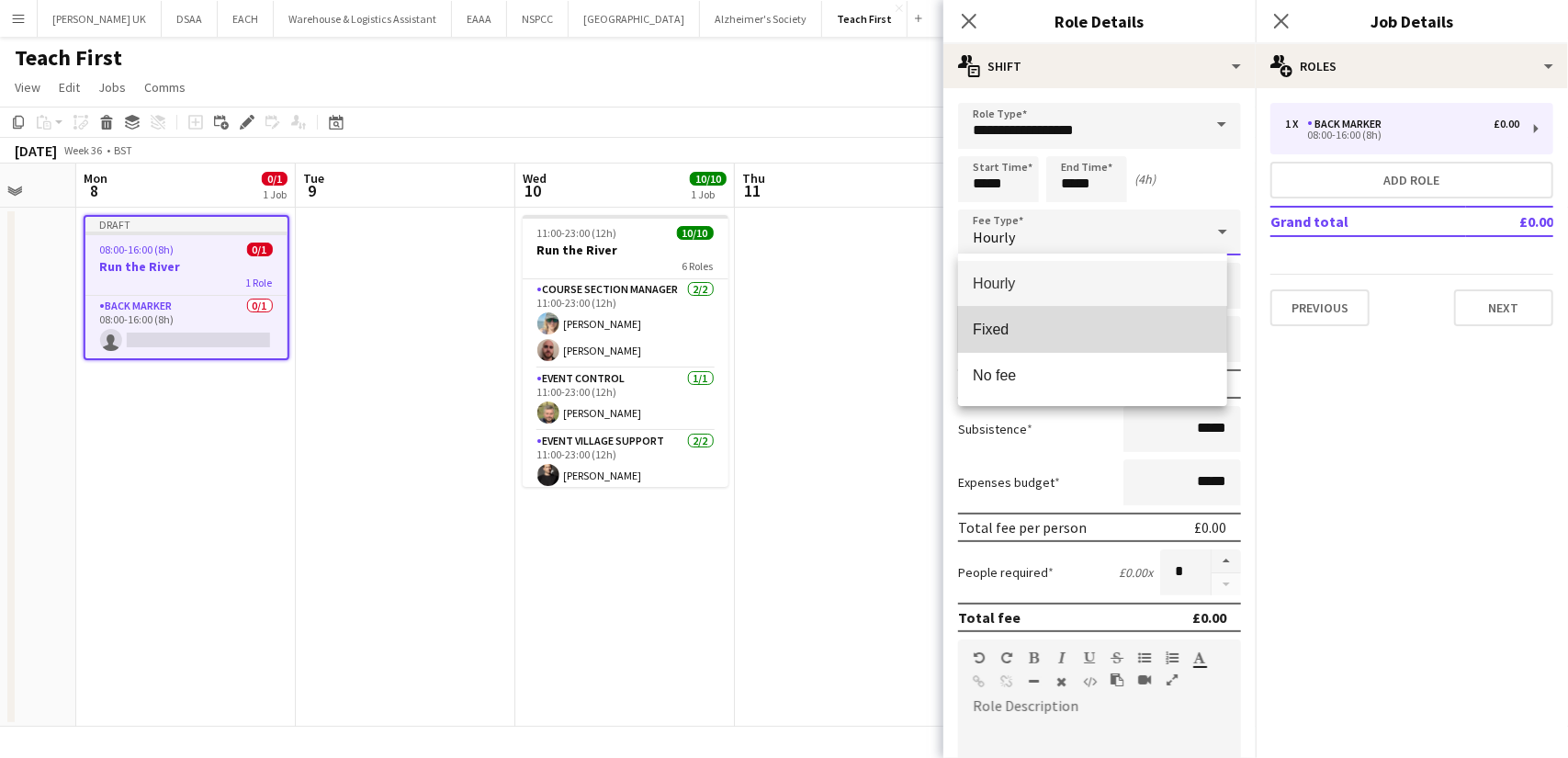
click at [1033, 325] on span "Fixed" at bounding box center [1092, 329] width 240 height 18
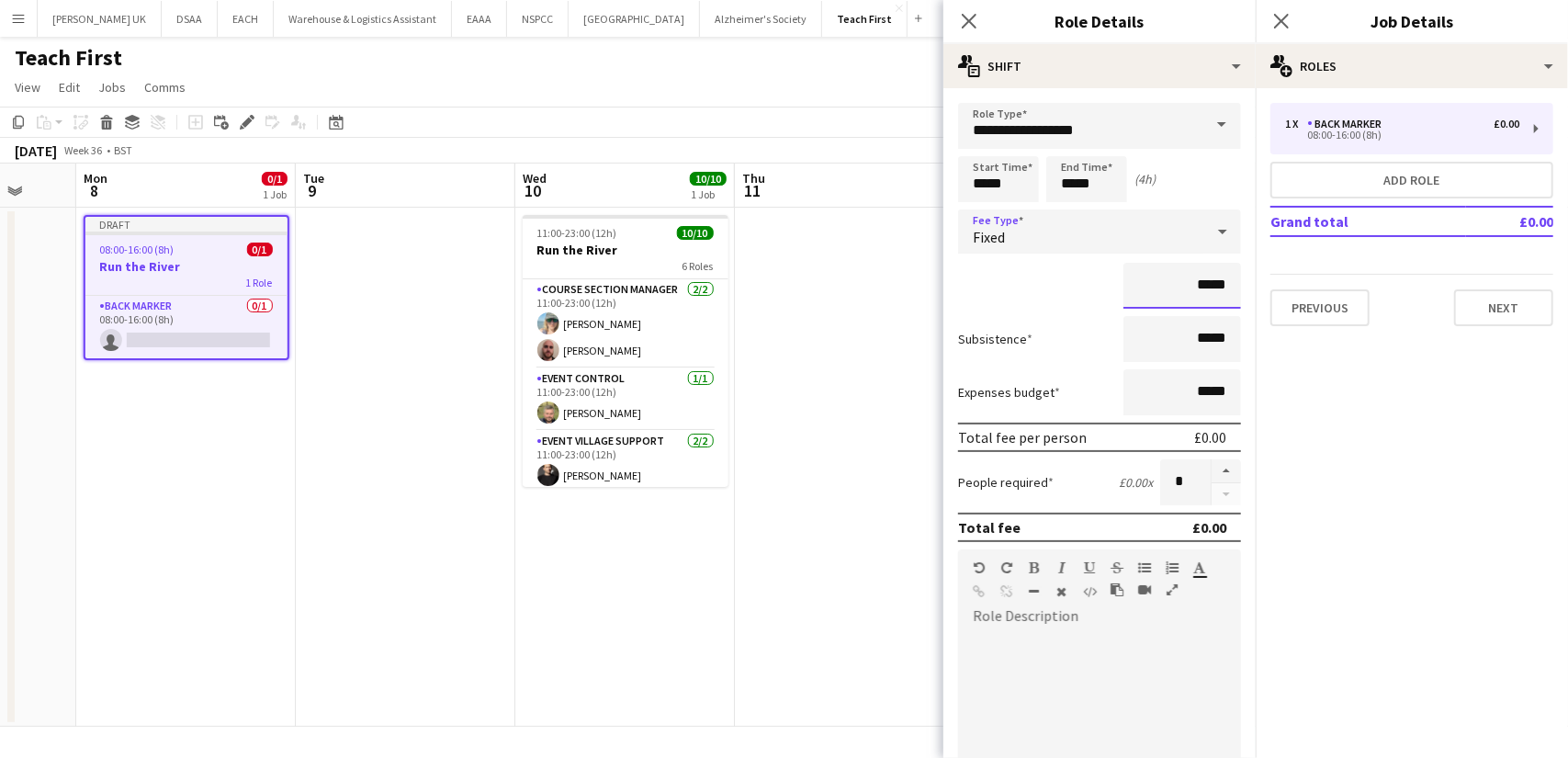
click at [1205, 289] on input "*****" at bounding box center [1182, 286] width 118 height 46
click at [1195, 288] on input "*****" at bounding box center [1182, 286] width 118 height 46
type input "**"
type input "***"
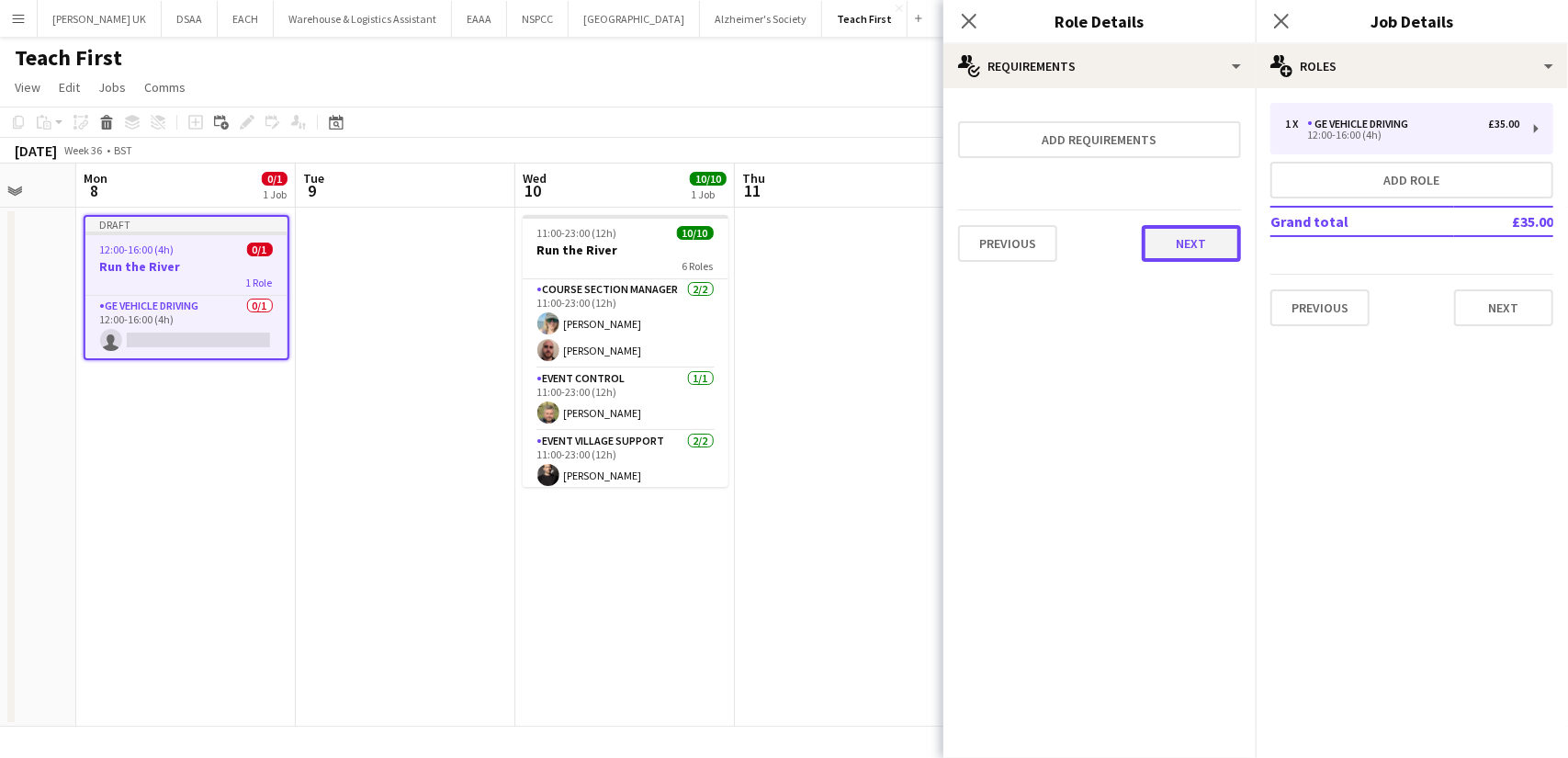
click at [1184, 244] on button "Next" at bounding box center [1192, 243] width 100 height 37
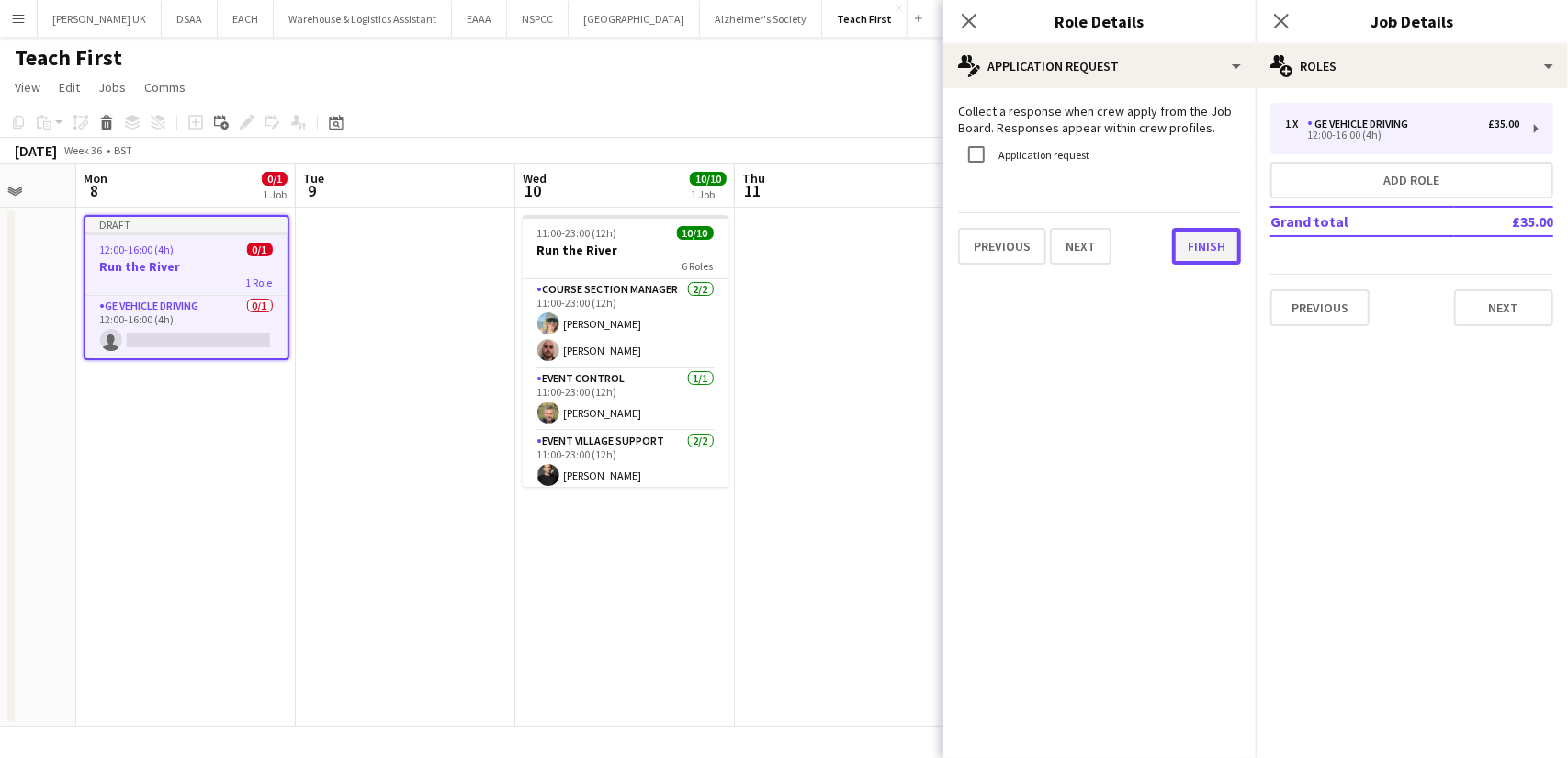
click at [1184, 244] on button "Finish" at bounding box center [1206, 245] width 69 height 37
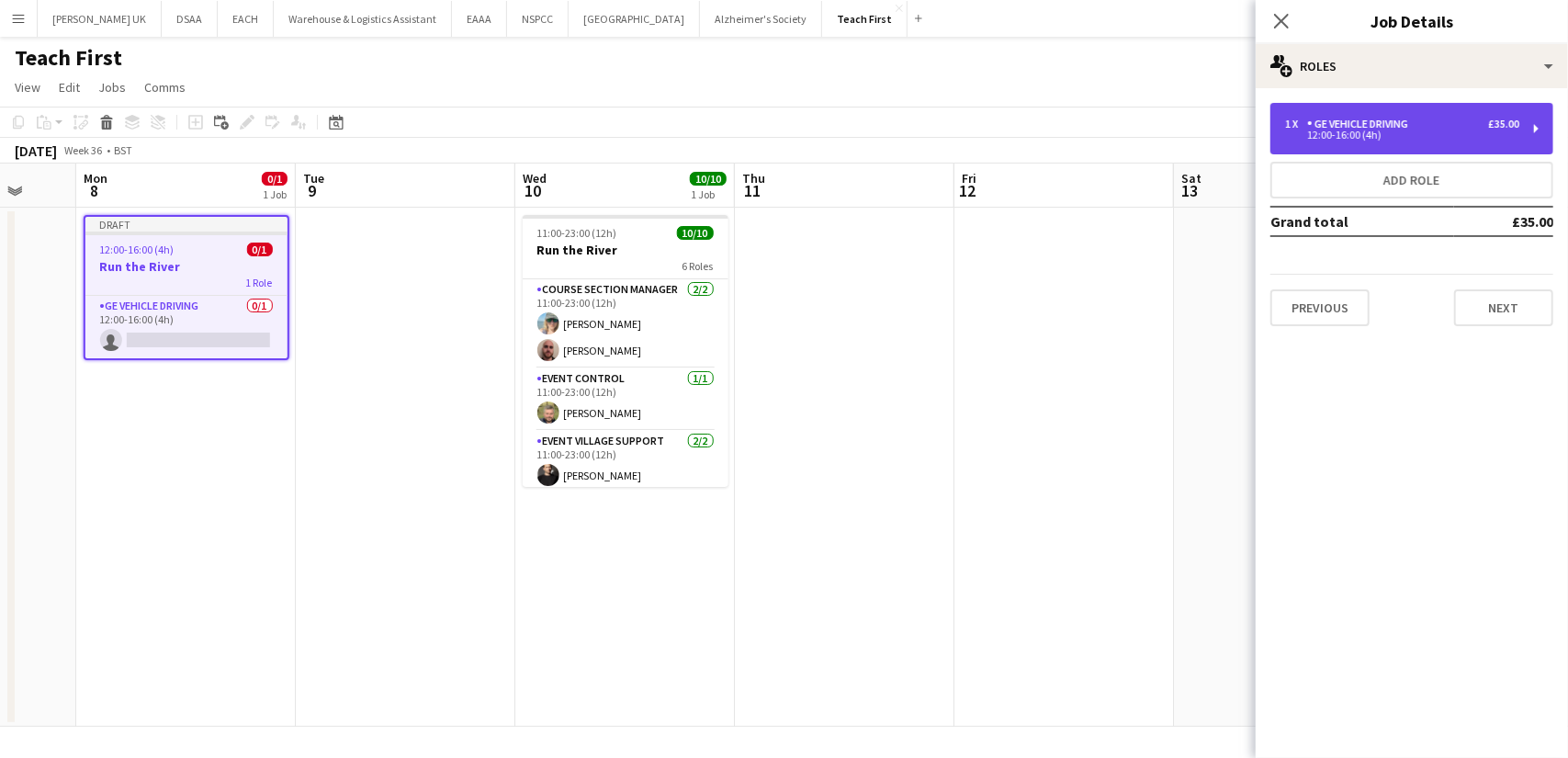
click at [1514, 134] on div "12:00-16:00 (4h)" at bounding box center [1402, 135] width 234 height 9
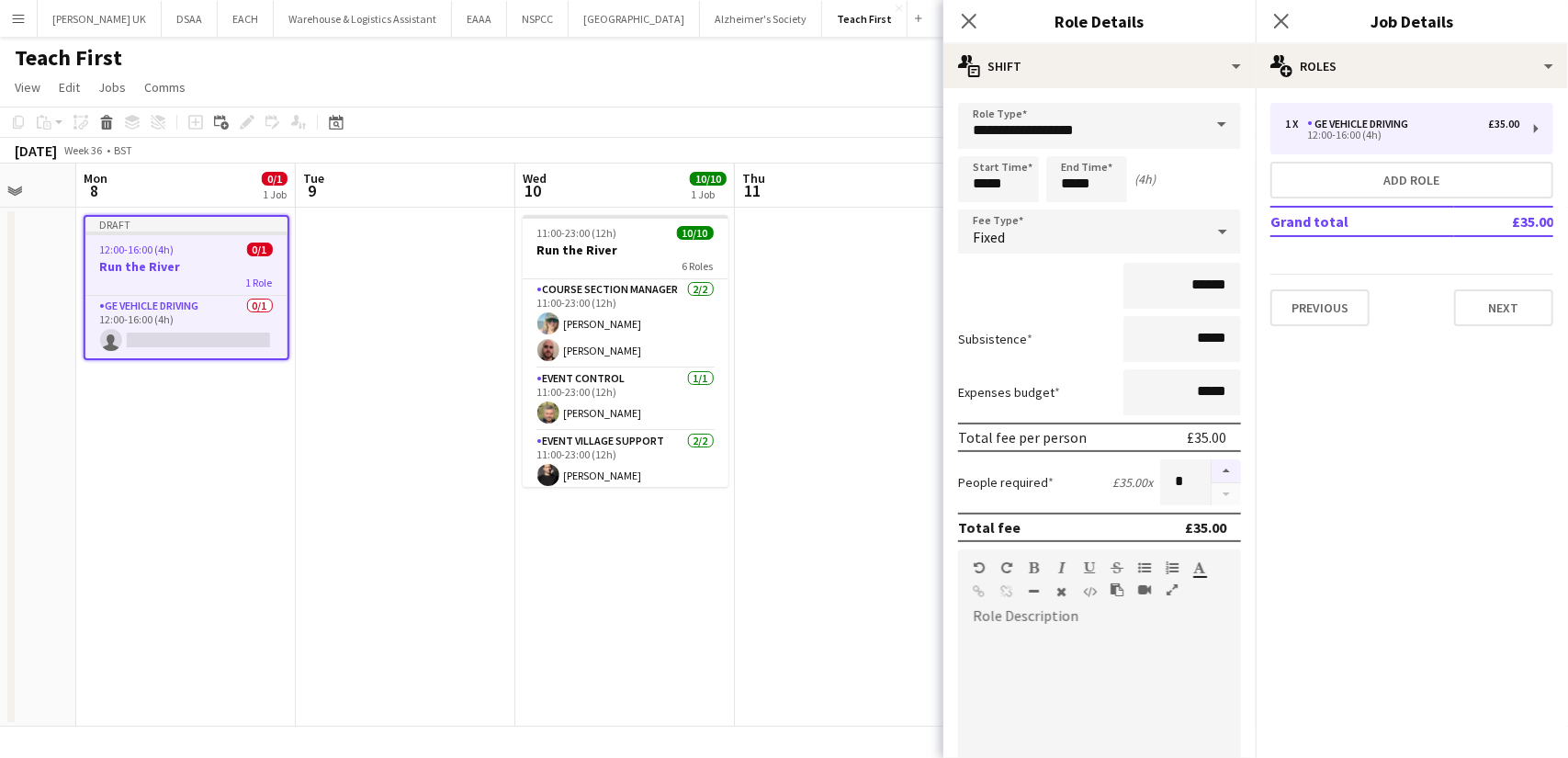
click at [1215, 473] on button "button" at bounding box center [1226, 471] width 29 height 24
type input "*"
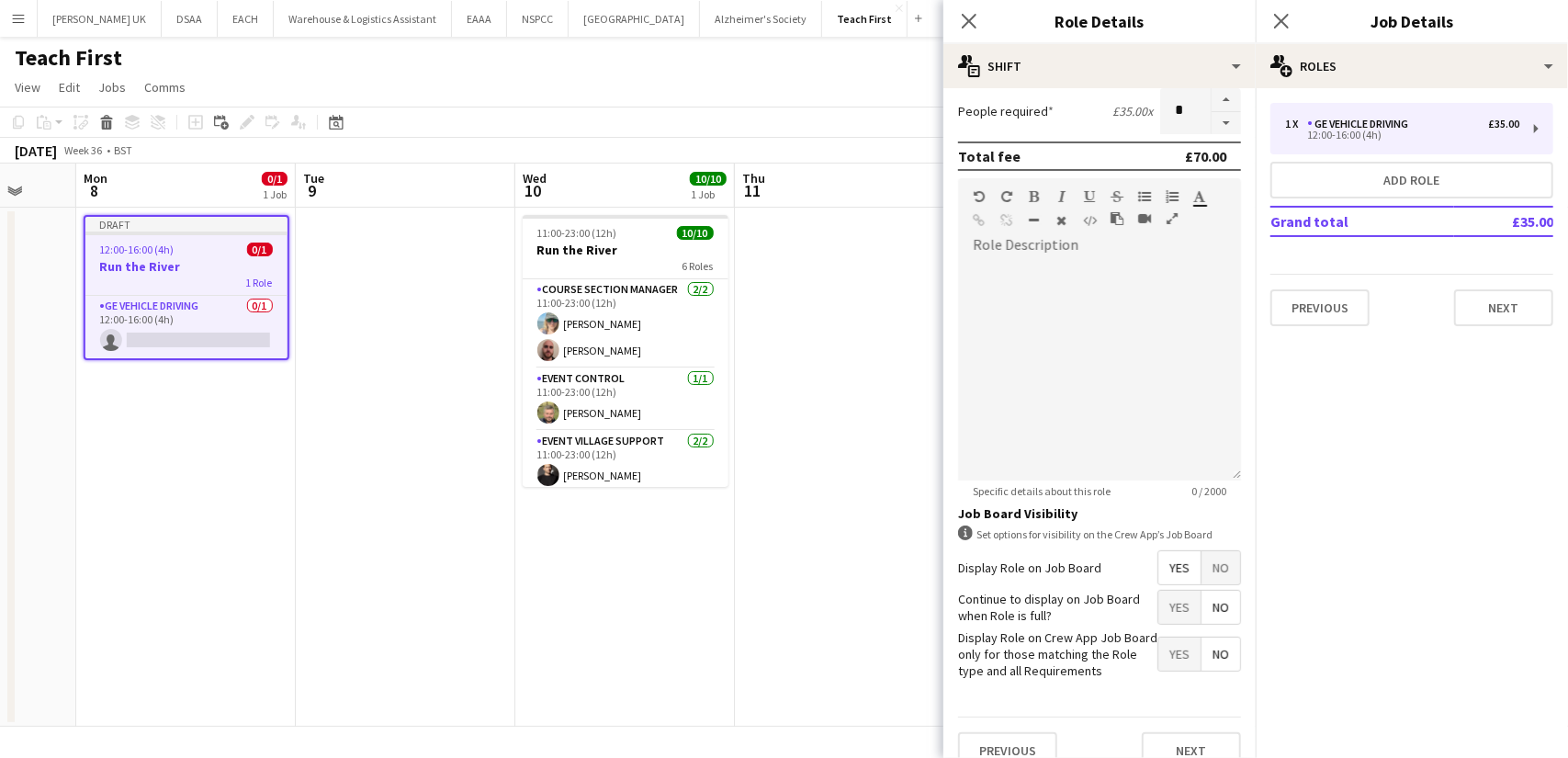
scroll to position [395, 0]
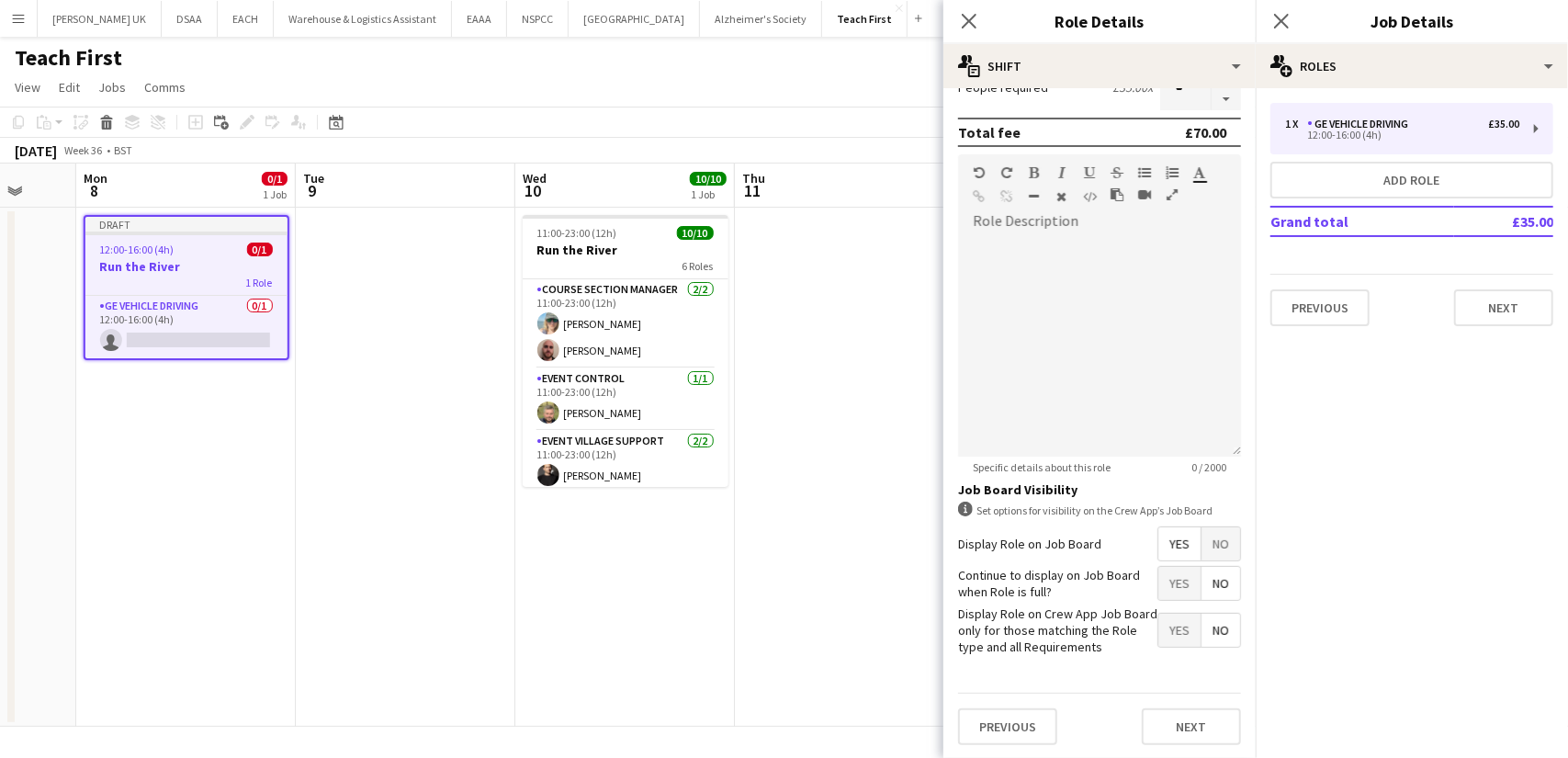
click at [1163, 750] on div "Previous Next" at bounding box center [1099, 726] width 283 height 67
click at [1171, 740] on button "Next" at bounding box center [1192, 727] width 100 height 37
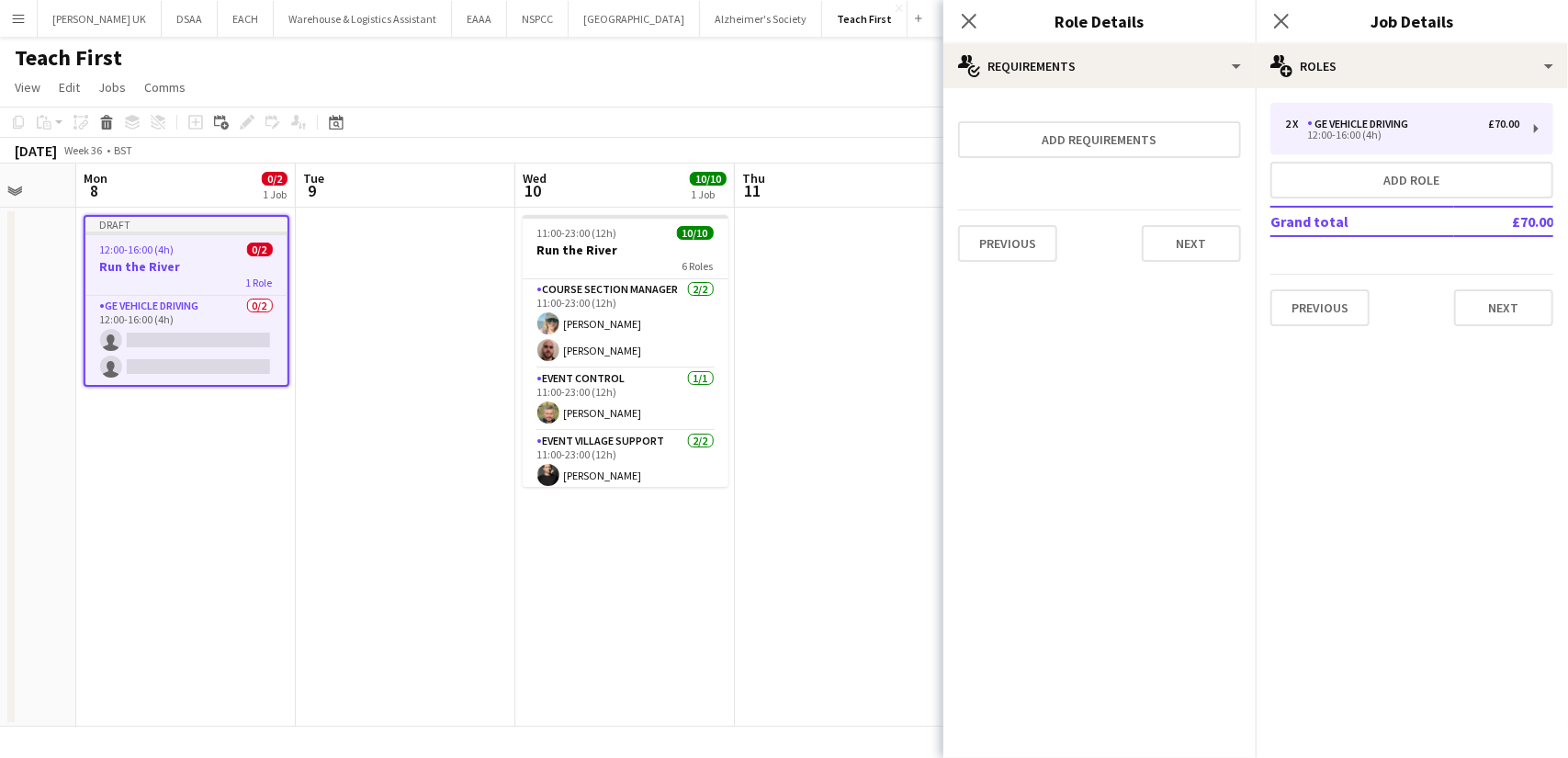
scroll to position [0, 0]
click at [1209, 226] on button "Next" at bounding box center [1192, 243] width 100 height 37
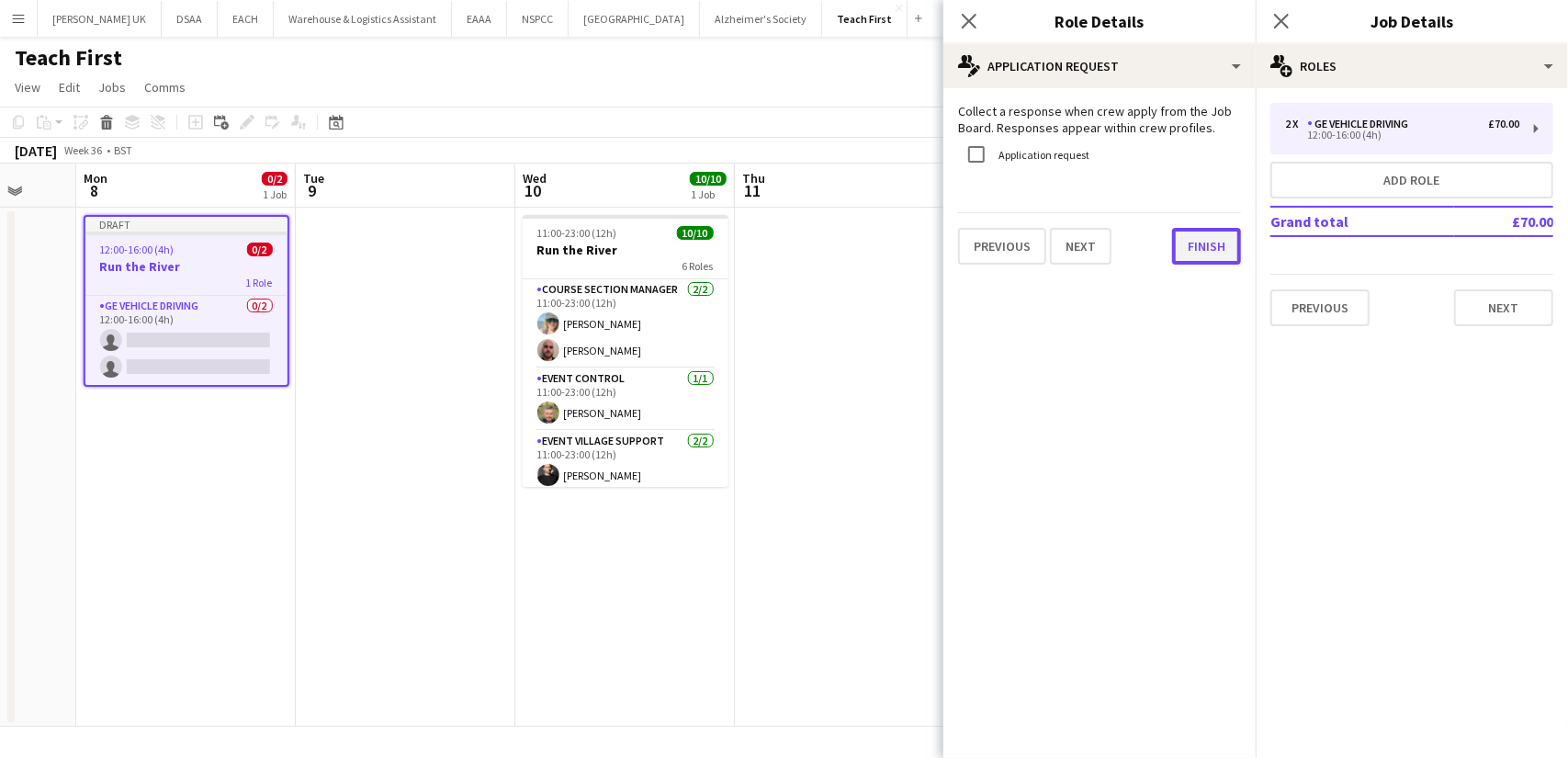
click at [1205, 240] on button "Finish" at bounding box center [1206, 245] width 69 height 37
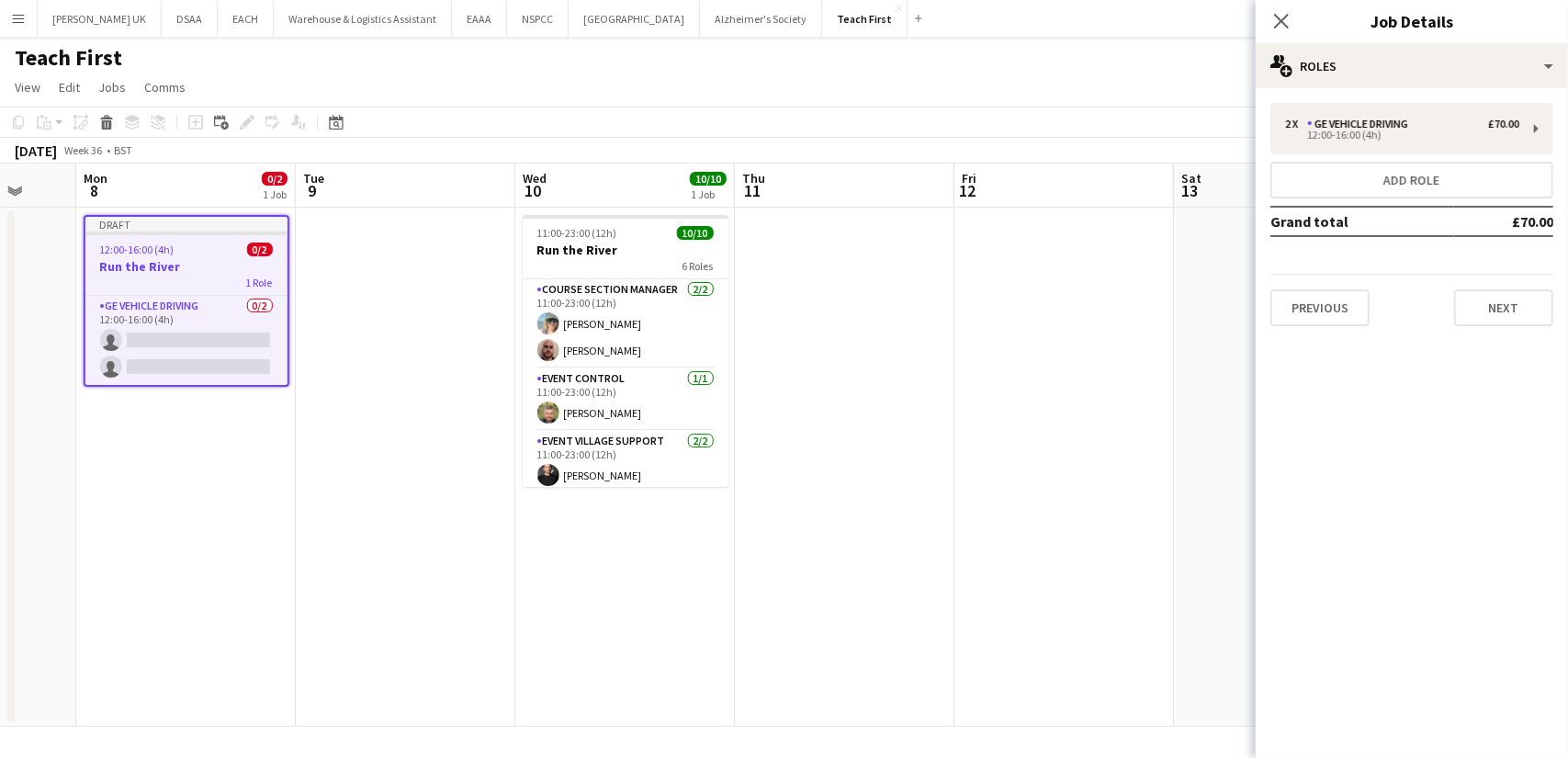
click at [193, 235] on app-job-card "Draft 12:00-16:00 (4h) 0/2 Run the River 1 Role GE Vehicle Driving 0/2 12:00-16…" at bounding box center [186, 301] width 206 height 172
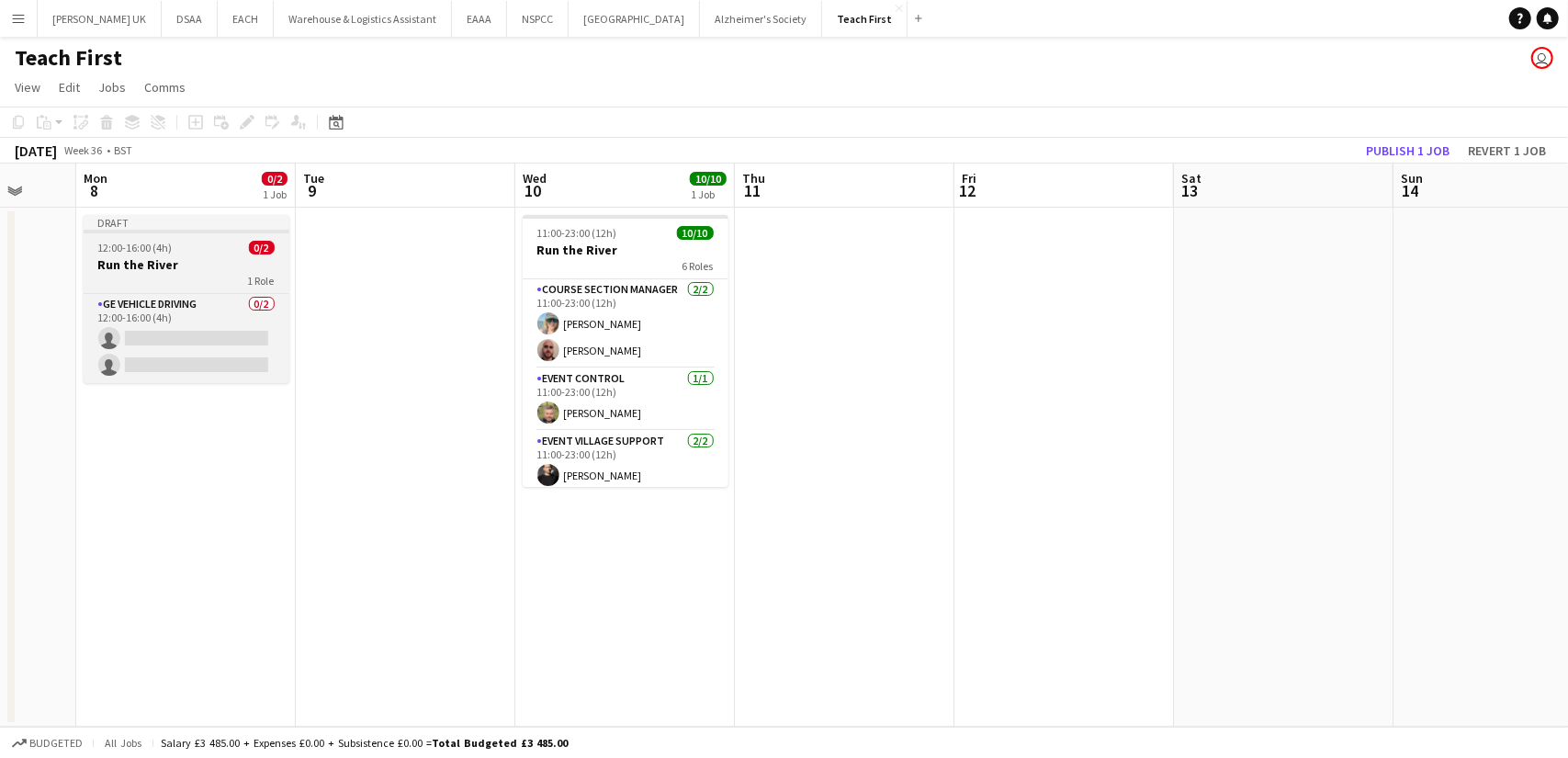
click at [193, 235] on app-job-card "Draft 12:00-16:00 (4h) 0/2 Run the River 1 Role GE Vehicle Driving 0/2 12:00-16…" at bounding box center [186, 299] width 206 height 168
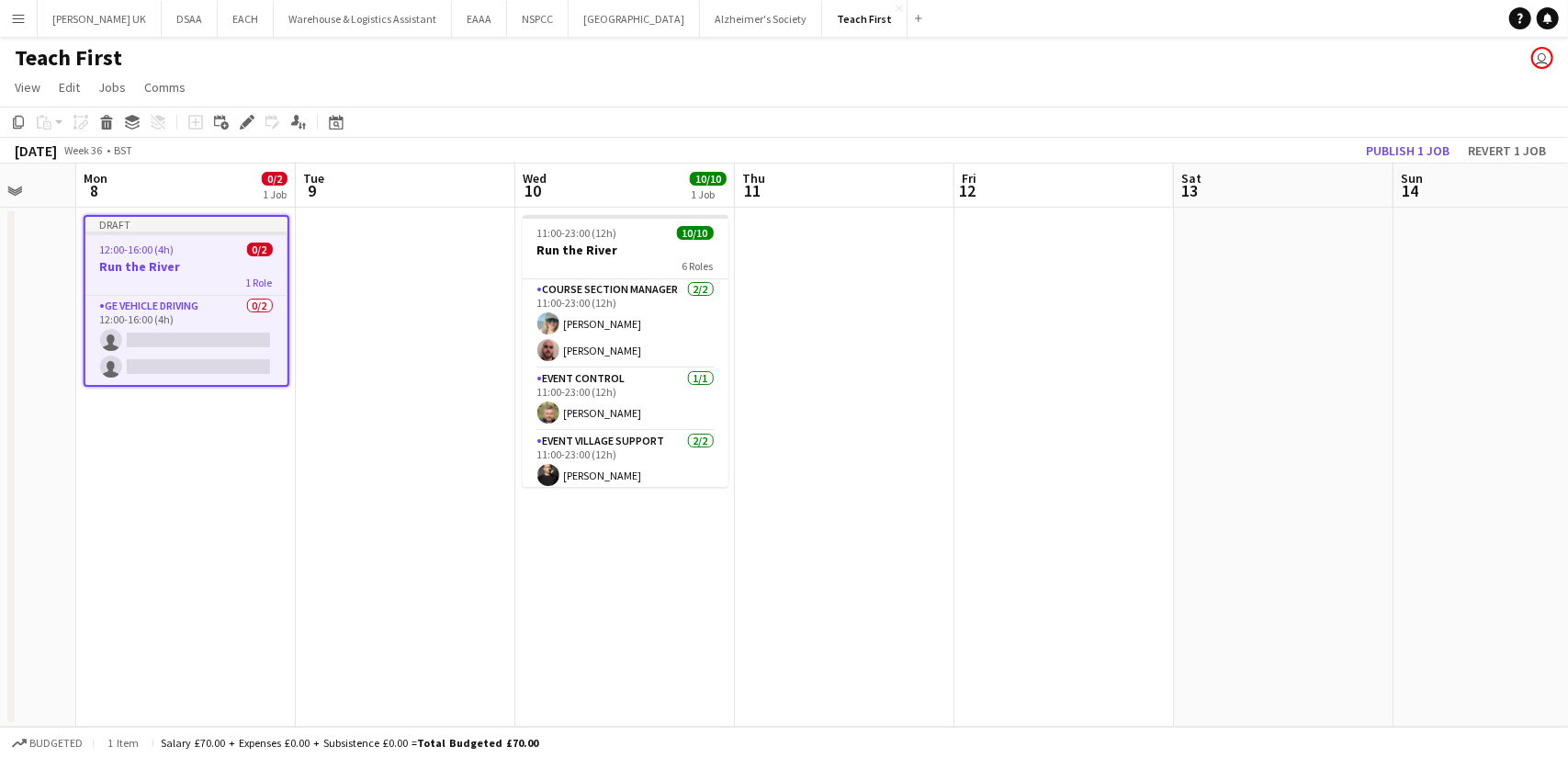
click at [833, 357] on app-date-cell at bounding box center [845, 467] width 220 height 519
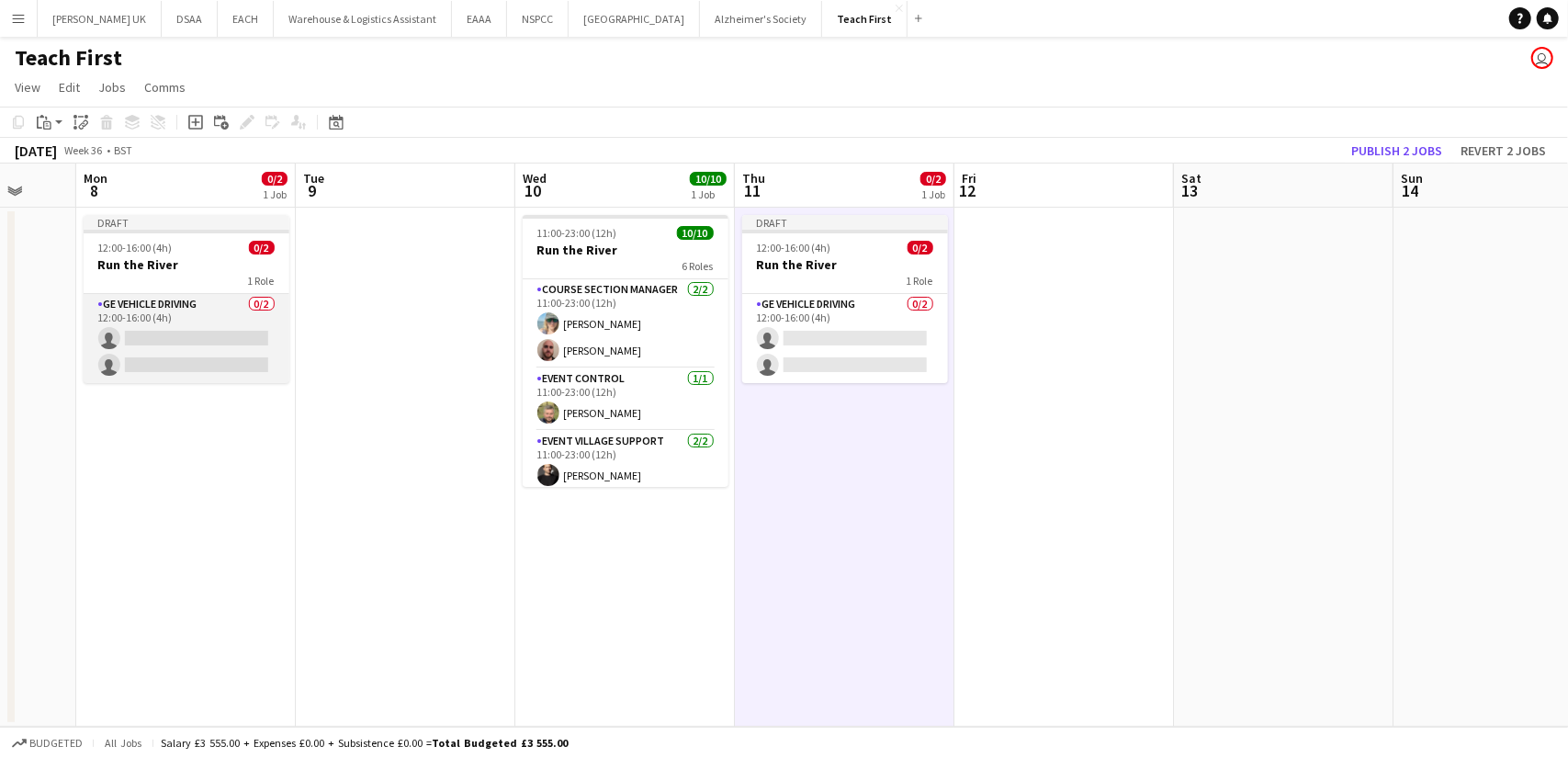
click at [184, 341] on app-card-role "GE Vehicle Driving 0/2 12:00-16:00 (4h) single-neutral-actions single-neutral-a…" at bounding box center [186, 339] width 206 height 89
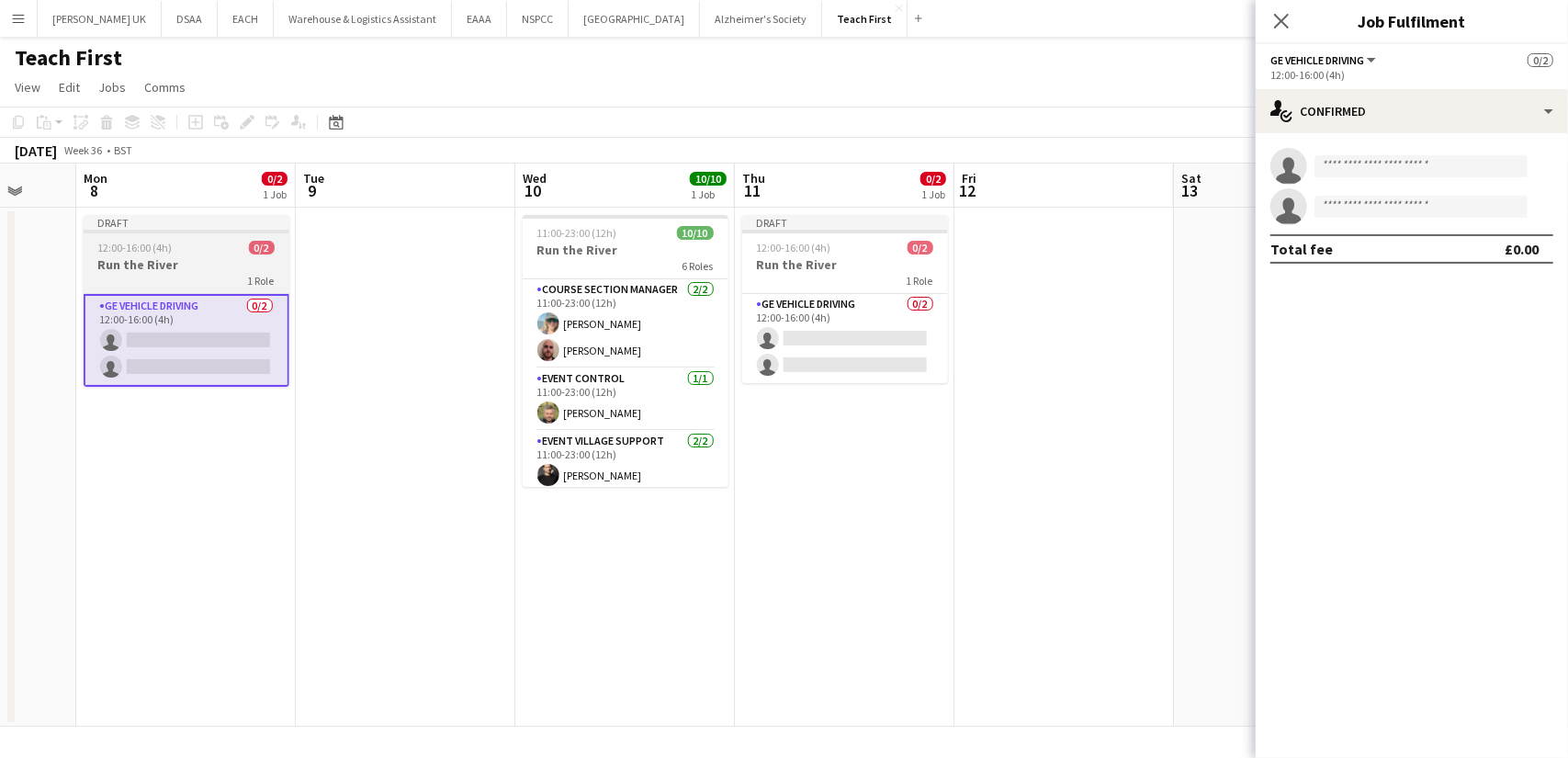
click at [211, 261] on h3 "Run the River" at bounding box center [186, 265] width 206 height 17
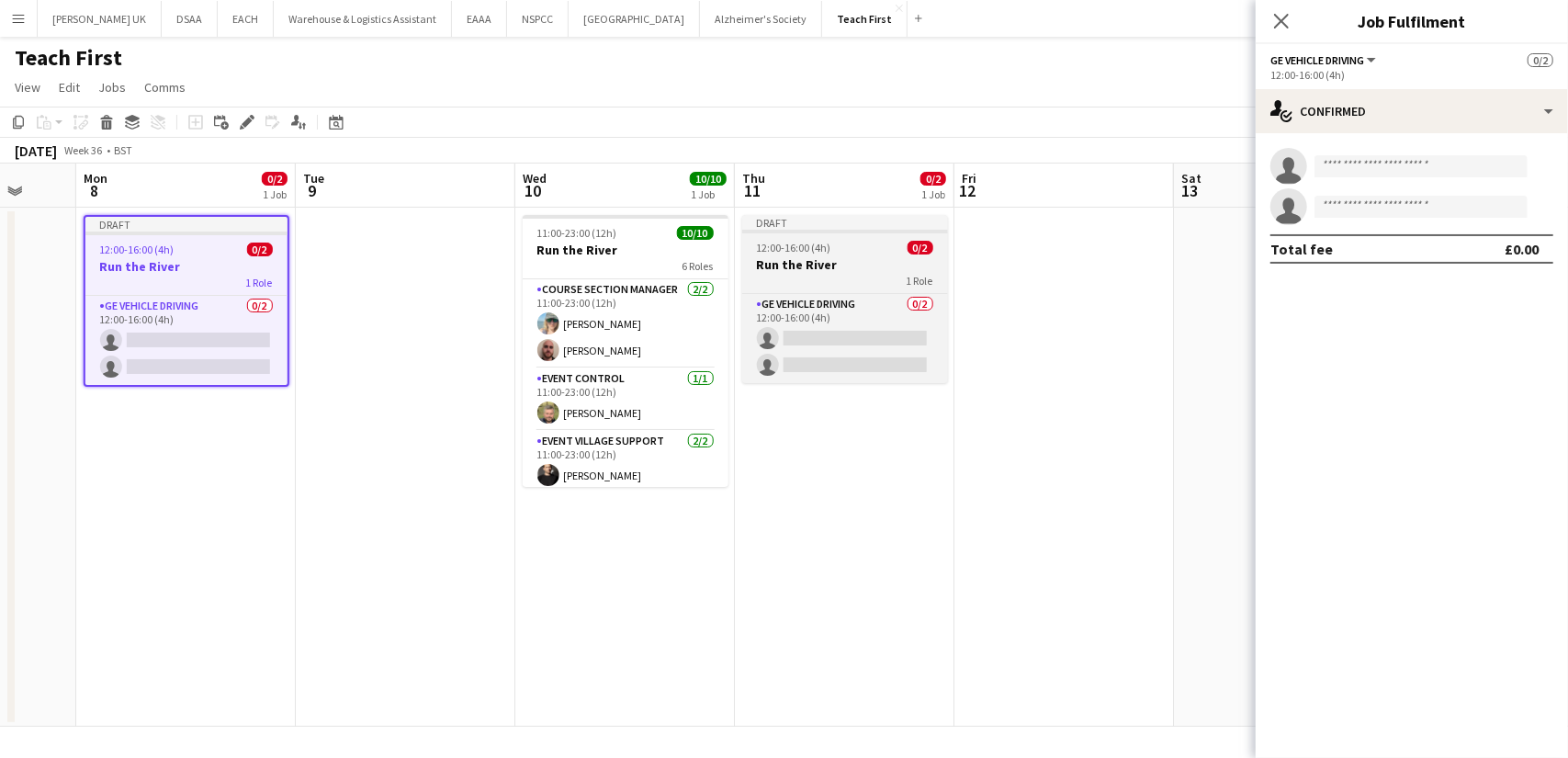
click at [864, 288] on app-job-card "Draft 12:00-16:00 (4h) 0/2 Run the River 1 Role GE Vehicle Driving 0/2 12:00-16…" at bounding box center [845, 299] width 206 height 168
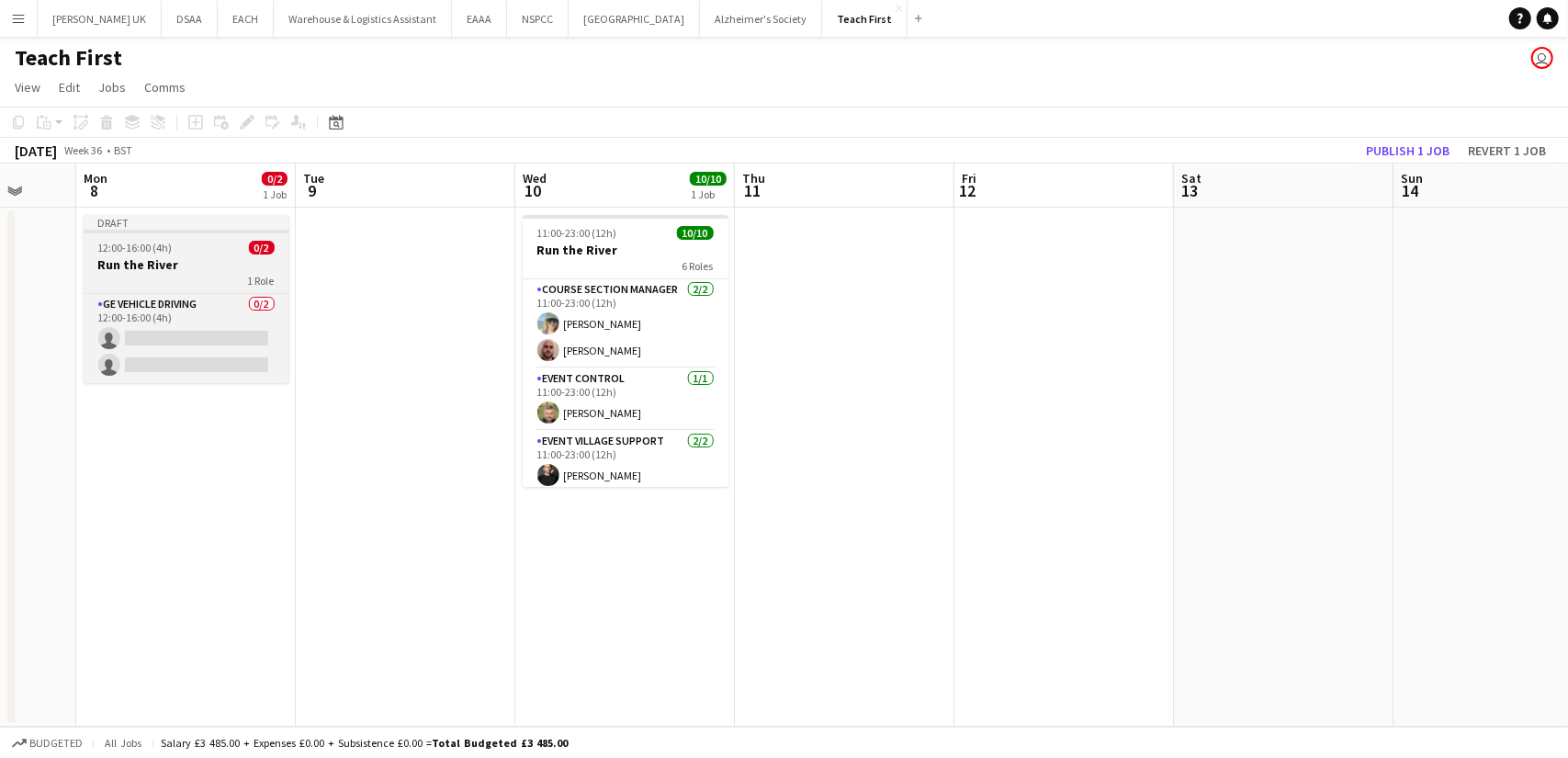
click at [118, 243] on span "12:00-16:00 (4h)" at bounding box center [135, 247] width 74 height 14
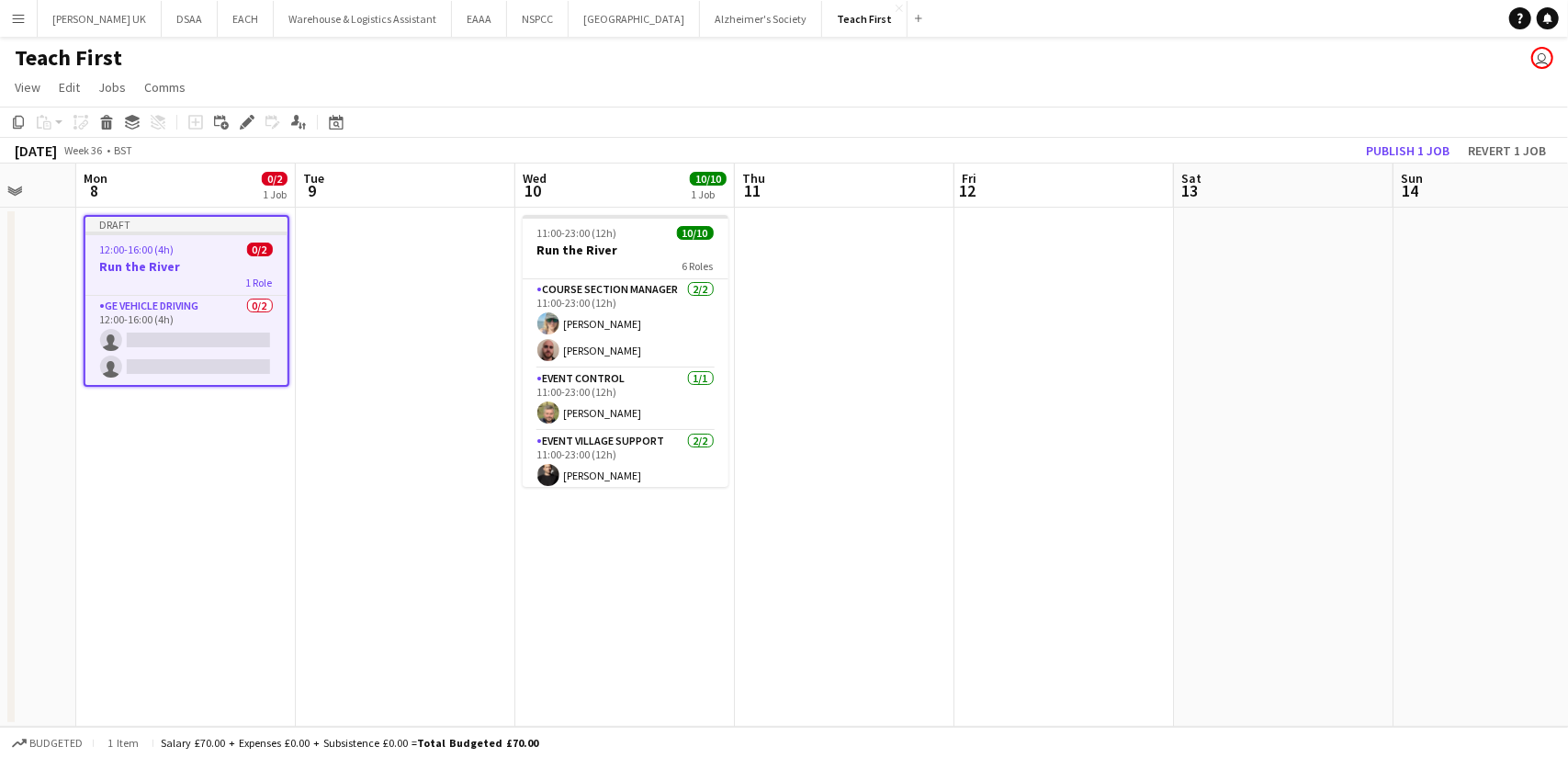
click at [820, 377] on app-date-cell at bounding box center [845, 467] width 220 height 519
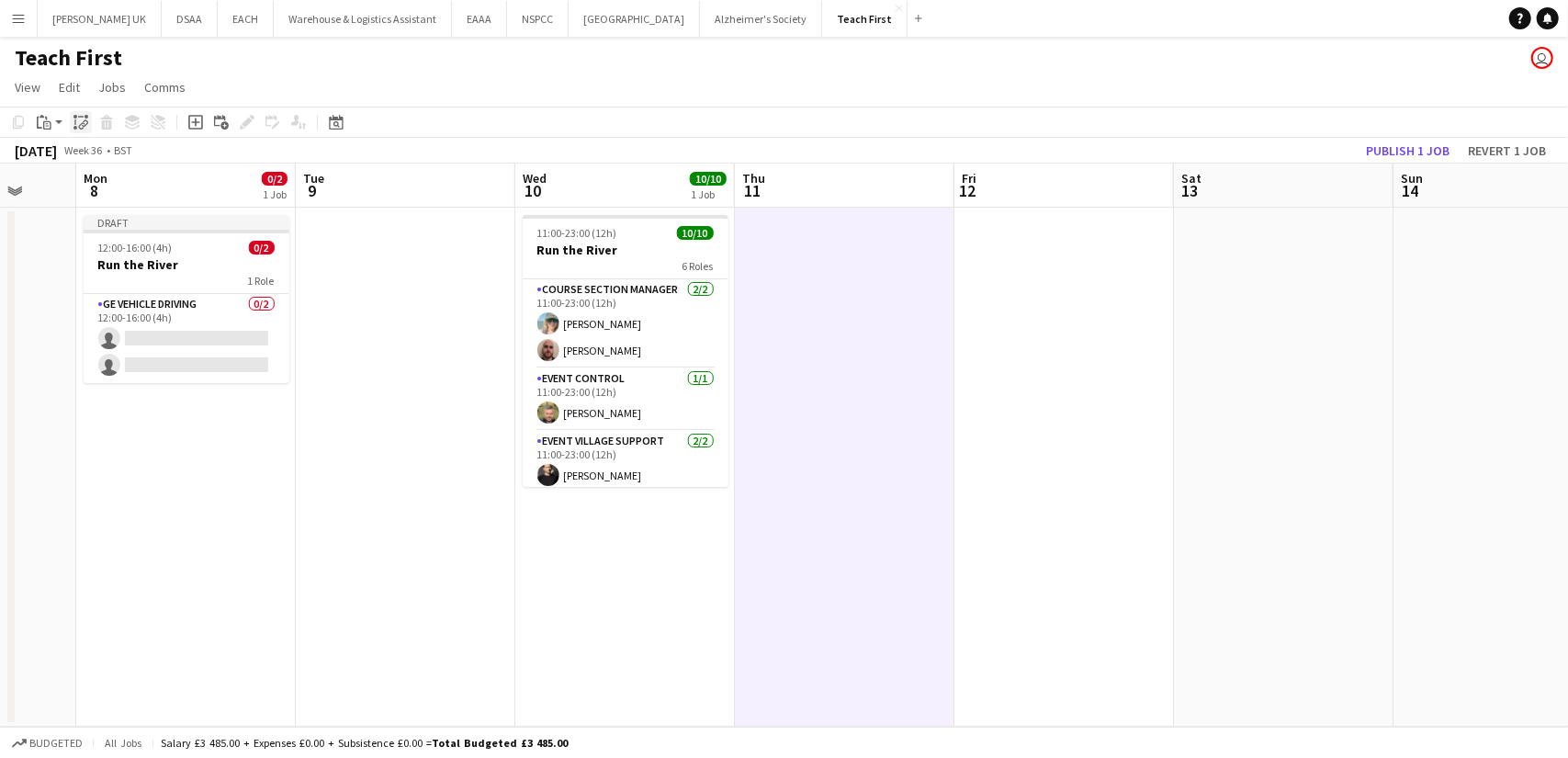
click at [84, 126] on icon at bounding box center [85, 124] width 7 height 8
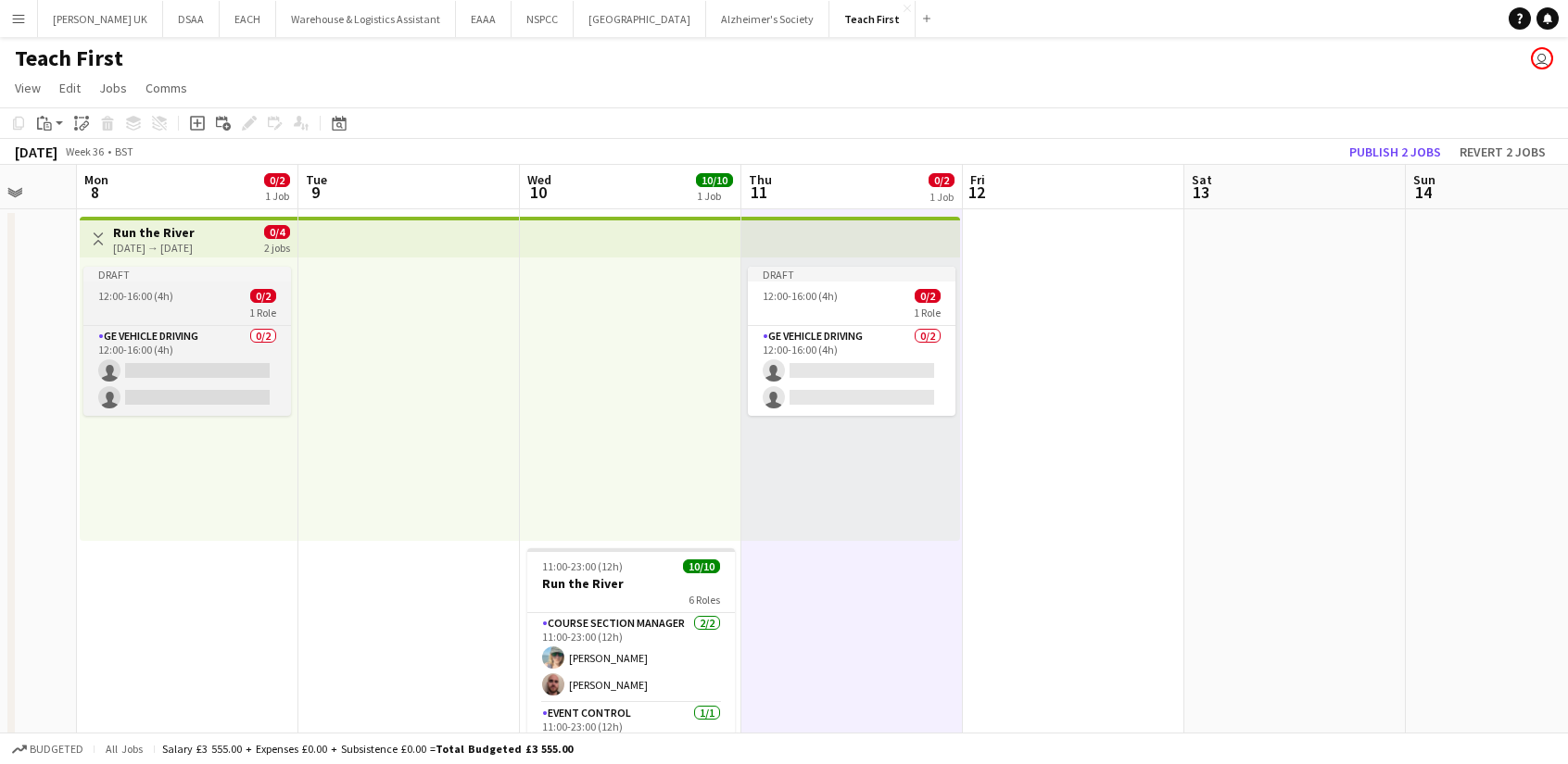
click at [204, 316] on div "1 Role" at bounding box center [187, 313] width 208 height 15
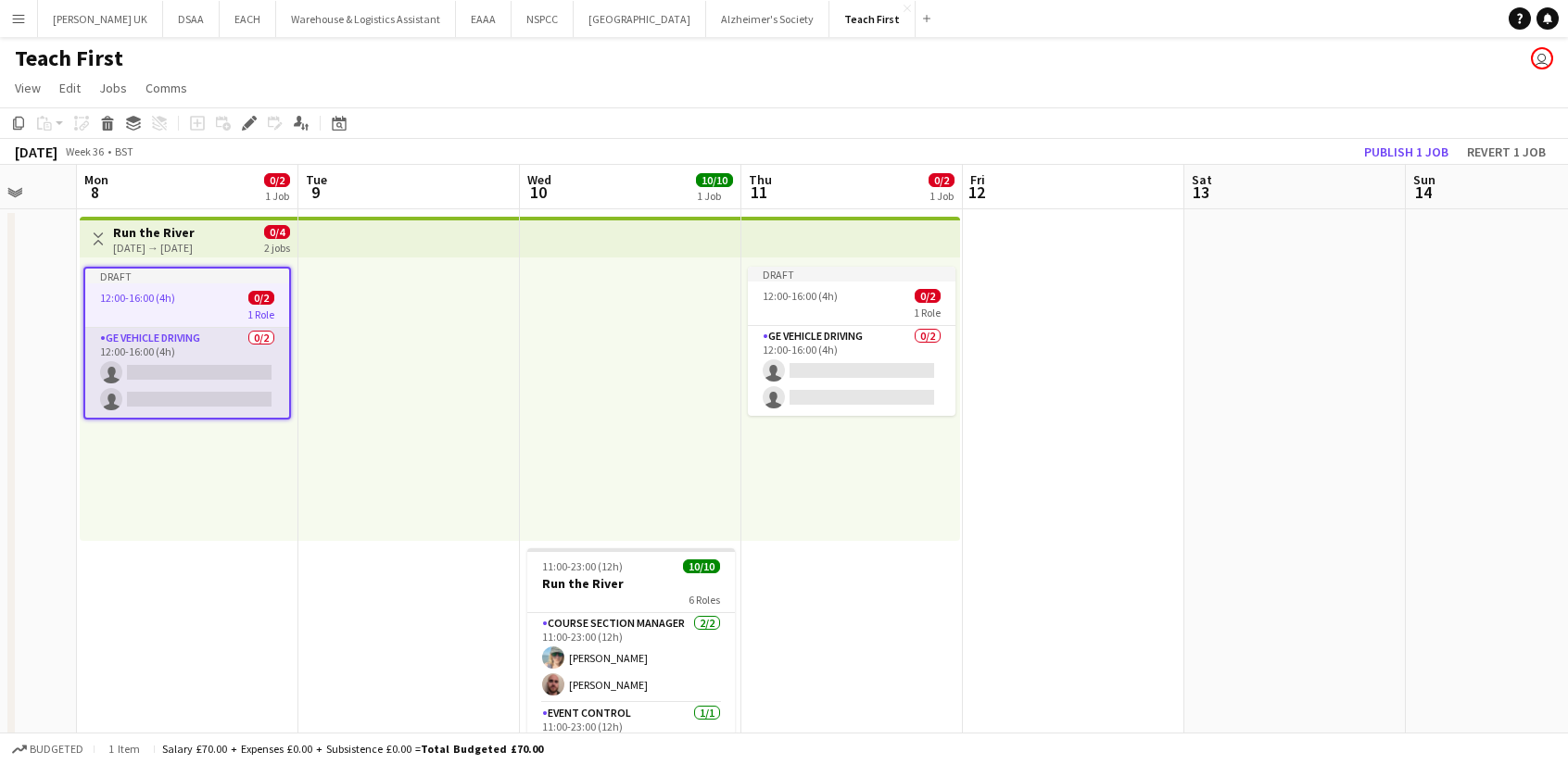
click at [200, 371] on app-card-role "GE Vehicle Driving 0/2 12:00-16:00 (4h) single-neutral-actions single-neutral-a…" at bounding box center [187, 373] width 204 height 90
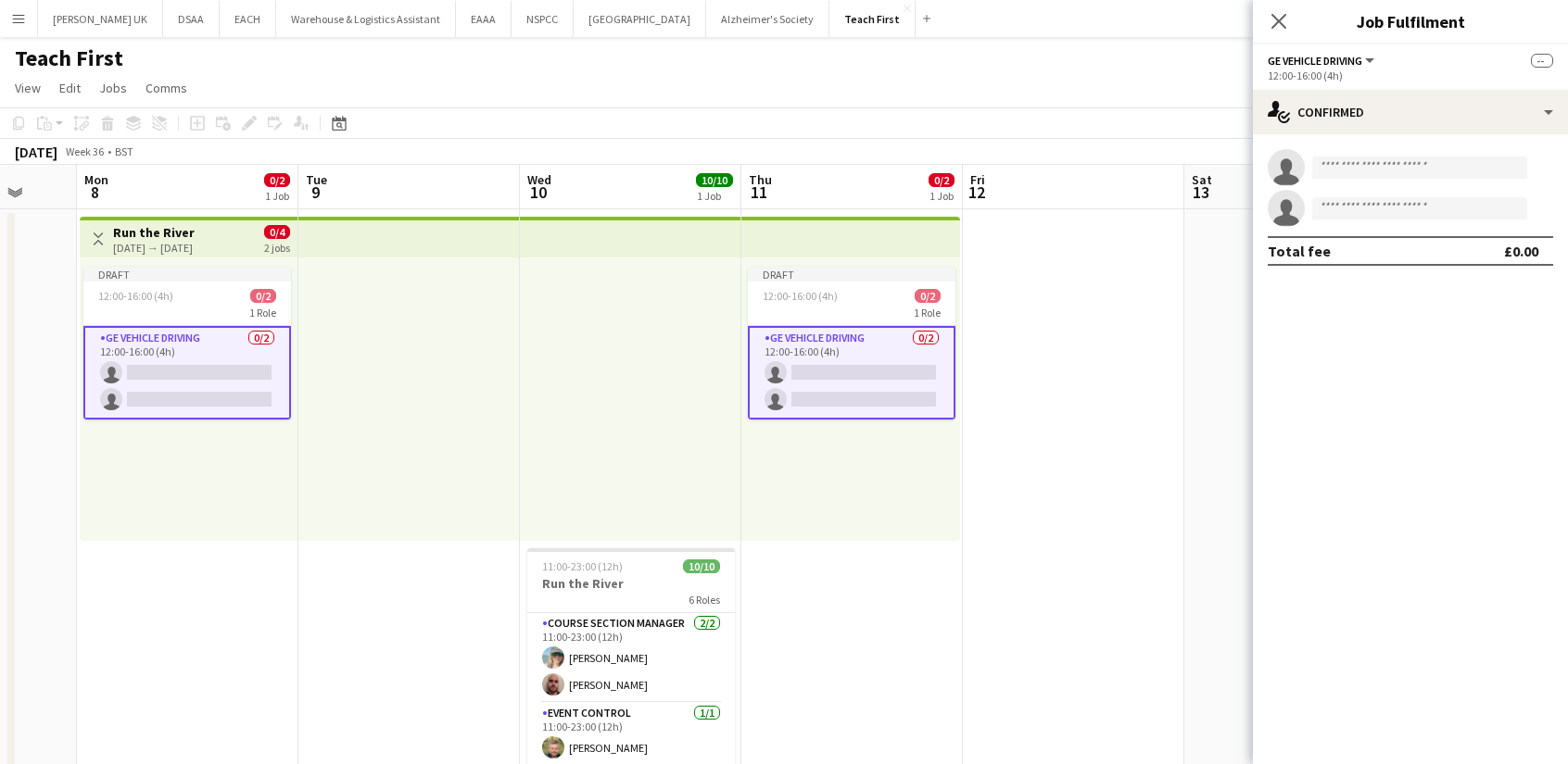
click at [1360, 181] on app-invite-slot "single-neutral-actions" at bounding box center [1410, 167] width 315 height 37
click at [1351, 172] on input at bounding box center [1419, 167] width 215 height 22
type input "****"
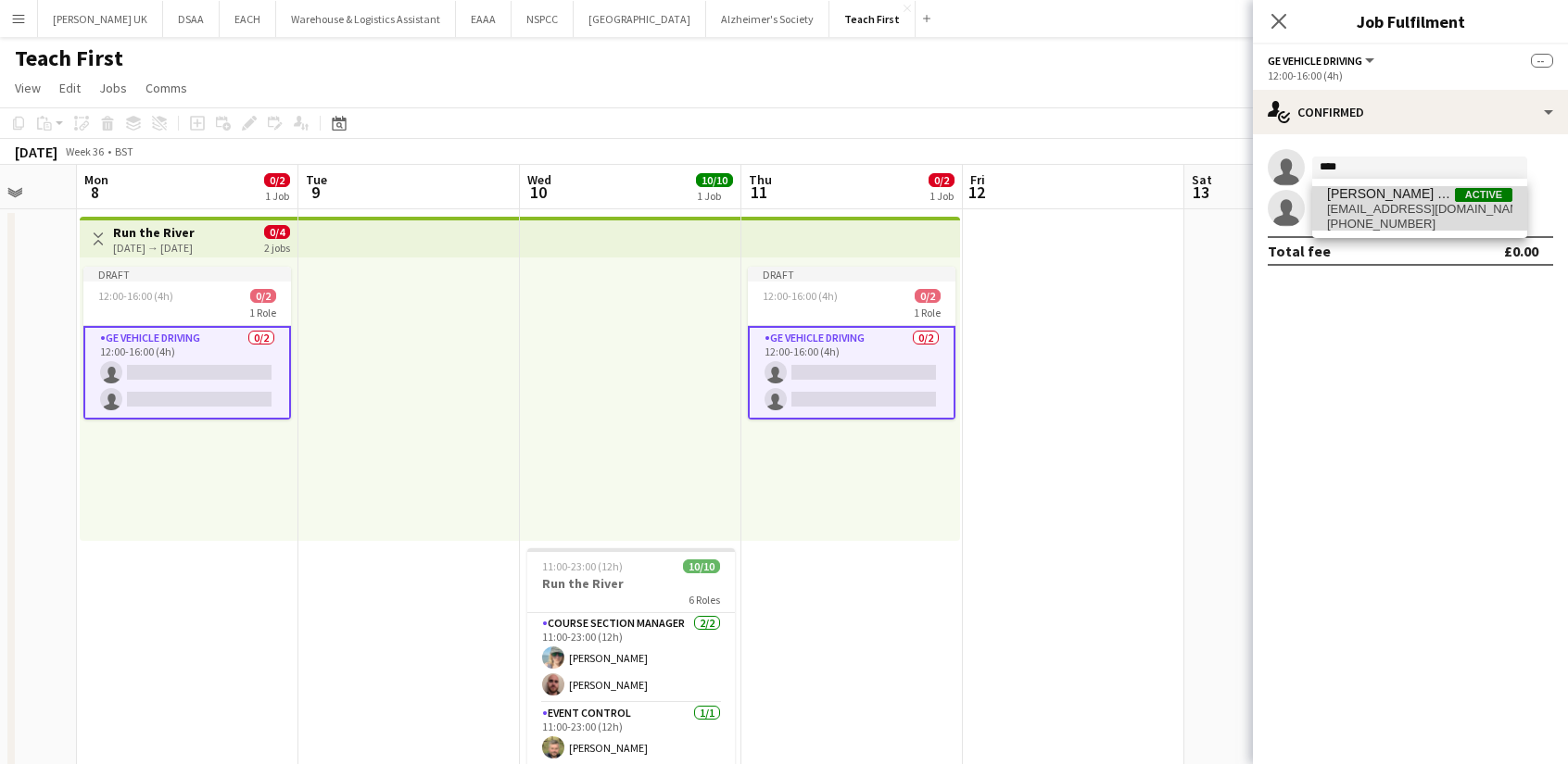
click at [1388, 209] on span "[EMAIL_ADDRESS][DOMAIN_NAME]" at bounding box center [1419, 209] width 185 height 15
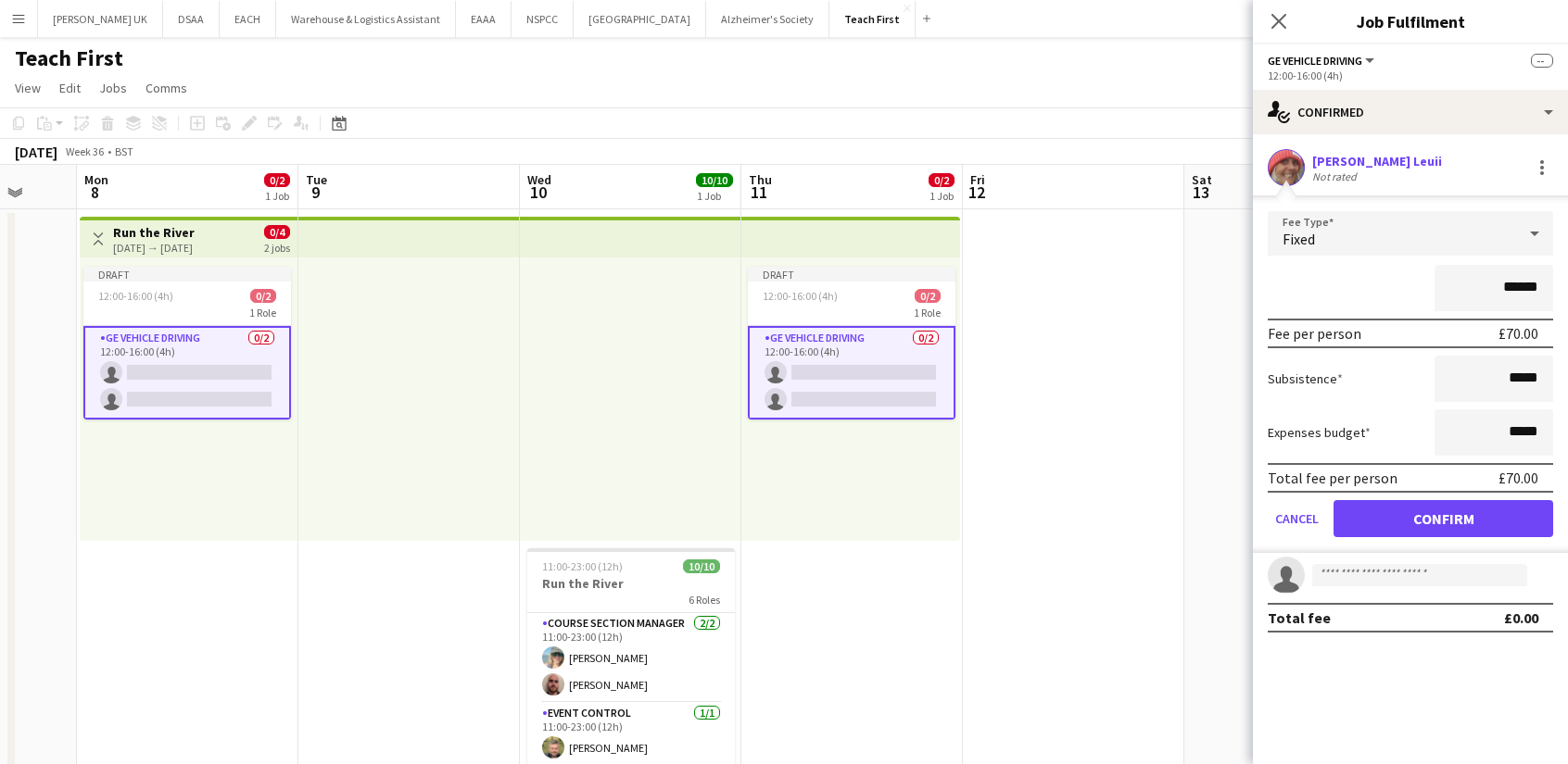
click at [1388, 209] on app-edit-fee "Fee Type Fixed ****** Fee per person £70.00 Subsistence ***** Expenses budget *…" at bounding box center [1410, 373] width 315 height 357
click at [1395, 515] on button "Confirm" at bounding box center [1443, 518] width 220 height 37
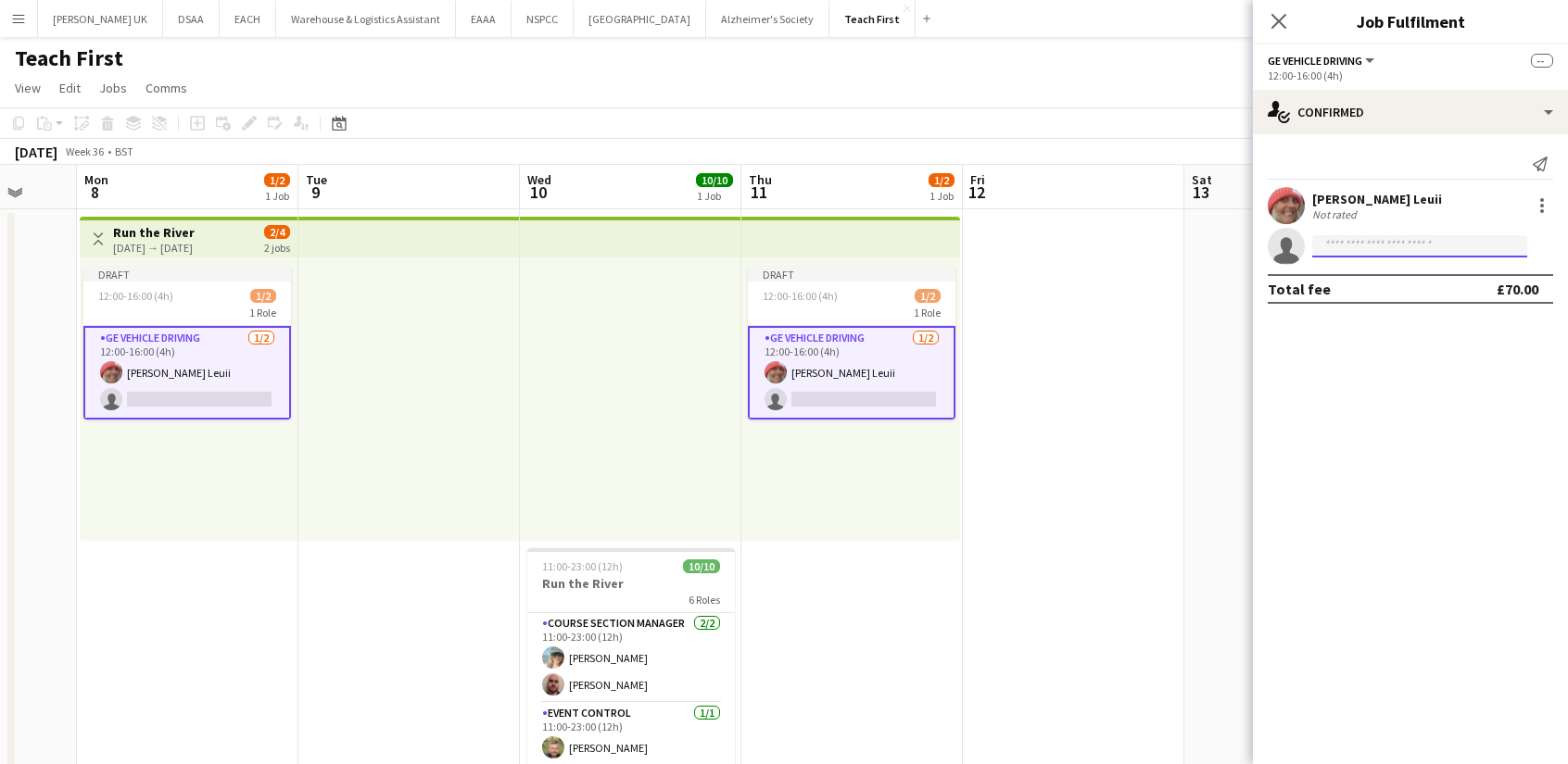
click at [1403, 254] on input at bounding box center [1419, 246] width 215 height 22
type input "*****"
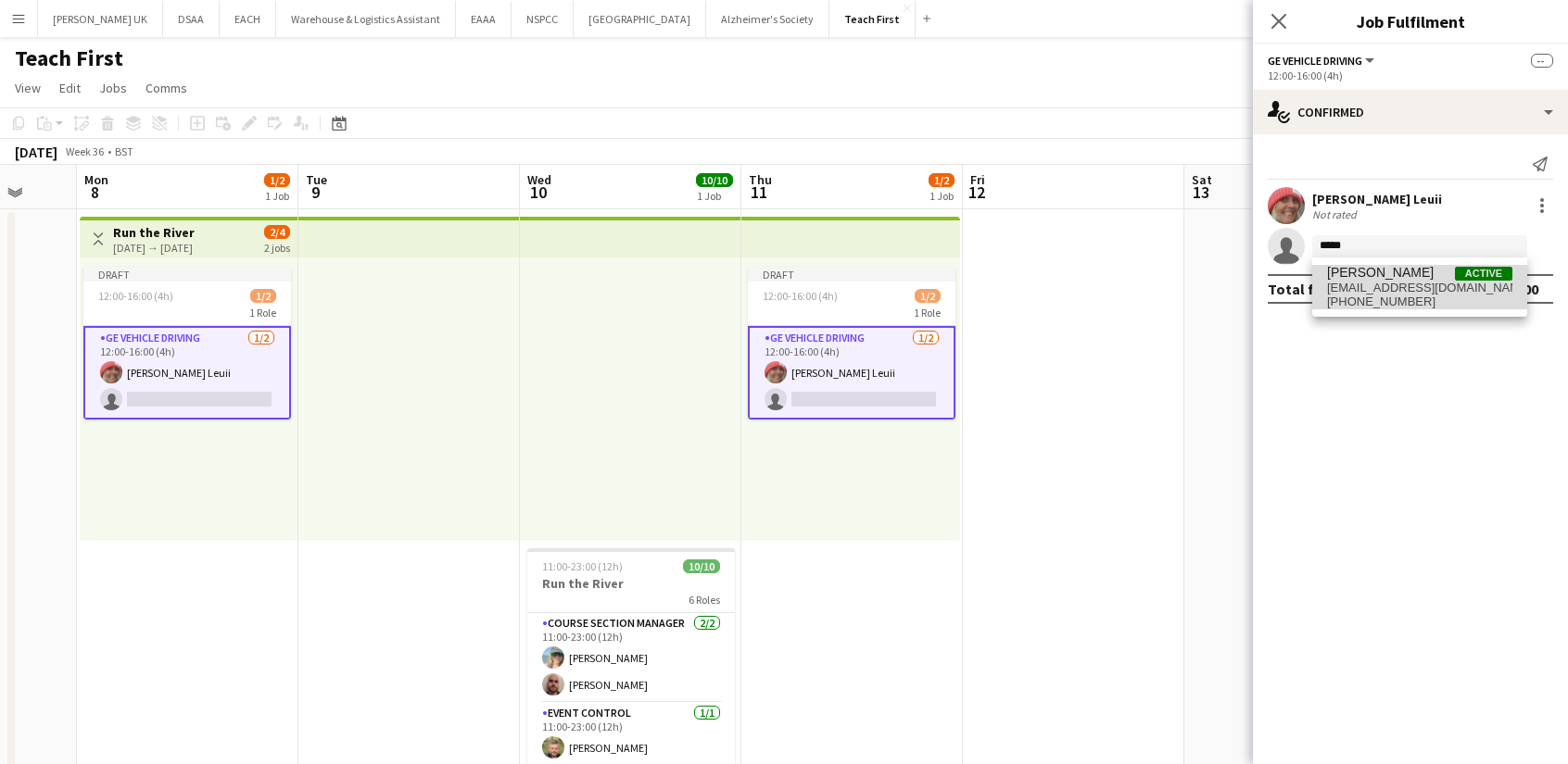
click at [1368, 297] on span "[PHONE_NUMBER]" at bounding box center [1419, 302] width 185 height 15
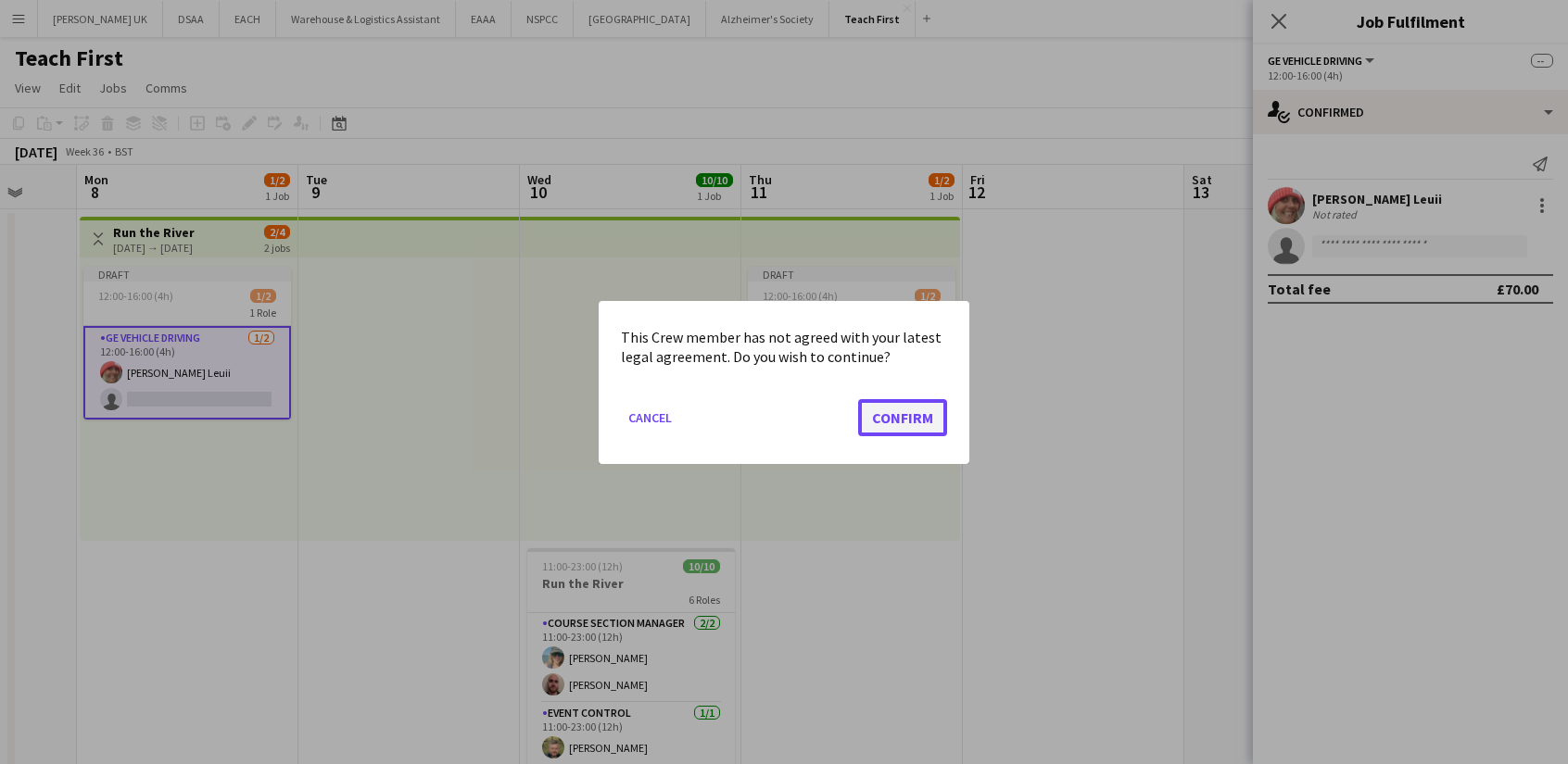
click at [928, 412] on button "Confirm" at bounding box center [903, 416] width 89 height 37
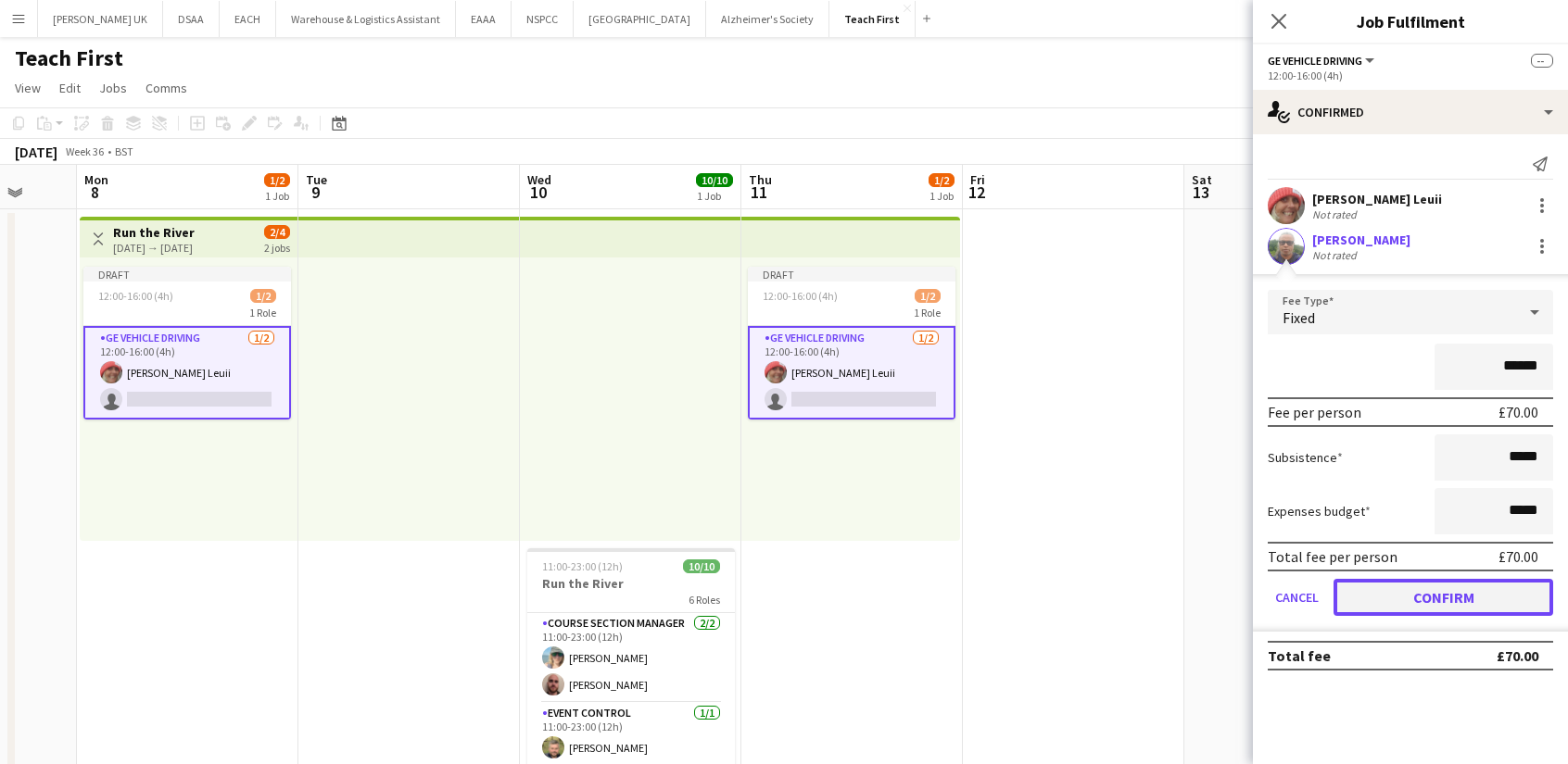
click at [1389, 594] on button "Confirm" at bounding box center [1443, 597] width 220 height 37
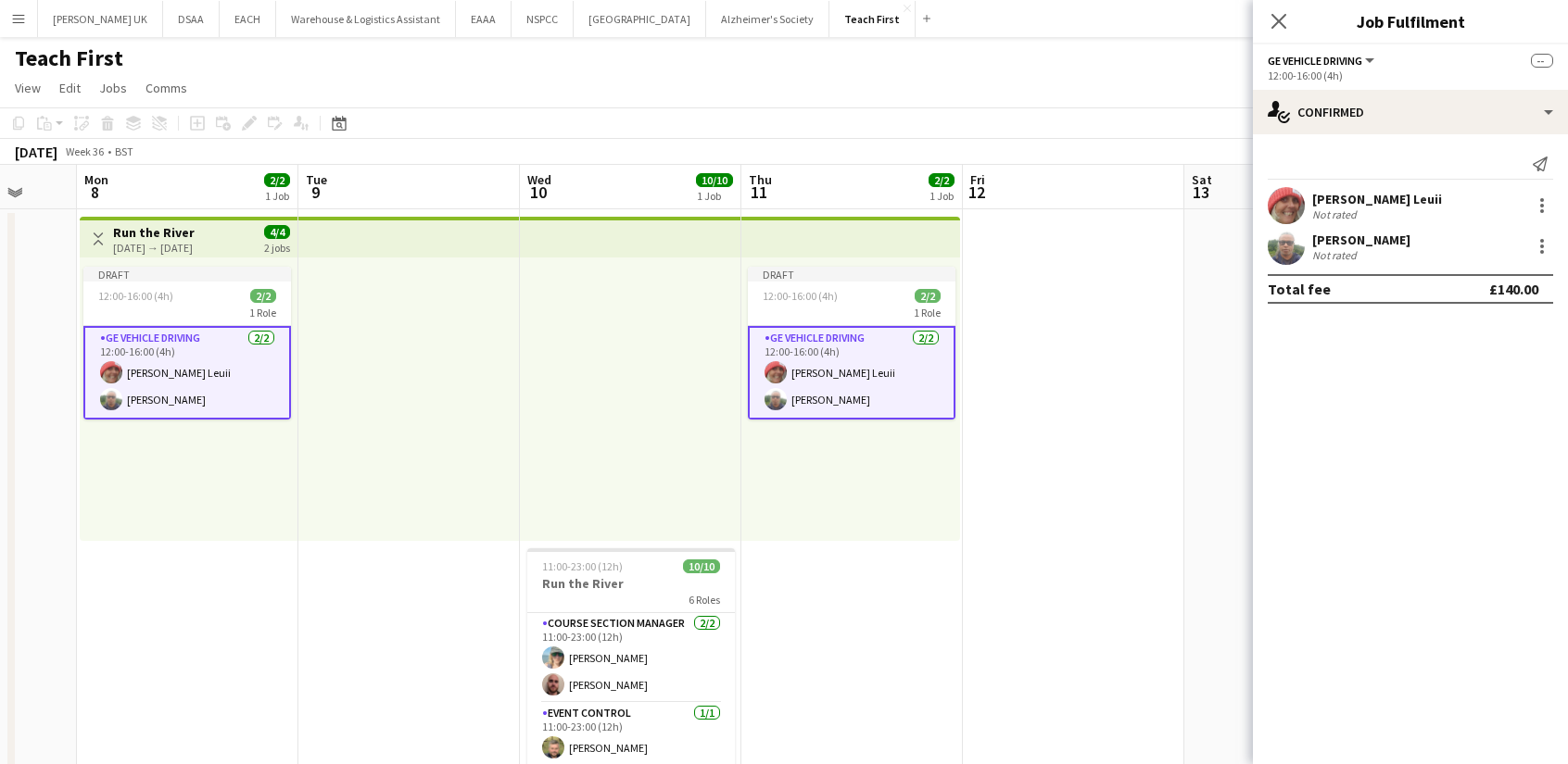
click at [1207, 420] on app-date-cell at bounding box center [1295, 535] width 222 height 650
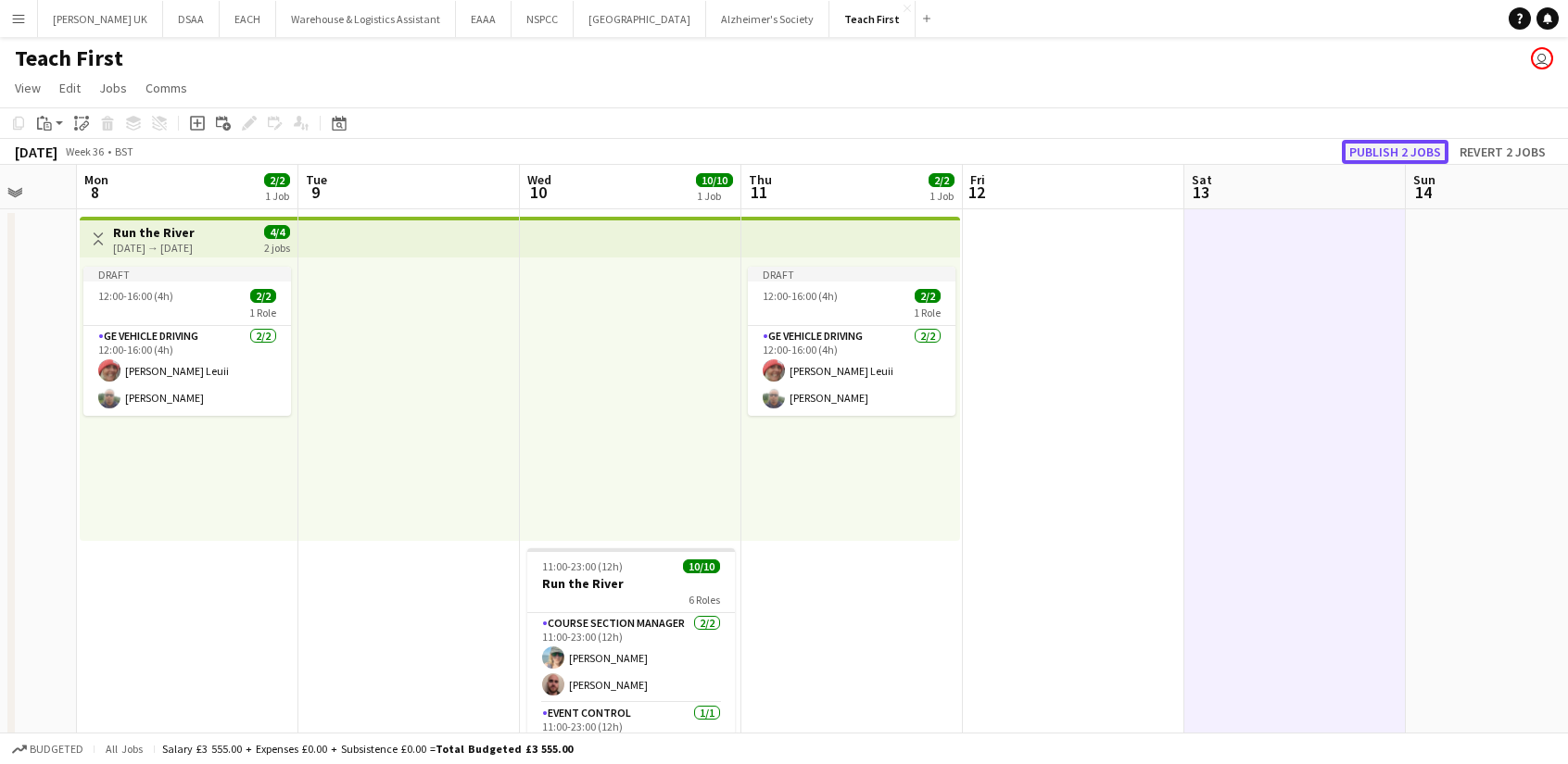
click at [1388, 149] on button "Publish 2 jobs" at bounding box center [1395, 152] width 106 height 24
